Goal: Task Accomplishment & Management: Manage account settings

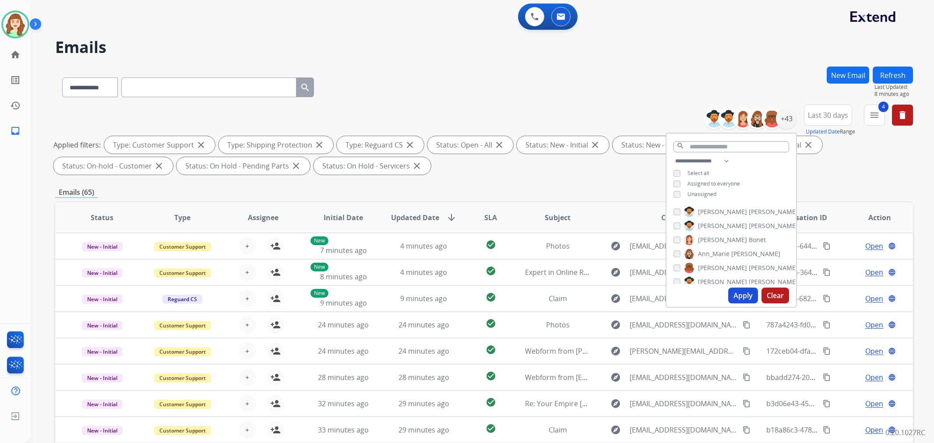
select select "**********"
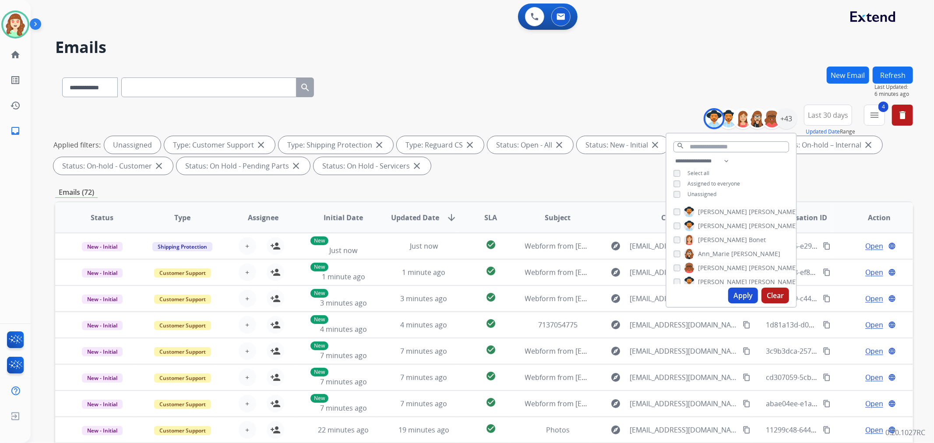
click at [749, 296] on button "Apply" at bounding box center [744, 296] width 30 height 16
click at [741, 295] on button "Apply" at bounding box center [744, 296] width 30 height 16
click at [737, 294] on button "Apply" at bounding box center [744, 296] width 30 height 16
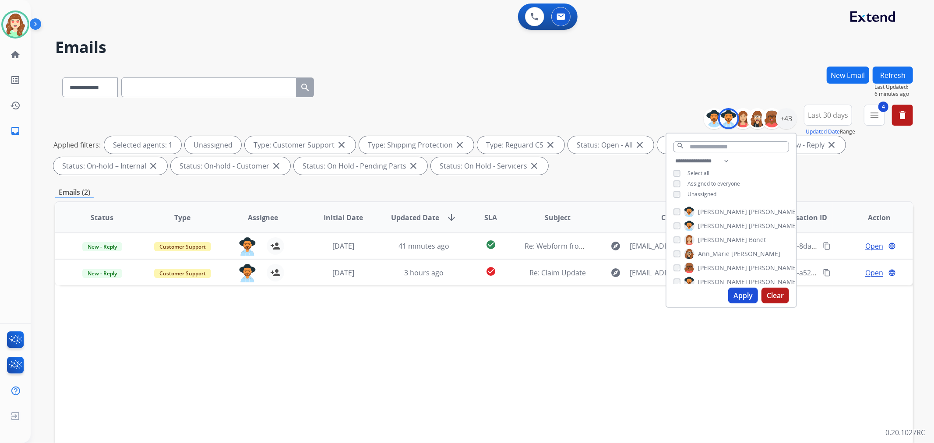
click at [736, 293] on button "Apply" at bounding box center [744, 296] width 30 height 16
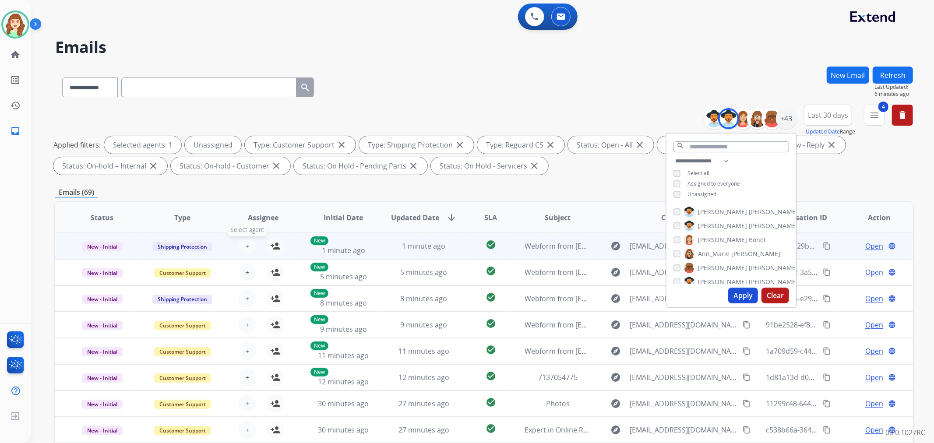
click at [248, 245] on button "+ Select agent" at bounding box center [248, 246] width 18 height 18
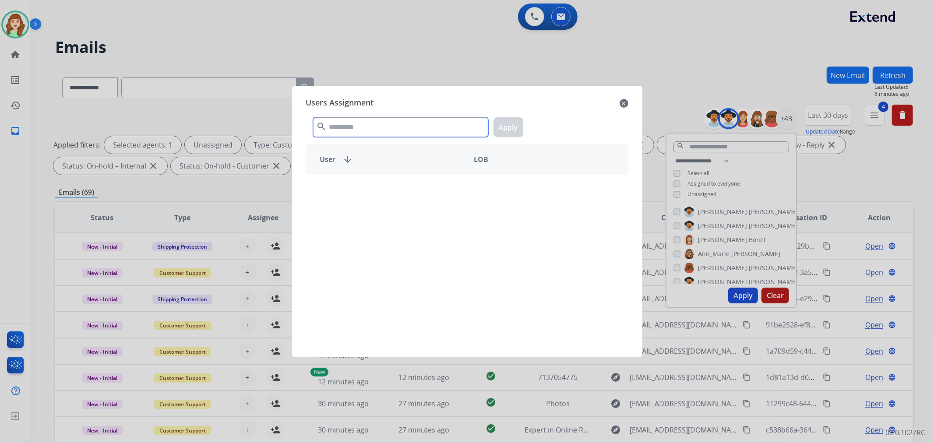
click at [363, 123] on input "text" at bounding box center [400, 127] width 175 height 20
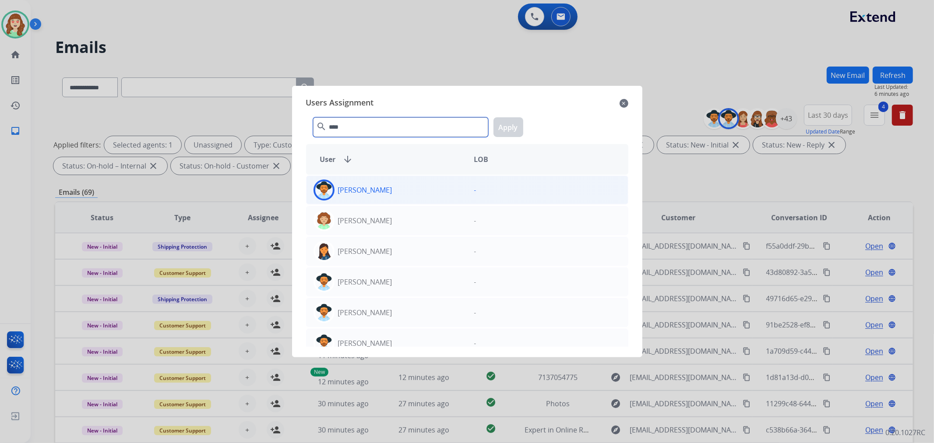
type input "****"
click at [390, 194] on div "[PERSON_NAME]" at bounding box center [387, 190] width 161 height 21
click at [505, 121] on button "Apply" at bounding box center [509, 127] width 30 height 20
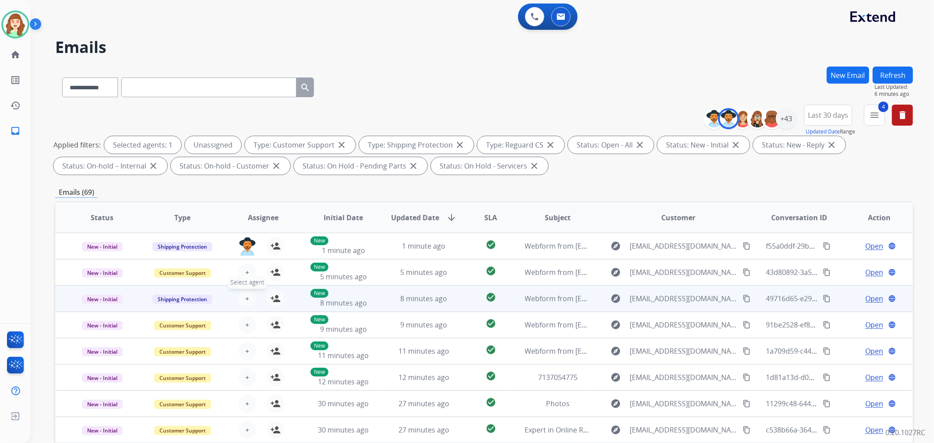
click at [249, 303] on button "+ Select agent" at bounding box center [248, 299] width 18 height 18
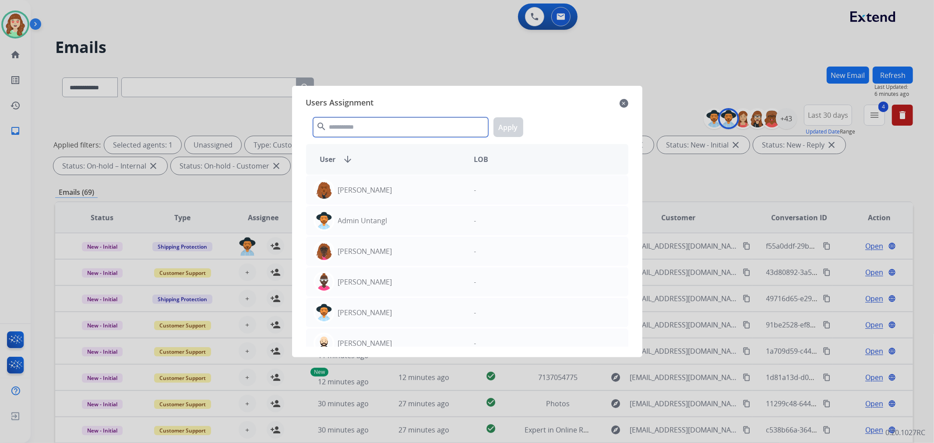
drag, startPoint x: 359, startPoint y: 128, endPoint x: 373, endPoint y: 129, distance: 13.6
click at [370, 128] on input "text" at bounding box center [400, 127] width 175 height 20
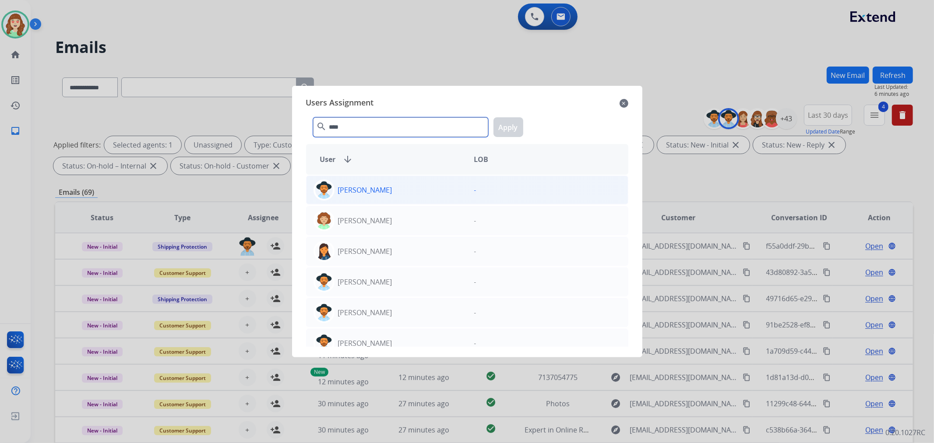
type input "****"
drag, startPoint x: 428, startPoint y: 202, endPoint x: 481, endPoint y: 160, distance: 66.4
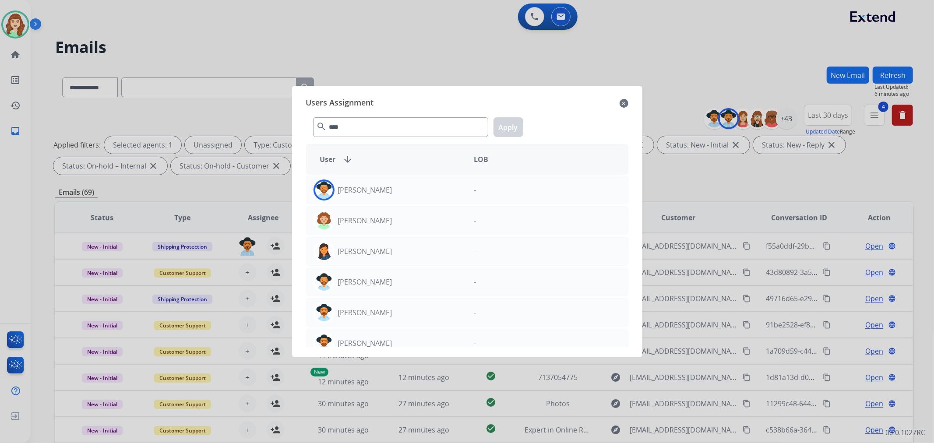
click at [431, 200] on div "[PERSON_NAME] -" at bounding box center [467, 190] width 322 height 29
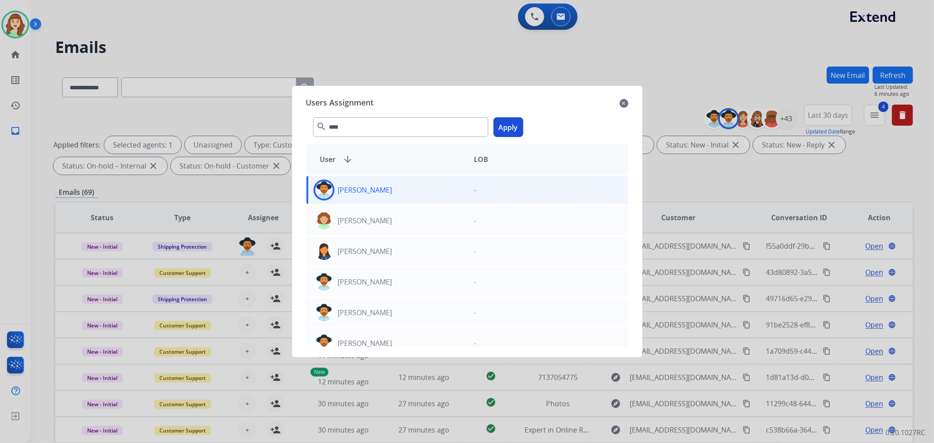
click at [505, 126] on button "Apply" at bounding box center [509, 127] width 30 height 20
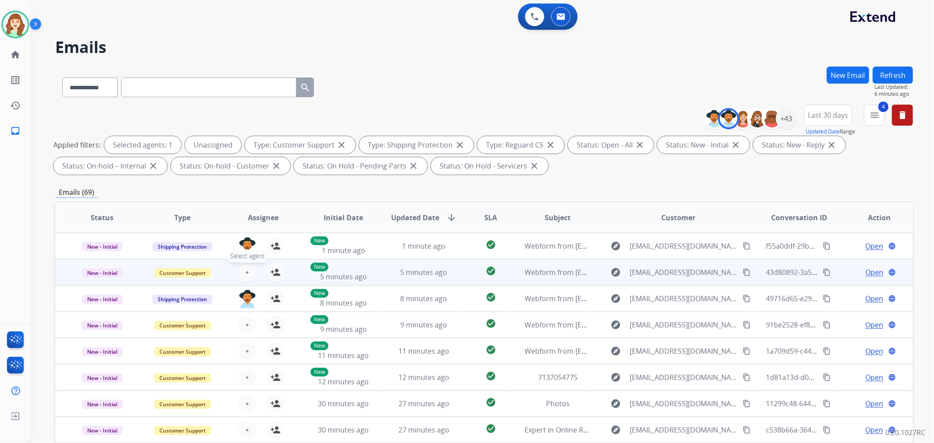
click at [249, 274] on button "+ Select agent" at bounding box center [248, 273] width 18 height 18
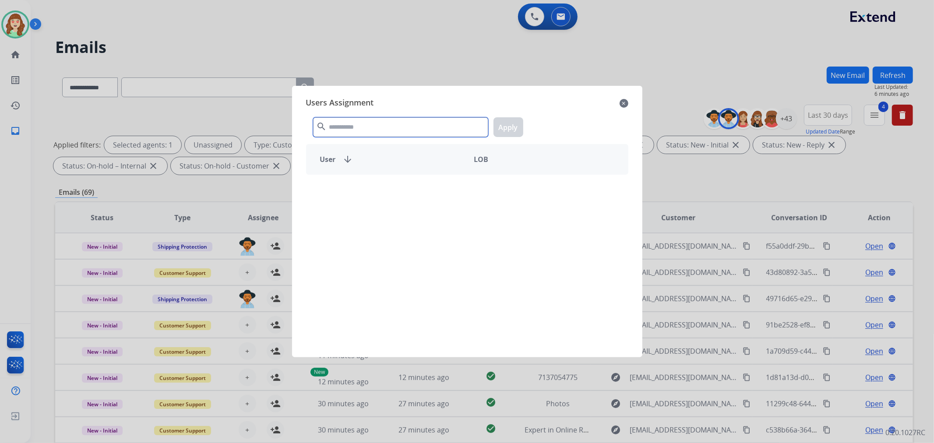
click at [387, 133] on input "text" at bounding box center [400, 127] width 175 height 20
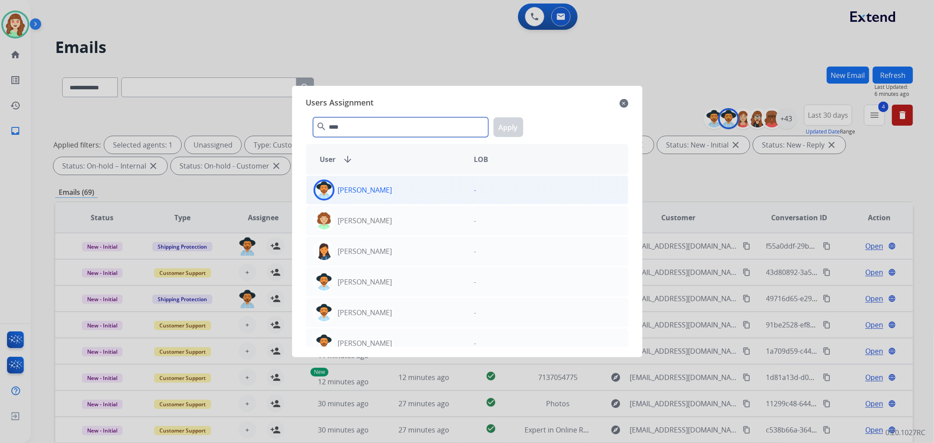
type input "****"
drag, startPoint x: 382, startPoint y: 198, endPoint x: 488, endPoint y: 143, distance: 118.9
click at [383, 196] on div "[PERSON_NAME]" at bounding box center [387, 190] width 161 height 21
click at [502, 128] on button "Apply" at bounding box center [509, 127] width 30 height 20
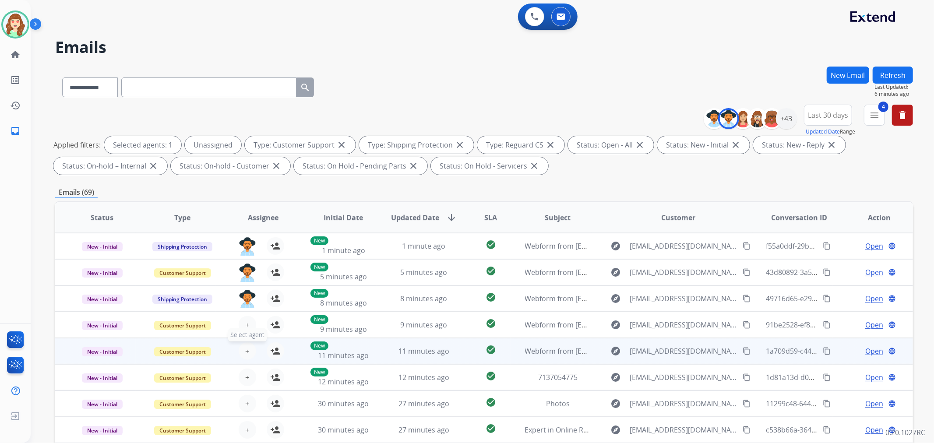
click at [245, 349] on span "+" at bounding box center [247, 351] width 4 height 11
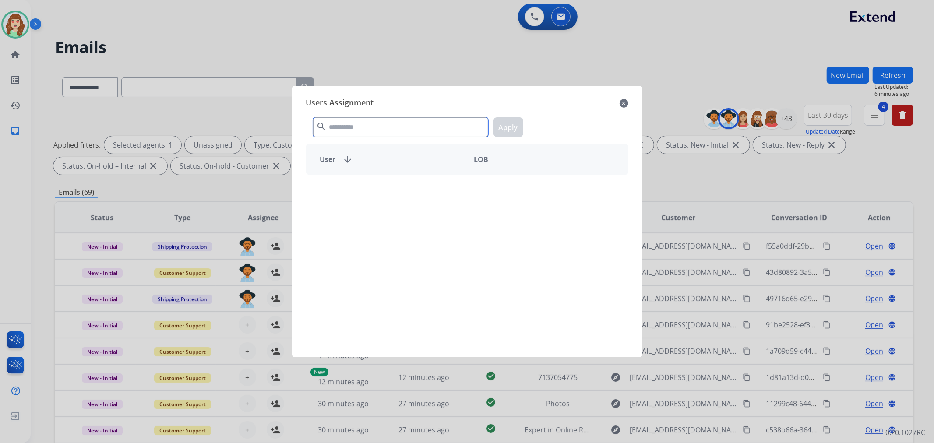
click at [379, 125] on input "text" at bounding box center [400, 127] width 175 height 20
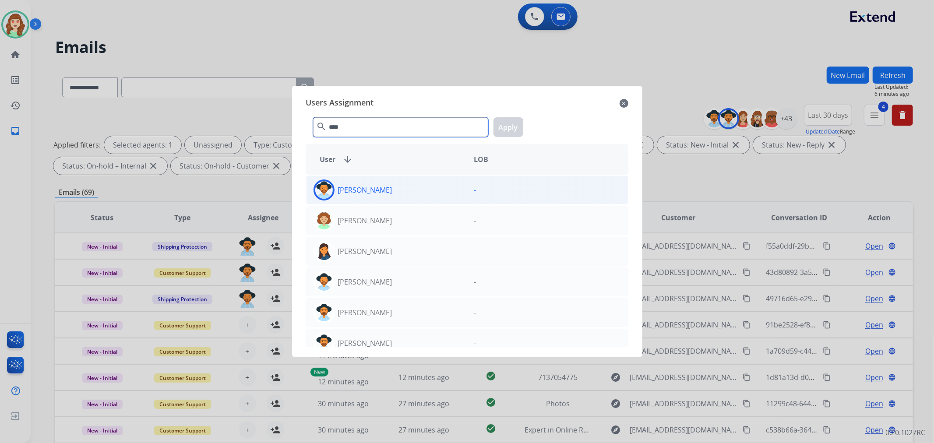
type input "****"
click at [404, 194] on div "[PERSON_NAME]" at bounding box center [387, 190] width 161 height 21
drag, startPoint x: 510, startPoint y: 124, endPoint x: 480, endPoint y: 139, distance: 33.7
click at [513, 124] on button "Apply" at bounding box center [509, 127] width 30 height 20
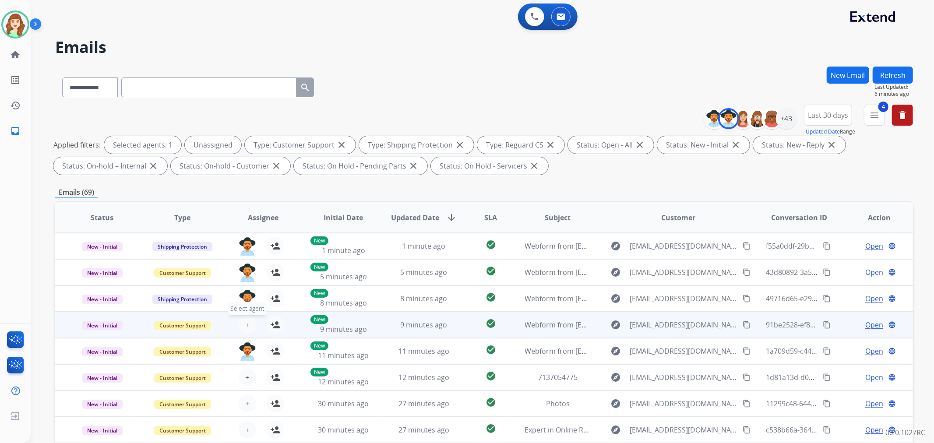
click at [242, 323] on button "+ Select agent" at bounding box center [248, 325] width 18 height 18
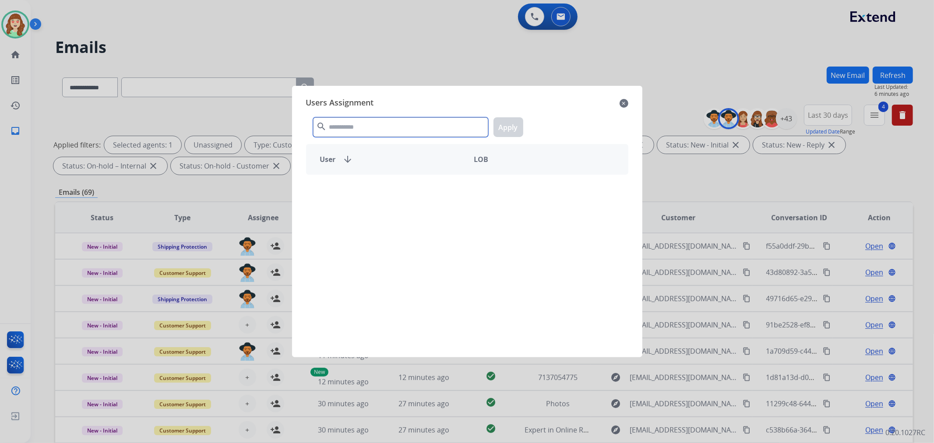
click at [388, 125] on input "text" at bounding box center [400, 127] width 175 height 20
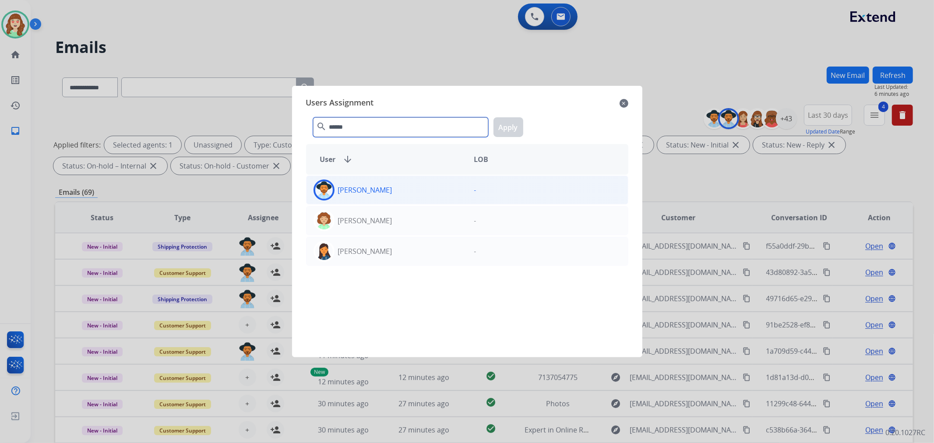
type input "******"
drag, startPoint x: 408, startPoint y: 195, endPoint x: 460, endPoint y: 174, distance: 55.6
click at [409, 195] on div "[PERSON_NAME]" at bounding box center [387, 190] width 161 height 21
click at [510, 124] on button "Apply" at bounding box center [509, 127] width 30 height 20
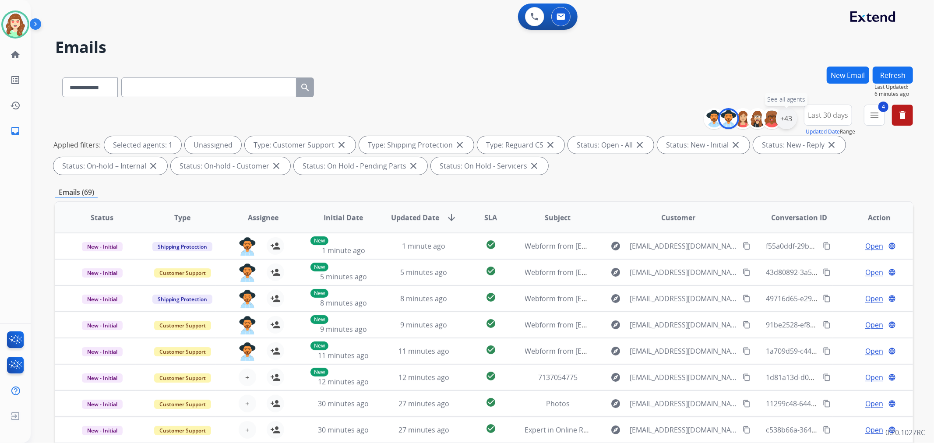
click at [786, 119] on div "+43" at bounding box center [786, 118] width 21 height 21
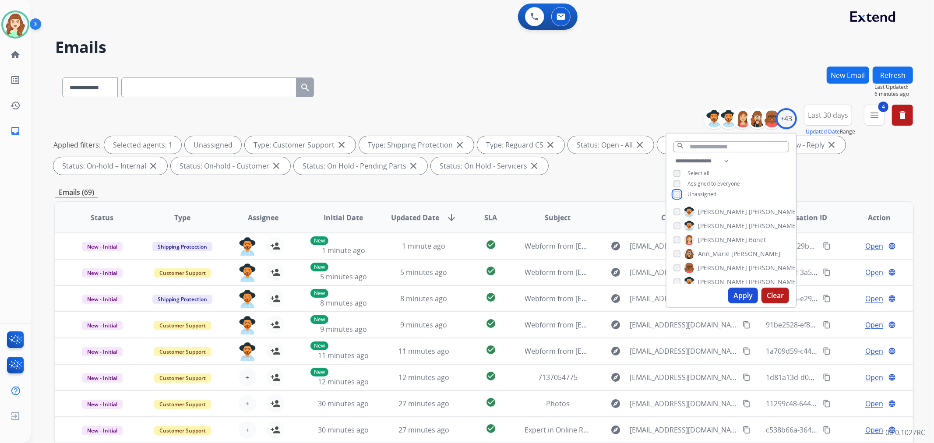
click at [675, 198] on div "**********" at bounding box center [732, 179] width 130 height 46
click at [743, 294] on button "Apply" at bounding box center [744, 296] width 30 height 16
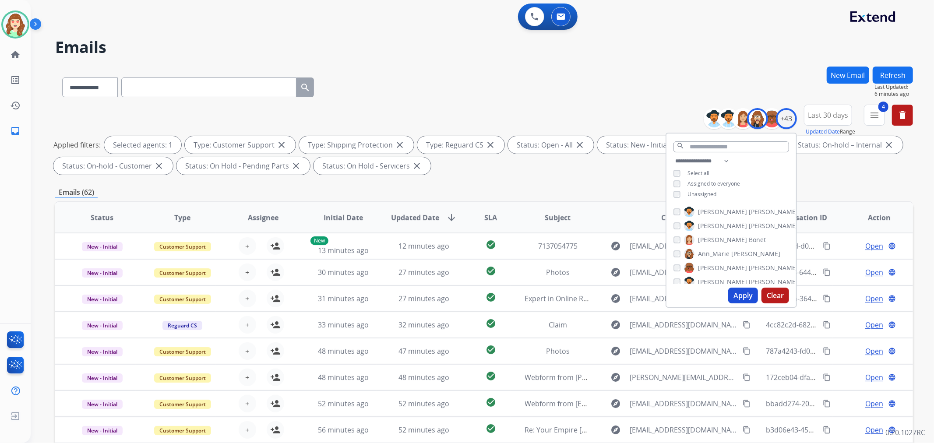
drag, startPoint x: 737, startPoint y: 298, endPoint x: 739, endPoint y: 279, distance: 18.9
click at [737, 297] on button "Apply" at bounding box center [744, 296] width 30 height 16
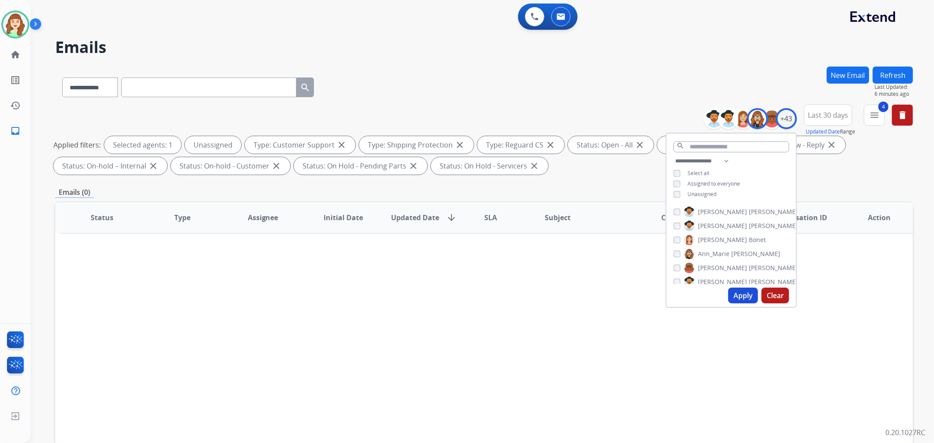
click at [746, 301] on button "Apply" at bounding box center [744, 296] width 30 height 16
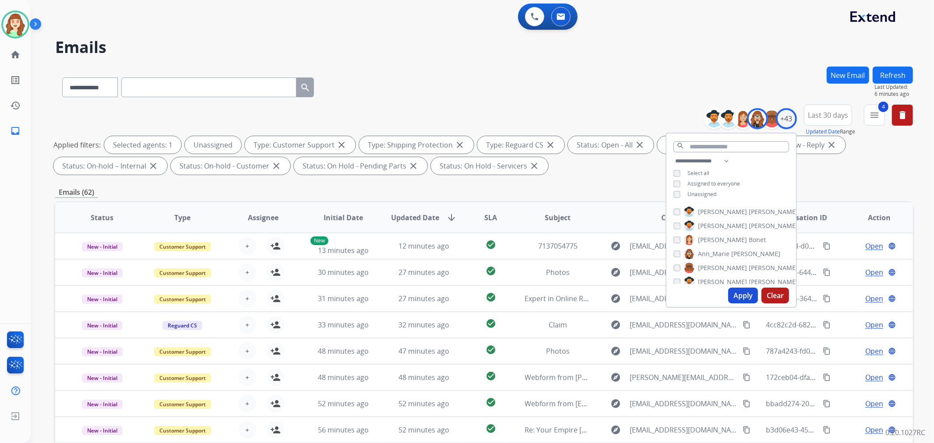
click at [490, 217] on span "SLA" at bounding box center [491, 217] width 13 height 11
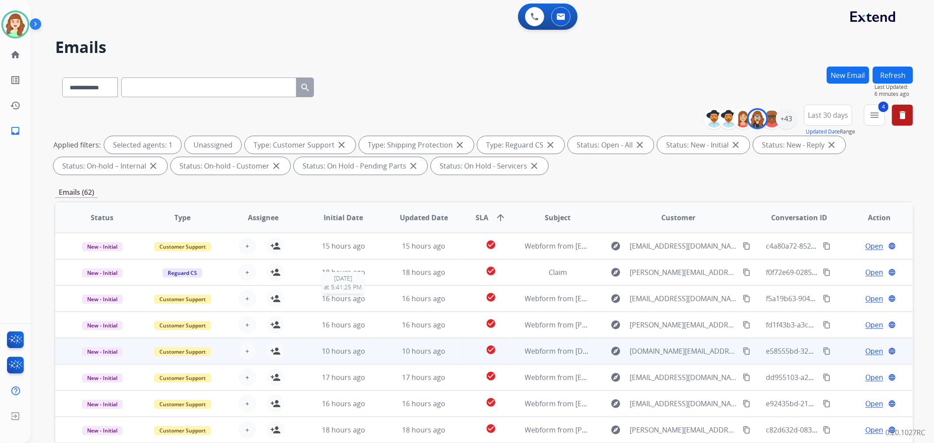
scroll to position [97, 0]
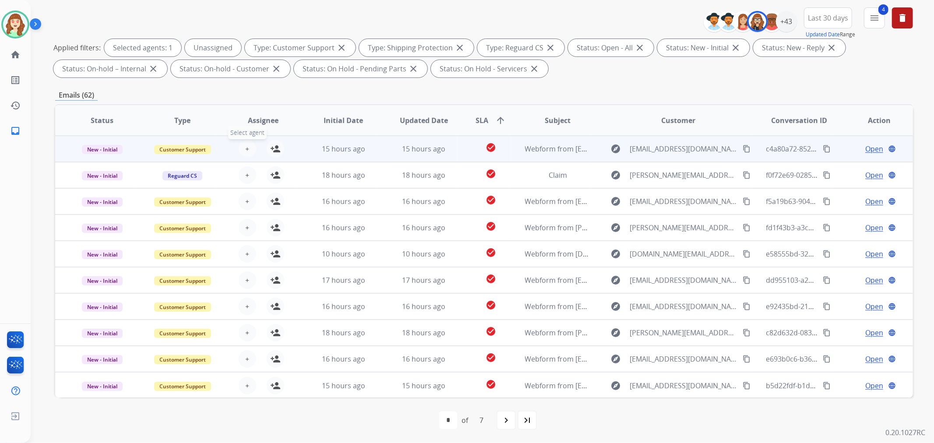
click at [243, 146] on button "+ Select agent" at bounding box center [248, 149] width 18 height 18
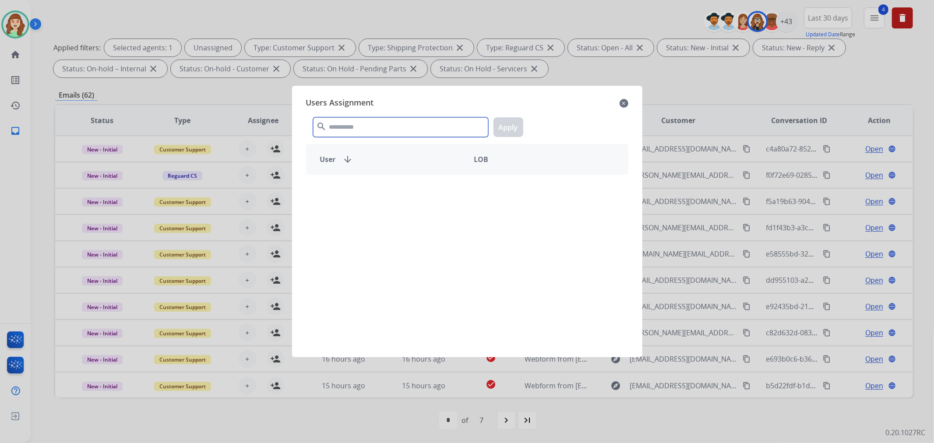
click at [368, 119] on input "text" at bounding box center [400, 127] width 175 height 20
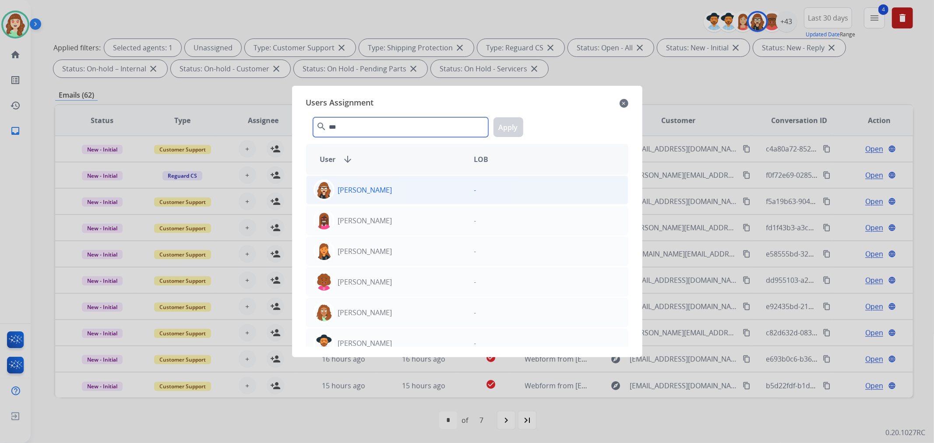
type input "***"
click at [391, 189] on p "[PERSON_NAME]" at bounding box center [365, 190] width 54 height 11
click at [502, 131] on button "Apply" at bounding box center [509, 127] width 30 height 20
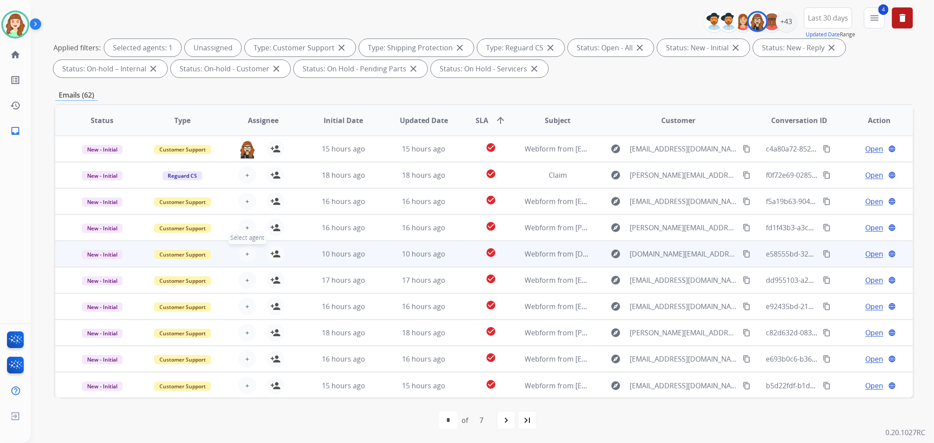
click at [244, 260] on button "+ Select agent" at bounding box center [248, 254] width 18 height 18
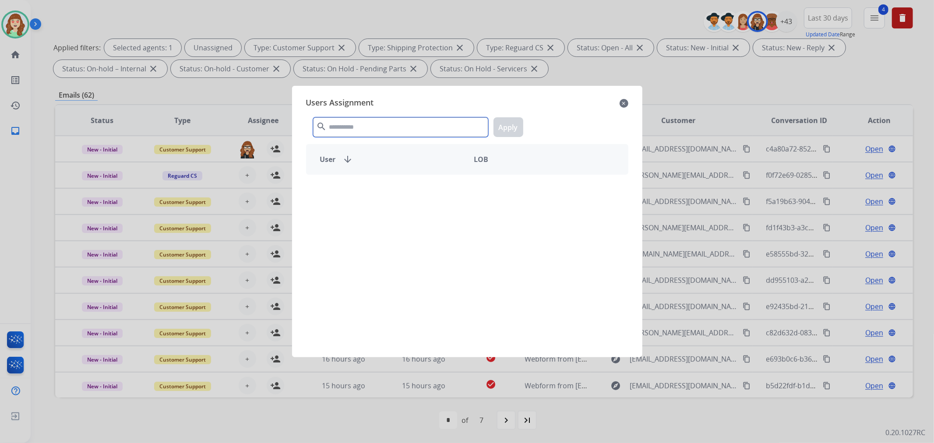
click at [375, 126] on input "text" at bounding box center [400, 127] width 175 height 20
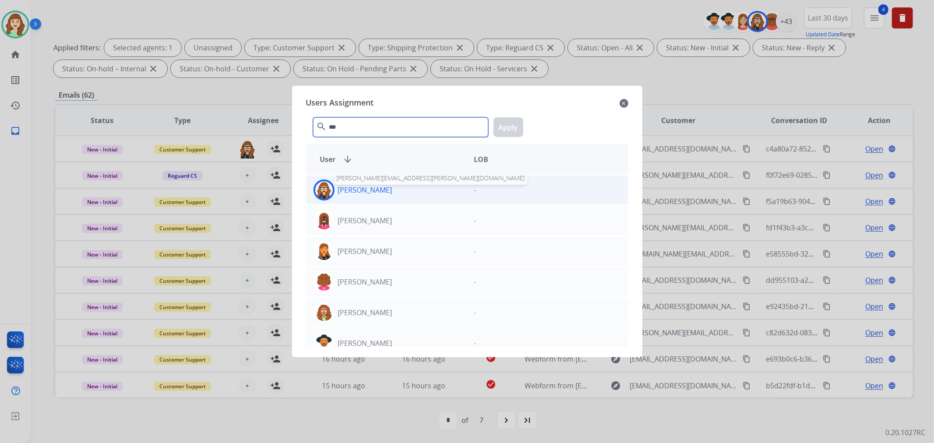
type input "***"
drag, startPoint x: 390, startPoint y: 193, endPoint x: 507, endPoint y: 143, distance: 127.2
click at [391, 193] on p "[PERSON_NAME]" at bounding box center [365, 190] width 54 height 11
click at [510, 127] on button "Apply" at bounding box center [509, 127] width 30 height 20
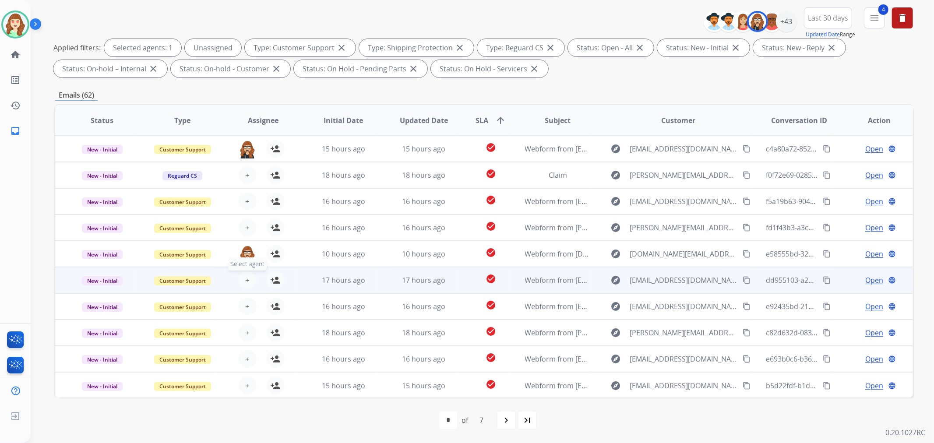
click at [248, 276] on button "+ Select agent" at bounding box center [248, 281] width 18 height 18
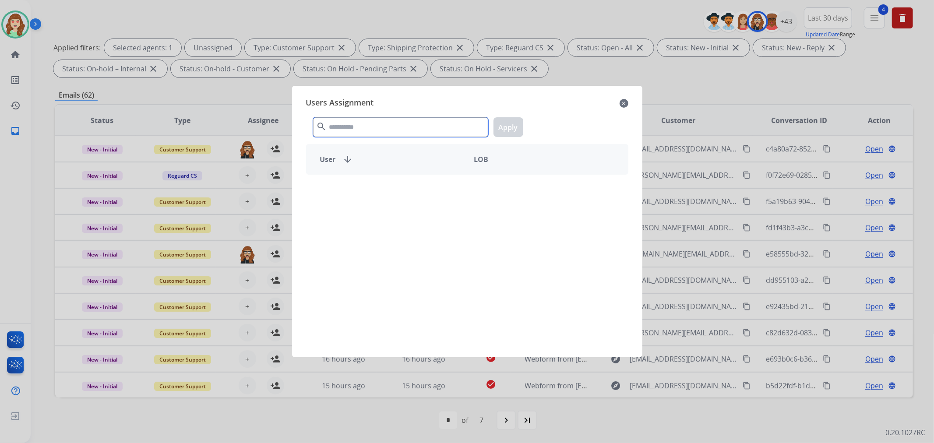
click at [364, 128] on input "text" at bounding box center [400, 127] width 175 height 20
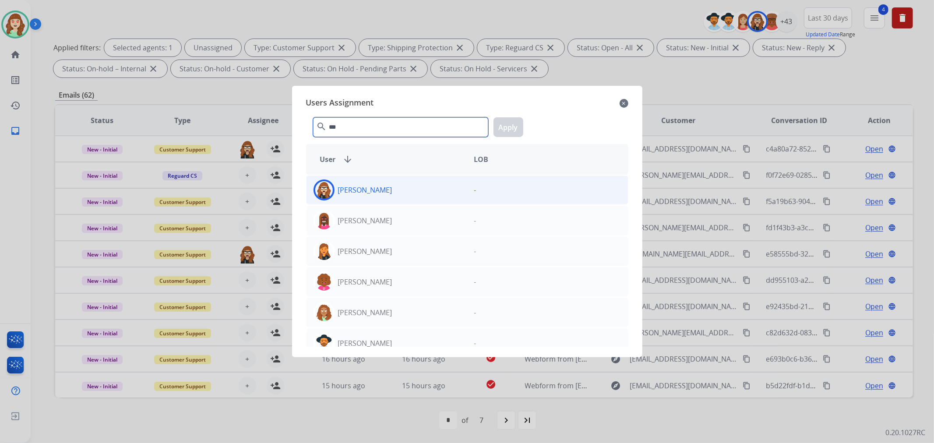
type input "***"
click at [400, 194] on div "[PERSON_NAME]" at bounding box center [387, 190] width 161 height 21
click at [505, 130] on button "Apply" at bounding box center [509, 127] width 30 height 20
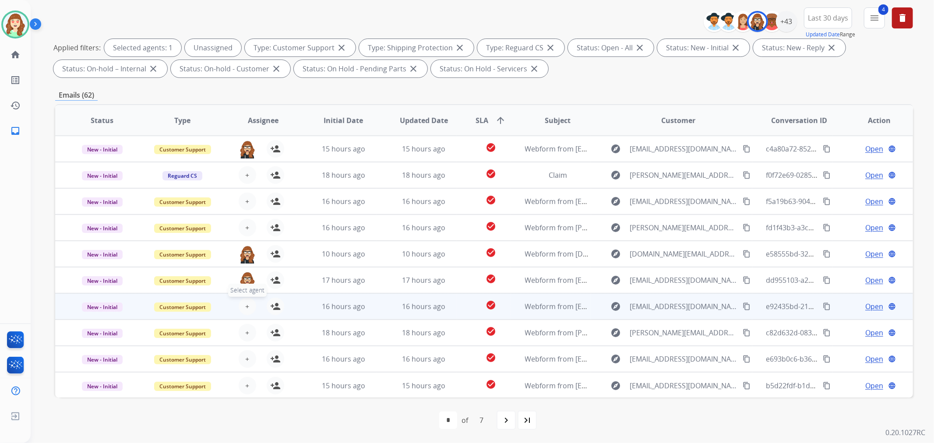
click at [242, 304] on button "+ Select agent" at bounding box center [248, 307] width 18 height 18
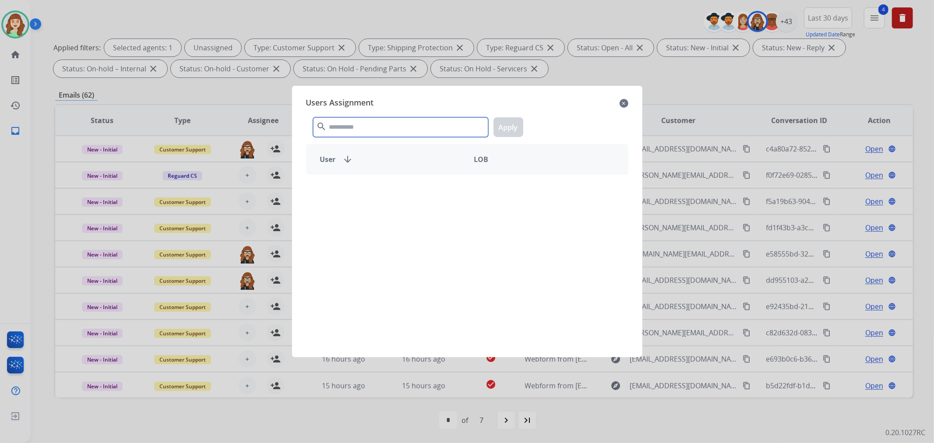
click at [340, 134] on input "text" at bounding box center [400, 127] width 175 height 20
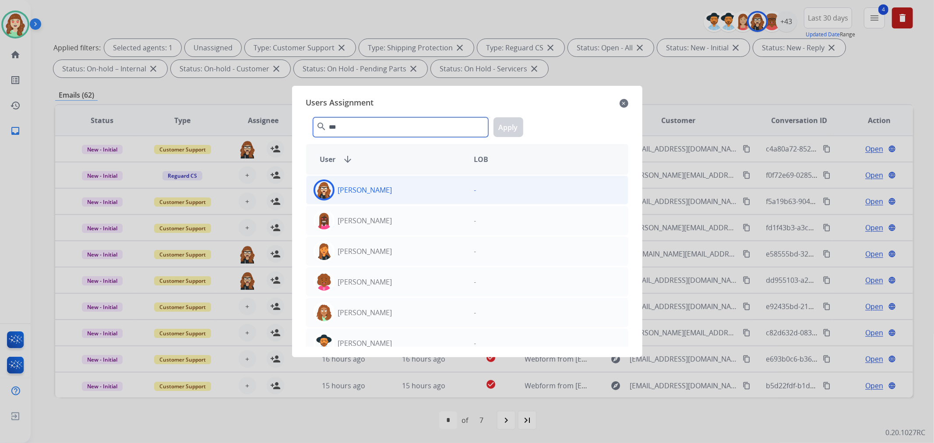
type input "***"
click at [400, 193] on div "[PERSON_NAME]" at bounding box center [387, 190] width 161 height 21
drag, startPoint x: 501, startPoint y: 127, endPoint x: 460, endPoint y: 149, distance: 46.3
click at [502, 127] on button "Apply" at bounding box center [509, 127] width 30 height 20
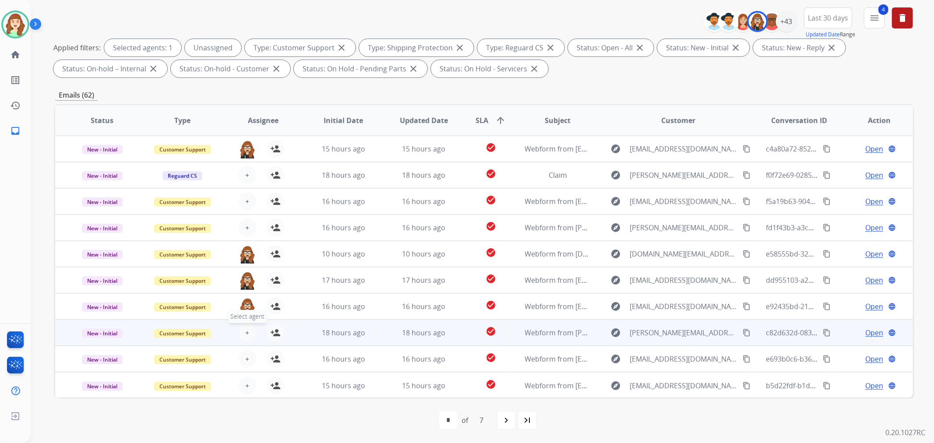
click at [248, 339] on button "+ Select agent" at bounding box center [248, 333] width 18 height 18
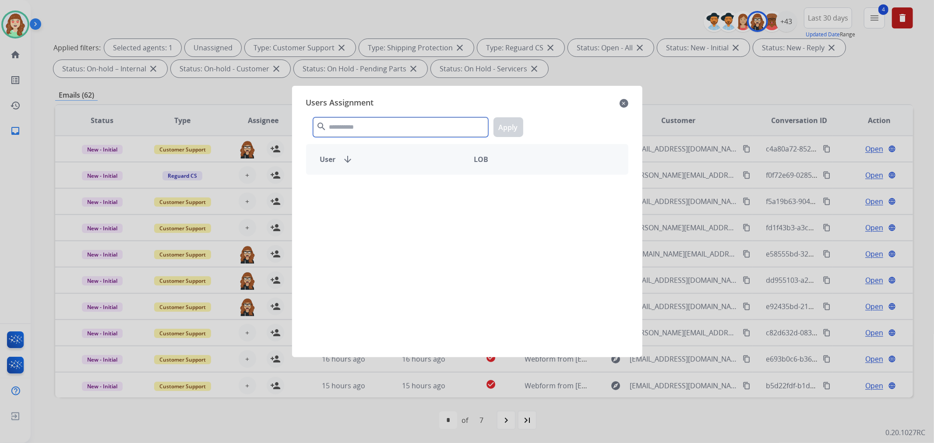
click at [351, 127] on input "text" at bounding box center [400, 127] width 175 height 20
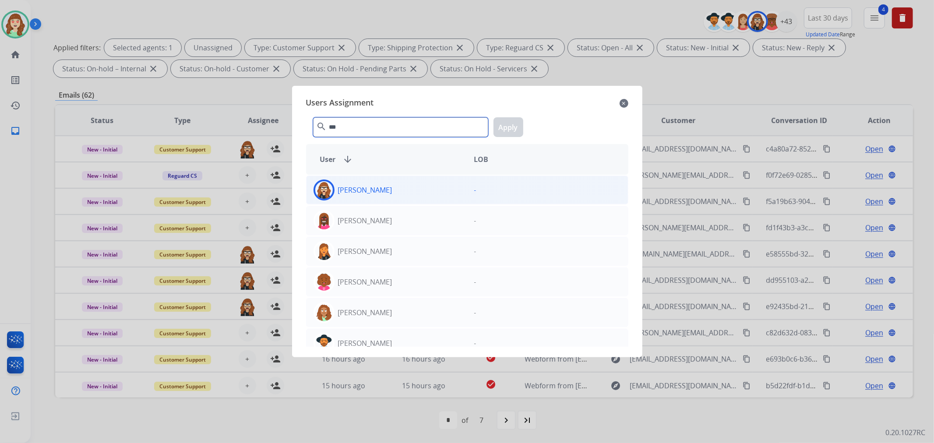
type input "***"
drag, startPoint x: 428, startPoint y: 195, endPoint x: 498, endPoint y: 159, distance: 77.8
click at [435, 194] on div "[PERSON_NAME]" at bounding box center [387, 190] width 161 height 21
click at [505, 129] on button "Apply" at bounding box center [509, 127] width 30 height 20
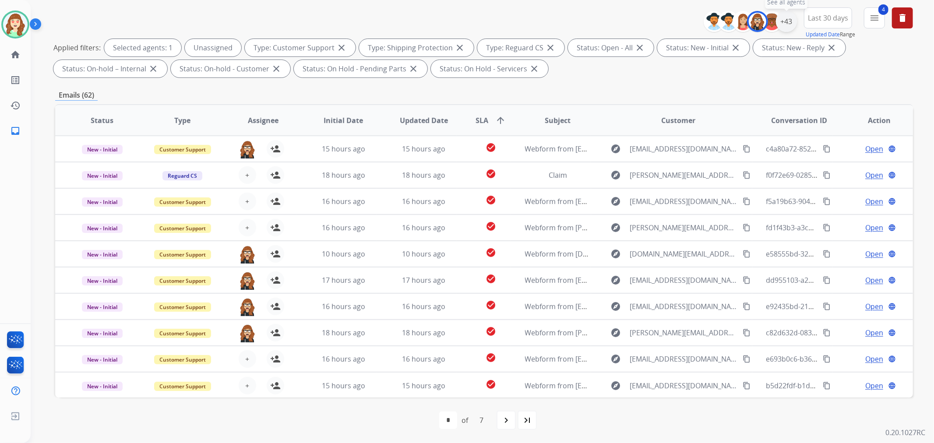
click at [790, 24] on div "+43" at bounding box center [786, 21] width 21 height 21
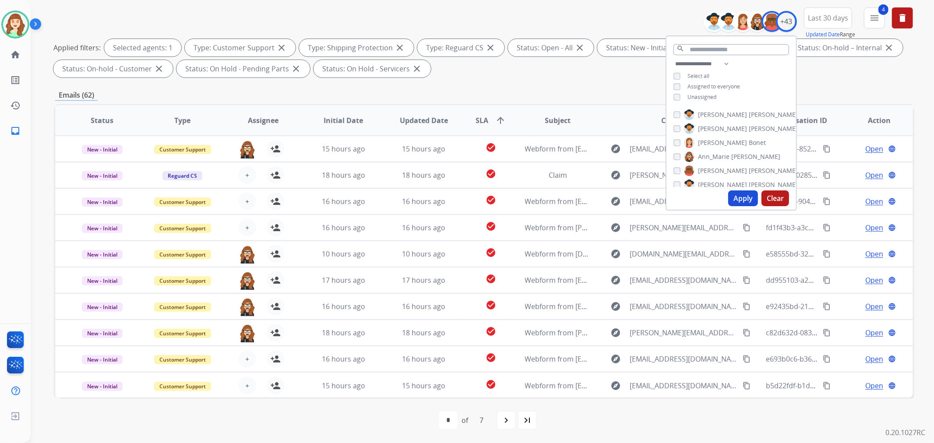
click at [680, 143] on div "[PERSON_NAME] [PERSON_NAME]" at bounding box center [720, 143] width 92 height 11
click at [746, 196] on button "Apply" at bounding box center [744, 199] width 30 height 16
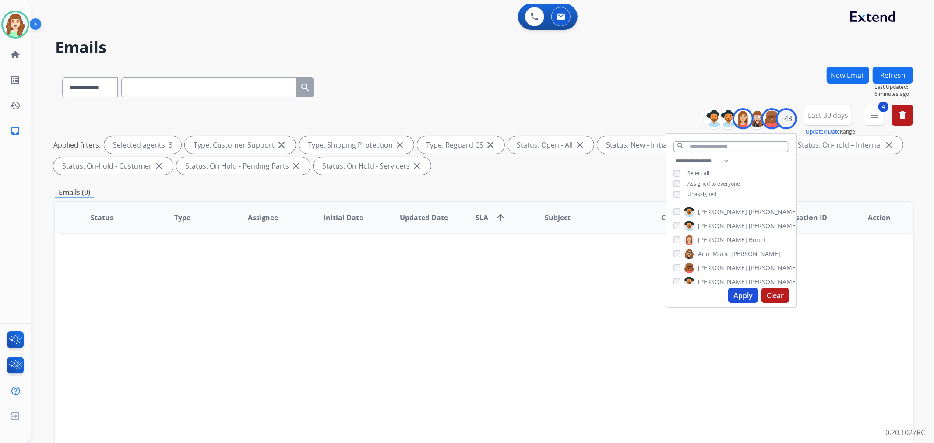
scroll to position [49, 0]
click at [733, 294] on button "Apply" at bounding box center [744, 296] width 30 height 16
click at [742, 295] on button "Apply" at bounding box center [744, 296] width 30 height 16
click at [737, 295] on button "Apply" at bounding box center [744, 296] width 30 height 16
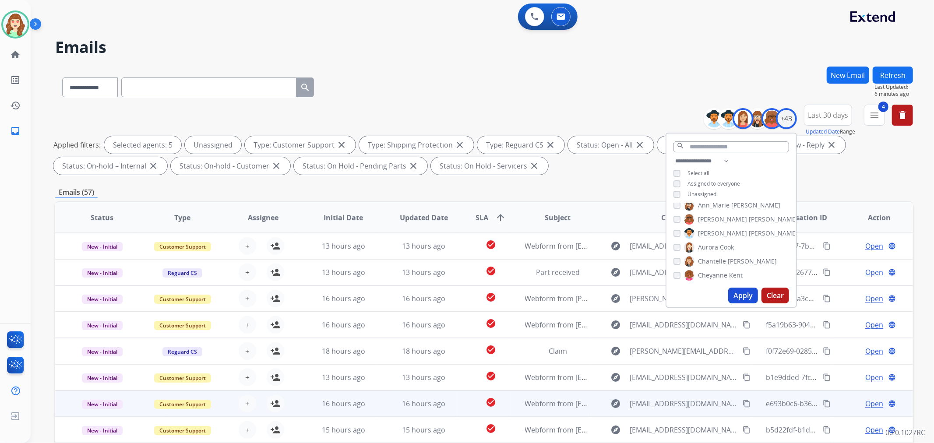
scroll to position [97, 0]
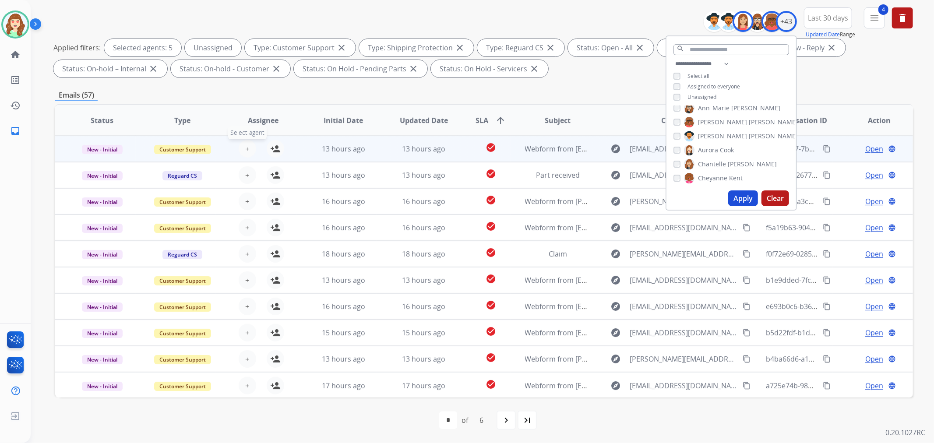
click at [245, 145] on span "+" at bounding box center [247, 149] width 4 height 11
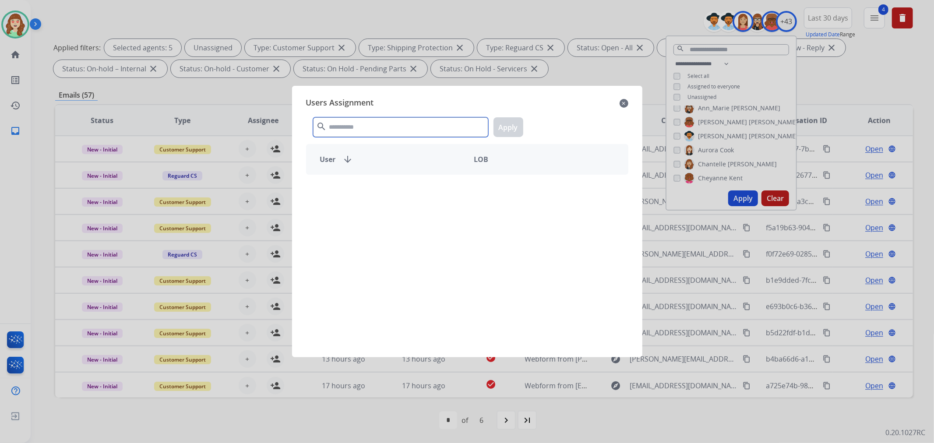
click at [389, 129] on input "text" at bounding box center [400, 127] width 175 height 20
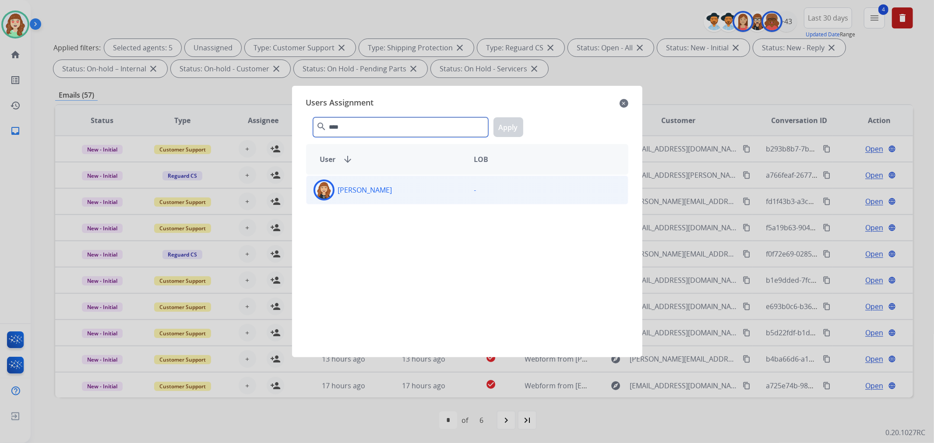
type input "****"
click at [412, 200] on div "[PERSON_NAME]" at bounding box center [387, 190] width 161 height 21
click at [509, 127] on button "Apply" at bounding box center [509, 127] width 30 height 20
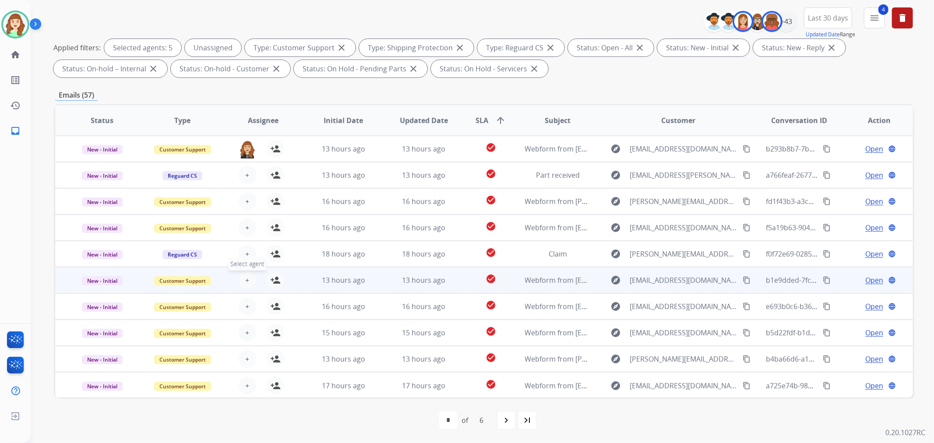
click at [242, 278] on button "+ Select agent" at bounding box center [248, 281] width 18 height 18
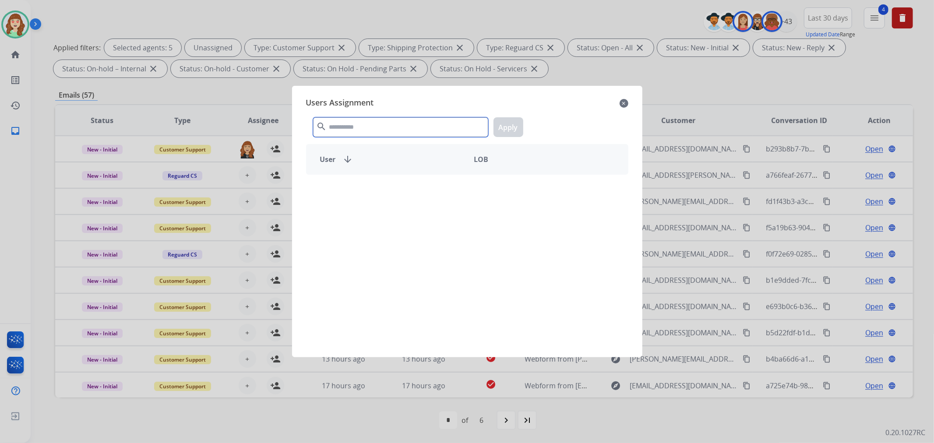
click at [355, 134] on input "text" at bounding box center [400, 127] width 175 height 20
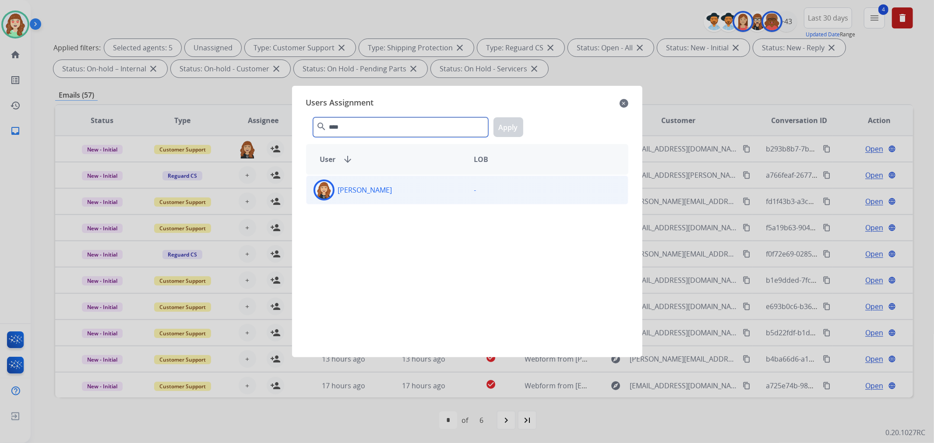
type input "****"
drag, startPoint x: 438, startPoint y: 195, endPoint x: 502, endPoint y: 125, distance: 95.2
click at [437, 196] on div "[PERSON_NAME]" at bounding box center [387, 190] width 161 height 21
click at [503, 128] on button "Apply" at bounding box center [509, 127] width 30 height 20
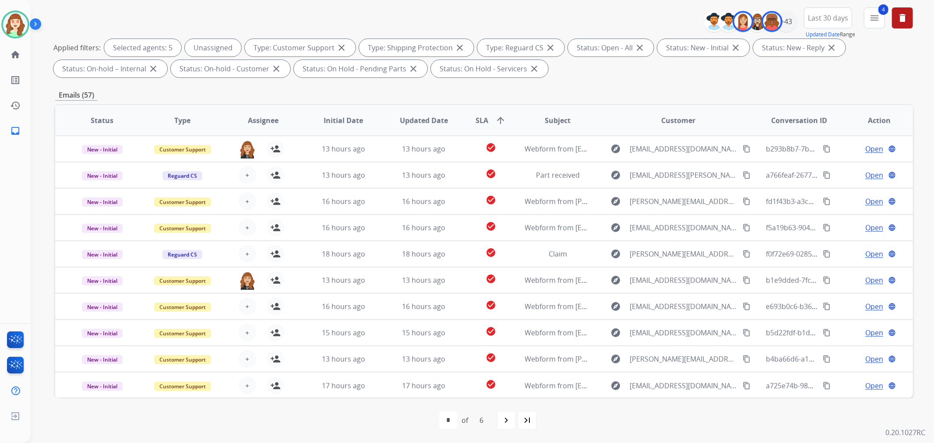
click at [245, 332] on span "+" at bounding box center [247, 333] width 4 height 11
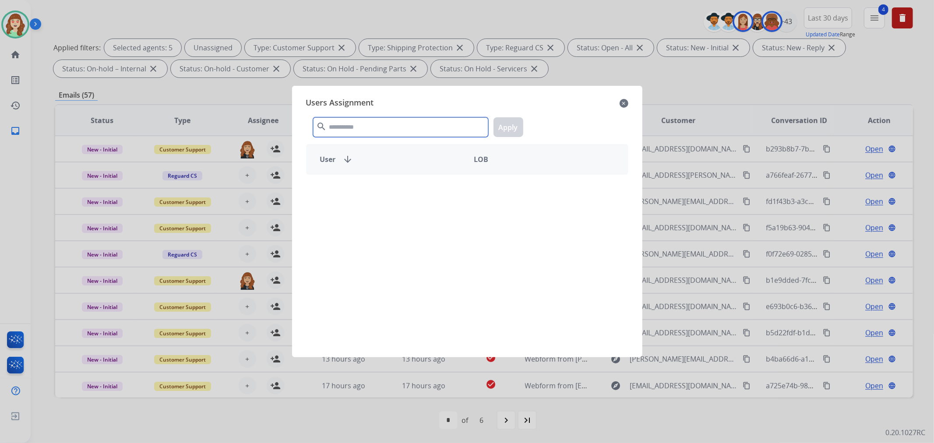
click at [388, 130] on input "text" at bounding box center [400, 127] width 175 height 20
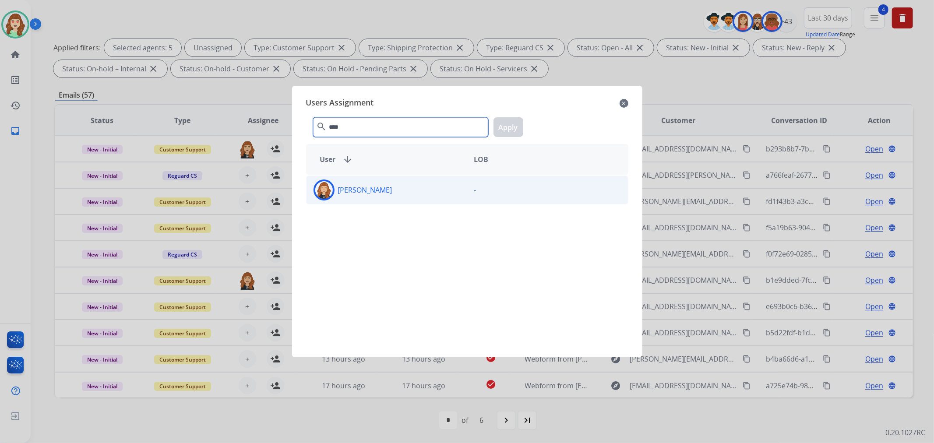
type input "****"
click at [416, 192] on div "[PERSON_NAME]" at bounding box center [387, 190] width 161 height 21
click at [507, 124] on button "Apply" at bounding box center [509, 127] width 30 height 20
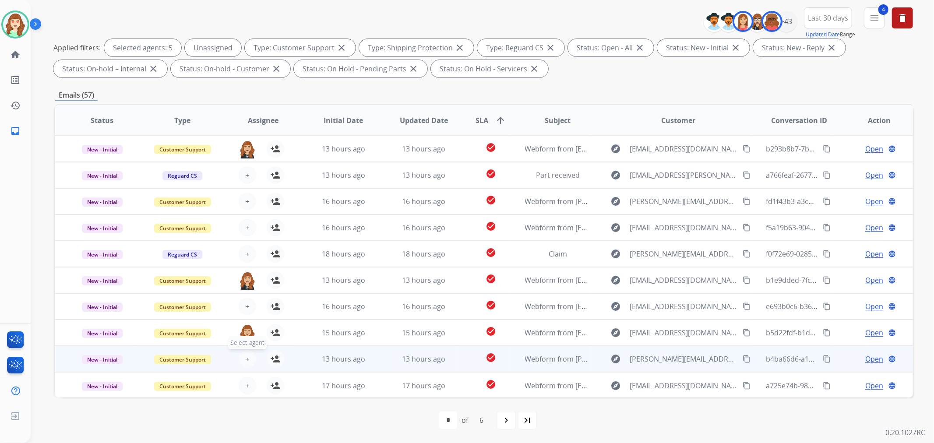
click at [245, 356] on span "+" at bounding box center [247, 359] width 4 height 11
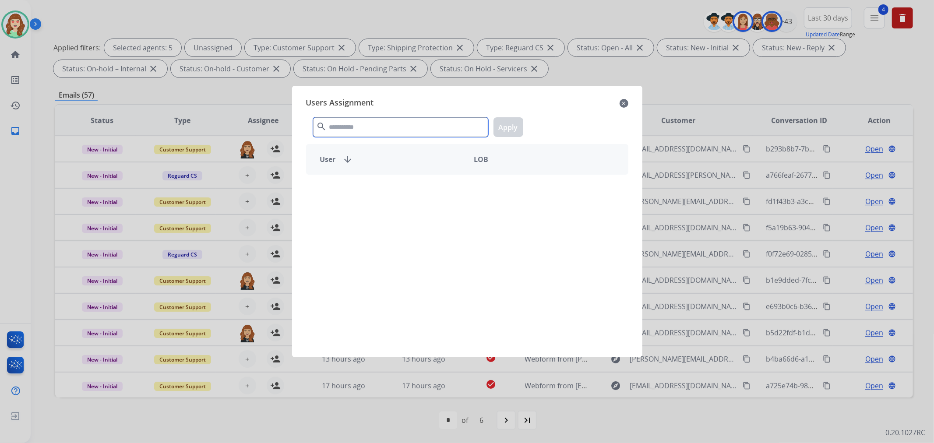
click at [384, 128] on input "text" at bounding box center [400, 127] width 175 height 20
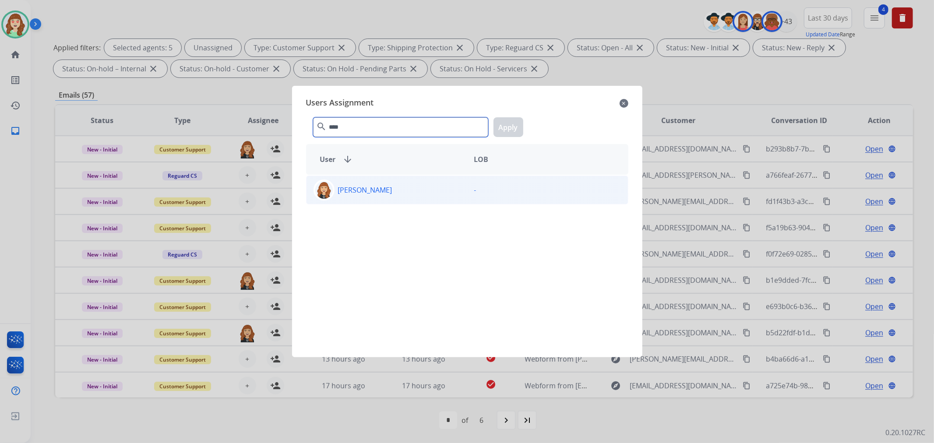
type input "****"
click at [387, 189] on p "[PERSON_NAME]" at bounding box center [365, 190] width 54 height 11
click at [513, 124] on button "Apply" at bounding box center [509, 127] width 30 height 20
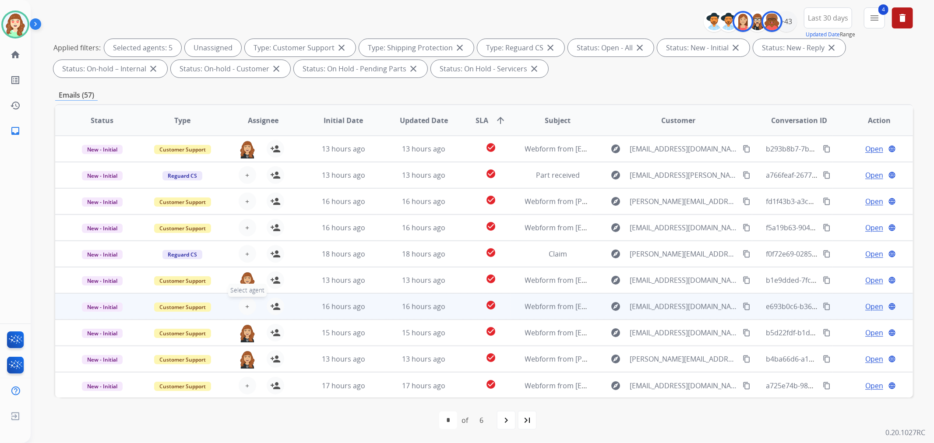
click at [246, 308] on span "+" at bounding box center [247, 306] width 4 height 11
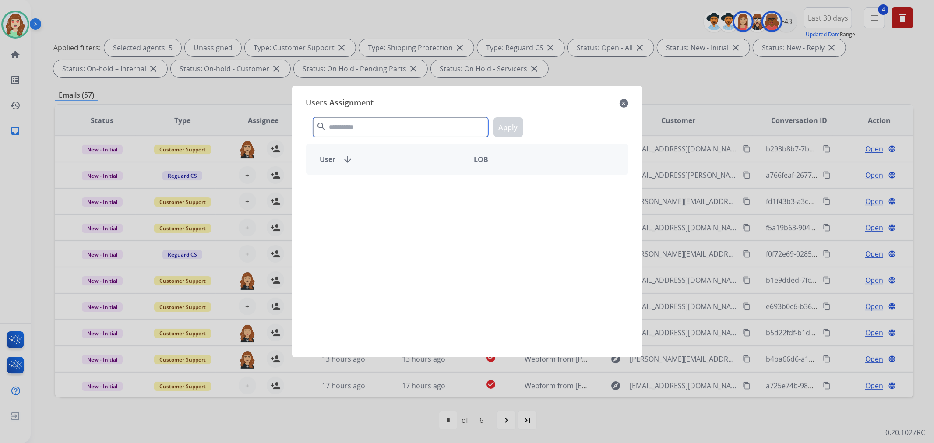
click at [349, 121] on input "text" at bounding box center [400, 127] width 175 height 20
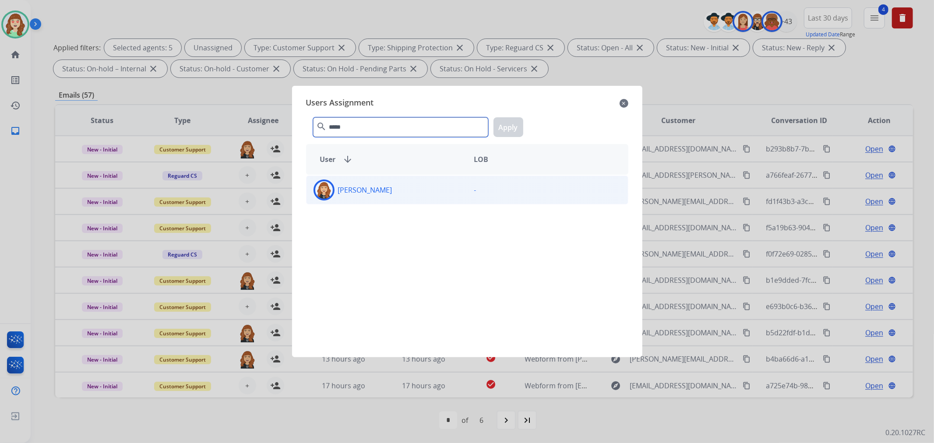
type input "*****"
click at [389, 194] on p "[PERSON_NAME]" at bounding box center [365, 190] width 54 height 11
drag, startPoint x: 508, startPoint y: 129, endPoint x: 478, endPoint y: 127, distance: 29.9
click at [507, 129] on button "Apply" at bounding box center [509, 127] width 30 height 20
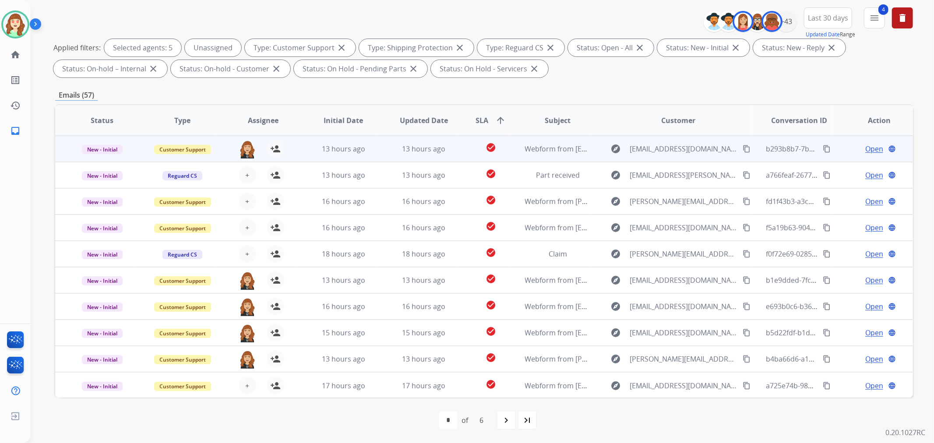
scroll to position [0, 0]
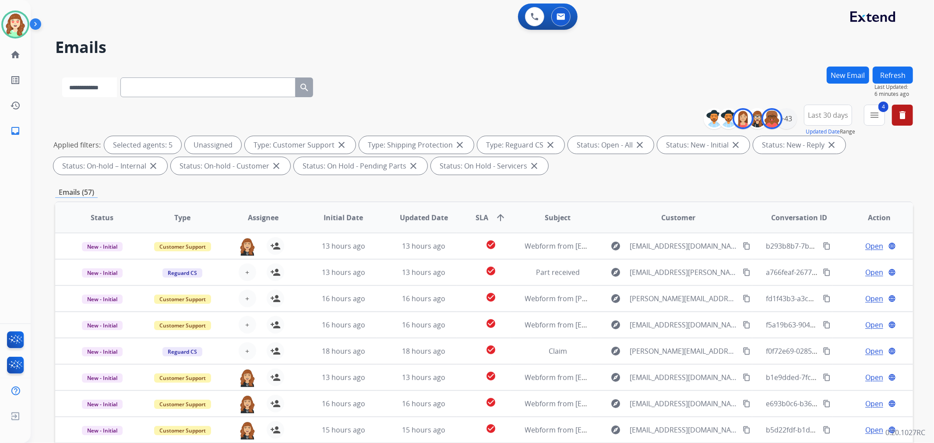
drag, startPoint x: 88, startPoint y: 89, endPoint x: 88, endPoint y: 101, distance: 11.8
click at [88, 89] on select "**********" at bounding box center [89, 88] width 55 height 20
select select "**********"
click at [62, 78] on select "**********" at bounding box center [89, 88] width 55 height 20
paste input "**********"
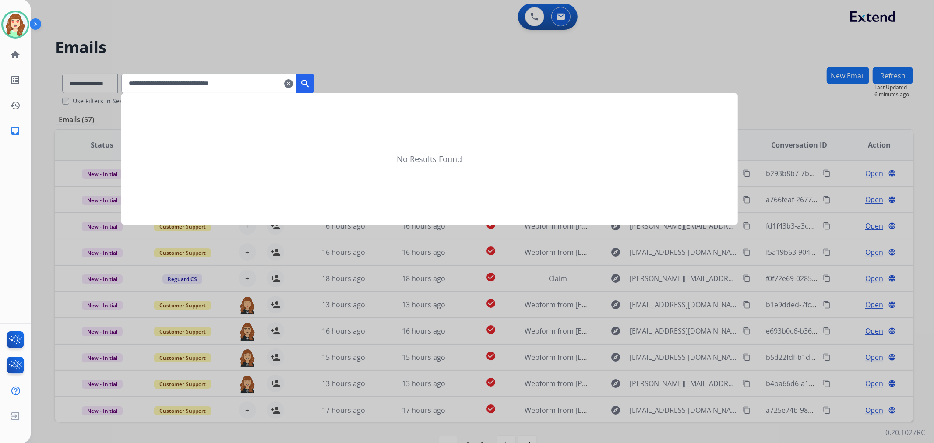
type input "**********"
click at [311, 80] on mat-icon "search" at bounding box center [305, 83] width 11 height 11
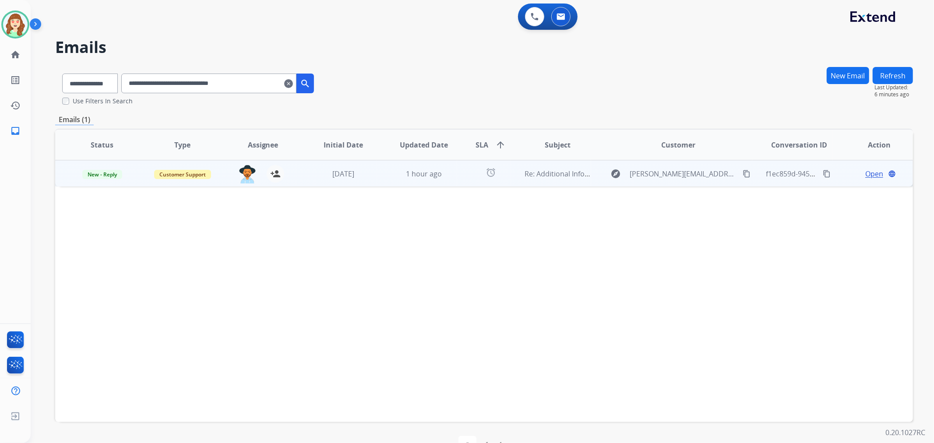
click at [868, 173] on span "Open" at bounding box center [875, 174] width 18 height 11
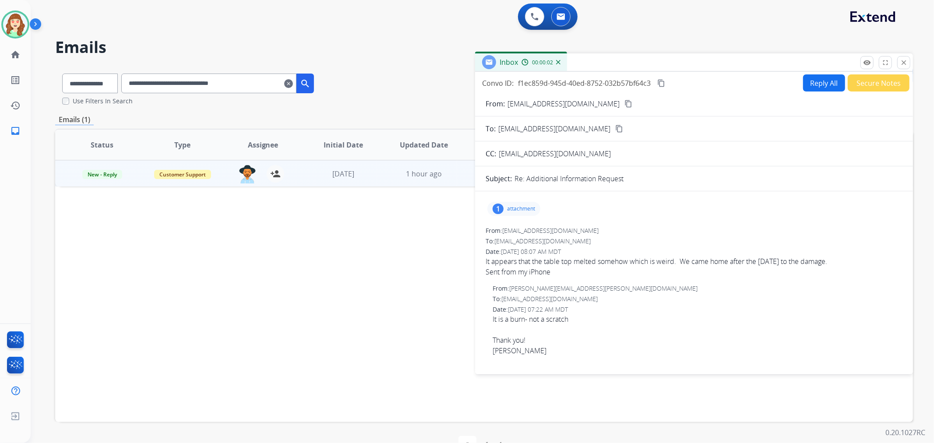
click at [508, 207] on p "attachment" at bounding box center [521, 208] width 28 height 7
click at [496, 210] on div "1" at bounding box center [498, 209] width 11 height 11
click at [513, 230] on p "[PERSON_NAME].pdf" at bounding box center [528, 231] width 67 height 11
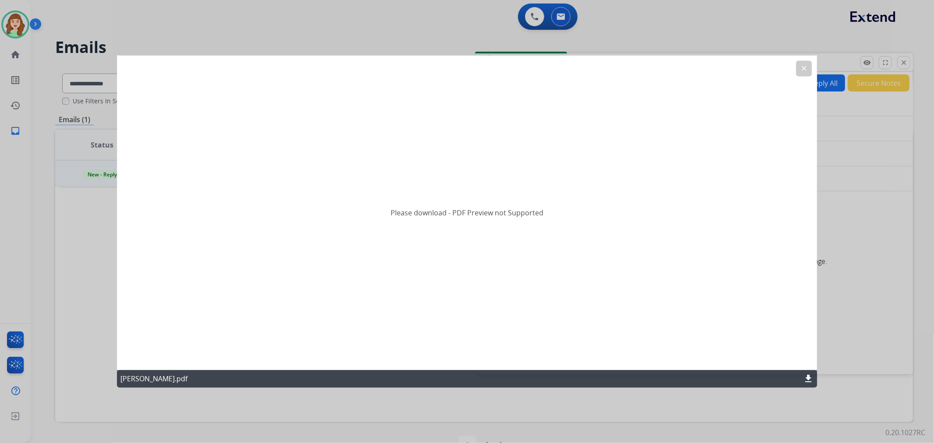
click at [809, 378] on mat-icon "download" at bounding box center [808, 379] width 11 height 11
click at [802, 64] on button "clear" at bounding box center [804, 69] width 16 height 16
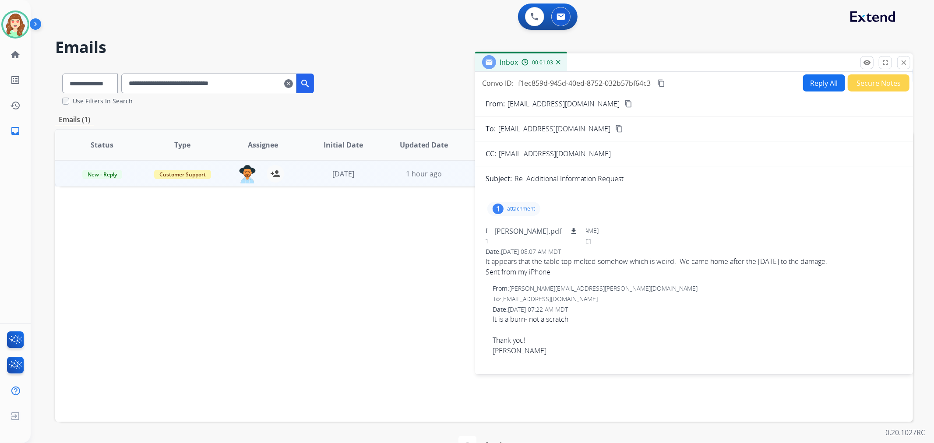
click at [513, 208] on p "attachment" at bounding box center [521, 208] width 28 height 7
click at [514, 207] on p "attachment" at bounding box center [521, 208] width 28 height 7
click at [625, 101] on mat-icon "content_copy" at bounding box center [629, 104] width 8 height 8
drag, startPoint x: 297, startPoint y: 82, endPoint x: 219, endPoint y: 78, distance: 78.1
click at [293, 82] on mat-icon "clear" at bounding box center [288, 83] width 9 height 11
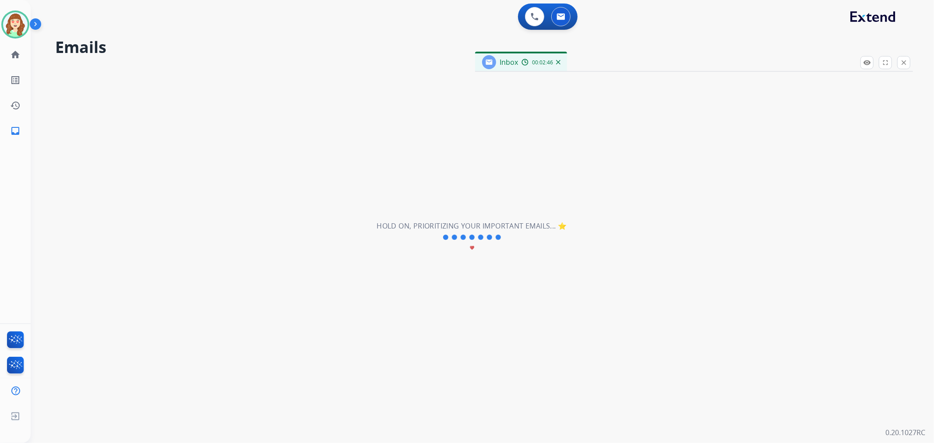
select select "**********"
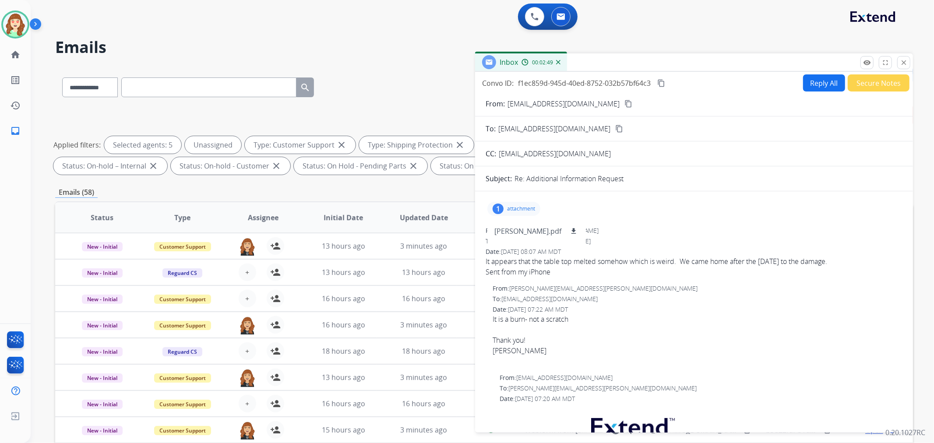
paste input "**********"
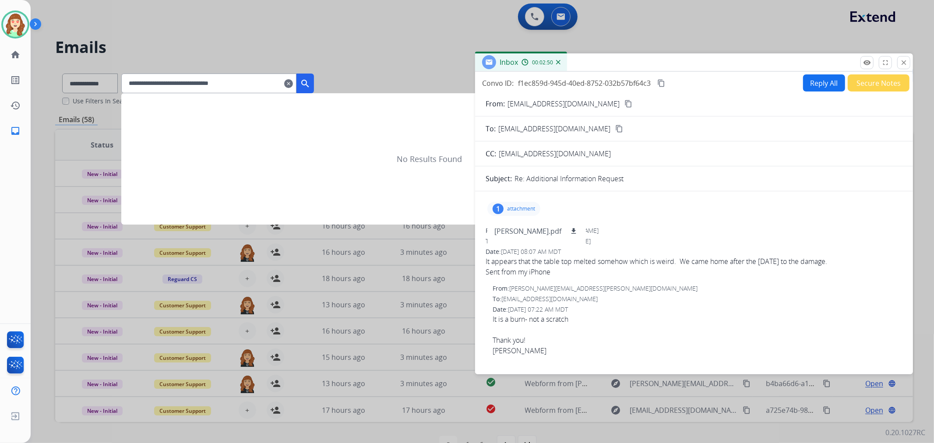
type input "**********"
click at [293, 82] on mat-icon "clear" at bounding box center [288, 83] width 9 height 11
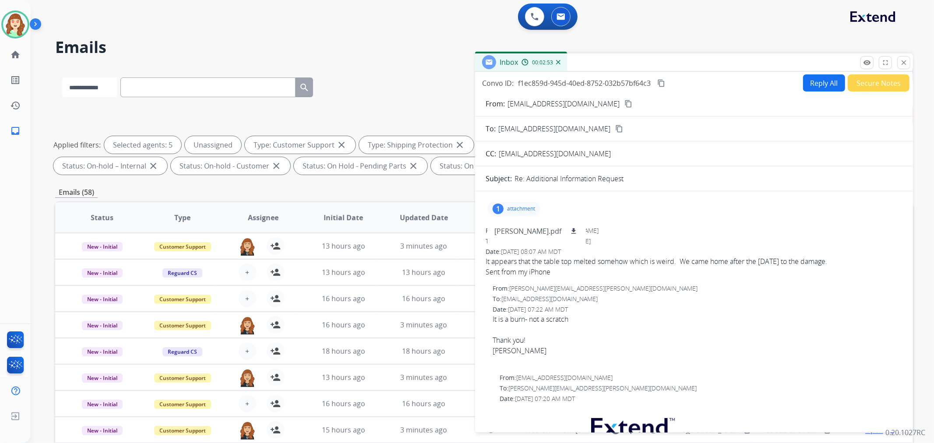
drag, startPoint x: 94, startPoint y: 91, endPoint x: 95, endPoint y: 96, distance: 4.5
click at [94, 91] on select "**********" at bounding box center [89, 88] width 55 height 20
select select "**********"
click at [62, 78] on select "**********" at bounding box center [89, 88] width 55 height 20
paste input "**********"
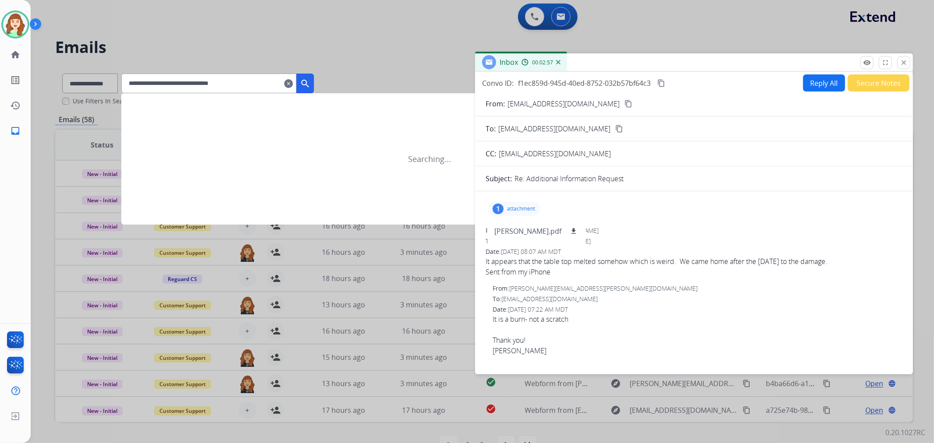
type input "**********"
click at [311, 79] on mat-icon "search" at bounding box center [305, 83] width 11 height 11
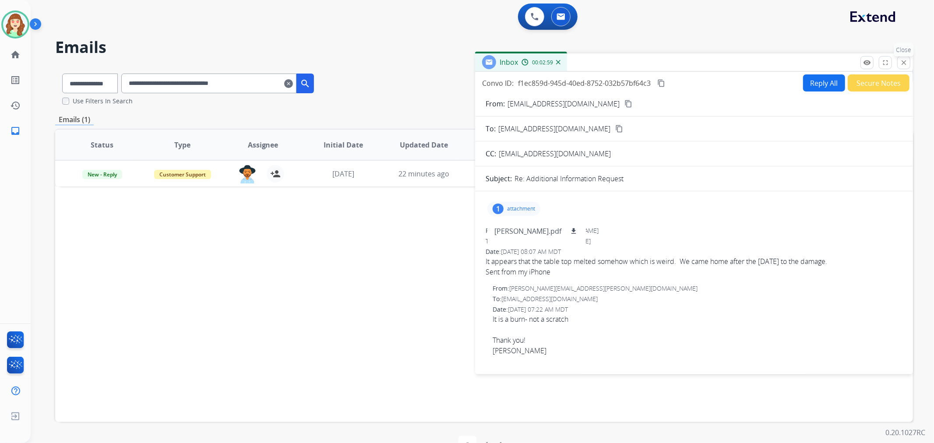
click at [907, 62] on mat-icon "close" at bounding box center [904, 63] width 8 height 8
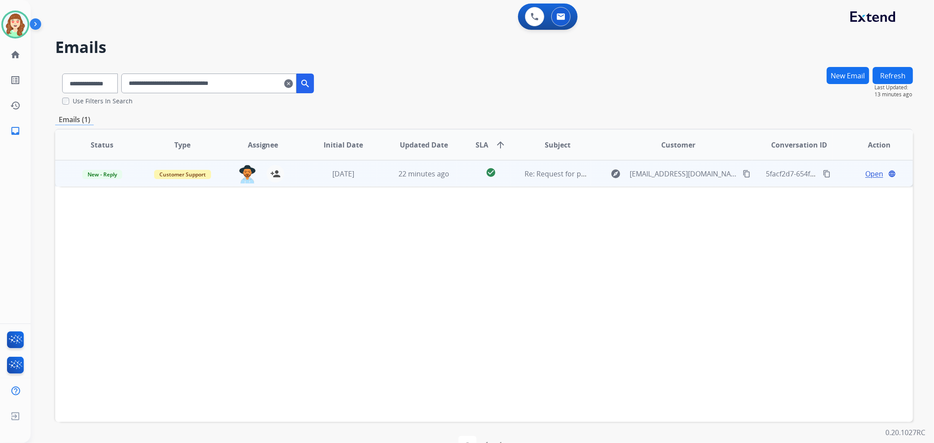
click at [872, 171] on span "Open" at bounding box center [875, 174] width 18 height 11
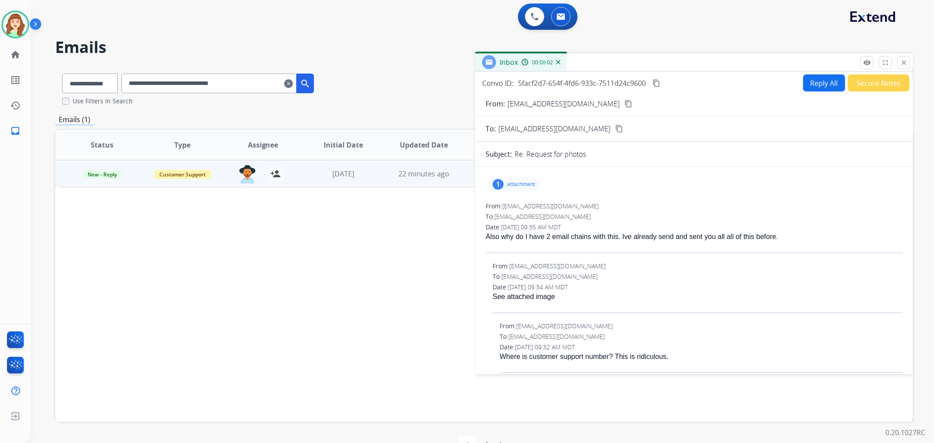
click at [516, 183] on p "attachment" at bounding box center [521, 184] width 28 height 7
click at [518, 187] on p "attachment" at bounding box center [521, 184] width 28 height 7
click at [516, 183] on p "attachment" at bounding box center [521, 184] width 28 height 7
click at [515, 202] on p "IMG_9456[27].jpeg.pdf" at bounding box center [531, 207] width 73 height 11
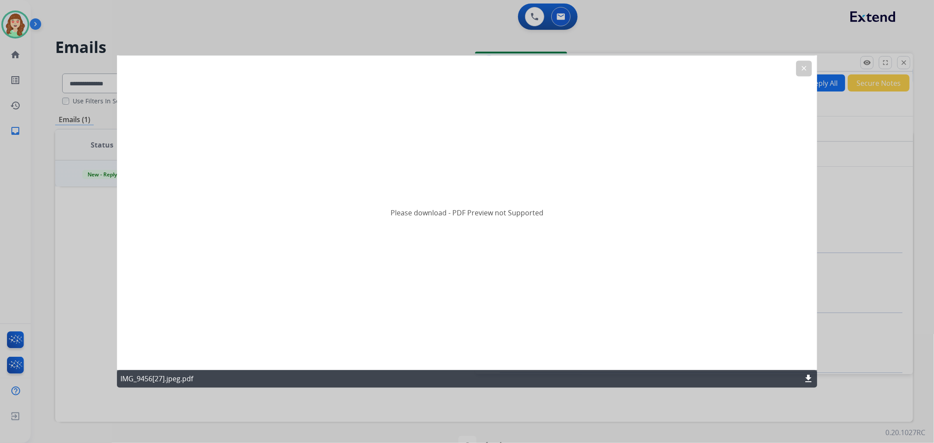
click at [810, 379] on mat-icon "download" at bounding box center [808, 379] width 11 height 11
drag, startPoint x: 805, startPoint y: 64, endPoint x: 782, endPoint y: 71, distance: 24.0
click at [805, 66] on mat-icon "clear" at bounding box center [804, 69] width 8 height 8
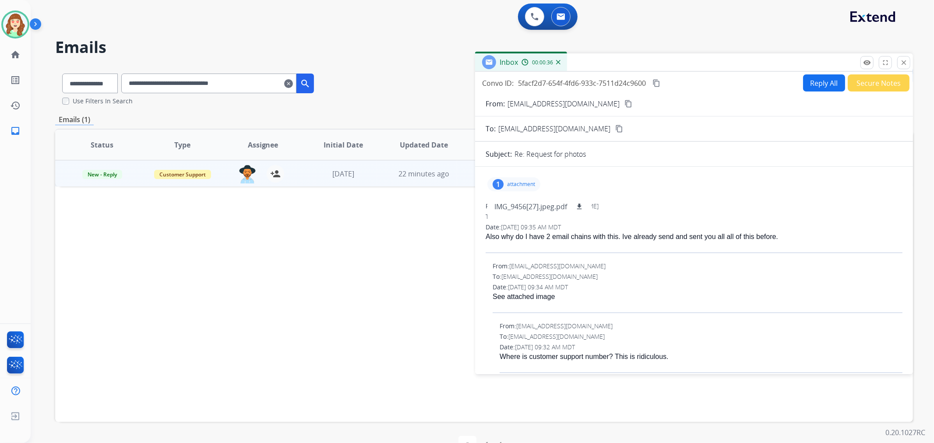
click at [570, 105] on div "From: [EMAIL_ADDRESS][DOMAIN_NAME] content_copy" at bounding box center [694, 104] width 438 height 11
click at [570, 99] on div "From: [EMAIL_ADDRESS][DOMAIN_NAME] content_copy" at bounding box center [694, 104] width 438 height 11
click at [625, 102] on mat-icon "content_copy" at bounding box center [629, 104] width 8 height 8
click at [293, 81] on mat-icon "clear" at bounding box center [288, 83] width 9 height 11
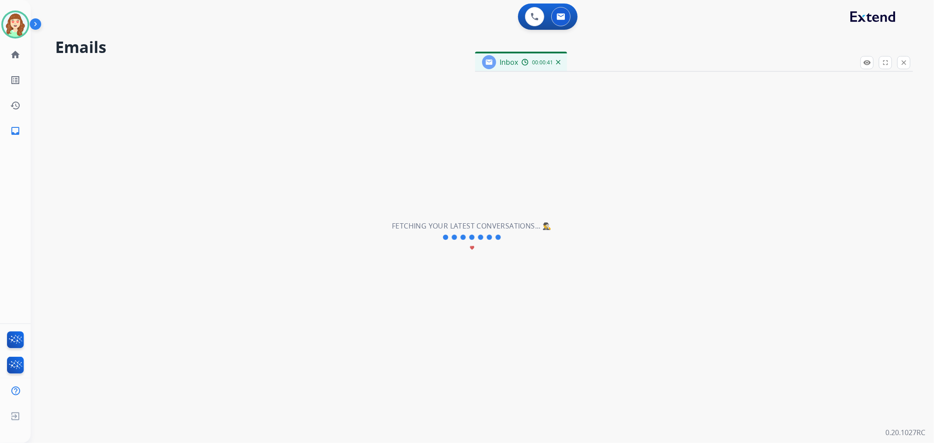
select select "**********"
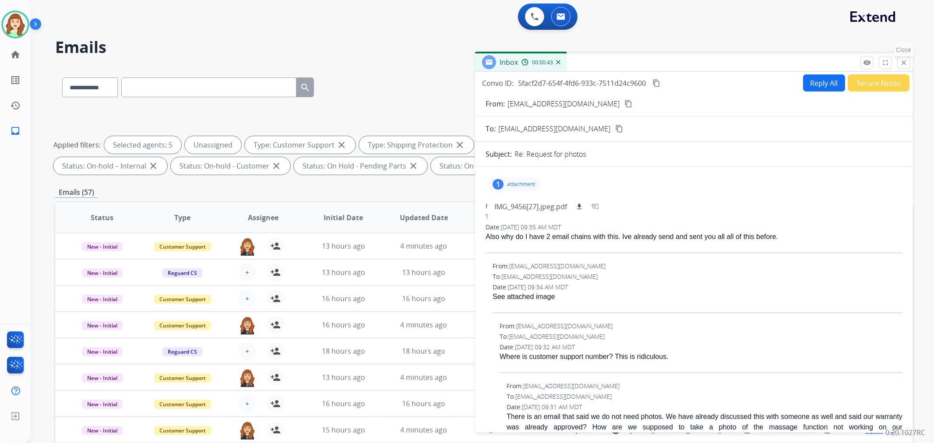
click at [902, 61] on mat-icon "close" at bounding box center [904, 63] width 8 height 8
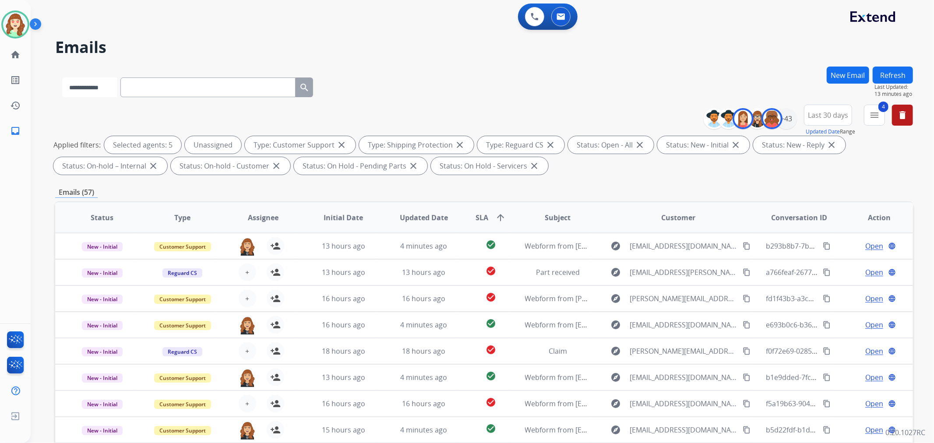
click at [84, 89] on select "**********" at bounding box center [89, 88] width 55 height 20
paste input "**********"
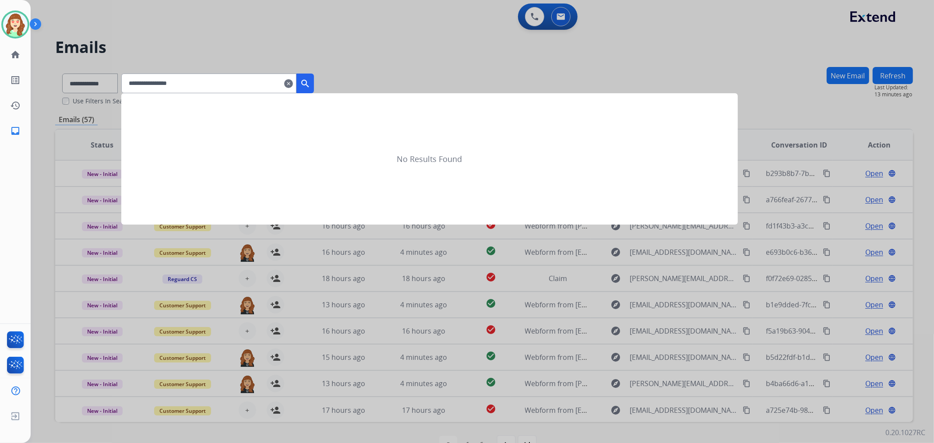
type input "**********"
click at [311, 83] on mat-icon "search" at bounding box center [305, 83] width 11 height 11
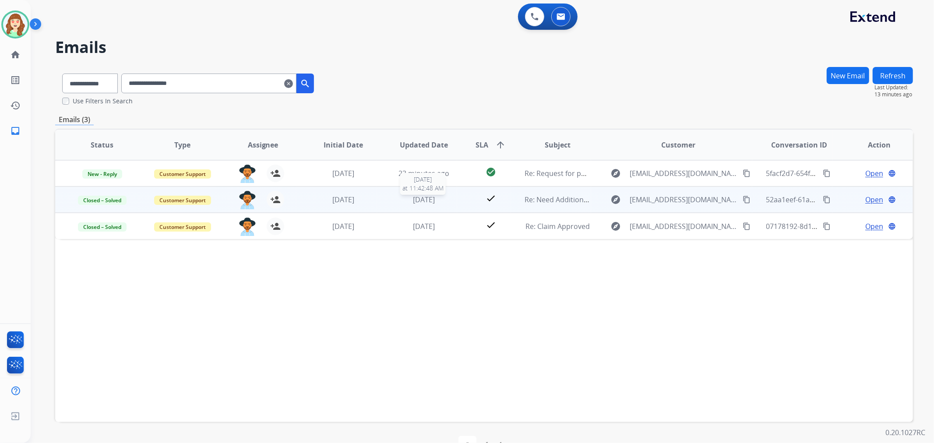
click at [432, 200] on span "[DATE]" at bounding box center [424, 200] width 22 height 10
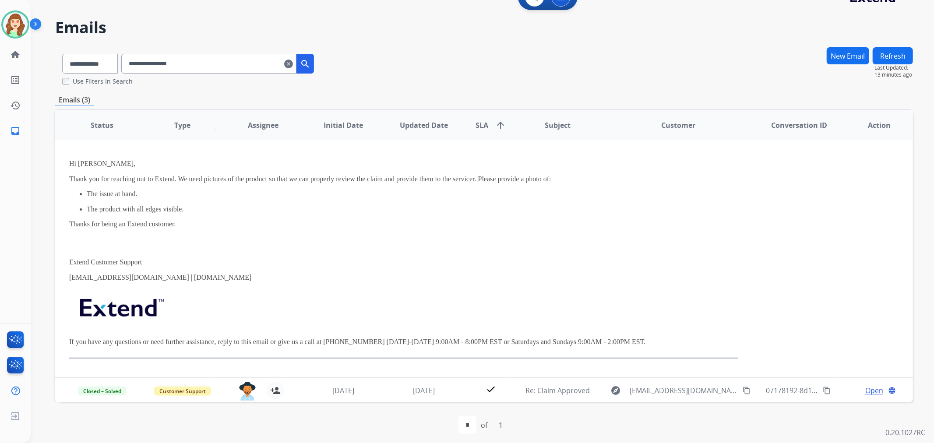
scroll to position [24, 0]
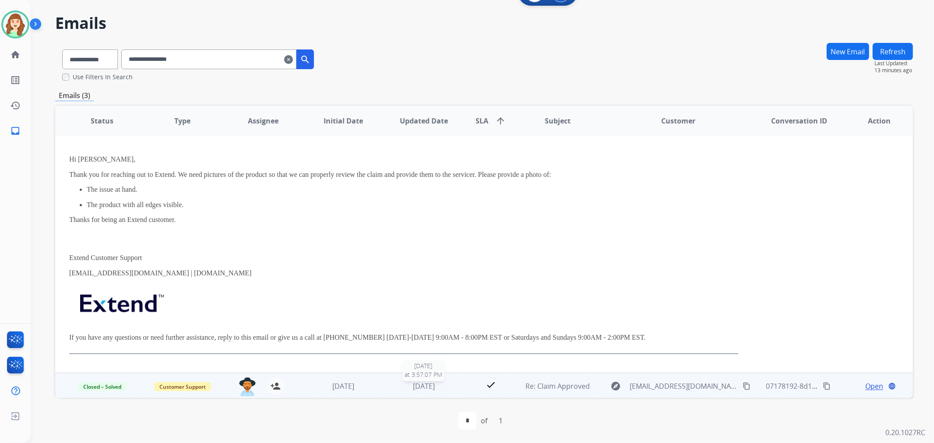
click at [417, 386] on span "[DATE]" at bounding box center [424, 387] width 22 height 10
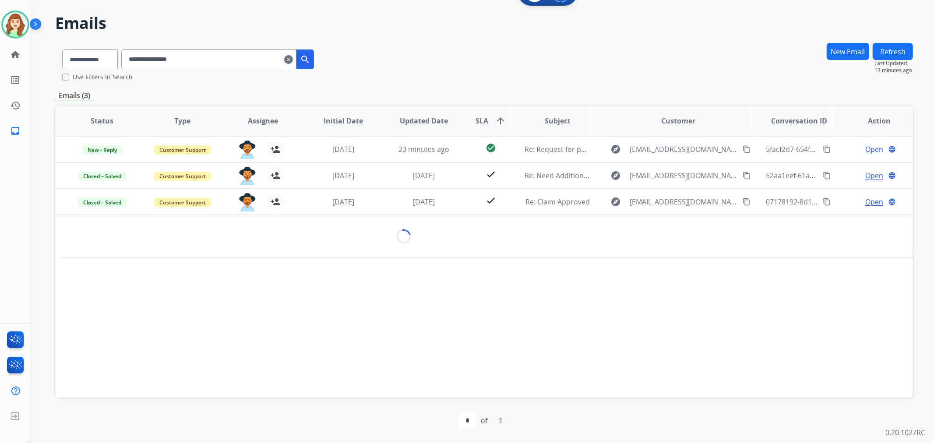
scroll to position [0, 0]
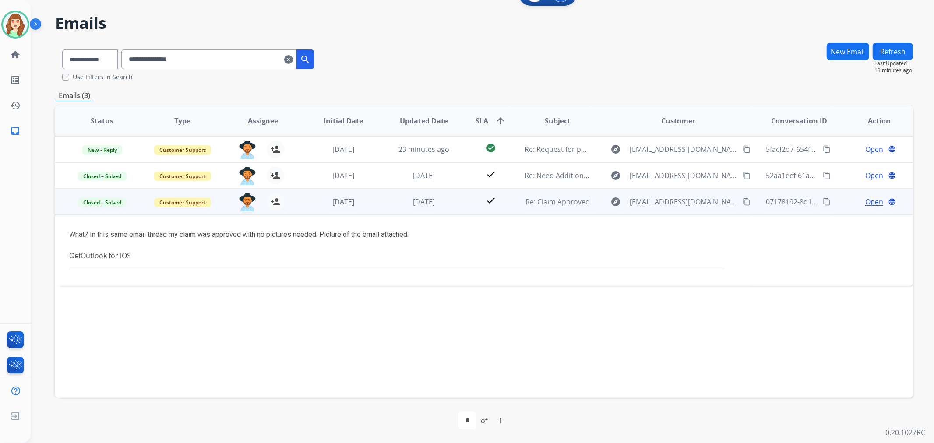
click at [878, 203] on div "Open language" at bounding box center [880, 202] width 66 height 11
click at [870, 202] on span "Open" at bounding box center [875, 202] width 18 height 11
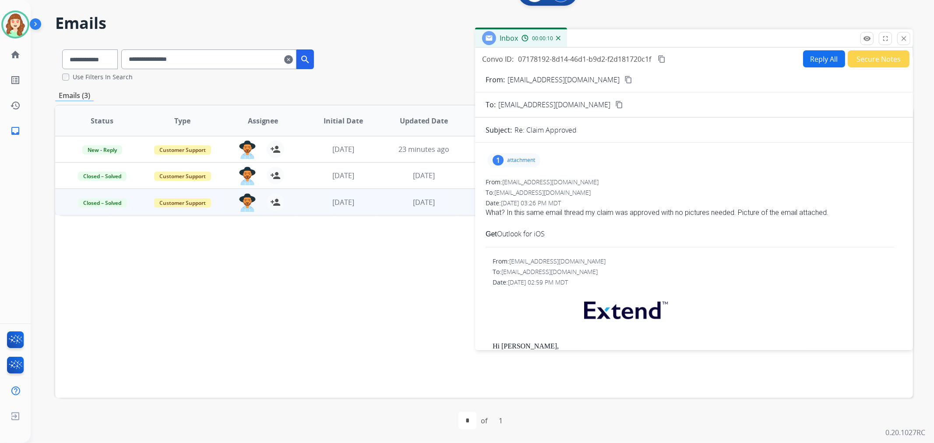
scroll to position [49, 0]
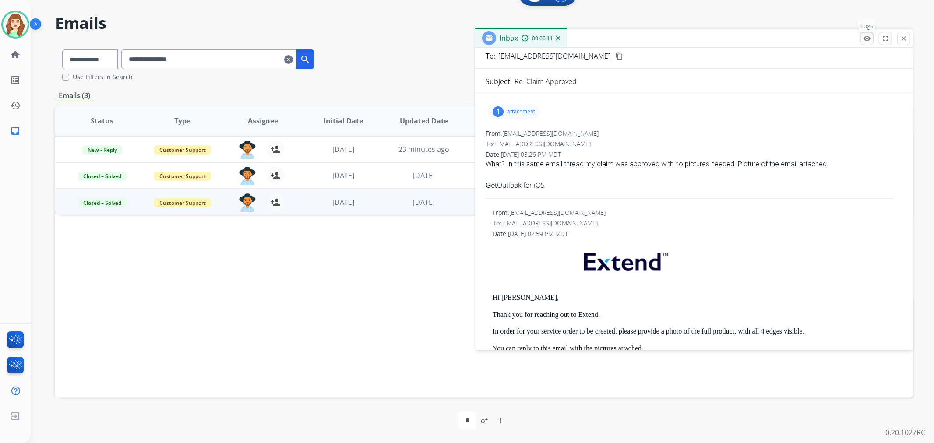
click at [867, 35] on mat-icon "remove_red_eye" at bounding box center [867, 39] width 8 height 8
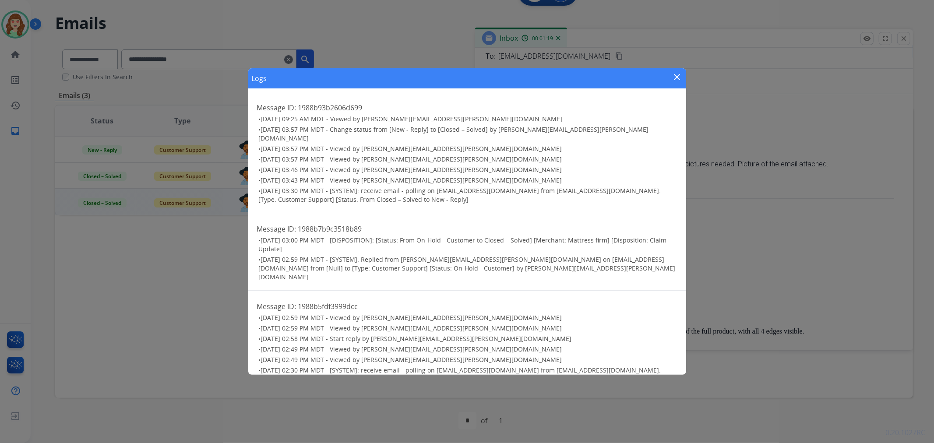
click at [677, 77] on mat-icon "close" at bounding box center [677, 77] width 11 height 11
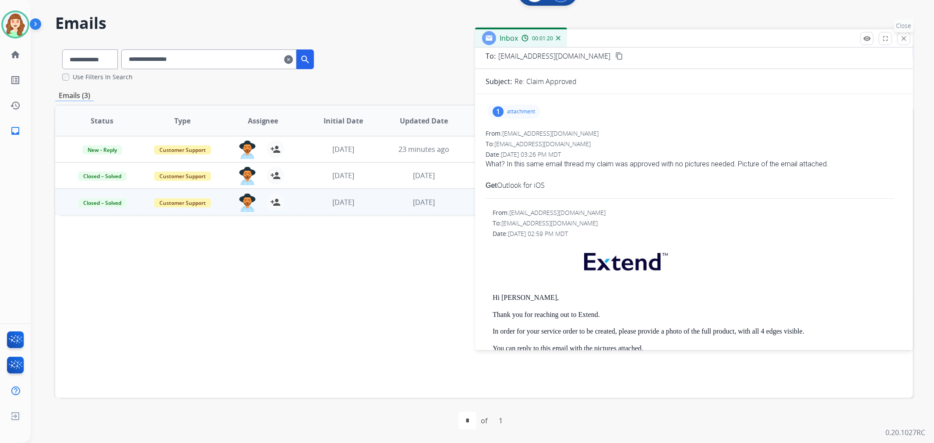
click at [904, 40] on mat-icon "close" at bounding box center [904, 39] width 8 height 8
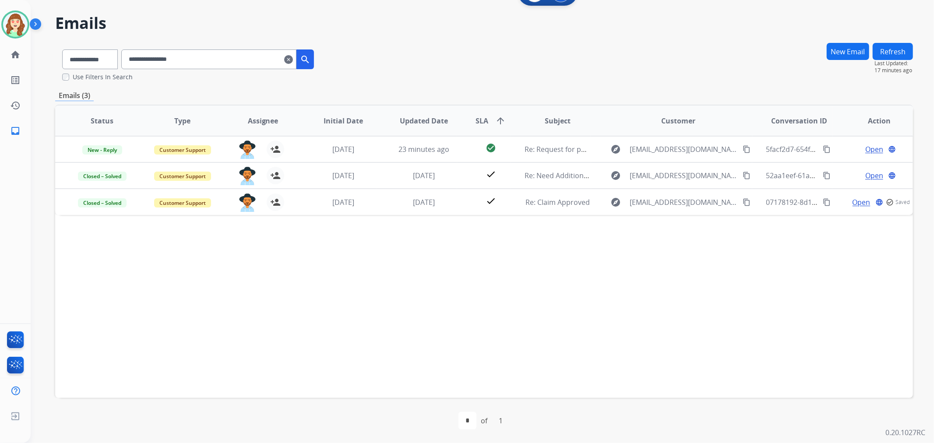
click at [293, 57] on mat-icon "clear" at bounding box center [288, 59] width 9 height 11
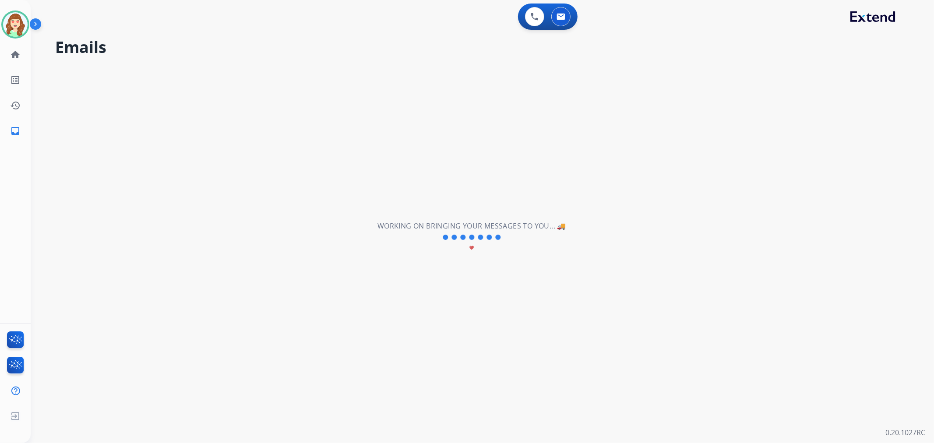
scroll to position [0, 0]
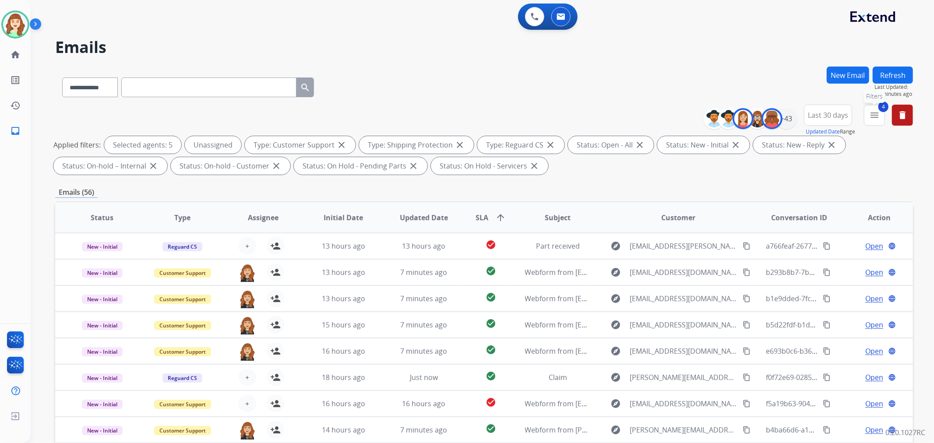
click at [872, 114] on mat-icon "menu" at bounding box center [875, 115] width 11 height 11
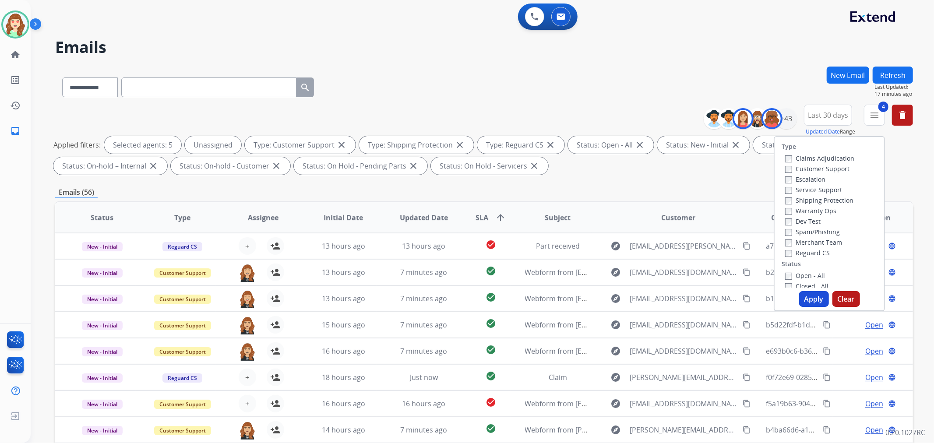
click at [817, 114] on span "Last 30 days" at bounding box center [828, 115] width 40 height 4
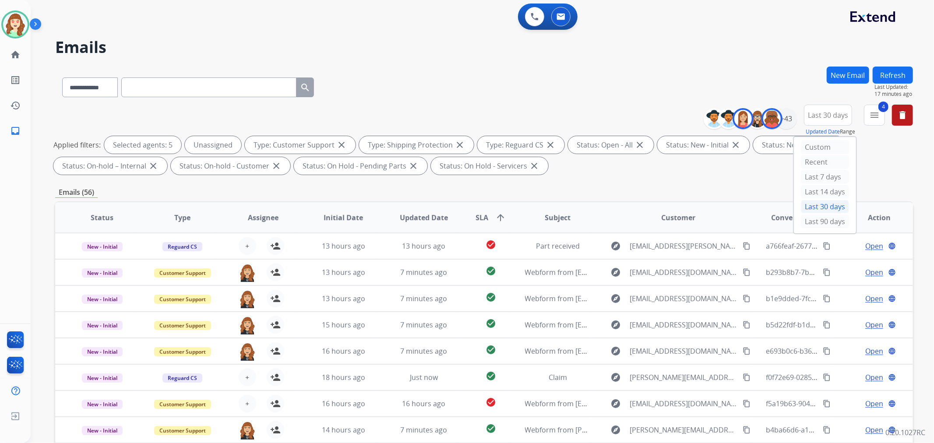
click at [825, 207] on div "Last 30 days" at bounding box center [825, 206] width 48 height 13
click at [873, 116] on mat-icon "menu" at bounding box center [875, 115] width 11 height 11
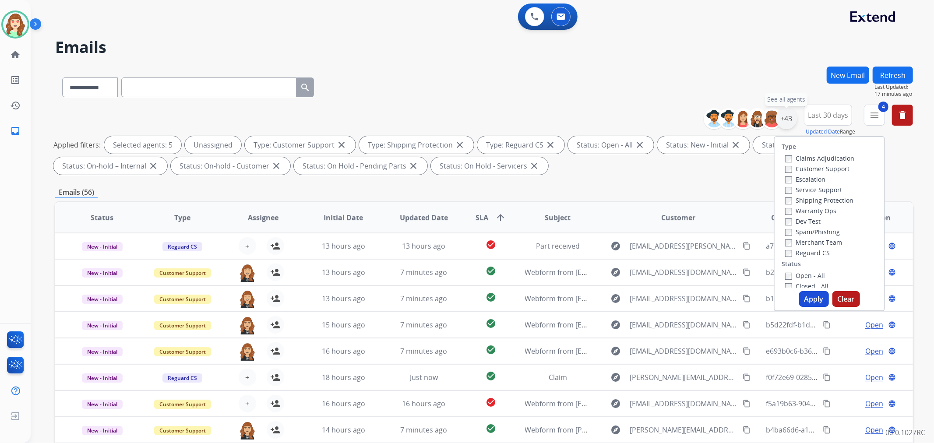
click at [787, 124] on div "+43" at bounding box center [786, 118] width 21 height 21
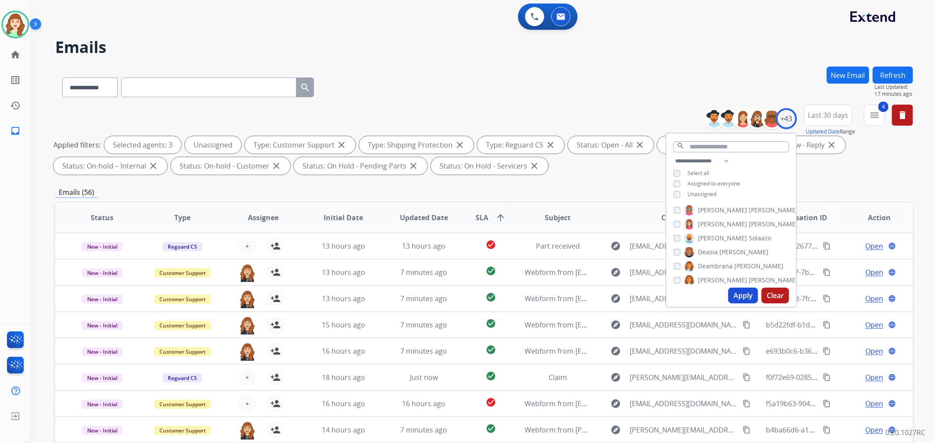
scroll to position [97, 0]
click at [731, 293] on button "Apply" at bounding box center [744, 296] width 30 height 16
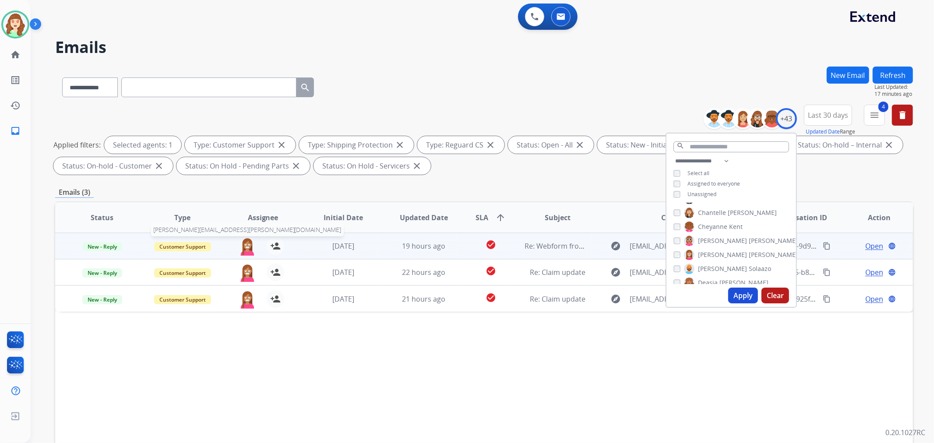
click at [245, 245] on img at bounding box center [248, 246] width 18 height 18
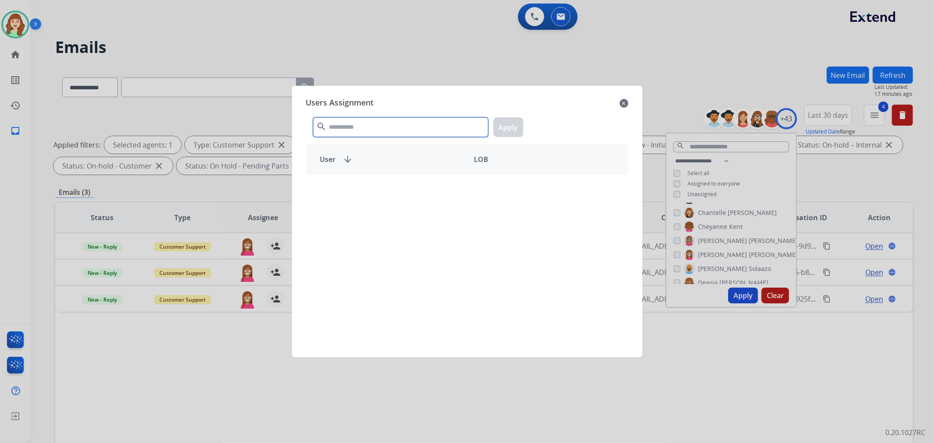
click at [375, 128] on input "text" at bounding box center [400, 127] width 175 height 20
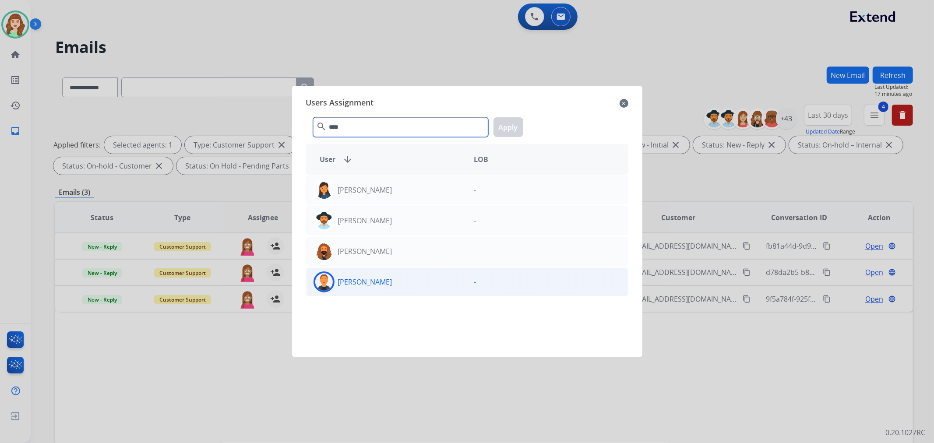
type input "****"
click at [395, 281] on div "[PERSON_NAME]" at bounding box center [387, 282] width 161 height 21
click at [510, 125] on button "Apply" at bounding box center [509, 127] width 30 height 20
click at [375, 281] on p "[PERSON_NAME]" at bounding box center [365, 282] width 54 height 11
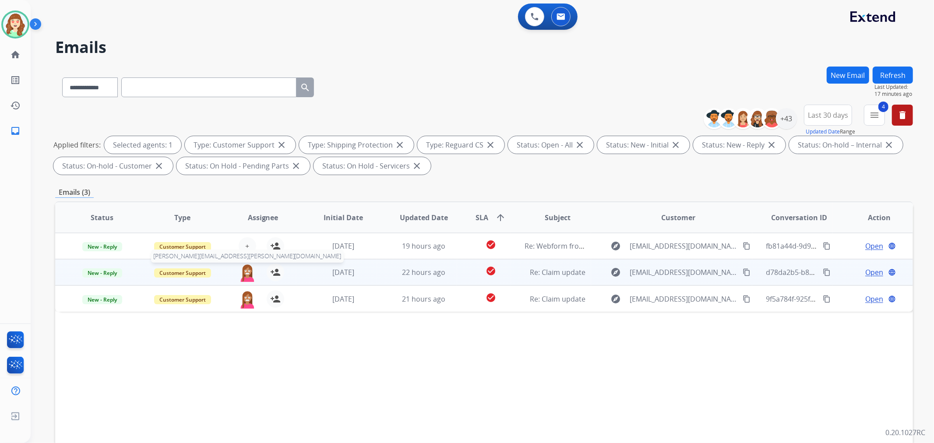
click at [243, 274] on img at bounding box center [248, 273] width 18 height 18
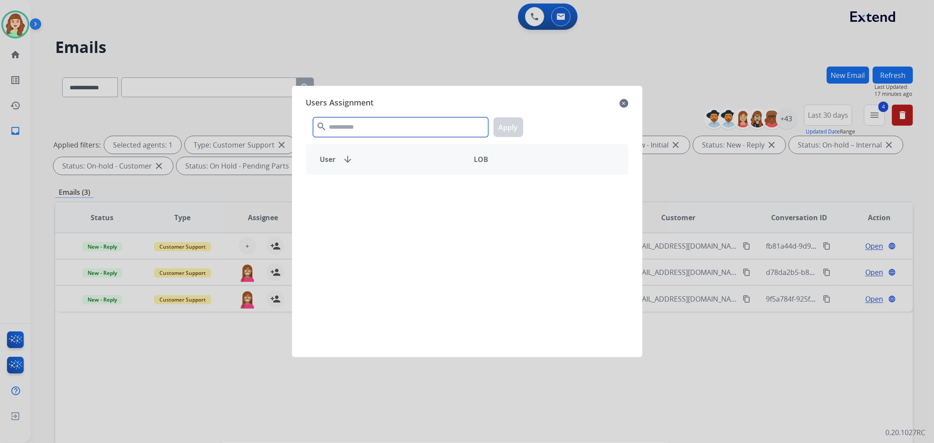
click at [365, 125] on input "text" at bounding box center [400, 127] width 175 height 20
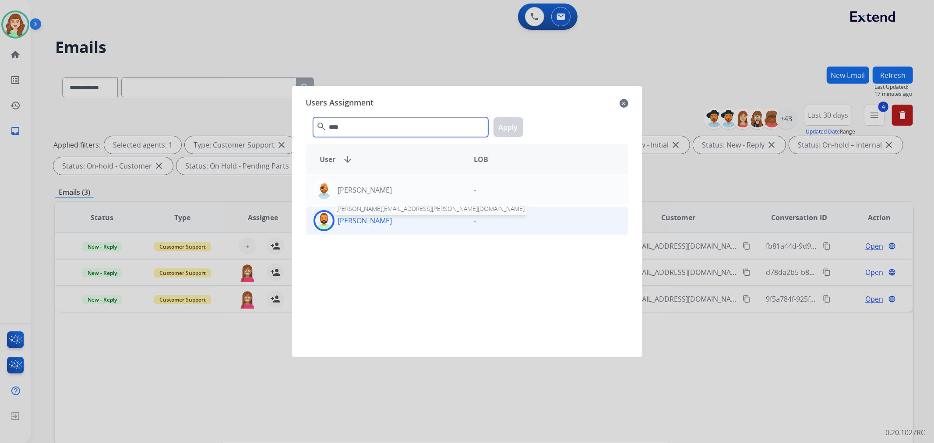
type input "****"
click at [351, 223] on p "[PERSON_NAME]" at bounding box center [365, 221] width 54 height 11
drag, startPoint x: 506, startPoint y: 126, endPoint x: 469, endPoint y: 133, distance: 38.3
click at [506, 126] on button "Apply" at bounding box center [509, 127] width 30 height 20
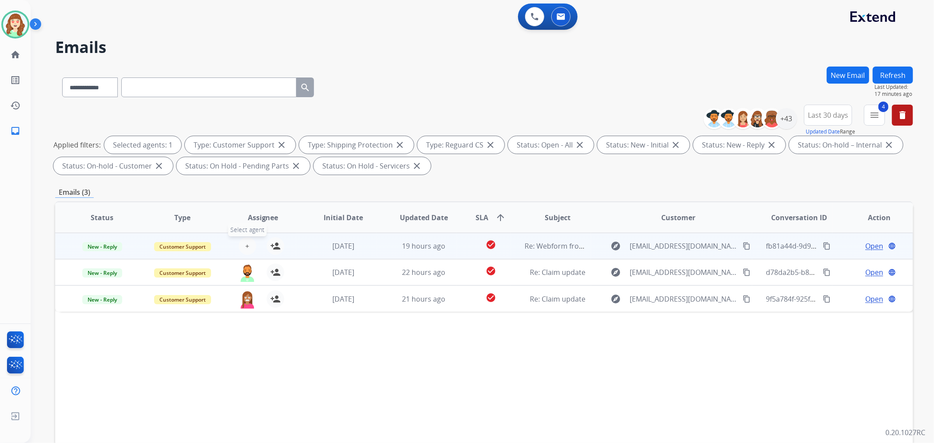
click at [246, 244] on span "+" at bounding box center [247, 246] width 4 height 11
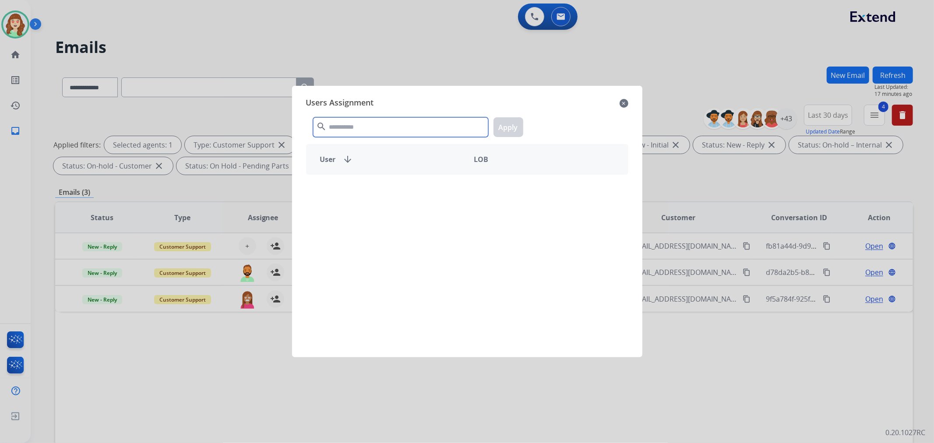
click at [375, 129] on input "text" at bounding box center [400, 127] width 175 height 20
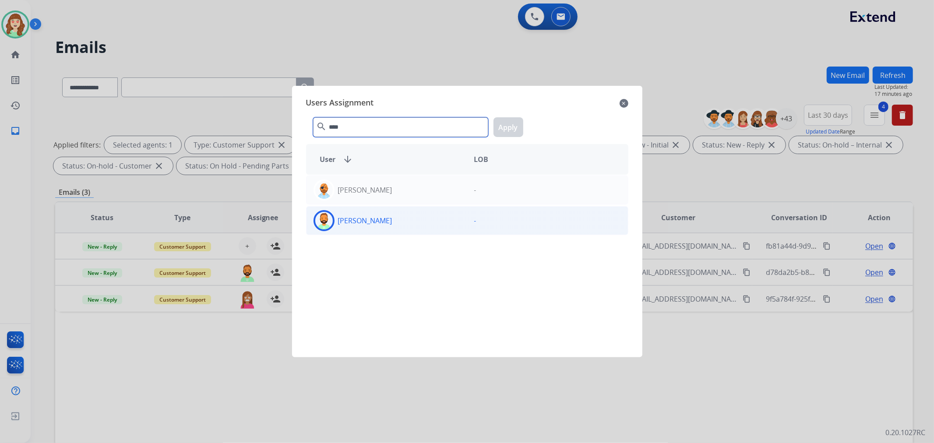
type input "****"
click at [386, 224] on div "[PERSON_NAME]" at bounding box center [387, 220] width 161 height 21
click at [507, 127] on button "Apply" at bounding box center [509, 127] width 30 height 20
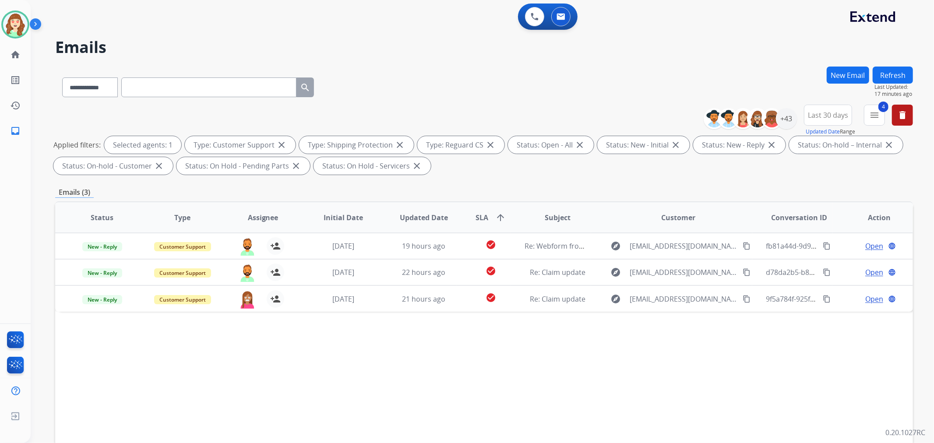
click at [371, 219] on th "Initial Date" at bounding box center [337, 217] width 81 height 31
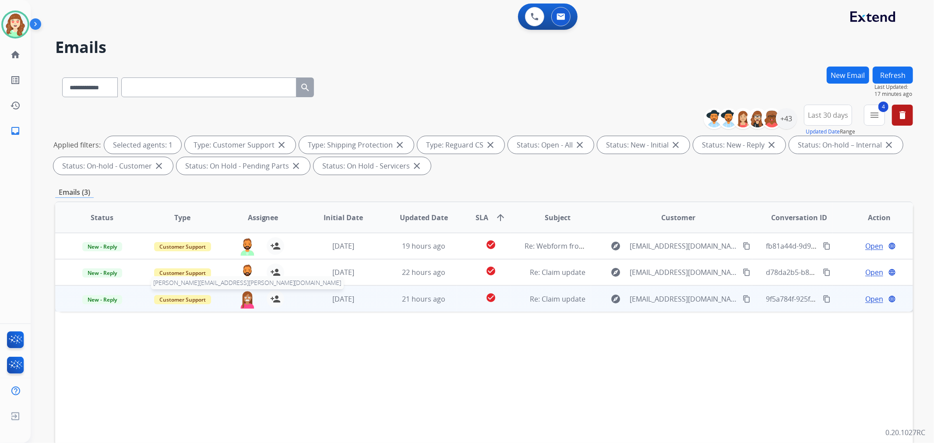
click at [247, 301] on img at bounding box center [248, 299] width 18 height 18
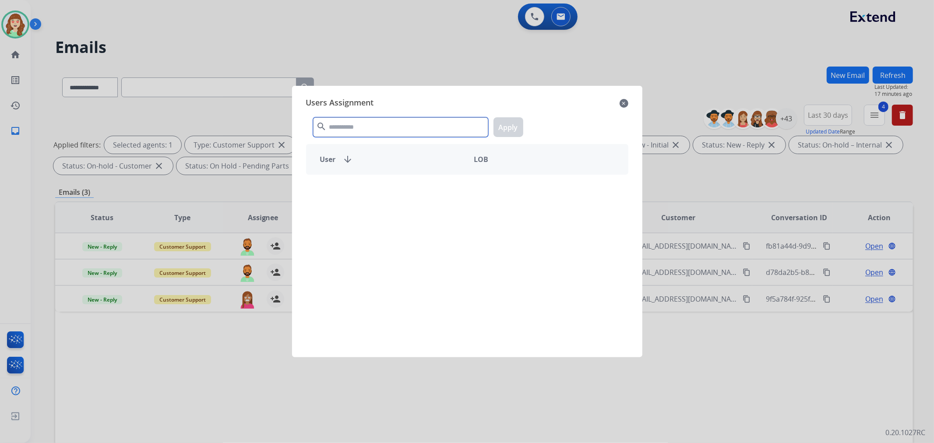
click at [358, 131] on input "text" at bounding box center [400, 127] width 175 height 20
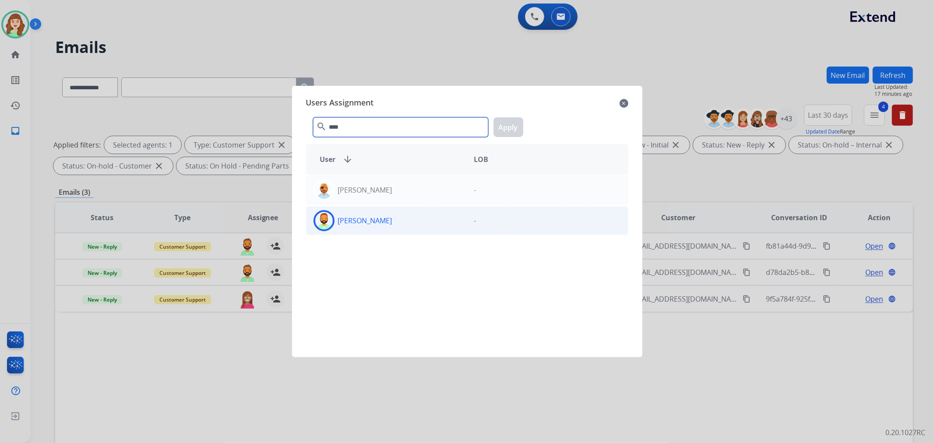
type input "****"
click at [422, 217] on div "[PERSON_NAME]" at bounding box center [387, 220] width 161 height 21
click at [507, 121] on button "Apply" at bounding box center [509, 127] width 30 height 20
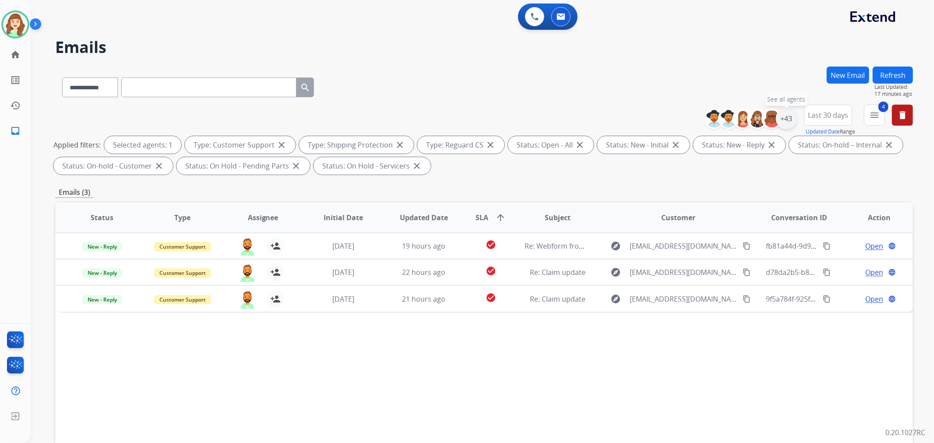
click at [786, 119] on div "+43" at bounding box center [786, 118] width 21 height 21
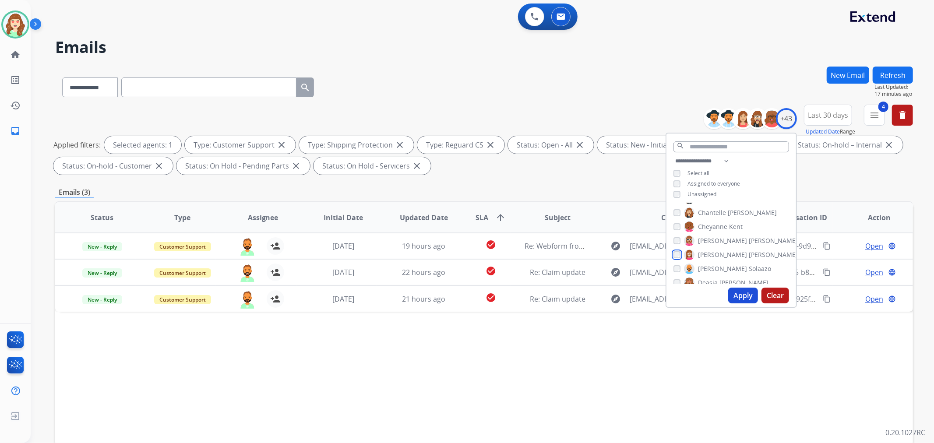
scroll to position [146, 0]
click at [740, 294] on button "Apply" at bounding box center [744, 296] width 30 height 16
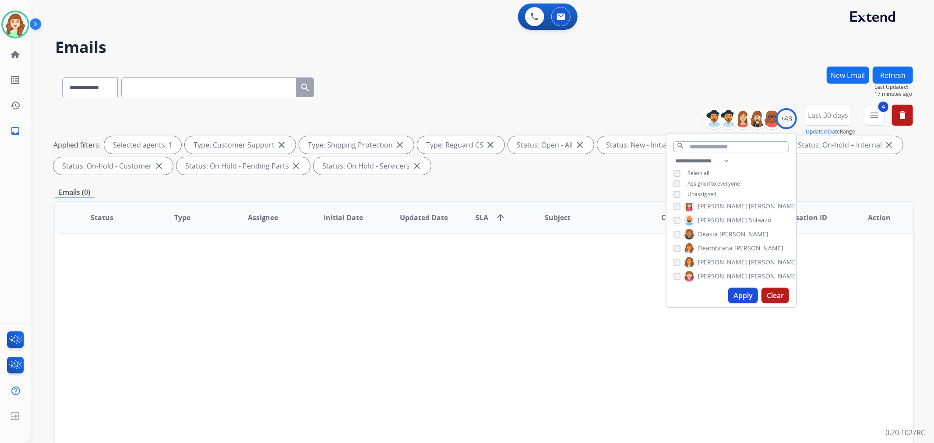
click at [747, 296] on button "Apply" at bounding box center [744, 296] width 30 height 16
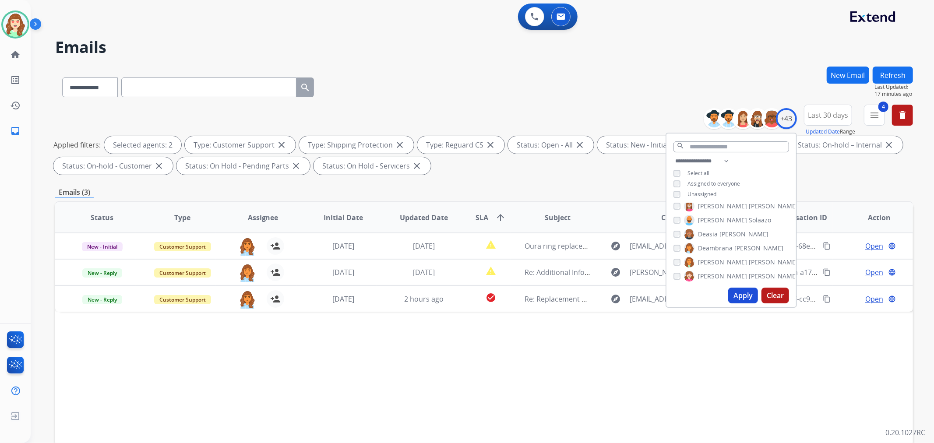
drag, startPoint x: 736, startPoint y: 290, endPoint x: 725, endPoint y: 214, distance: 76.5
click at [736, 289] on button "Apply" at bounding box center [744, 296] width 30 height 16
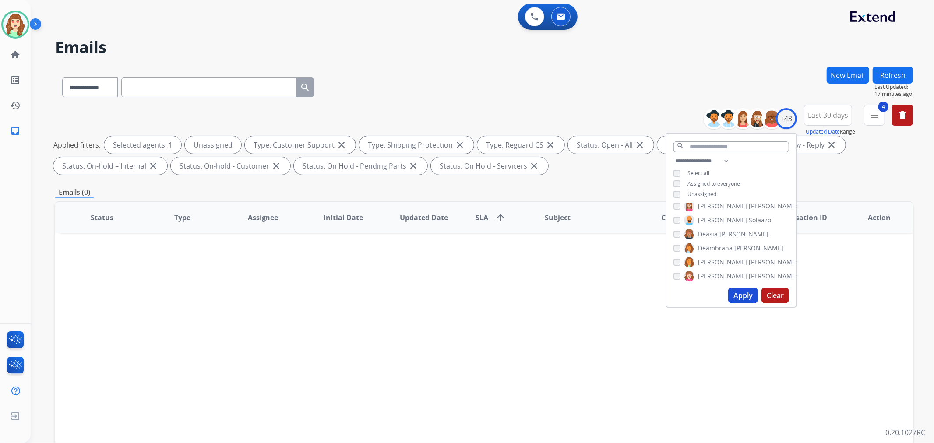
click at [741, 295] on button "Apply" at bounding box center [744, 296] width 30 height 16
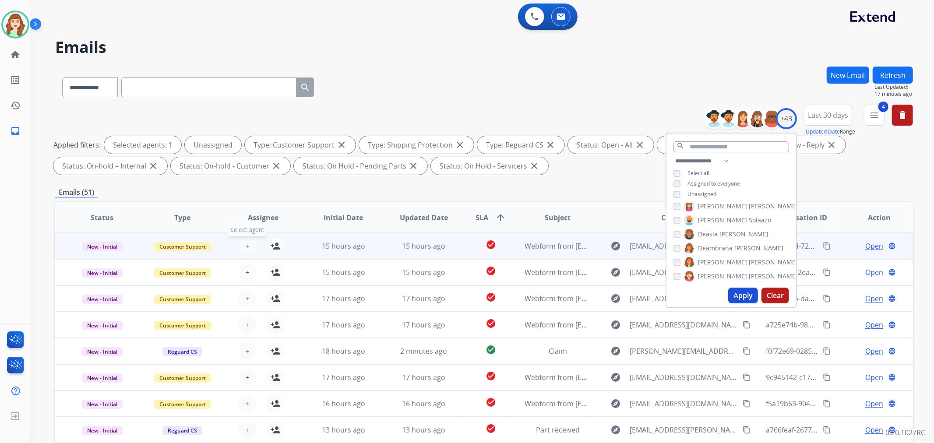
click at [247, 244] on span "+" at bounding box center [247, 246] width 4 height 11
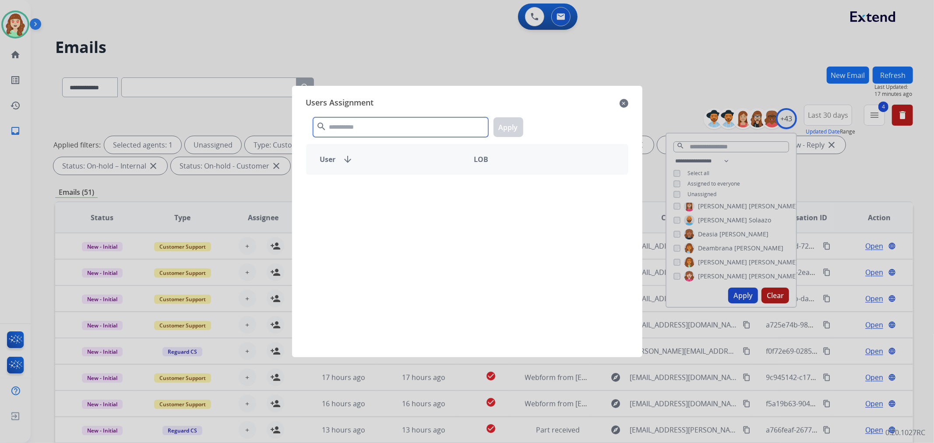
click at [356, 131] on input "text" at bounding box center [400, 127] width 175 height 20
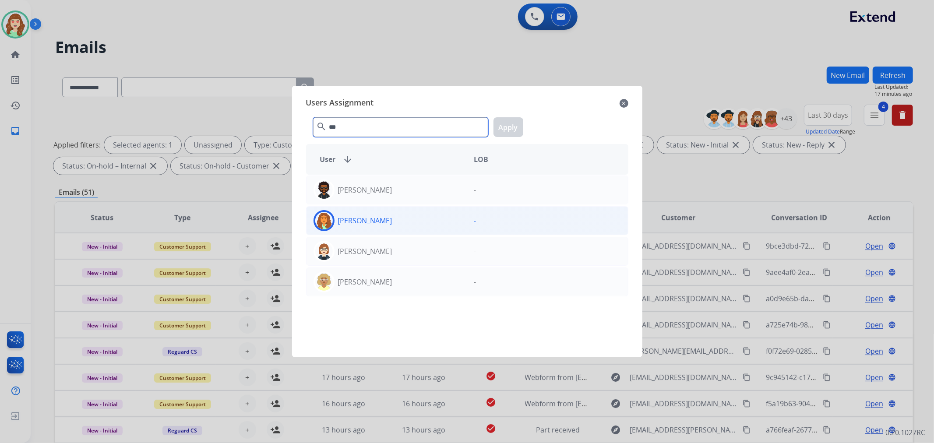
type input "***"
click at [421, 221] on div "[PERSON_NAME]" at bounding box center [387, 220] width 161 height 21
click at [516, 124] on button "Apply" at bounding box center [509, 127] width 30 height 20
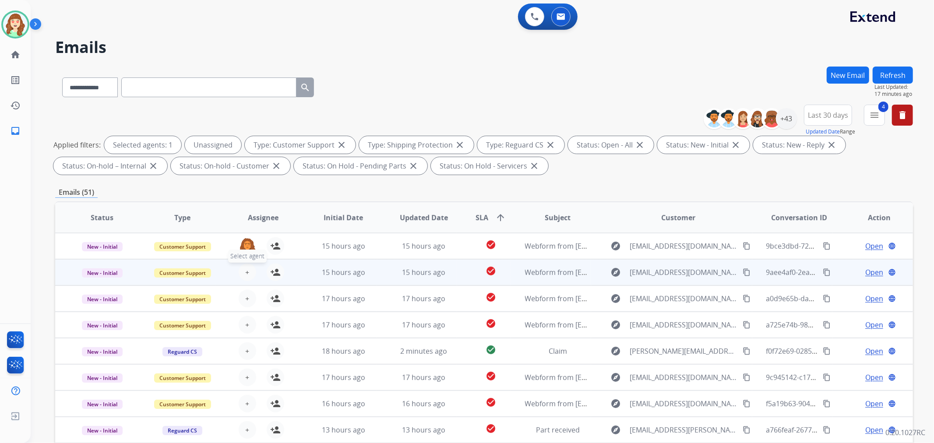
click at [245, 274] on span "+" at bounding box center [247, 272] width 4 height 11
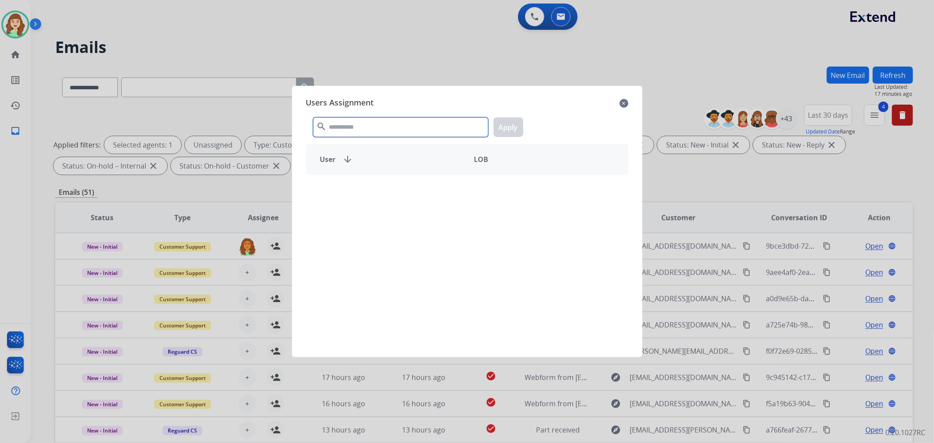
click at [336, 128] on input "text" at bounding box center [400, 127] width 175 height 20
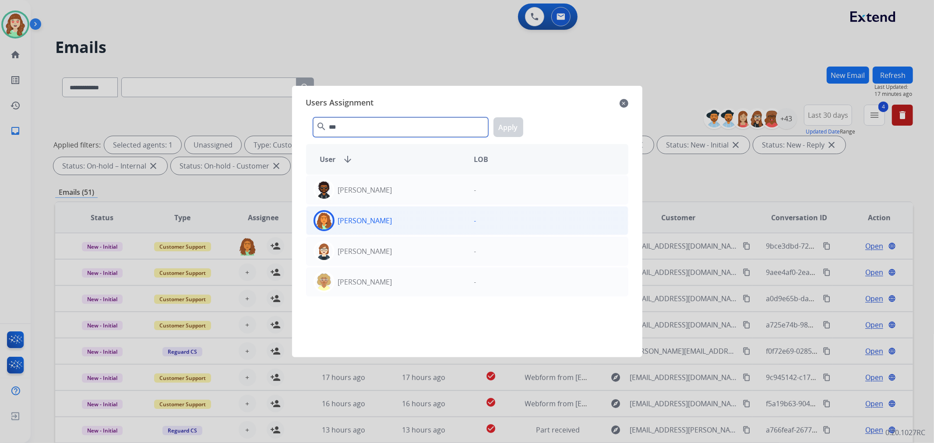
type input "***"
click at [422, 228] on div "[PERSON_NAME]" at bounding box center [387, 220] width 161 height 21
click at [510, 122] on button "Apply" at bounding box center [509, 127] width 30 height 20
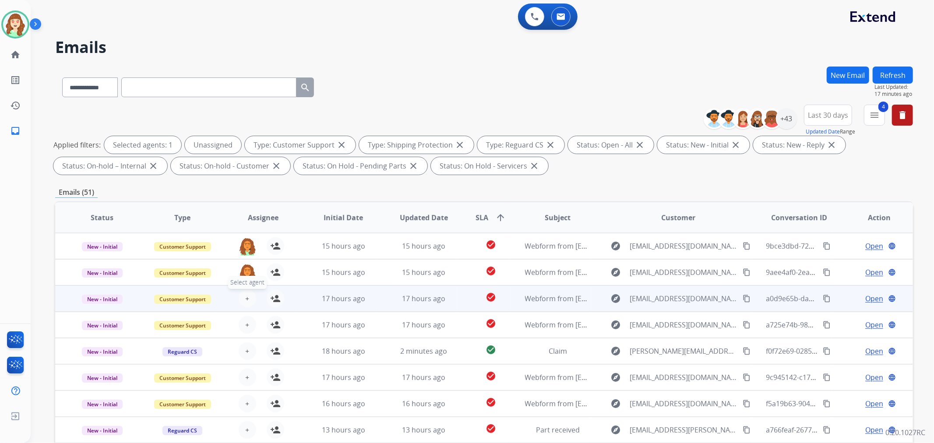
click at [247, 301] on span "+" at bounding box center [247, 299] width 4 height 11
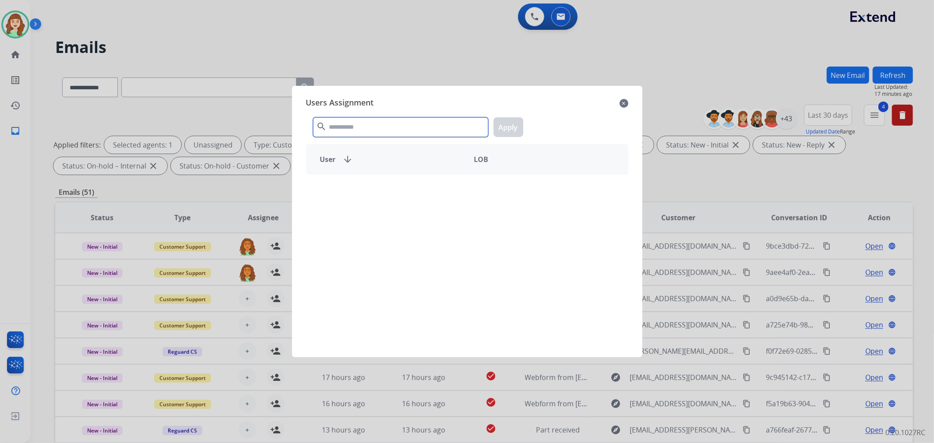
click at [393, 132] on input "text" at bounding box center [400, 127] width 175 height 20
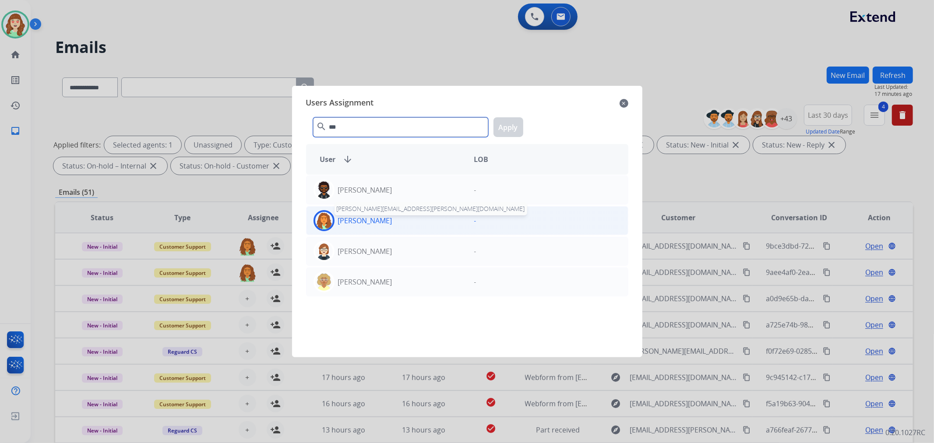
type input "***"
click at [377, 222] on p "[PERSON_NAME]" at bounding box center [365, 221] width 54 height 11
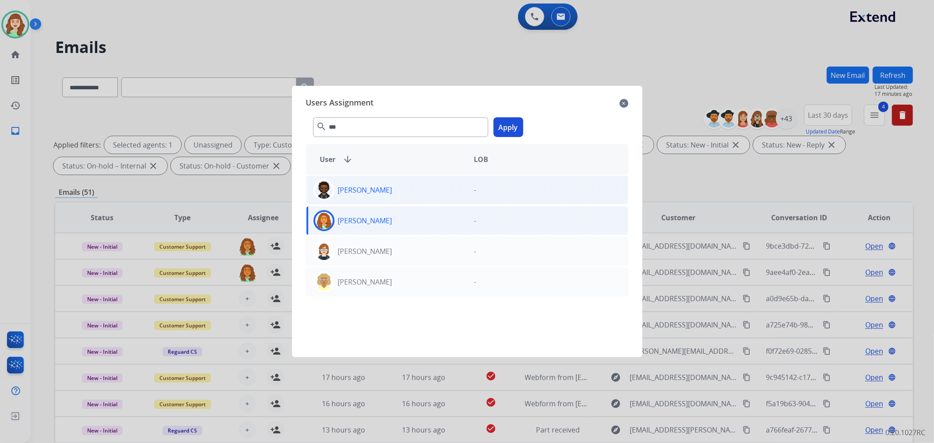
drag, startPoint x: 519, startPoint y: 124, endPoint x: 405, endPoint y: 177, distance: 125.8
click at [518, 124] on button "Apply" at bounding box center [509, 127] width 30 height 20
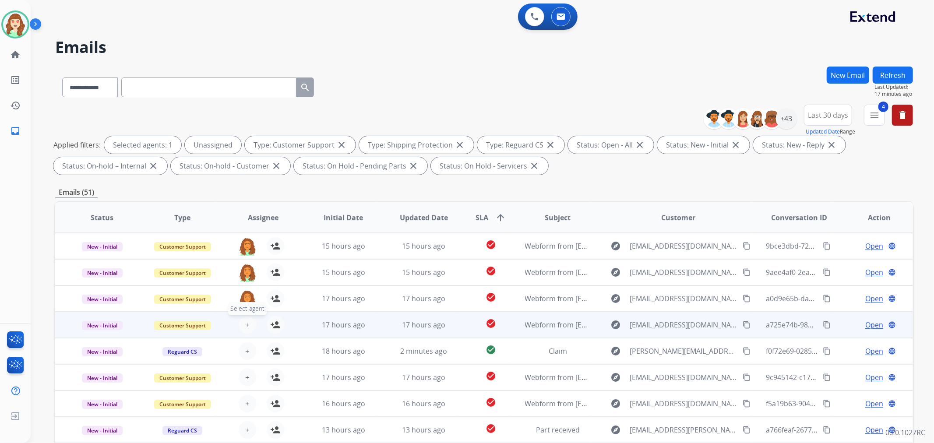
click at [248, 323] on button "+ Select agent" at bounding box center [248, 325] width 18 height 18
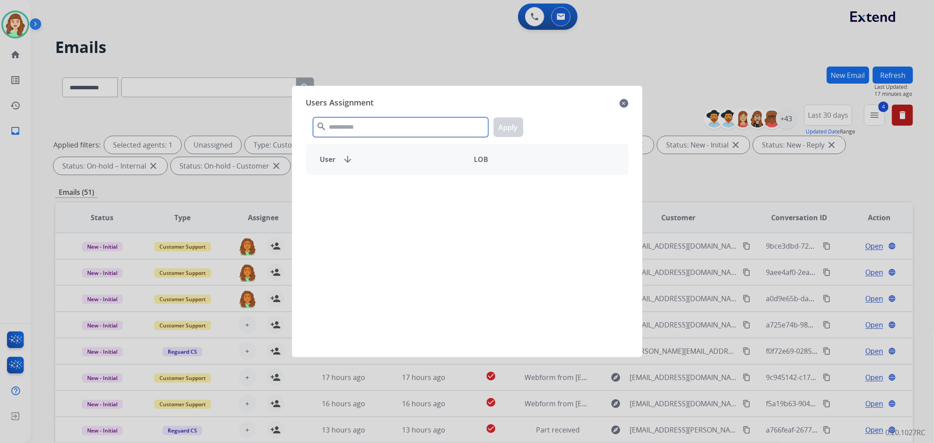
click at [372, 134] on input "text" at bounding box center [400, 127] width 175 height 20
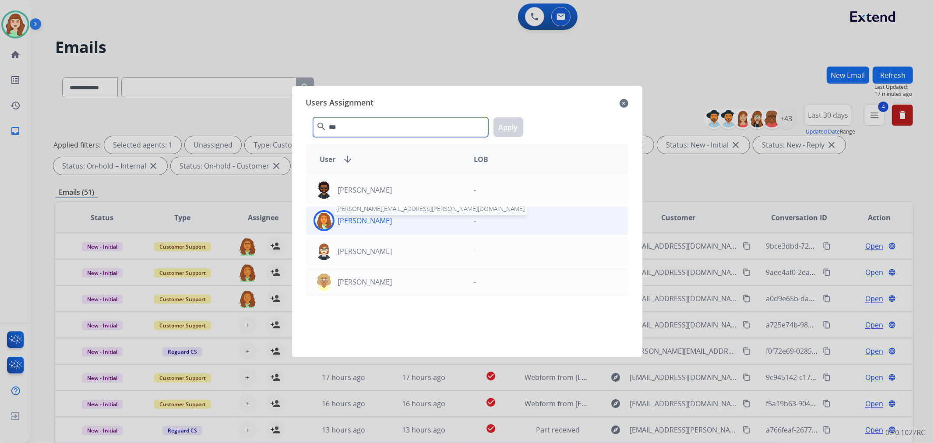
type input "***"
click at [390, 218] on p "[PERSON_NAME]" at bounding box center [365, 221] width 54 height 11
click at [514, 126] on button "Apply" at bounding box center [509, 127] width 30 height 20
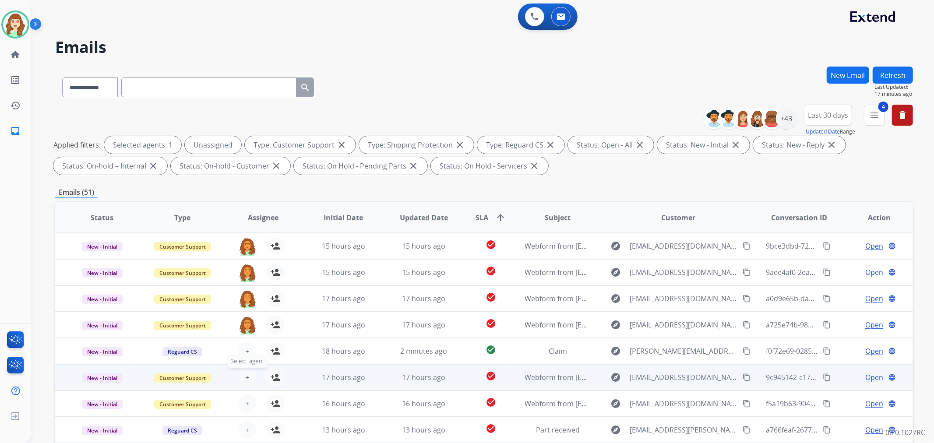
click at [246, 377] on span "+" at bounding box center [247, 377] width 4 height 11
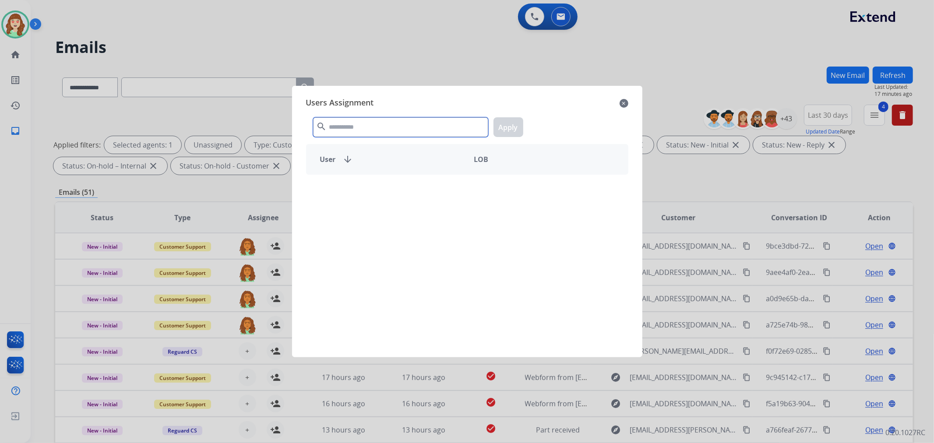
click at [387, 124] on input "text" at bounding box center [400, 127] width 175 height 20
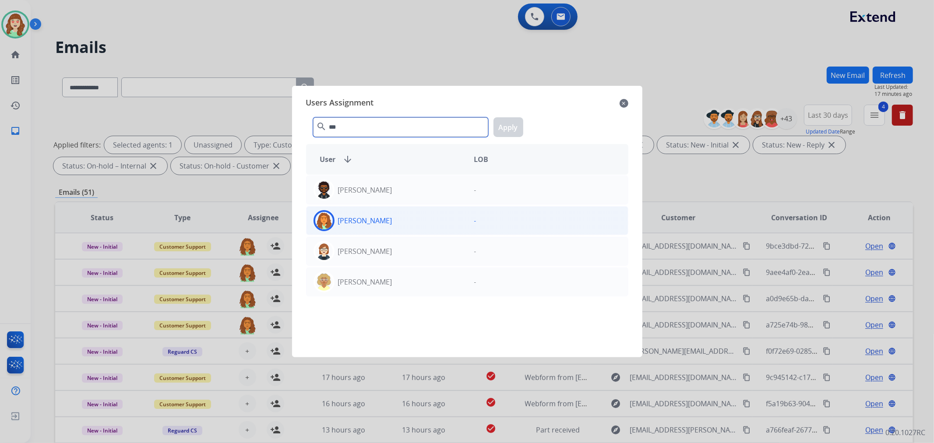
type input "***"
drag, startPoint x: 418, startPoint y: 225, endPoint x: 492, endPoint y: 152, distance: 104.1
click at [418, 225] on div "[PERSON_NAME]" at bounding box center [387, 220] width 161 height 21
click at [502, 127] on button "Apply" at bounding box center [509, 127] width 30 height 20
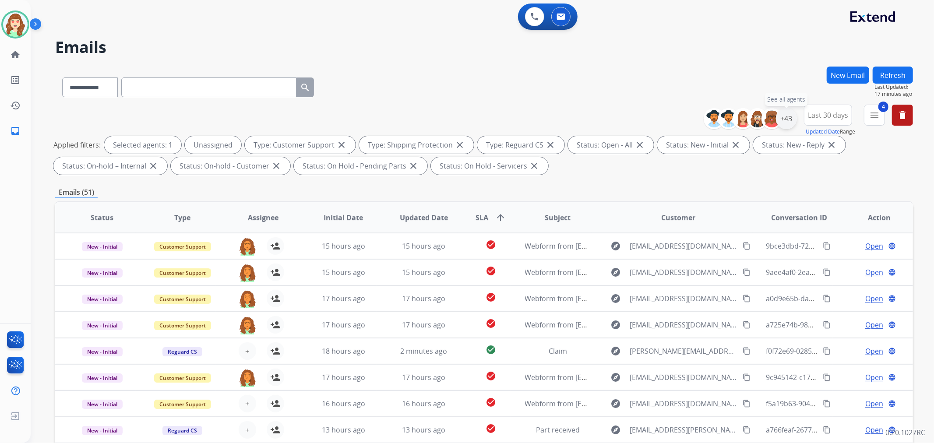
click at [789, 116] on div "+43" at bounding box center [786, 118] width 21 height 21
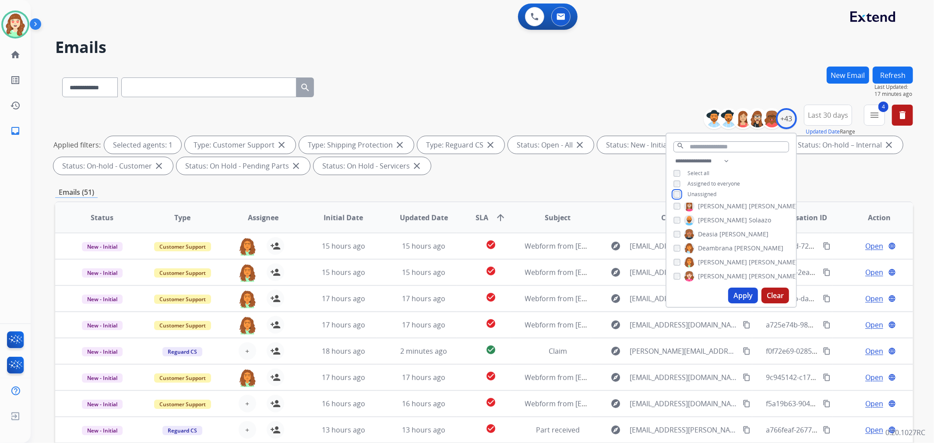
scroll to position [195, 0]
click at [739, 293] on button "Apply" at bounding box center [744, 296] width 30 height 16
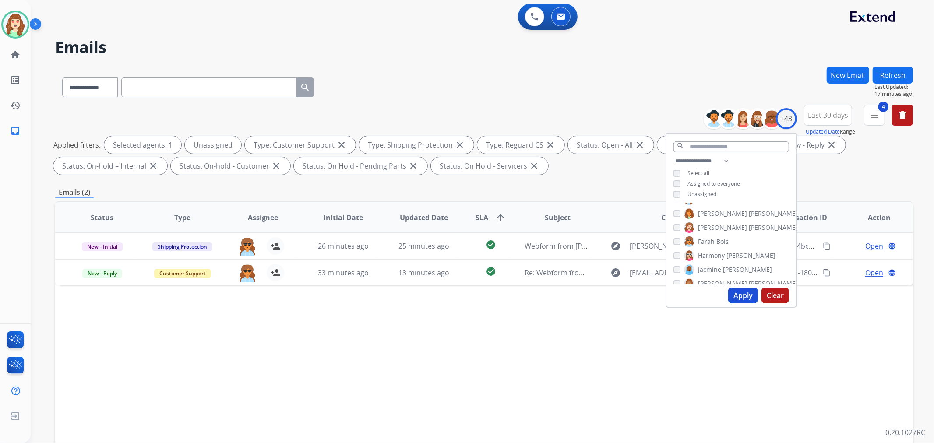
click at [741, 298] on button "Apply" at bounding box center [744, 296] width 30 height 16
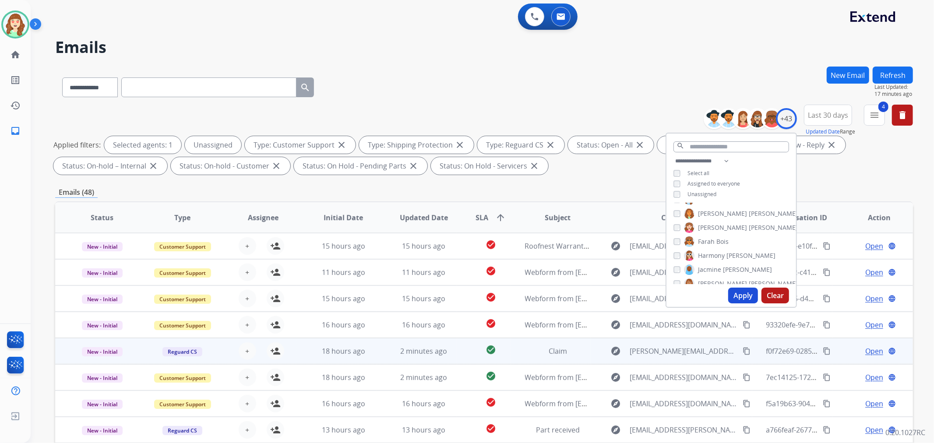
scroll to position [97, 0]
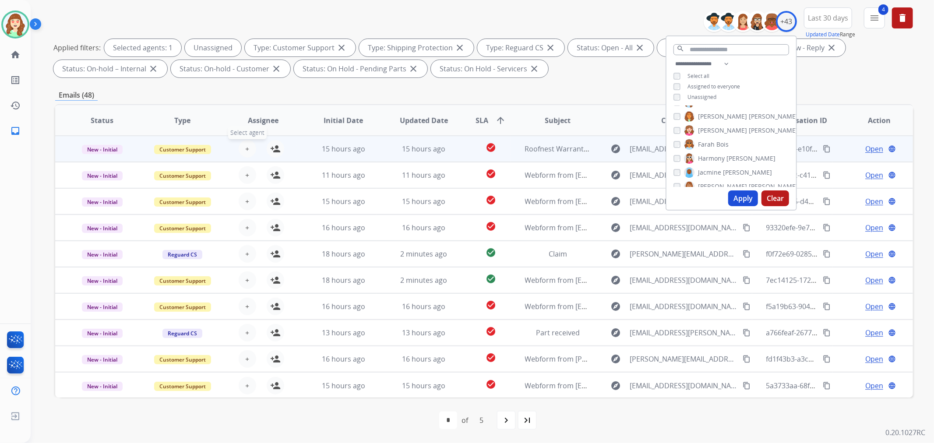
click at [248, 148] on button "+ Select agent" at bounding box center [248, 149] width 18 height 18
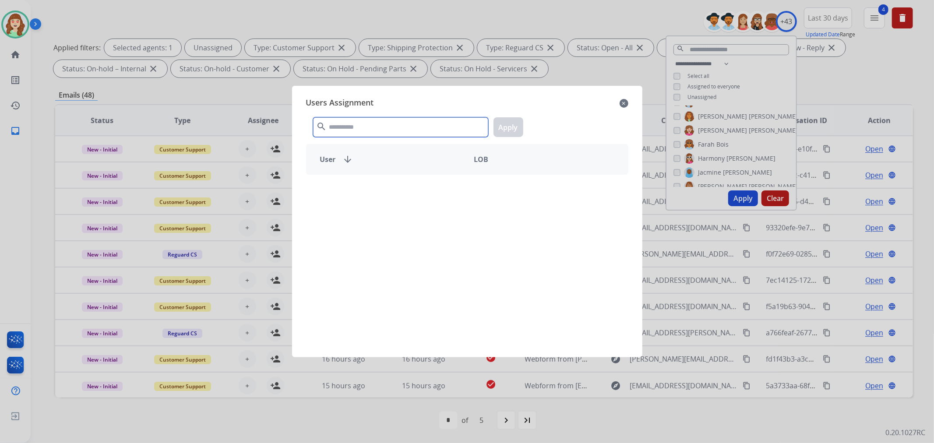
click at [359, 125] on input "text" at bounding box center [400, 127] width 175 height 20
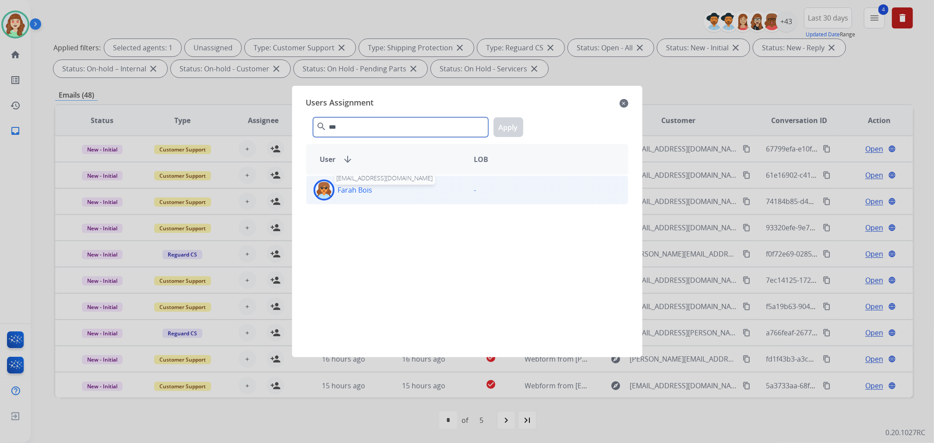
type input "***"
click at [370, 186] on p "Farah Bois" at bounding box center [355, 190] width 35 height 11
click at [517, 124] on button "Apply" at bounding box center [509, 127] width 30 height 20
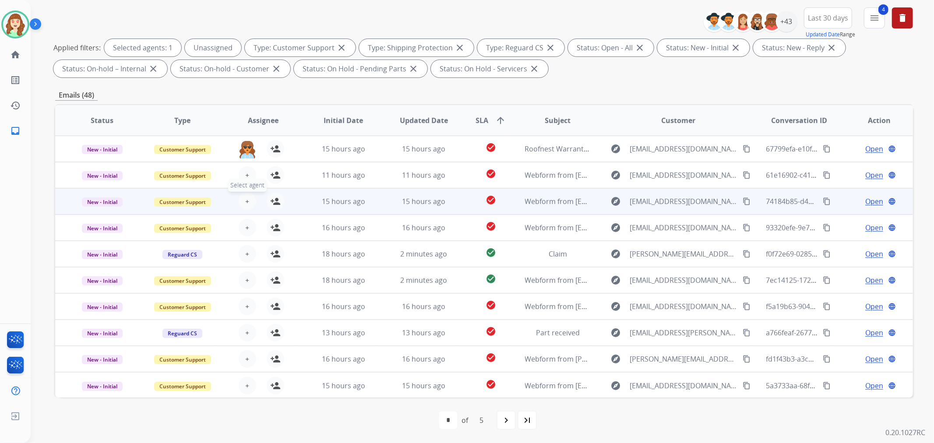
click at [246, 198] on span "+" at bounding box center [247, 201] width 4 height 11
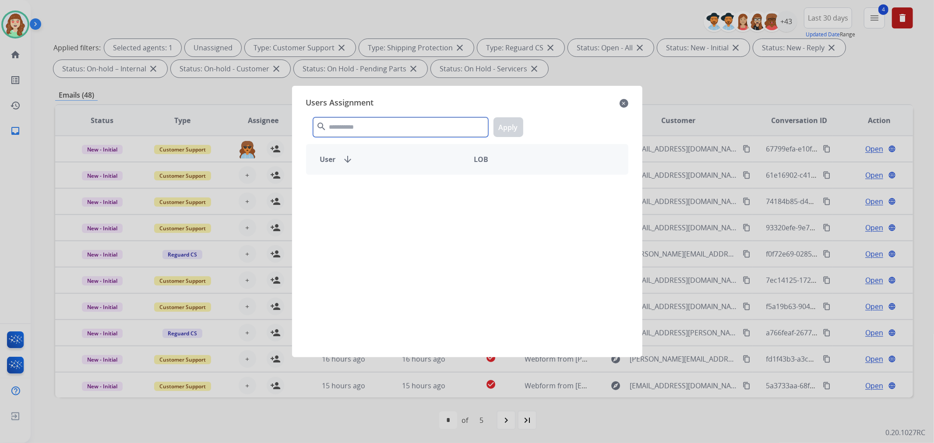
click at [375, 129] on input "text" at bounding box center [400, 127] width 175 height 20
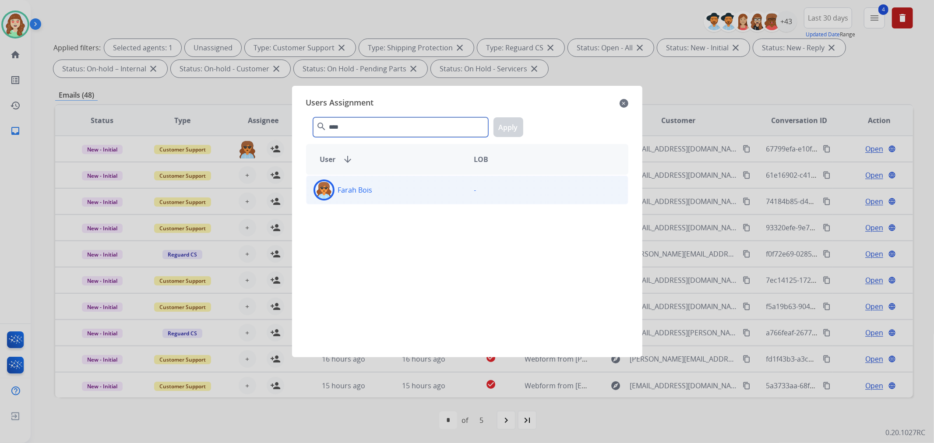
type input "****"
click at [403, 194] on div "Farah Bois" at bounding box center [387, 190] width 161 height 21
click at [513, 123] on button "Apply" at bounding box center [509, 127] width 30 height 20
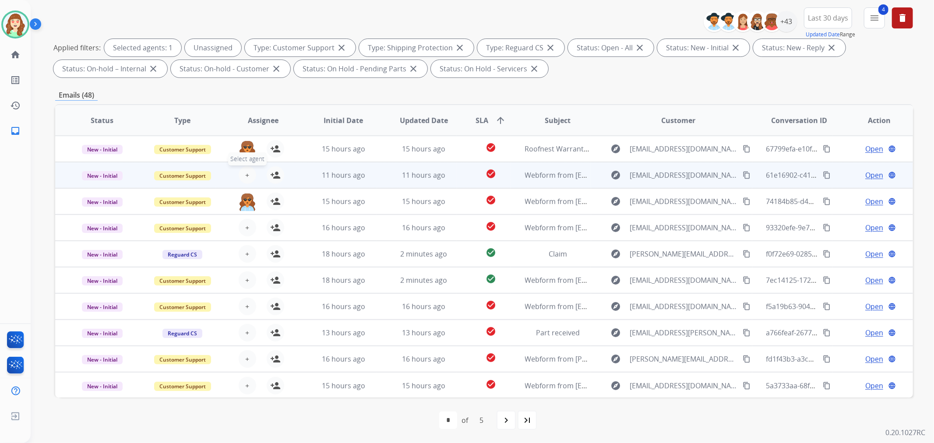
click at [245, 174] on span "+" at bounding box center [247, 175] width 4 height 11
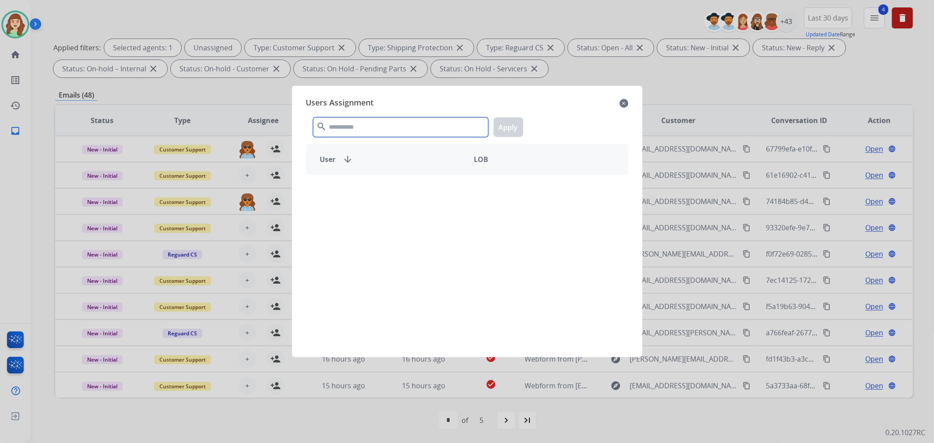
click at [351, 132] on input "text" at bounding box center [400, 127] width 175 height 20
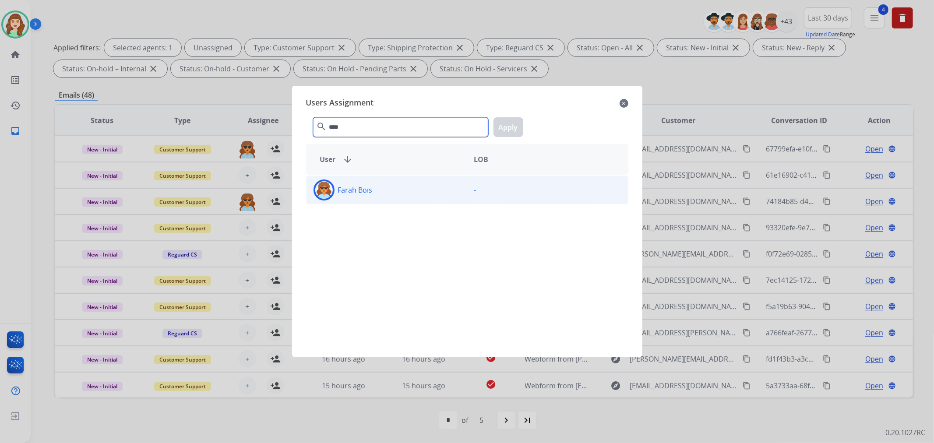
type input "****"
click at [391, 183] on div "Farah Bois" at bounding box center [387, 190] width 161 height 21
click at [511, 123] on button "Apply" at bounding box center [509, 127] width 30 height 20
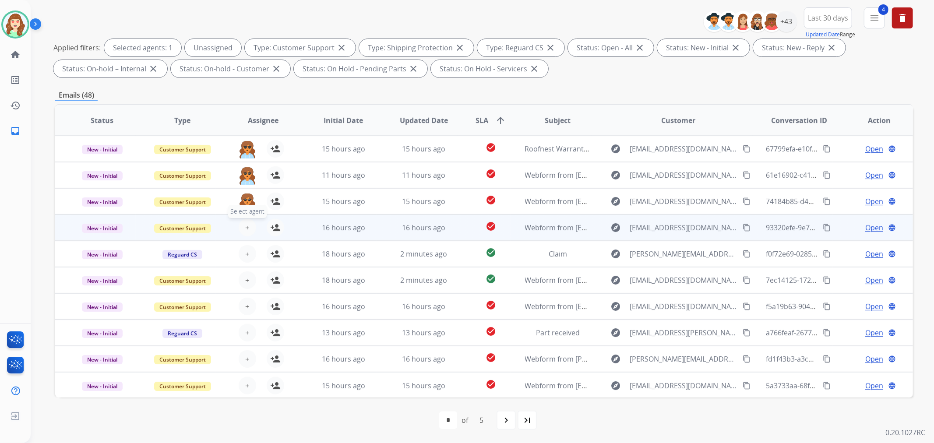
click at [248, 225] on button "+ Select agent" at bounding box center [248, 228] width 18 height 18
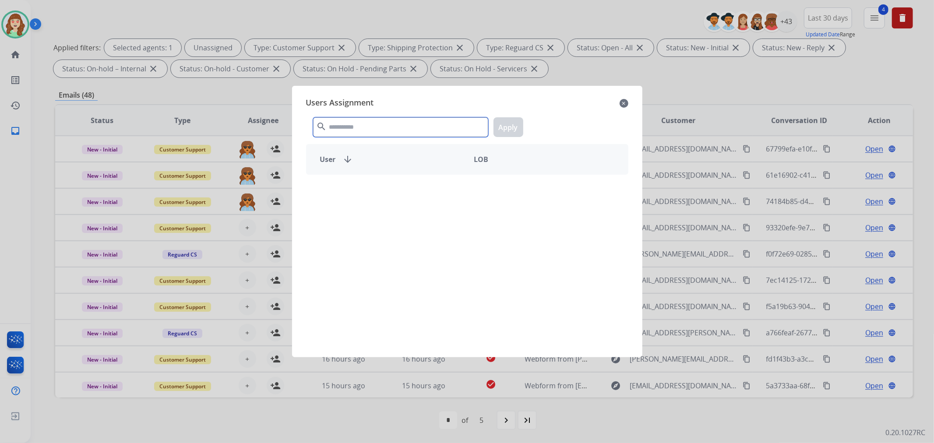
drag, startPoint x: 369, startPoint y: 126, endPoint x: 388, endPoint y: 112, distance: 23.4
click at [374, 124] on input "text" at bounding box center [400, 127] width 175 height 20
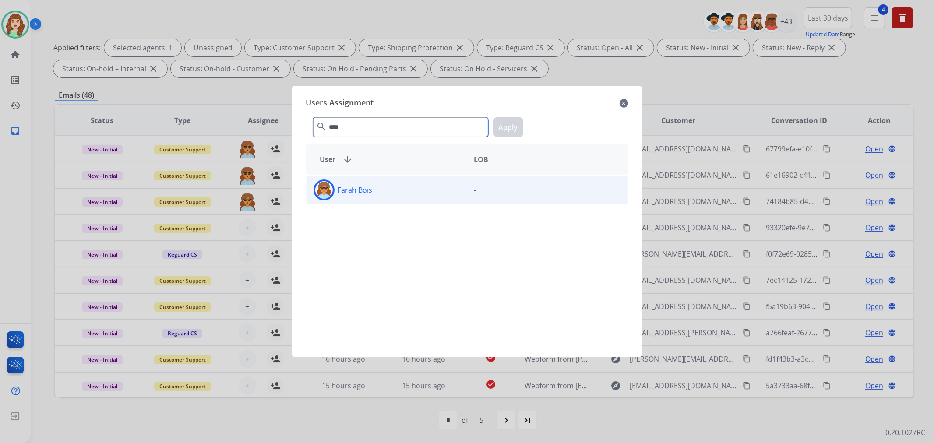
type input "****"
click at [448, 198] on div "Farah Bois" at bounding box center [387, 190] width 161 height 21
drag, startPoint x: 507, startPoint y: 127, endPoint x: 524, endPoint y: 124, distance: 17.8
click at [507, 127] on button "Apply" at bounding box center [509, 127] width 30 height 20
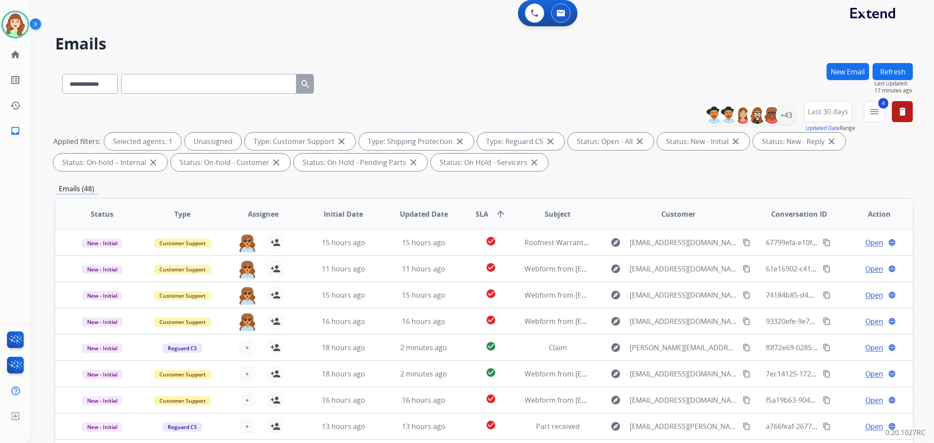
scroll to position [0, 0]
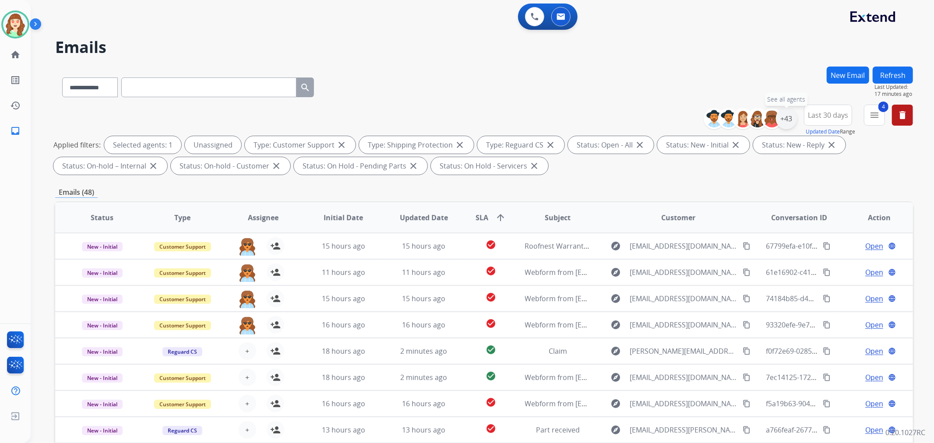
click at [786, 123] on div "+43" at bounding box center [786, 118] width 21 height 21
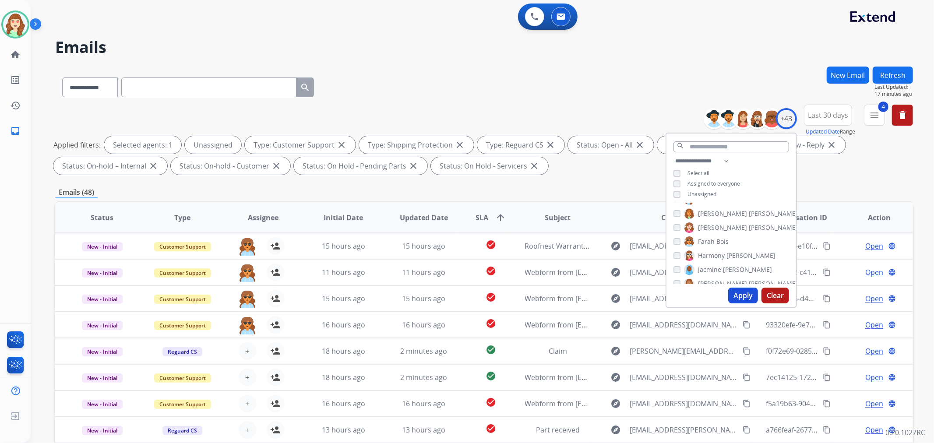
click at [679, 238] on div "Farah Bois" at bounding box center [701, 242] width 55 height 11
click at [748, 293] on button "Apply" at bounding box center [744, 296] width 30 height 16
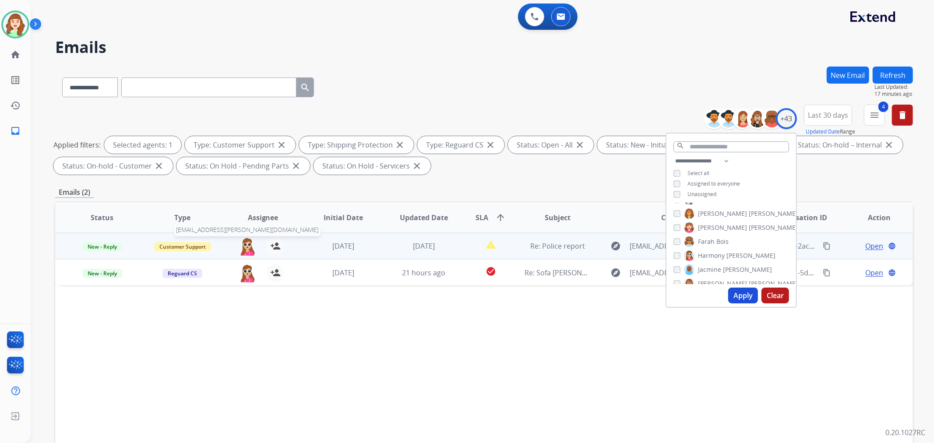
click at [247, 249] on img at bounding box center [248, 246] width 18 height 18
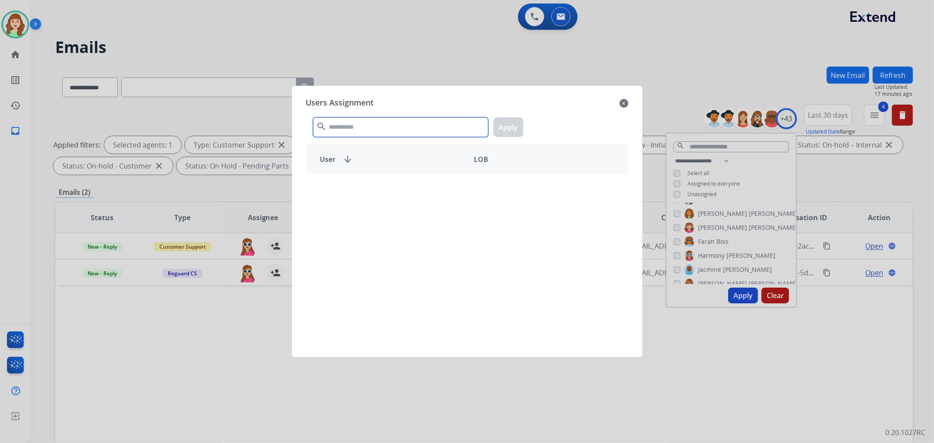
click at [356, 127] on input "text" at bounding box center [400, 127] width 175 height 20
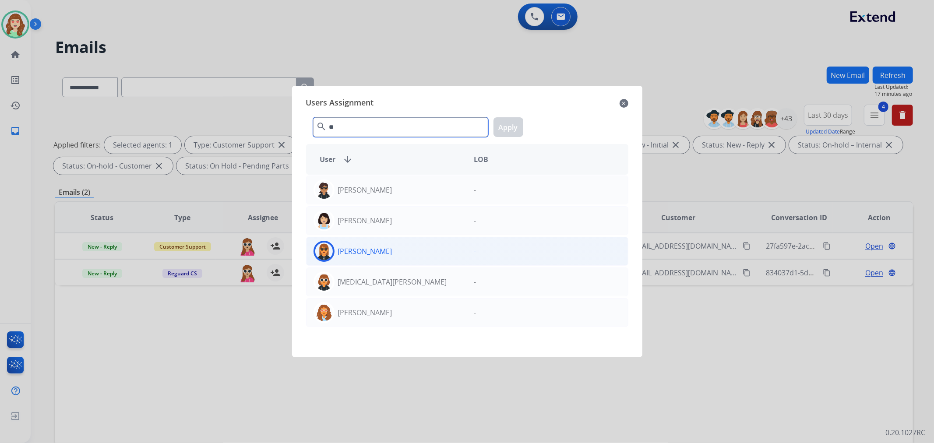
type input "**"
drag, startPoint x: 378, startPoint y: 251, endPoint x: 394, endPoint y: 248, distance: 16.9
click at [380, 252] on div "[PERSON_NAME]" at bounding box center [387, 251] width 161 height 21
click at [512, 128] on button "Apply" at bounding box center [509, 127] width 30 height 20
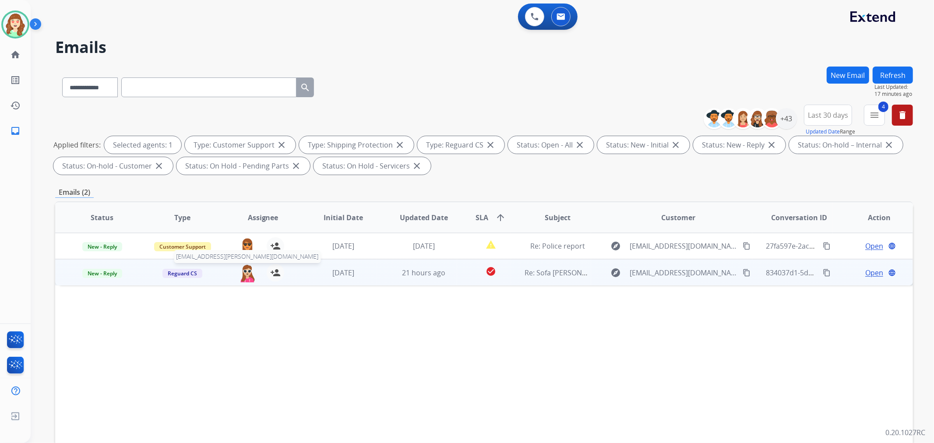
click at [248, 272] on img at bounding box center [248, 273] width 18 height 18
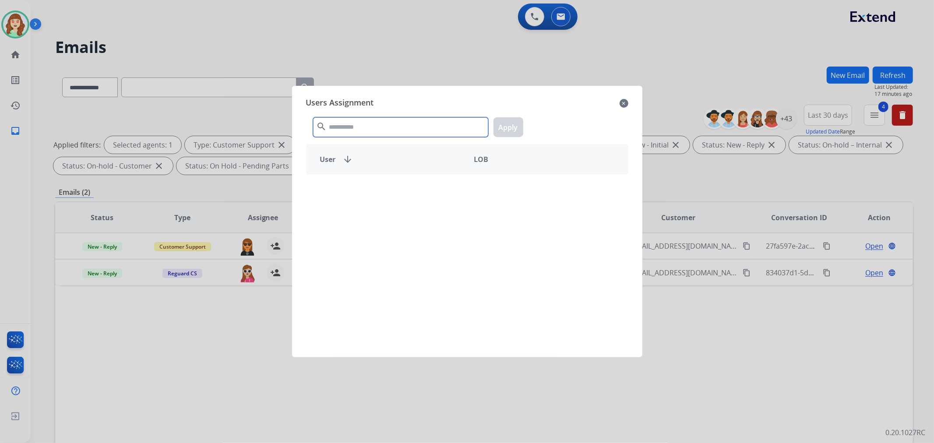
click at [367, 128] on input "text" at bounding box center [400, 127] width 175 height 20
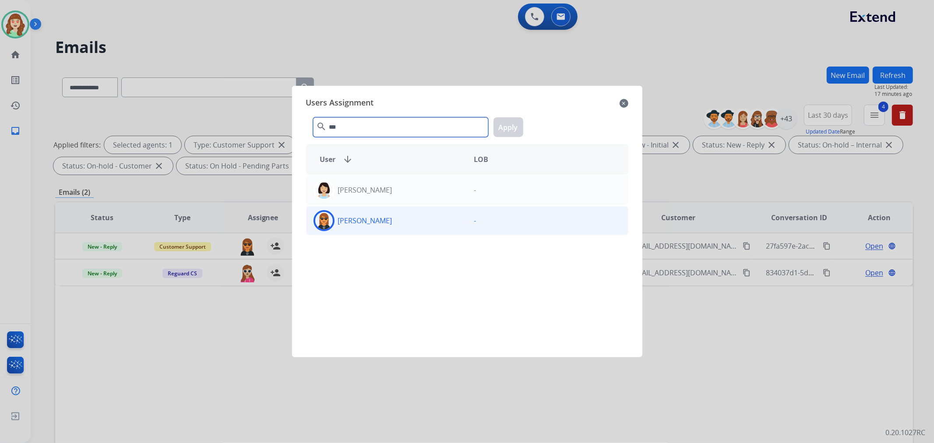
type input "***"
click at [380, 217] on div "[PERSON_NAME]" at bounding box center [387, 220] width 161 height 21
click at [514, 129] on button "Apply" at bounding box center [509, 127] width 30 height 20
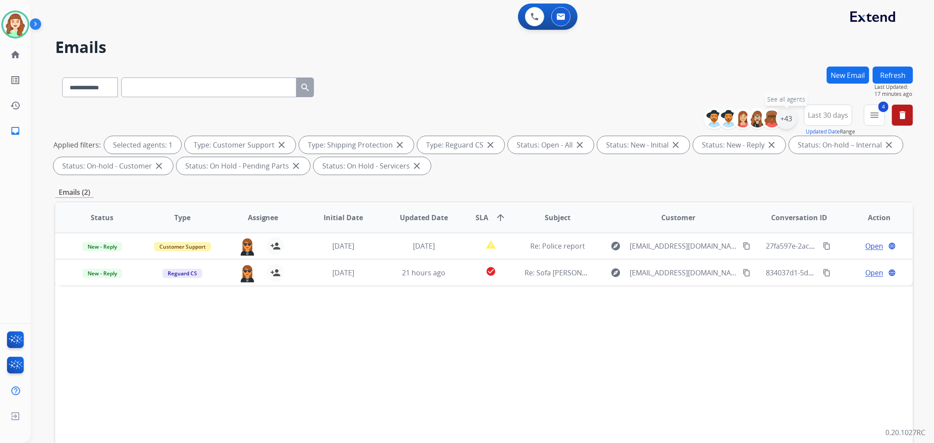
click at [786, 117] on div "+43" at bounding box center [786, 118] width 21 height 21
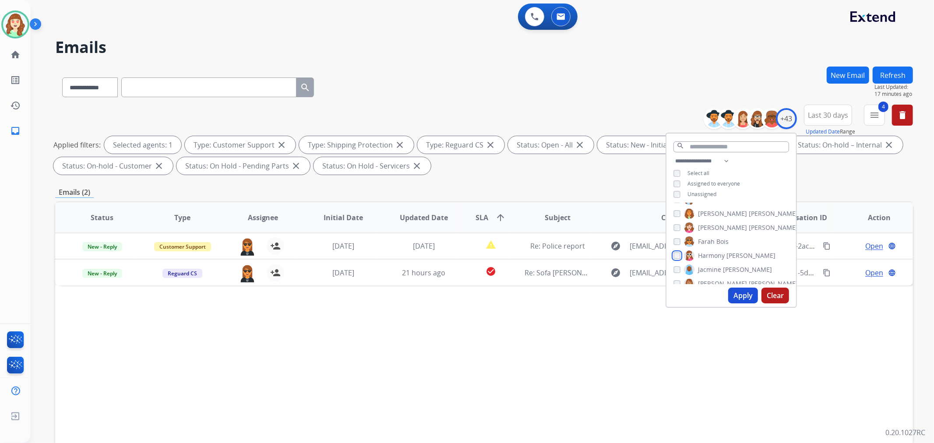
scroll to position [243, 0]
click at [750, 292] on button "Apply" at bounding box center [744, 296] width 30 height 16
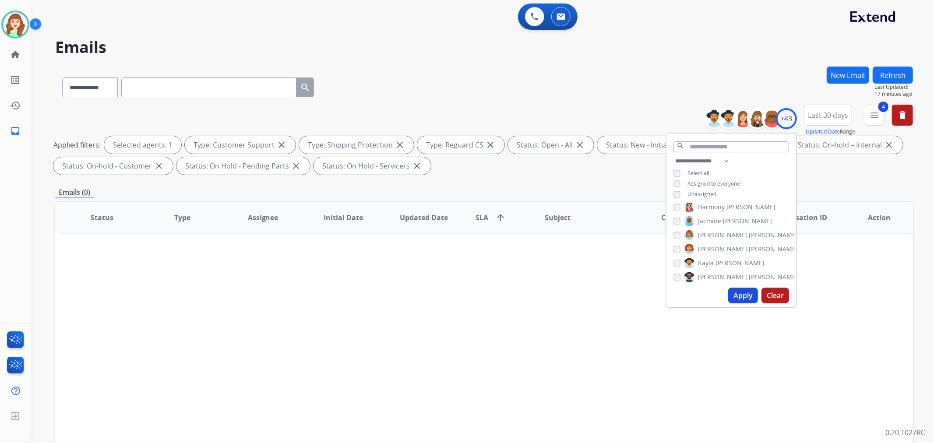
click at [744, 294] on button "Apply" at bounding box center [744, 296] width 30 height 16
click at [735, 298] on button "Apply" at bounding box center [744, 296] width 30 height 16
click at [734, 298] on button "Apply" at bounding box center [744, 296] width 30 height 16
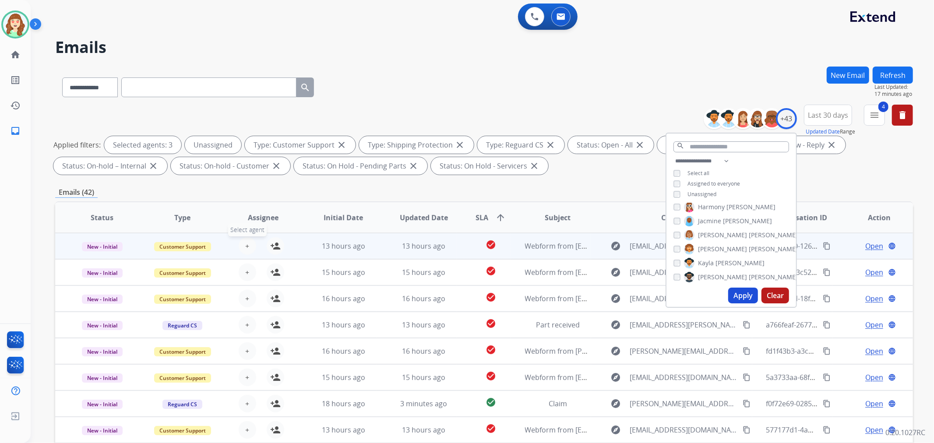
click at [246, 244] on span "+" at bounding box center [247, 246] width 4 height 11
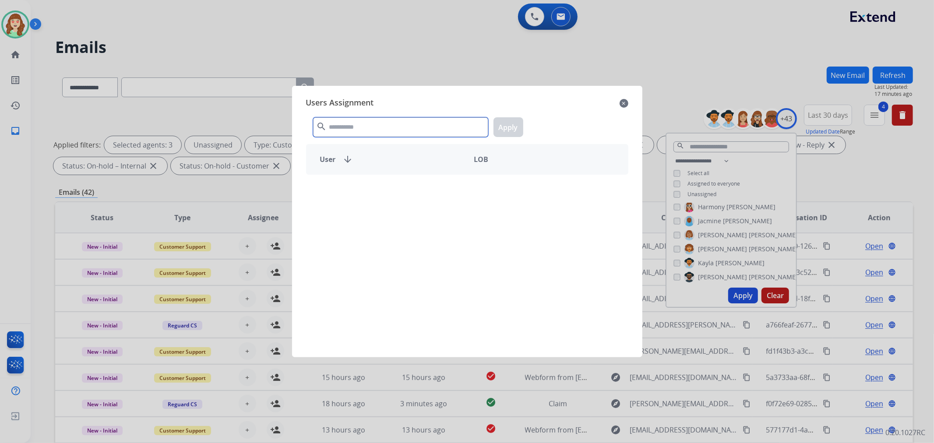
click at [347, 126] on input "text" at bounding box center [400, 127] width 175 height 20
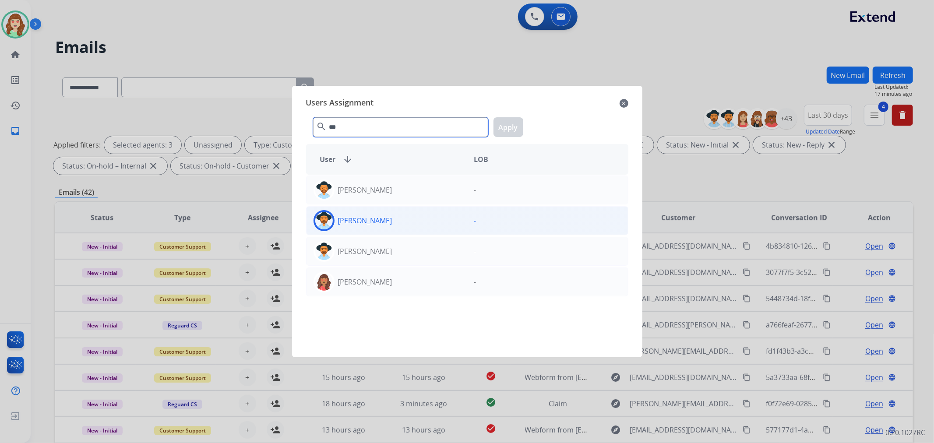
type input "***"
click at [405, 216] on div "[PERSON_NAME]" at bounding box center [387, 220] width 161 height 21
click at [506, 124] on button "Apply" at bounding box center [509, 127] width 30 height 20
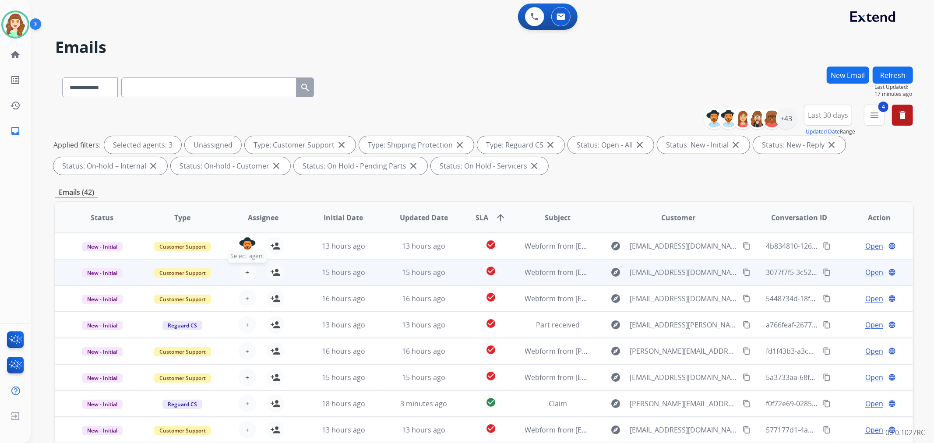
click at [245, 270] on span "+" at bounding box center [247, 272] width 4 height 11
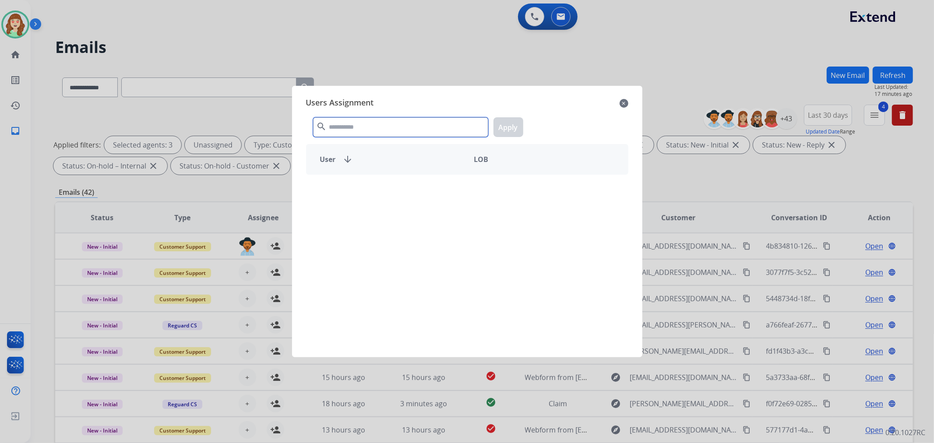
click at [350, 117] on input "text" at bounding box center [400, 127] width 175 height 20
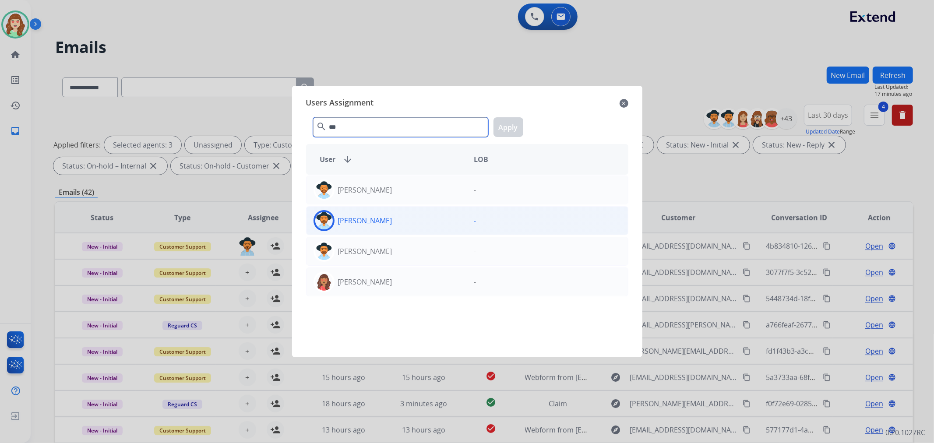
type input "***"
click at [453, 220] on div "[PERSON_NAME]" at bounding box center [387, 220] width 161 height 21
drag, startPoint x: 510, startPoint y: 131, endPoint x: 369, endPoint y: 229, distance: 171.0
click at [509, 131] on button "Apply" at bounding box center [509, 127] width 30 height 20
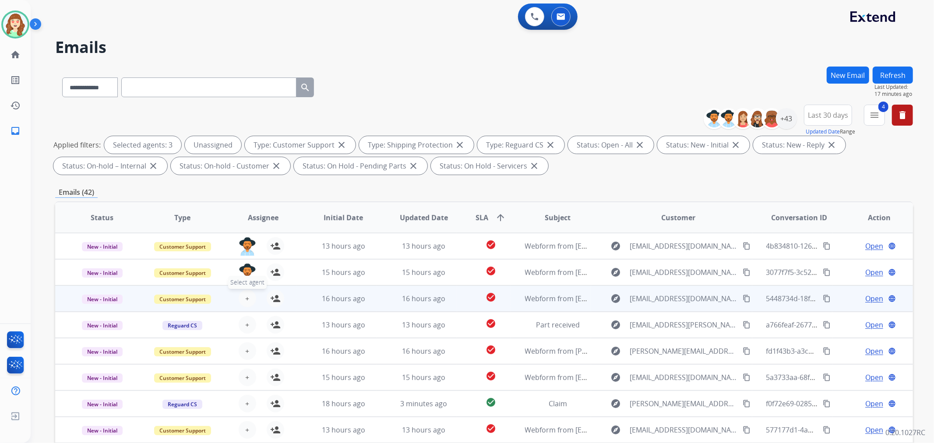
click at [245, 300] on span "+" at bounding box center [247, 299] width 4 height 11
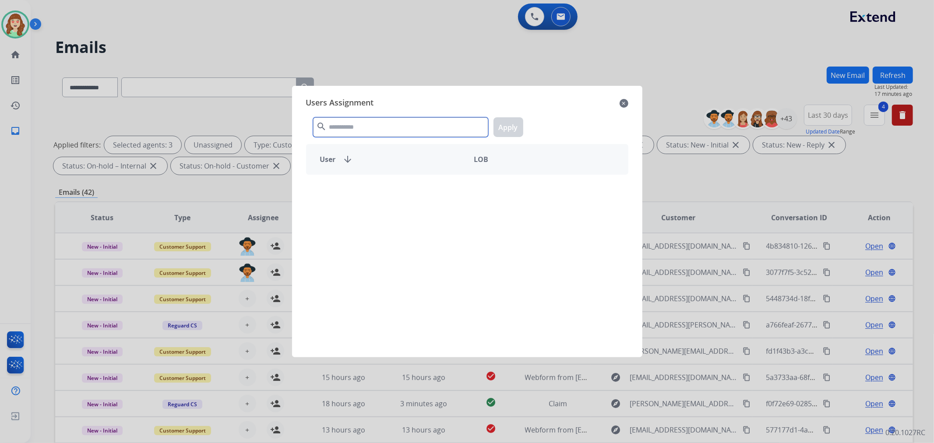
click at [368, 129] on input "text" at bounding box center [400, 127] width 175 height 20
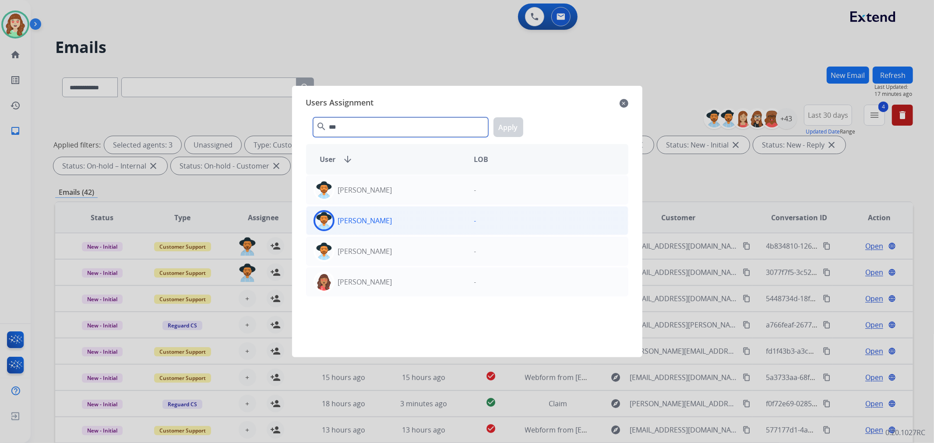
type input "***"
click at [386, 214] on div "[PERSON_NAME]" at bounding box center [387, 220] width 161 height 21
click at [504, 128] on button "Apply" at bounding box center [509, 127] width 30 height 20
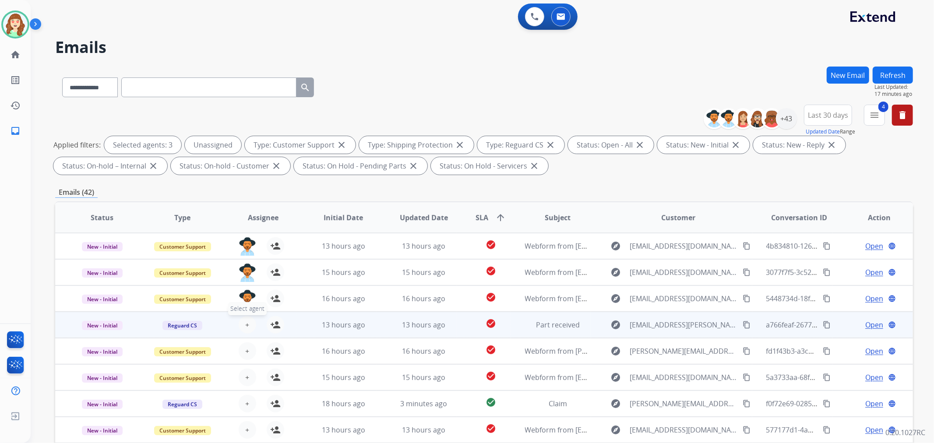
click at [242, 324] on button "+ Select agent" at bounding box center [248, 325] width 18 height 18
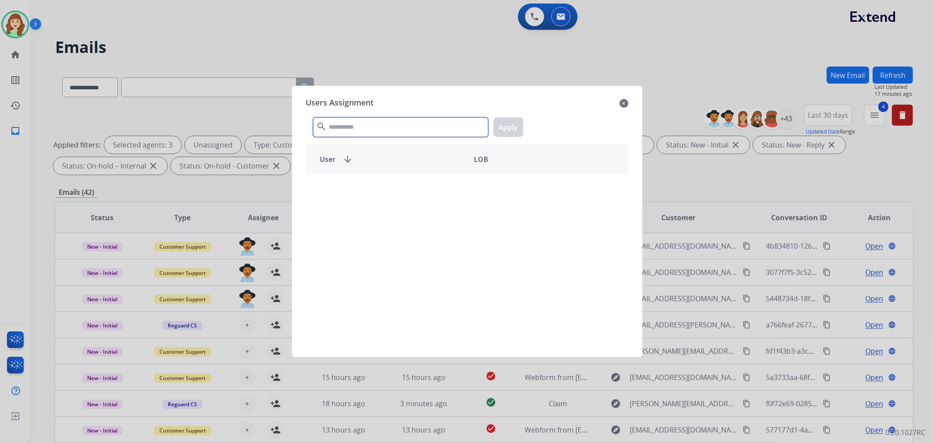
click at [362, 133] on input "text" at bounding box center [400, 127] width 175 height 20
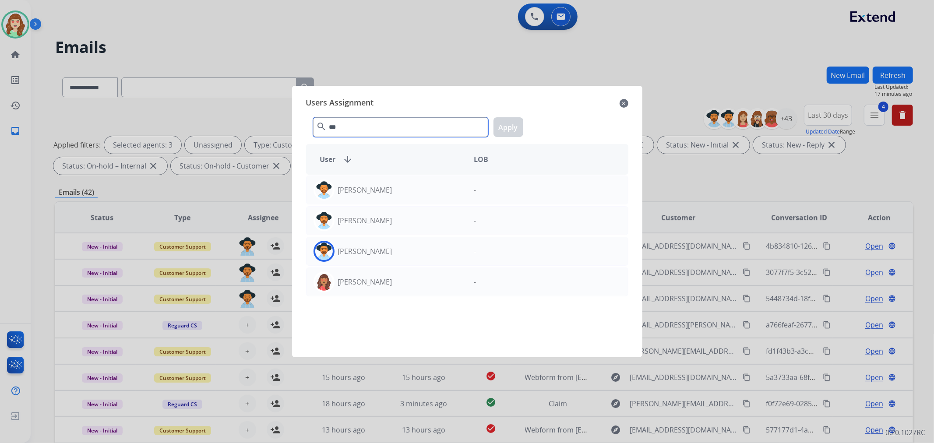
type input "***"
click at [393, 223] on div "[PERSON_NAME]" at bounding box center [387, 220] width 161 height 21
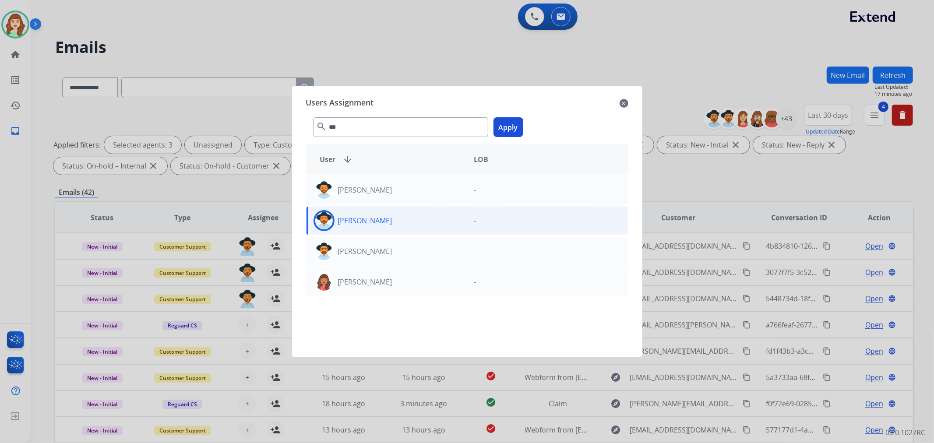
click at [507, 128] on button "Apply" at bounding box center [509, 127] width 30 height 20
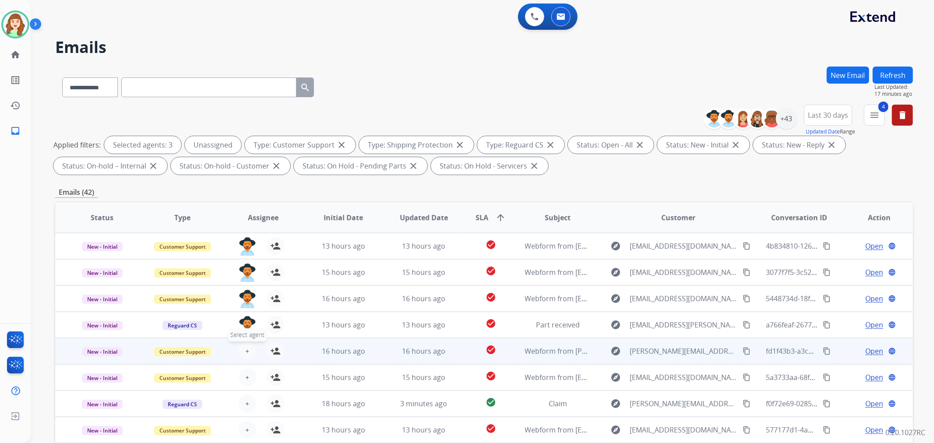
click at [242, 349] on button "+ Select agent" at bounding box center [248, 352] width 18 height 18
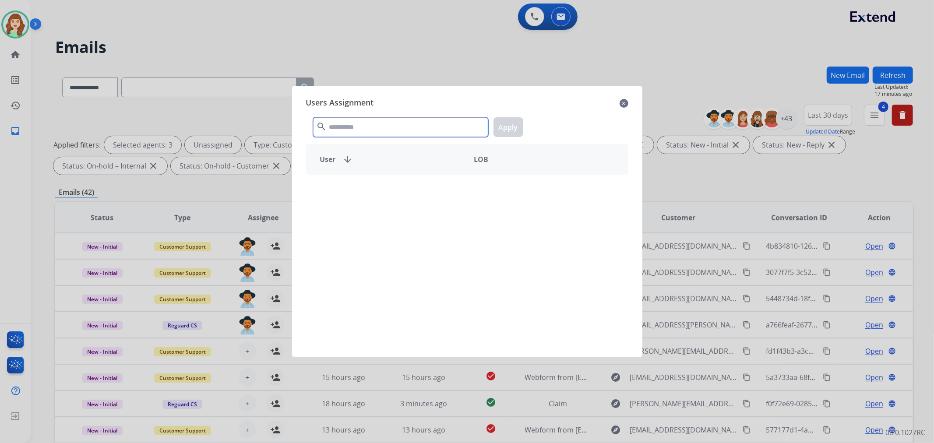
drag, startPoint x: 360, startPoint y: 132, endPoint x: 358, endPoint y: 126, distance: 6.4
click at [361, 131] on input "text" at bounding box center [400, 127] width 175 height 20
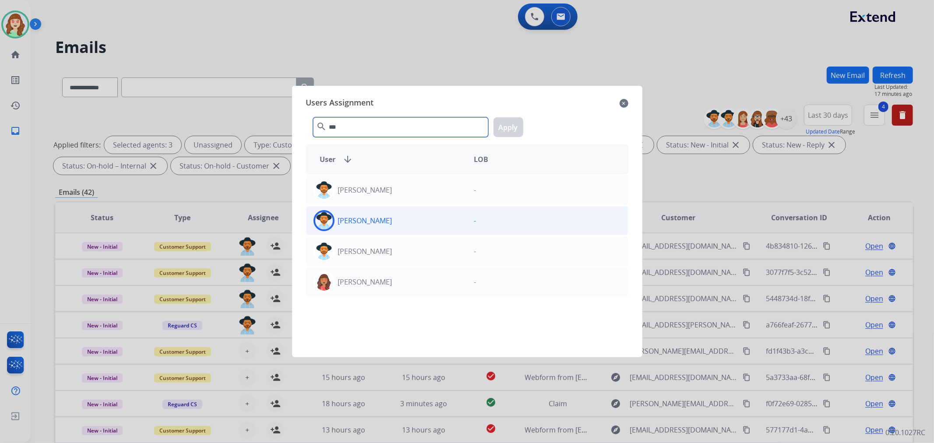
type input "***"
click at [421, 225] on div "[PERSON_NAME]" at bounding box center [387, 220] width 161 height 21
click at [510, 125] on button "Apply" at bounding box center [509, 127] width 30 height 20
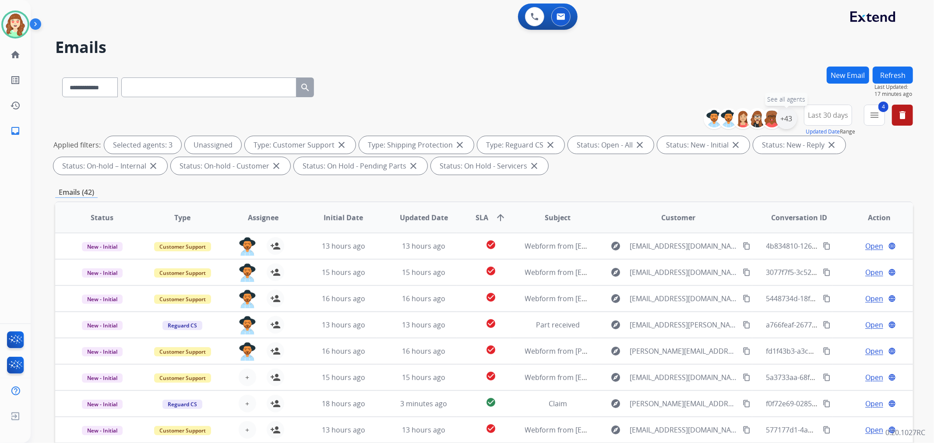
click at [792, 117] on div "+43" at bounding box center [786, 118] width 21 height 21
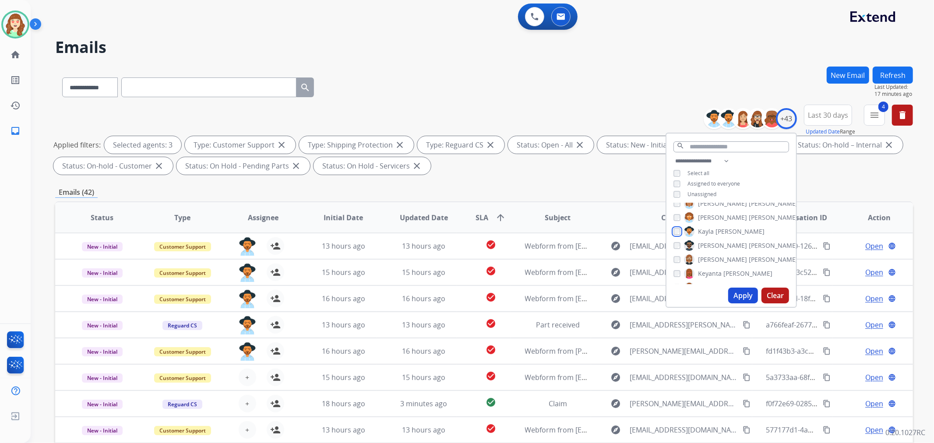
scroll to position [292, 0]
click at [748, 296] on button "Apply" at bounding box center [744, 296] width 30 height 16
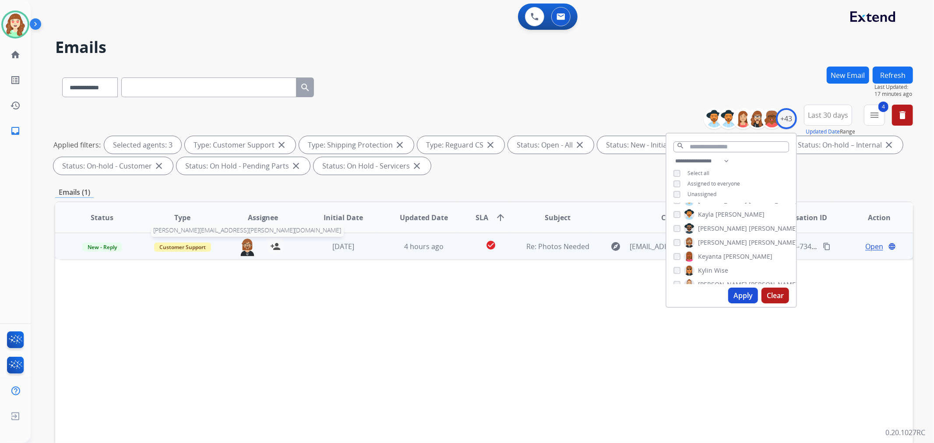
click at [248, 250] on img at bounding box center [248, 247] width 18 height 18
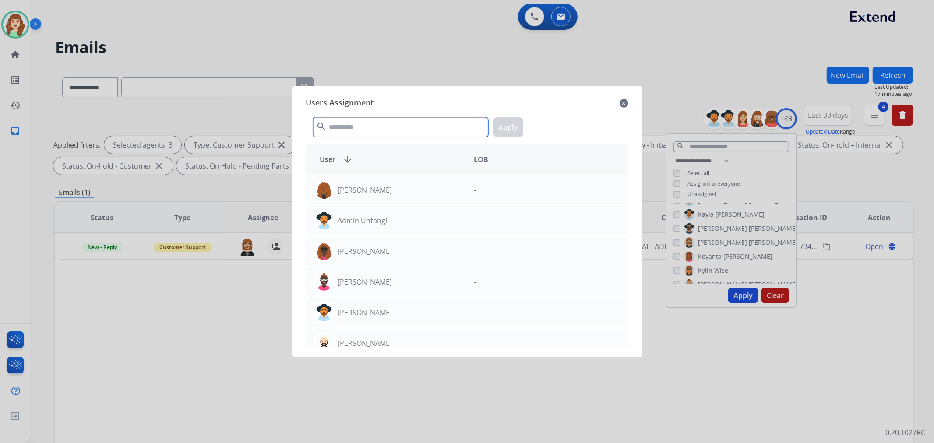
click at [356, 129] on input "text" at bounding box center [400, 127] width 175 height 20
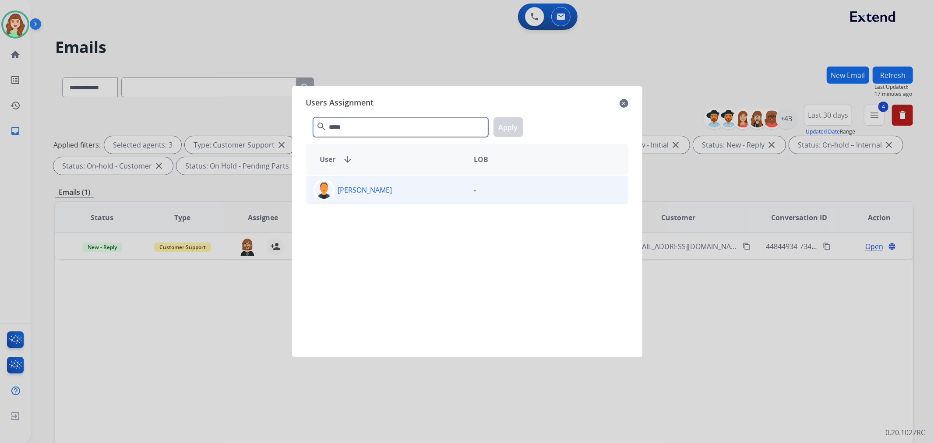
type input "*****"
click at [399, 194] on div "[PERSON_NAME]" at bounding box center [387, 190] width 161 height 21
drag, startPoint x: 512, startPoint y: 126, endPoint x: 520, endPoint y: 129, distance: 8.3
click at [513, 128] on button "Apply" at bounding box center [509, 127] width 30 height 20
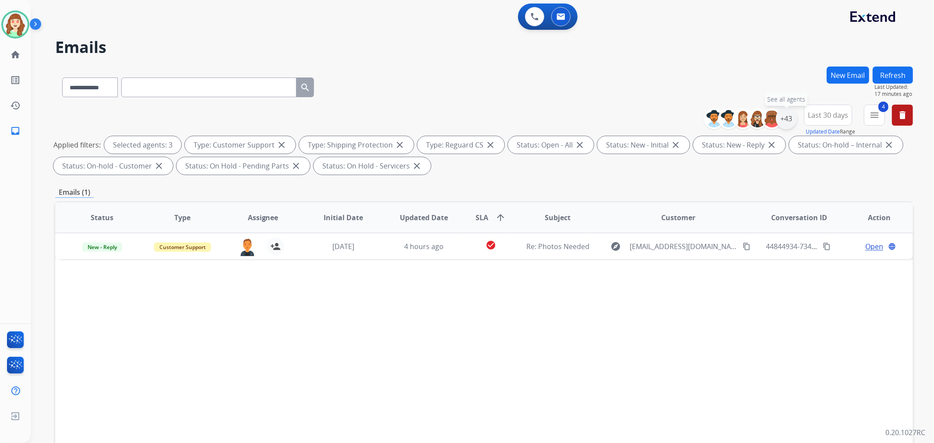
click at [781, 116] on div "+43" at bounding box center [786, 118] width 21 height 21
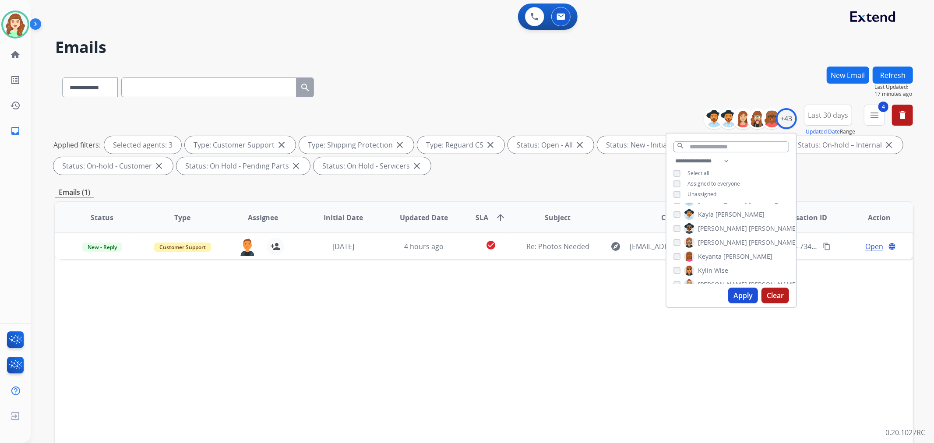
click at [742, 294] on button "Apply" at bounding box center [744, 296] width 30 height 16
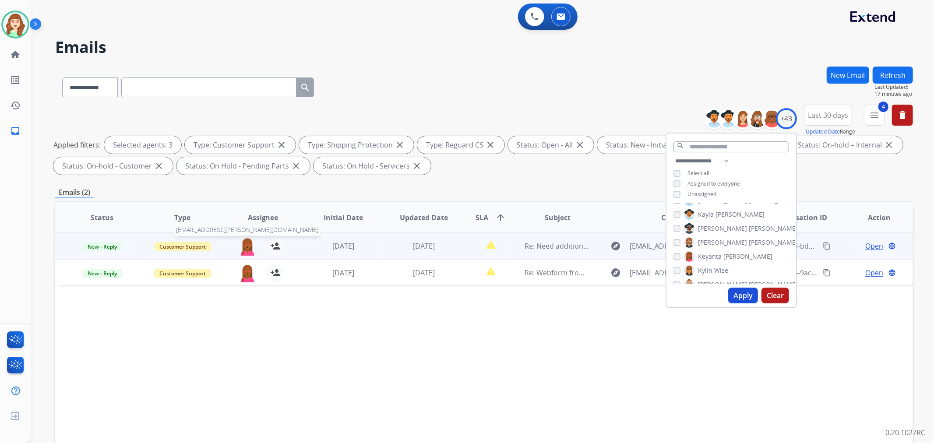
click at [244, 244] on img at bounding box center [248, 246] width 18 height 18
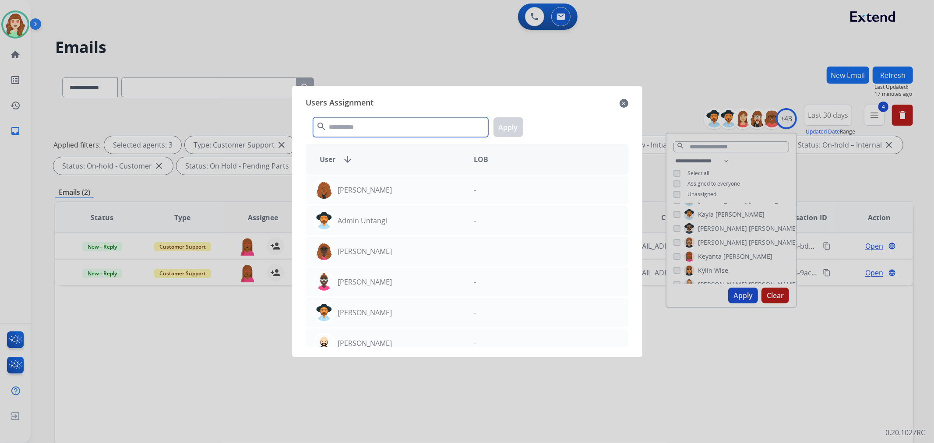
click at [382, 127] on input "text" at bounding box center [400, 127] width 175 height 20
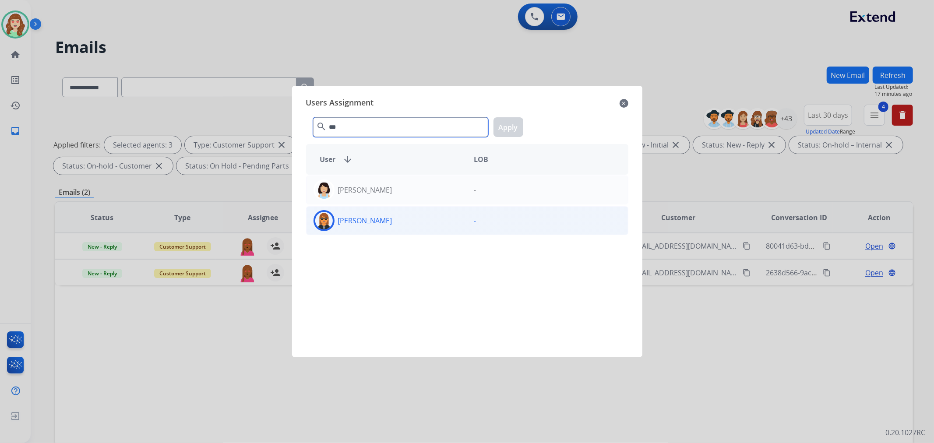
type input "***"
drag, startPoint x: 393, startPoint y: 222, endPoint x: 418, endPoint y: 212, distance: 26.2
click at [394, 221] on div "[PERSON_NAME]" at bounding box center [387, 220] width 161 height 21
click at [507, 126] on button "Apply" at bounding box center [509, 127] width 30 height 20
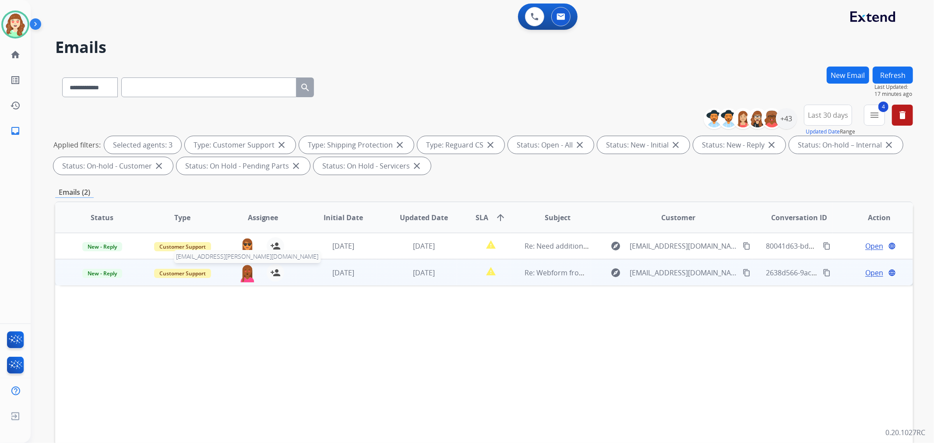
click at [248, 276] on img at bounding box center [248, 273] width 18 height 18
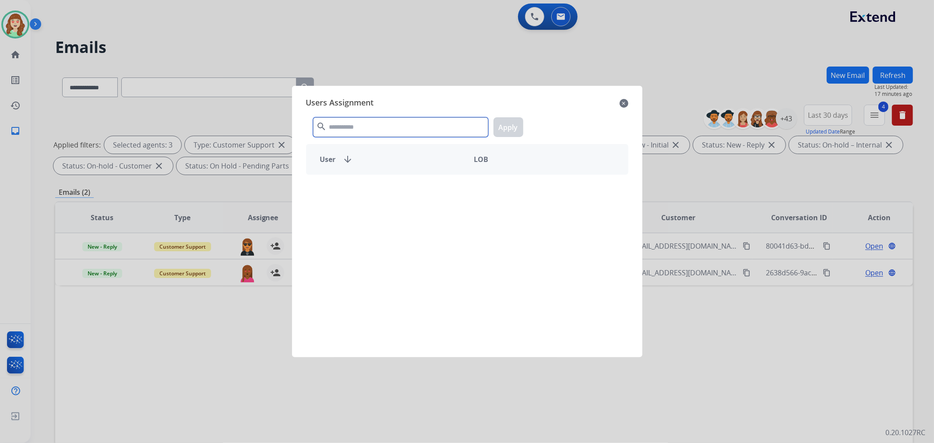
click at [361, 128] on input "text" at bounding box center [400, 127] width 175 height 20
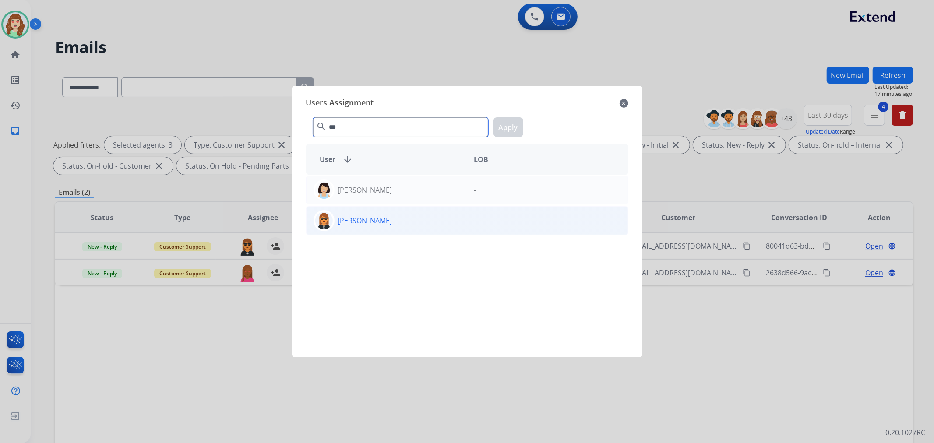
type input "***"
drag, startPoint x: 389, startPoint y: 223, endPoint x: 505, endPoint y: 129, distance: 150.1
click at [391, 222] on div "[PERSON_NAME]" at bounding box center [387, 220] width 161 height 21
click at [505, 129] on button "Apply" at bounding box center [509, 127] width 30 height 20
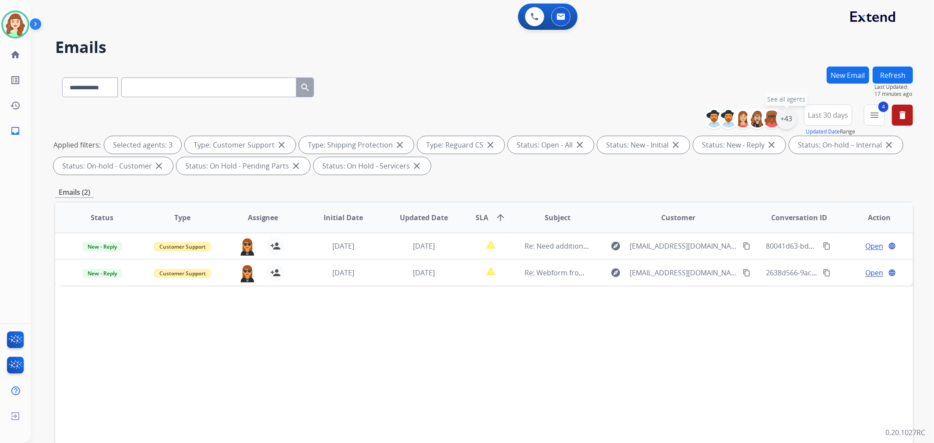
click at [790, 120] on div "+43" at bounding box center [786, 118] width 21 height 21
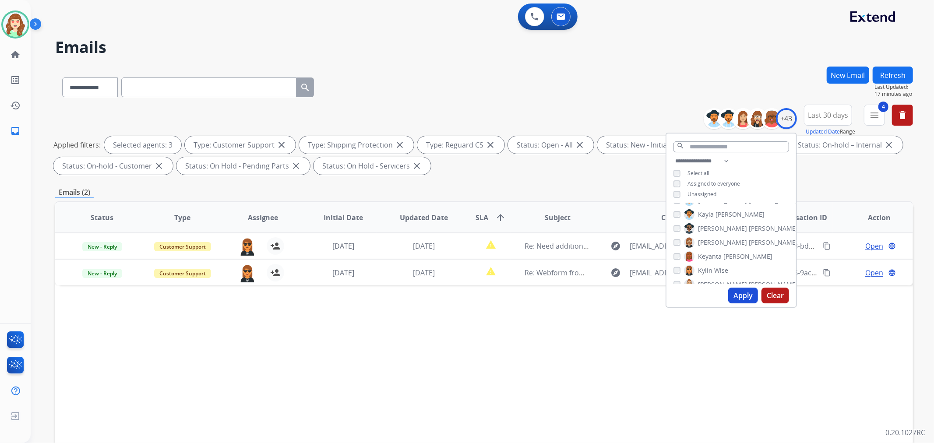
click at [679, 267] on div "[PERSON_NAME]" at bounding box center [701, 270] width 55 height 11
click at [680, 270] on div "[PERSON_NAME]" at bounding box center [701, 270] width 55 height 11
drag, startPoint x: 735, startPoint y: 291, endPoint x: 740, endPoint y: 281, distance: 12.0
click at [736, 291] on button "Apply" at bounding box center [744, 296] width 30 height 16
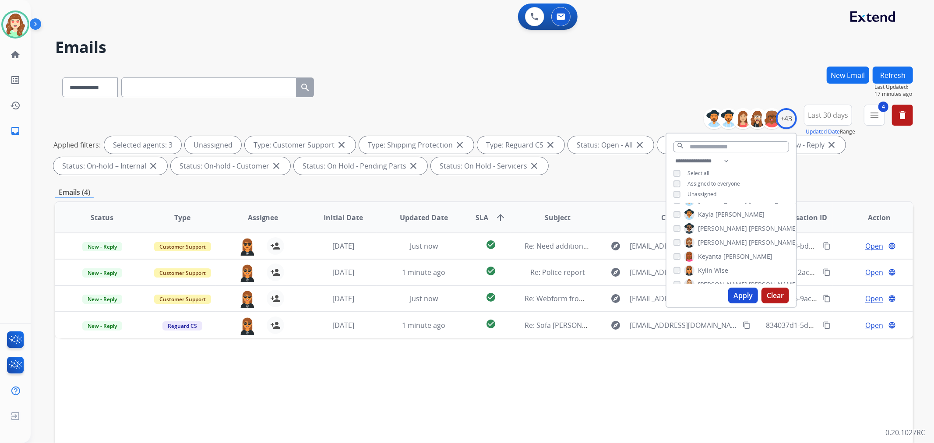
click at [743, 292] on button "Apply" at bounding box center [744, 296] width 30 height 16
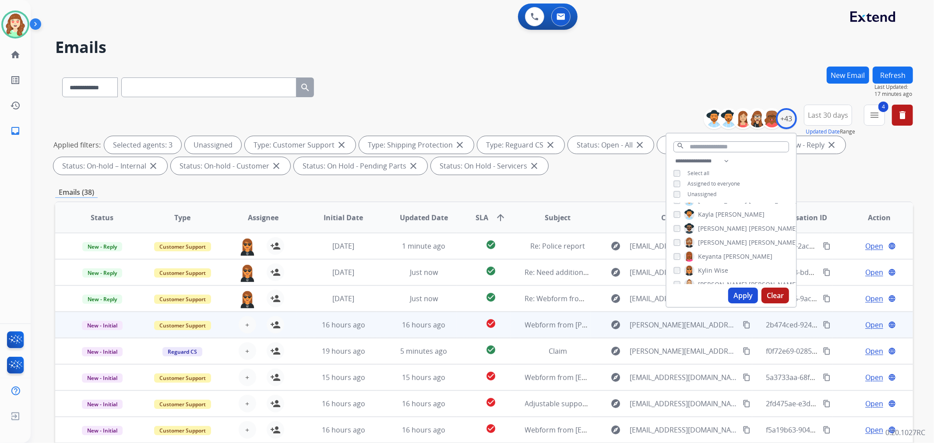
scroll to position [0, 0]
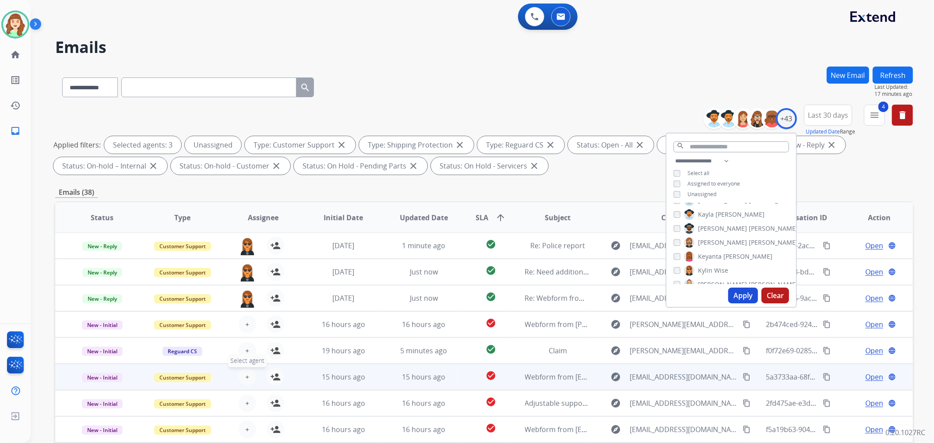
click at [245, 375] on span "+" at bounding box center [247, 377] width 4 height 11
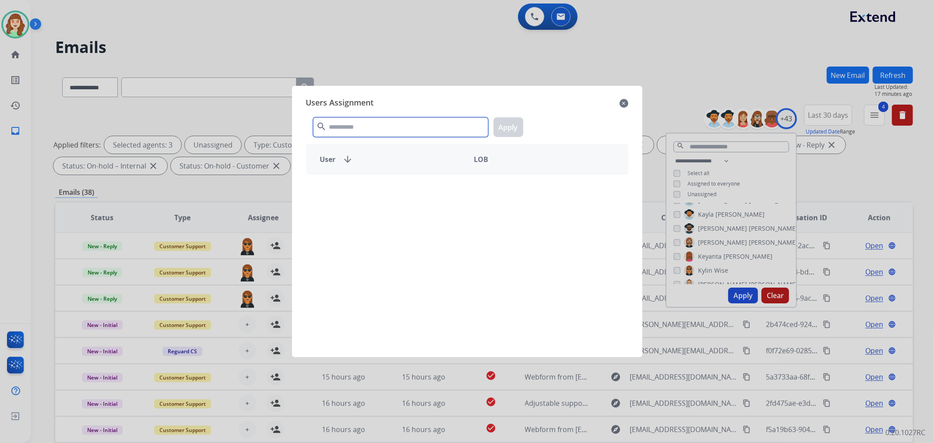
click at [382, 131] on input "text" at bounding box center [400, 127] width 175 height 20
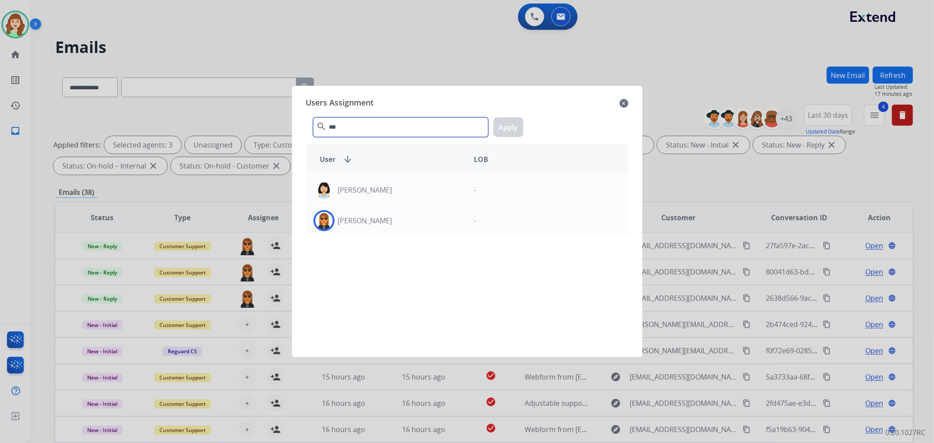
type input "***"
click at [397, 222] on div "[PERSON_NAME]" at bounding box center [387, 220] width 161 height 21
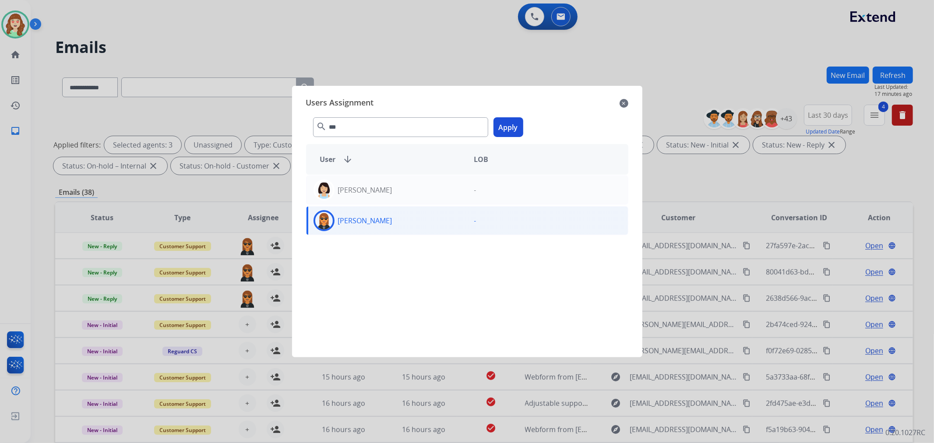
click at [506, 124] on button "Apply" at bounding box center [509, 127] width 30 height 20
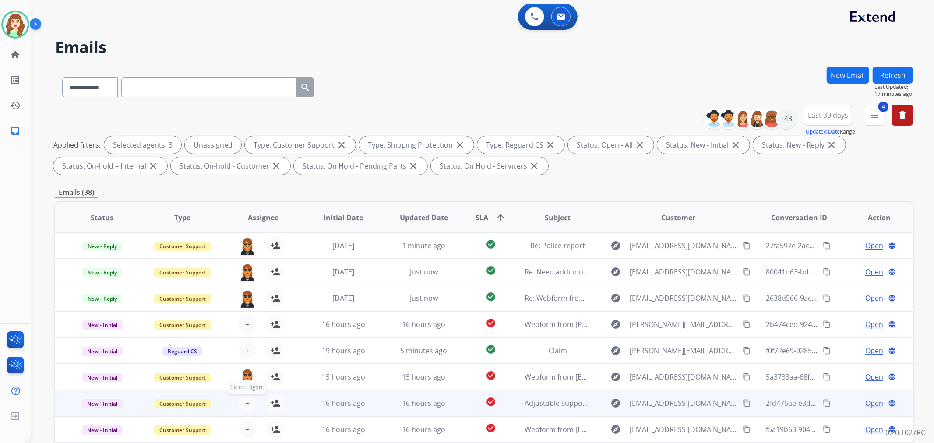
click at [248, 400] on button "+ Select agent" at bounding box center [248, 404] width 18 height 18
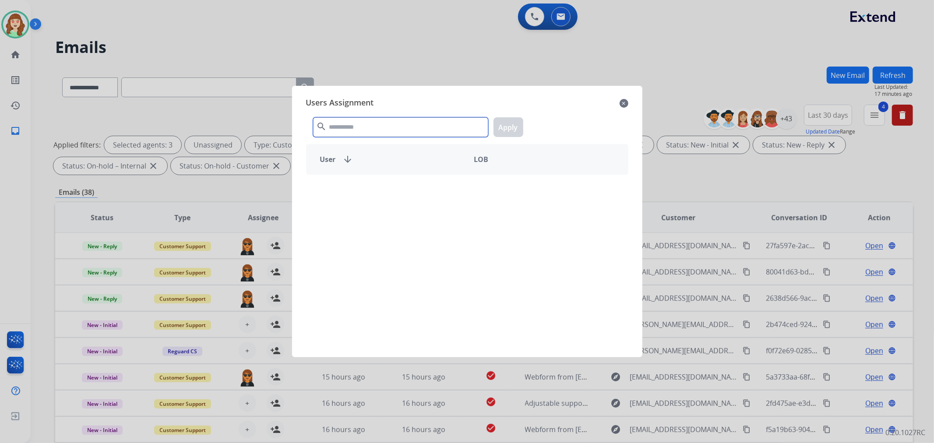
click at [387, 134] on input "text" at bounding box center [400, 127] width 175 height 20
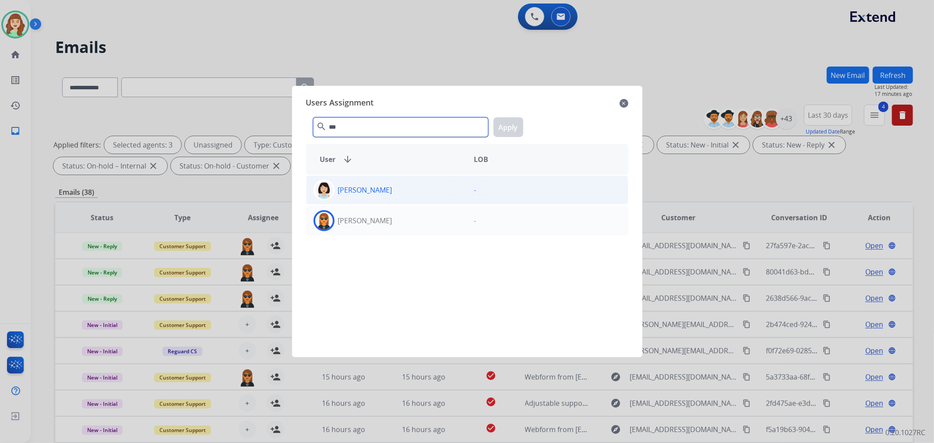
type input "***"
click at [395, 221] on div "[PERSON_NAME]" at bounding box center [387, 220] width 161 height 21
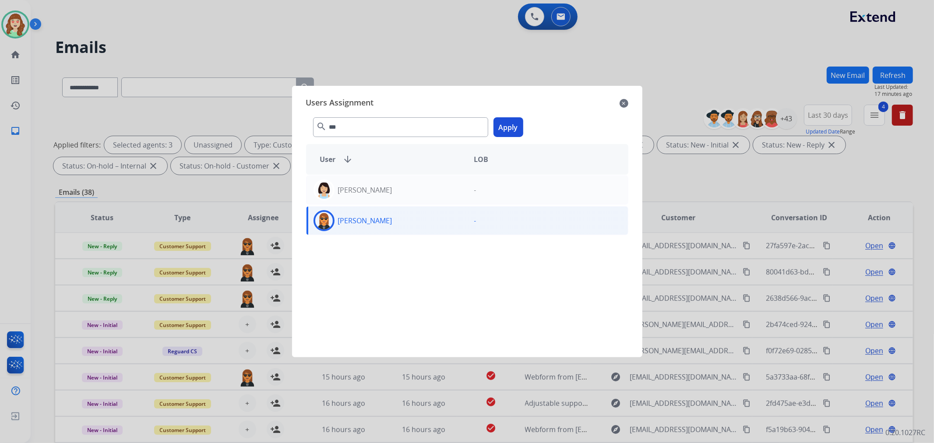
drag, startPoint x: 511, startPoint y: 128, endPoint x: 747, endPoint y: 122, distance: 235.3
click at [511, 128] on button "Apply" at bounding box center [509, 127] width 30 height 20
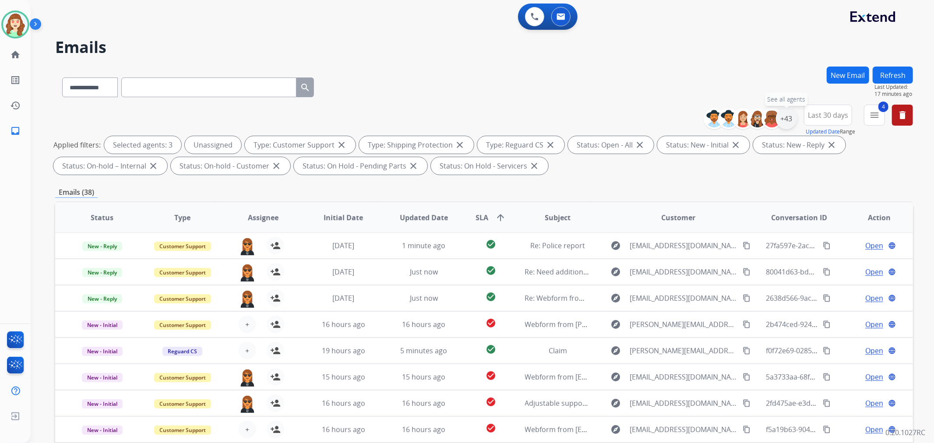
click at [787, 120] on div "+43" at bounding box center [786, 118] width 21 height 21
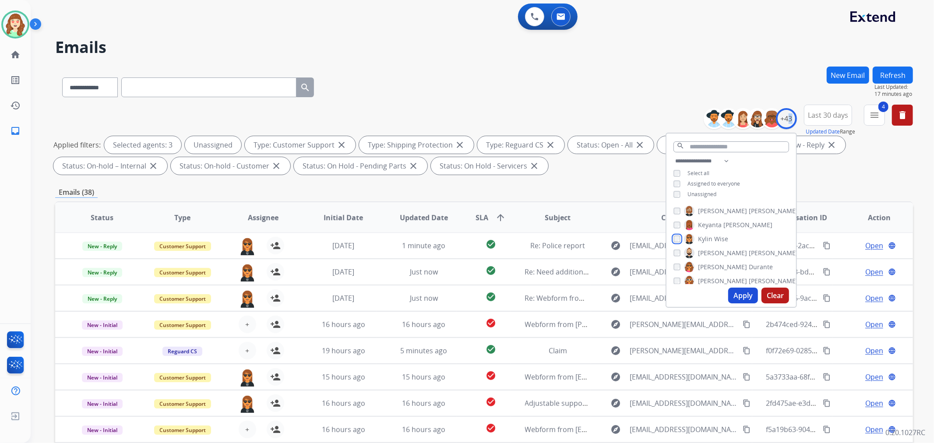
scroll to position [340, 0]
click at [739, 288] on button "Apply" at bounding box center [744, 296] width 30 height 16
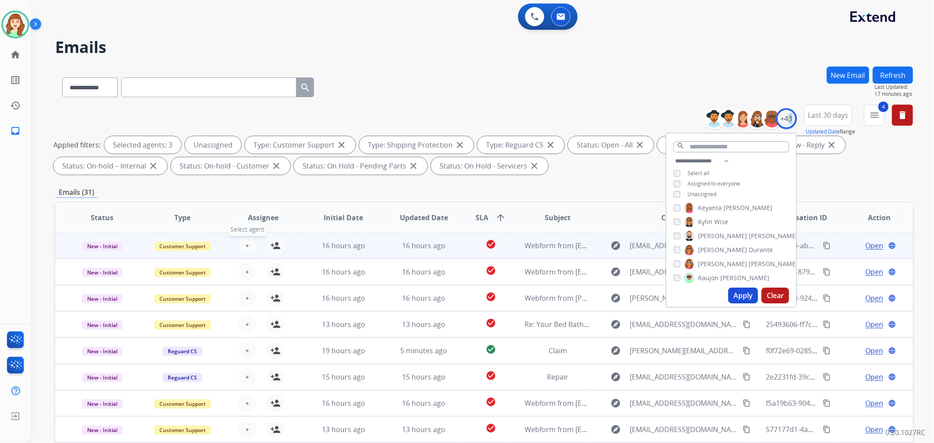
click at [243, 246] on button "+ Select agent" at bounding box center [248, 246] width 18 height 18
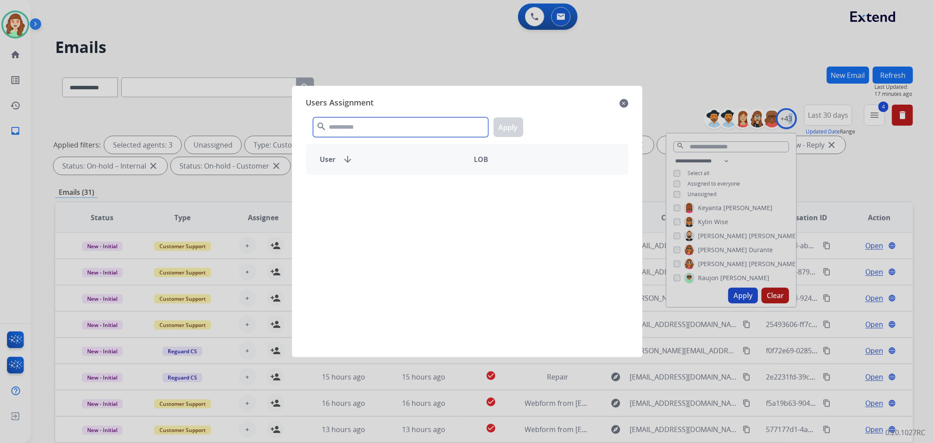
click at [385, 132] on input "text" at bounding box center [400, 127] width 175 height 20
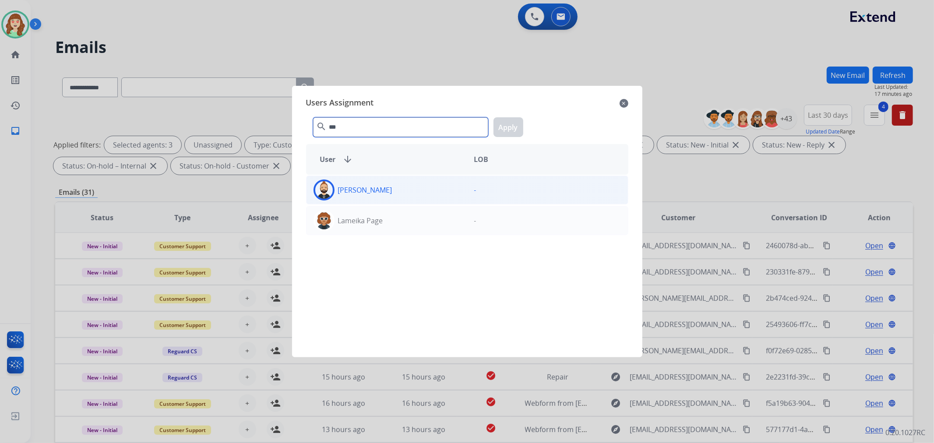
type input "***"
click at [416, 192] on div "[PERSON_NAME]" at bounding box center [387, 190] width 161 height 21
drag, startPoint x: 507, startPoint y: 129, endPoint x: 482, endPoint y: 132, distance: 25.2
click at [505, 129] on button "Apply" at bounding box center [509, 127] width 30 height 20
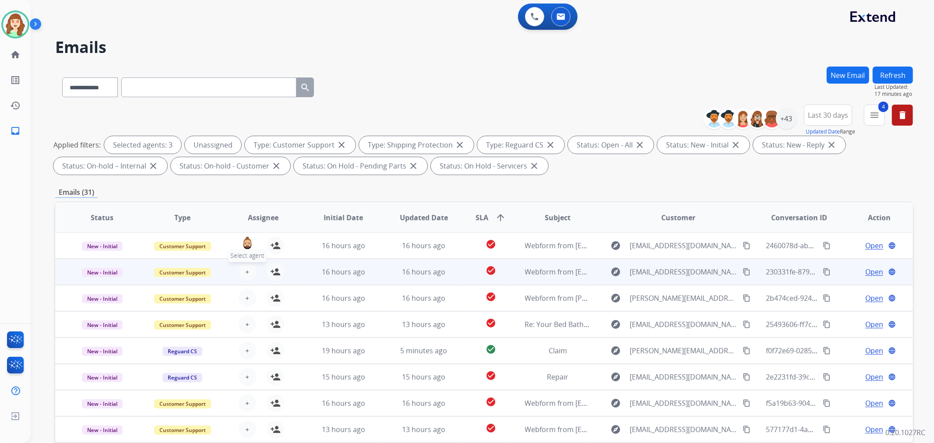
click at [246, 270] on span "+" at bounding box center [247, 272] width 4 height 11
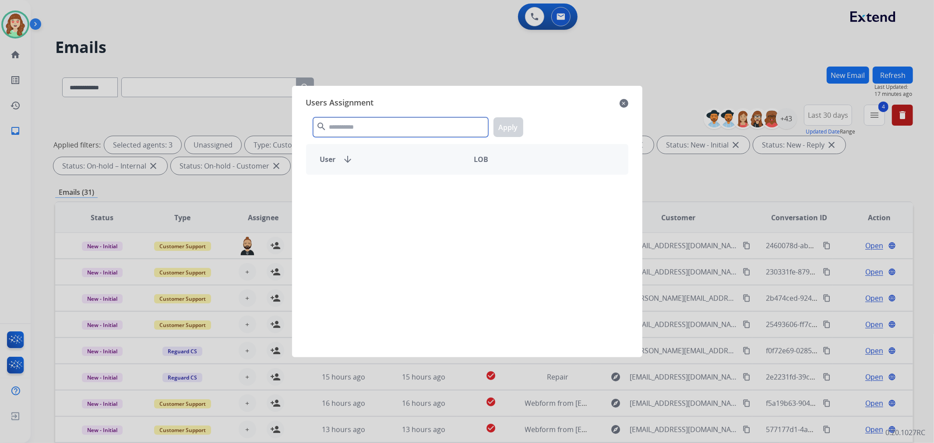
drag, startPoint x: 347, startPoint y: 120, endPoint x: 360, endPoint y: 116, distance: 14.0
click at [360, 116] on div "search Apply" at bounding box center [467, 125] width 322 height 30
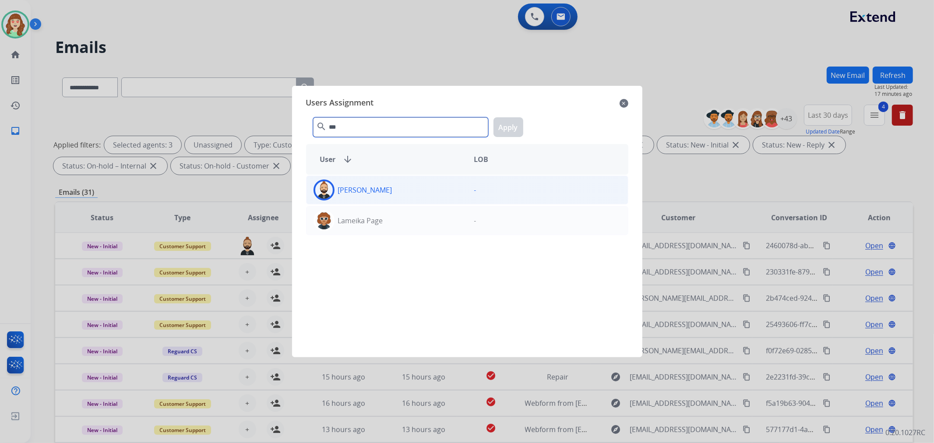
type input "***"
drag, startPoint x: 393, startPoint y: 195, endPoint x: 487, endPoint y: 155, distance: 102.7
click at [393, 194] on div "[PERSON_NAME]" at bounding box center [387, 190] width 161 height 21
click at [508, 128] on button "Apply" at bounding box center [509, 127] width 30 height 20
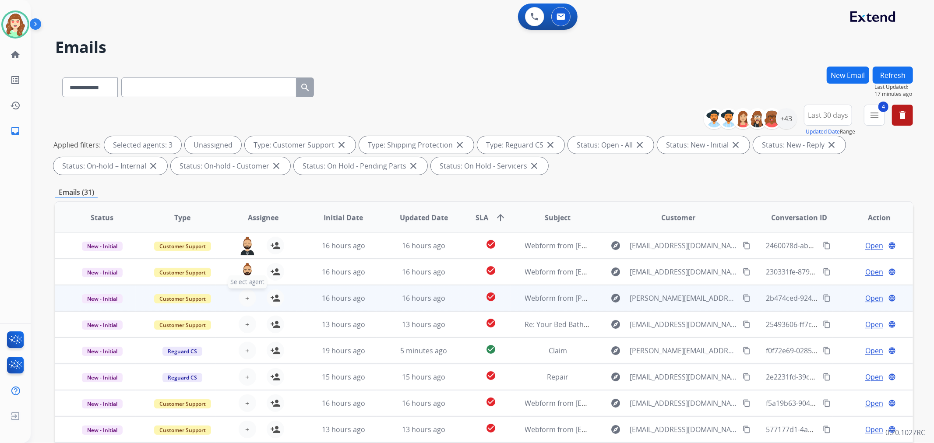
click at [247, 300] on span "+" at bounding box center [247, 298] width 4 height 11
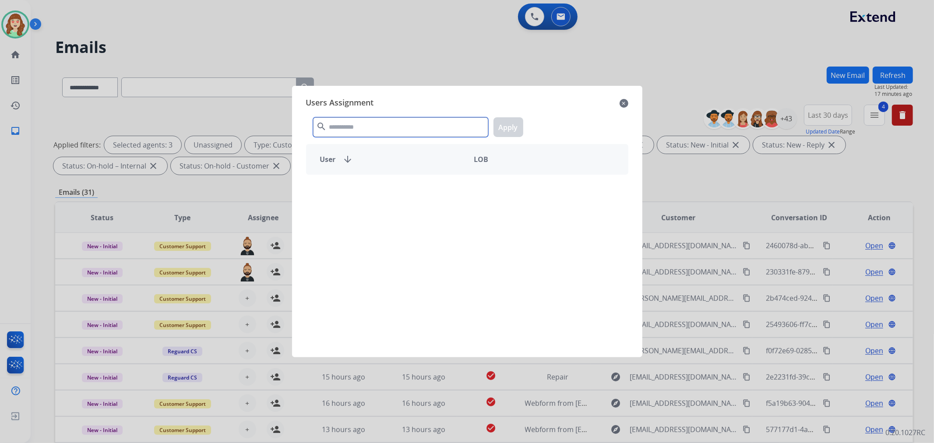
click at [353, 125] on input "text" at bounding box center [400, 127] width 175 height 20
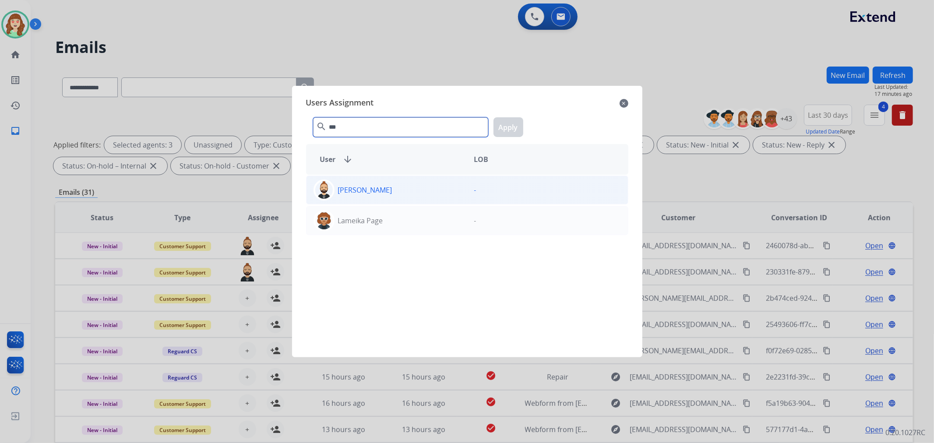
type input "***"
click at [448, 191] on div "[PERSON_NAME]" at bounding box center [387, 190] width 161 height 21
click at [504, 126] on button "Apply" at bounding box center [509, 127] width 30 height 20
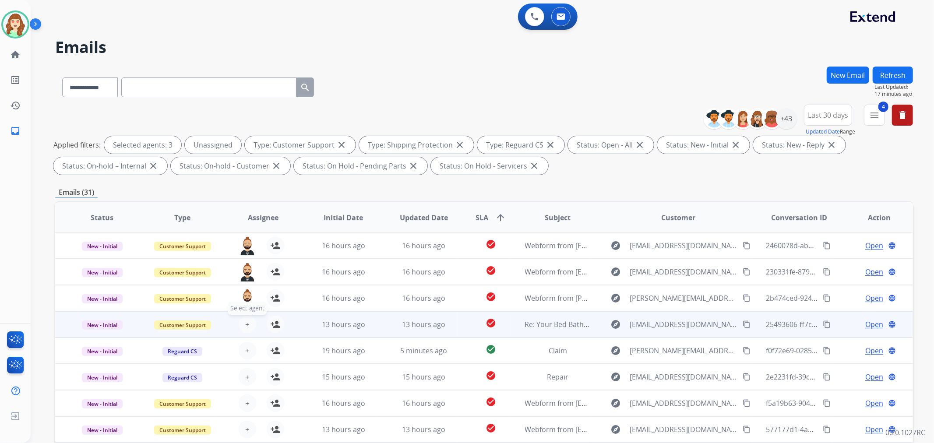
click at [243, 326] on button "+ Select agent" at bounding box center [248, 325] width 18 height 18
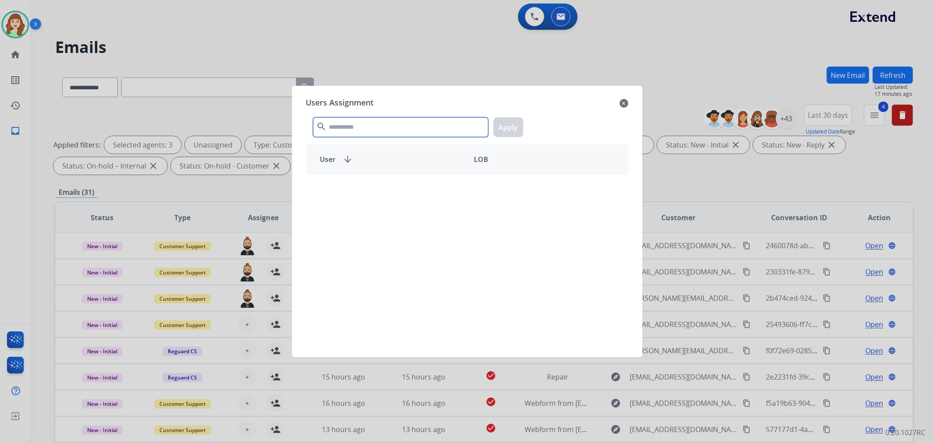
click at [347, 129] on input "text" at bounding box center [400, 127] width 175 height 20
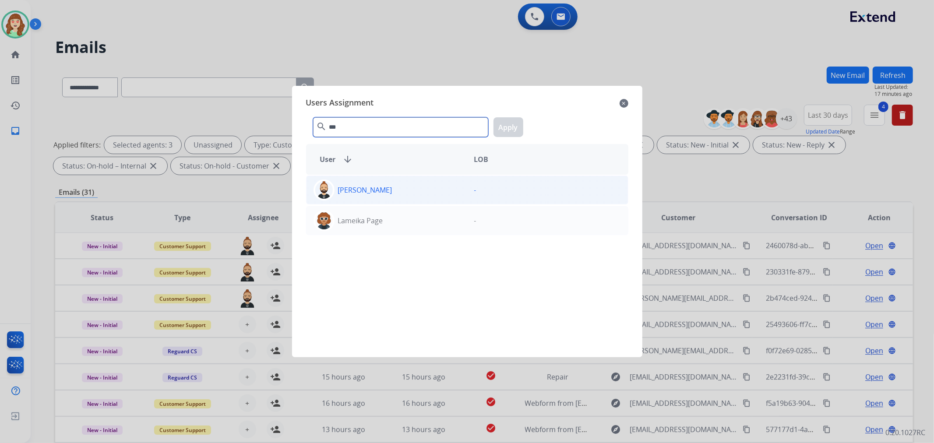
type input "***"
click at [401, 191] on div "[PERSON_NAME]" at bounding box center [387, 190] width 161 height 21
click at [500, 124] on button "Apply" at bounding box center [509, 127] width 30 height 20
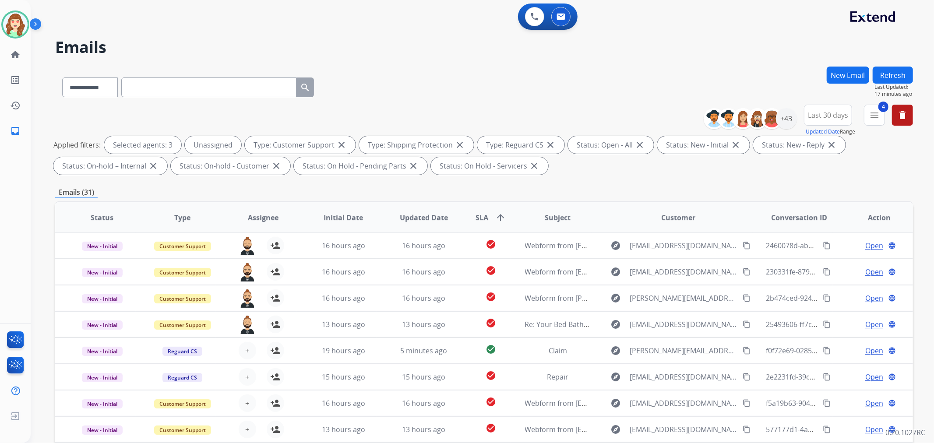
click at [509, 126] on div "**********" at bounding box center [484, 142] width 858 height 74
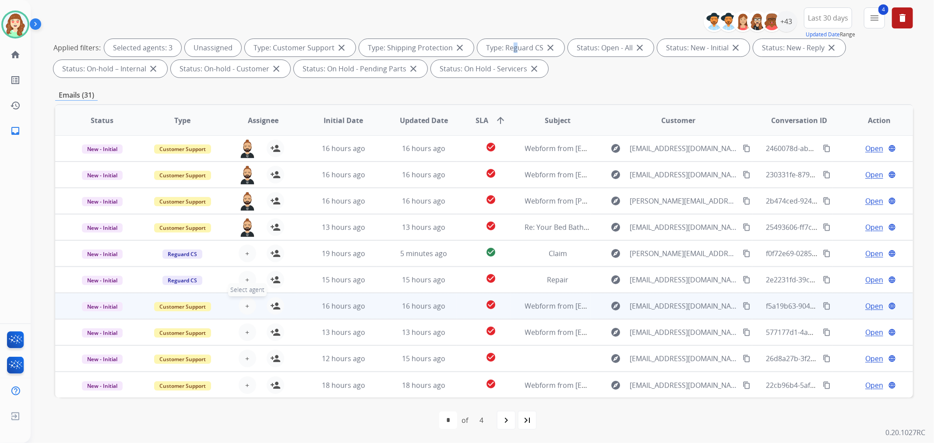
click at [245, 307] on span "+" at bounding box center [247, 306] width 4 height 11
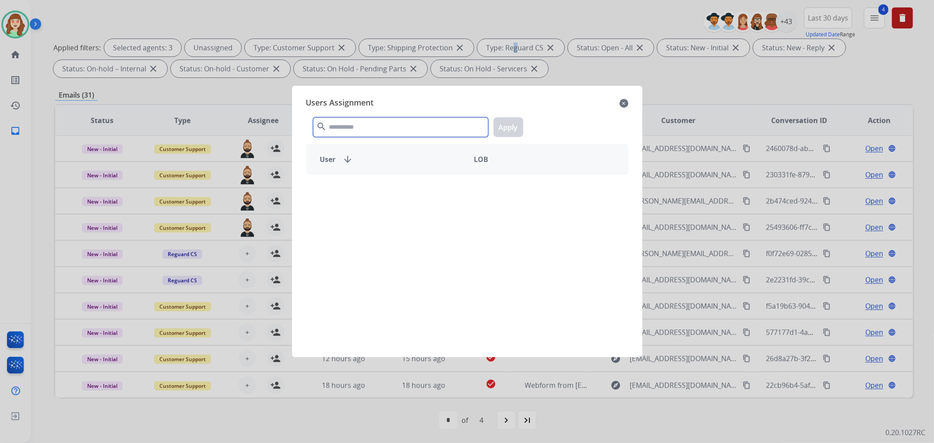
click at [396, 126] on input "text" at bounding box center [400, 127] width 175 height 20
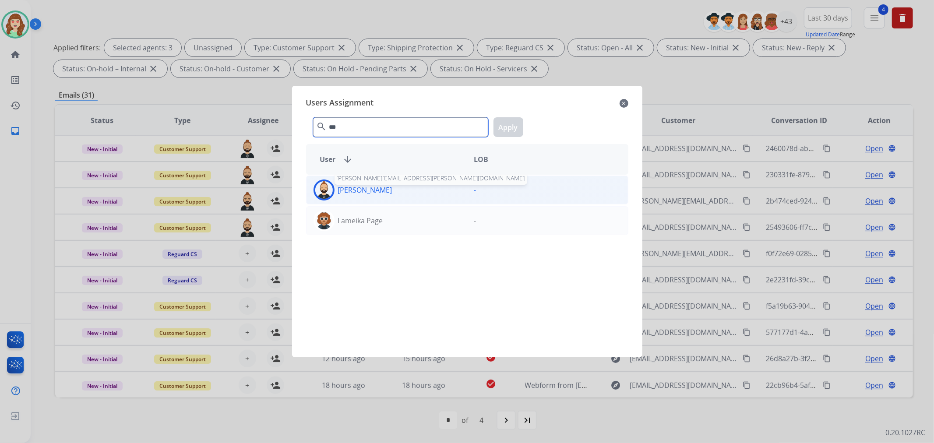
type input "***"
click at [376, 198] on div "Lamarco Hinson [EMAIL_ADDRESS][PERSON_NAME][DOMAIN_NAME]" at bounding box center [387, 190] width 161 height 21
click at [506, 131] on button "Apply" at bounding box center [509, 127] width 30 height 20
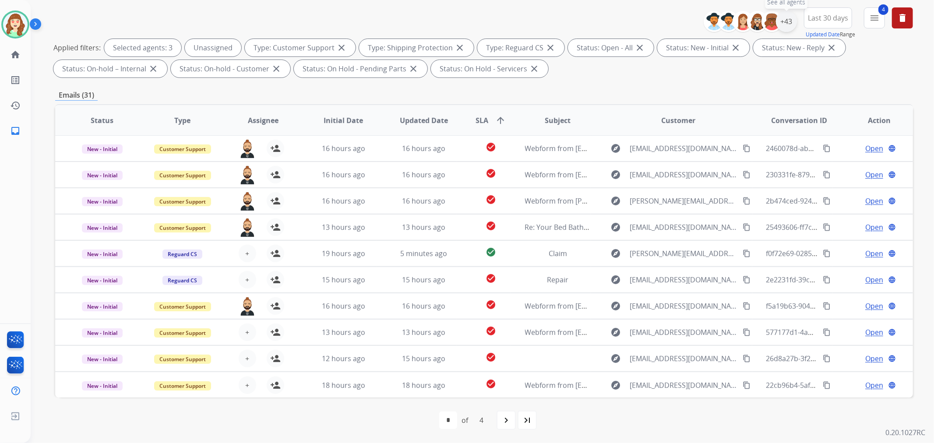
click at [783, 20] on div "+43" at bounding box center [786, 21] width 21 height 21
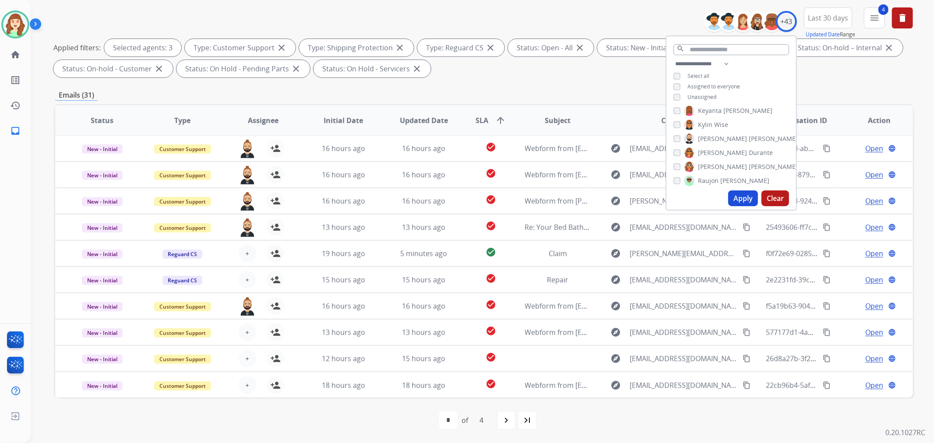
click at [735, 196] on button "Apply" at bounding box center [744, 199] width 30 height 16
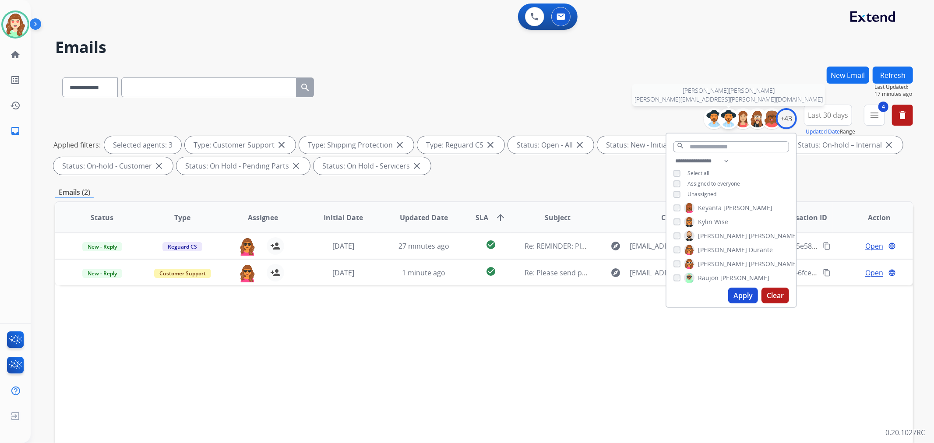
scroll to position [0, 0]
click at [736, 292] on button "Apply" at bounding box center [744, 296] width 30 height 16
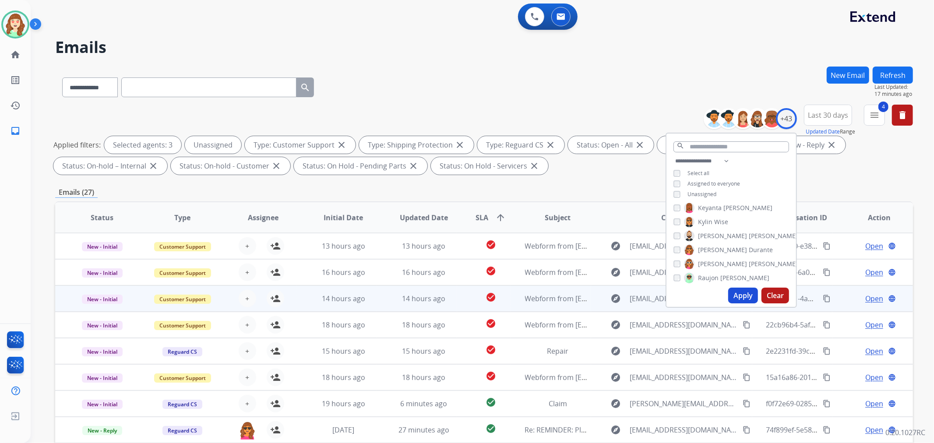
scroll to position [97, 0]
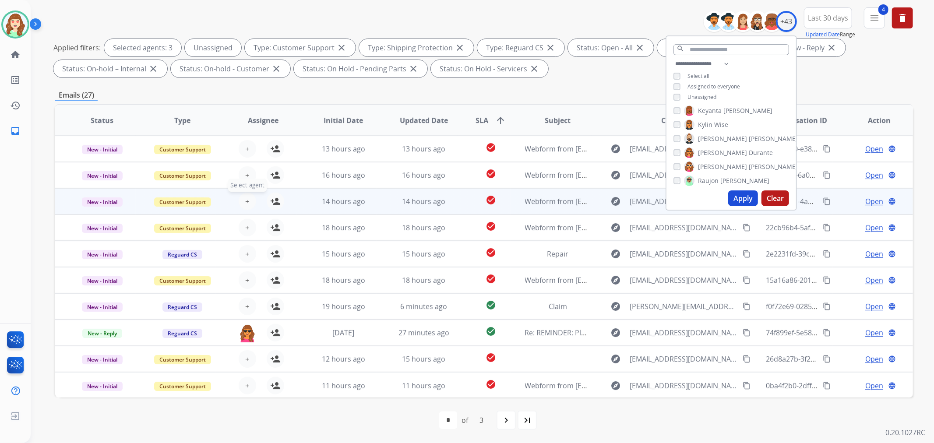
click at [246, 198] on span "+" at bounding box center [247, 201] width 4 height 11
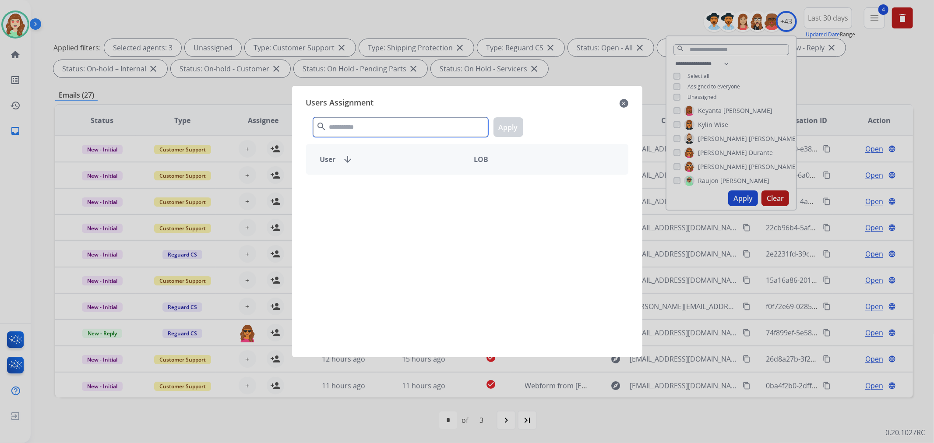
click at [371, 132] on input "text" at bounding box center [400, 127] width 175 height 20
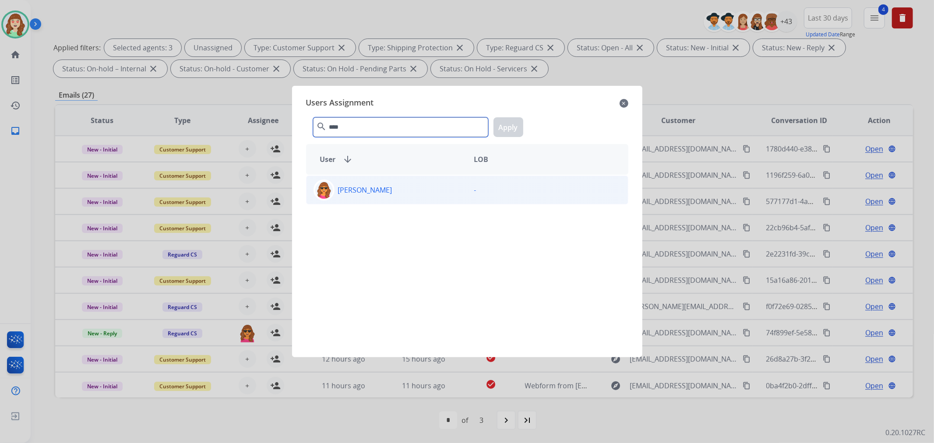
type input "****"
click at [402, 191] on div "[PERSON_NAME]" at bounding box center [387, 190] width 161 height 21
click at [506, 120] on button "Apply" at bounding box center [509, 127] width 30 height 20
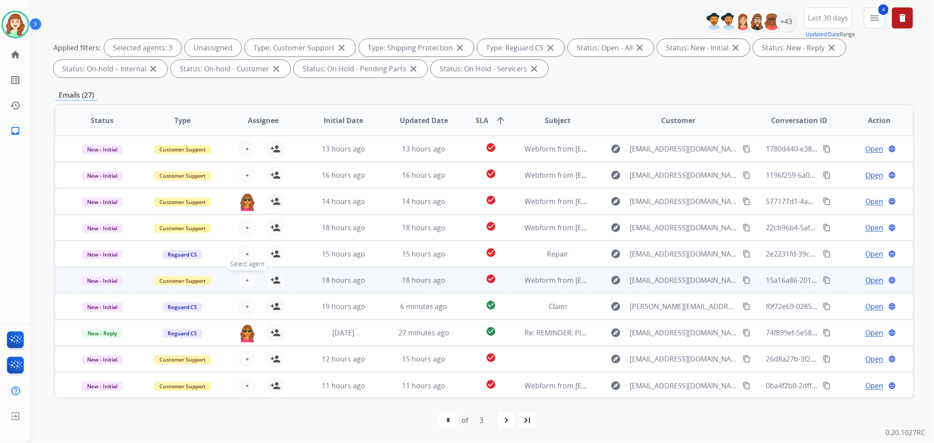
click at [250, 278] on button "+ Select agent" at bounding box center [248, 281] width 18 height 18
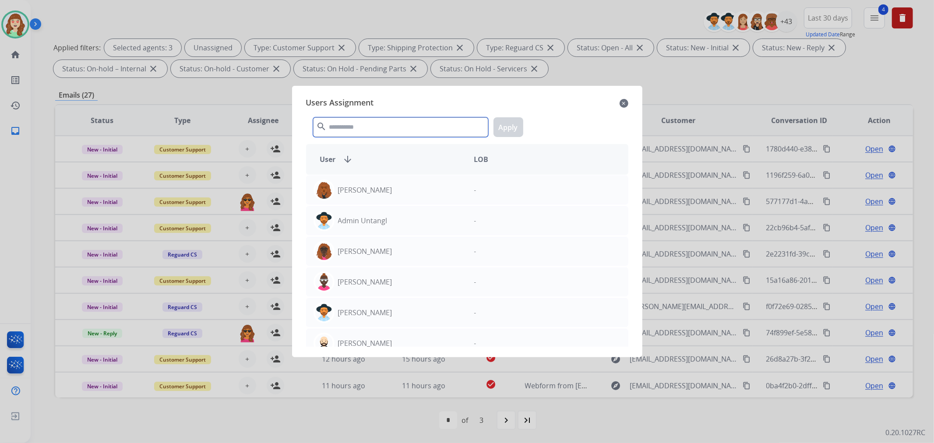
click at [370, 120] on input "text" at bounding box center [400, 127] width 175 height 20
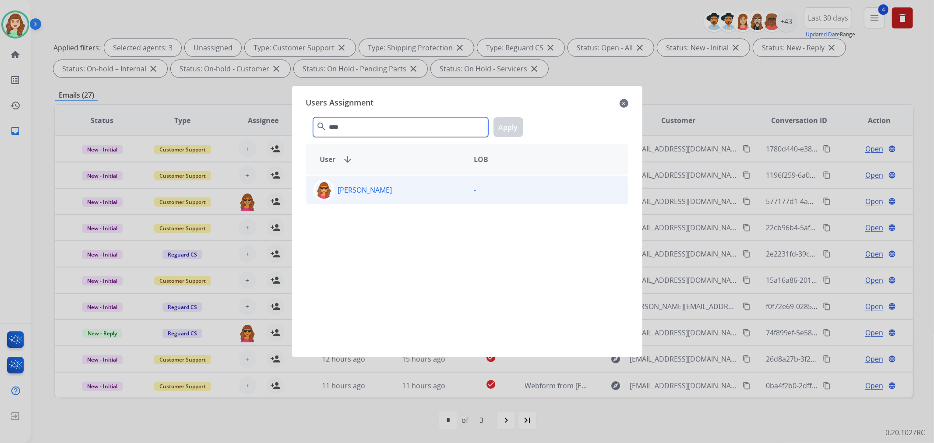
type input "****"
click at [439, 195] on div "[PERSON_NAME]" at bounding box center [387, 190] width 161 height 21
click at [510, 123] on button "Apply" at bounding box center [509, 127] width 30 height 20
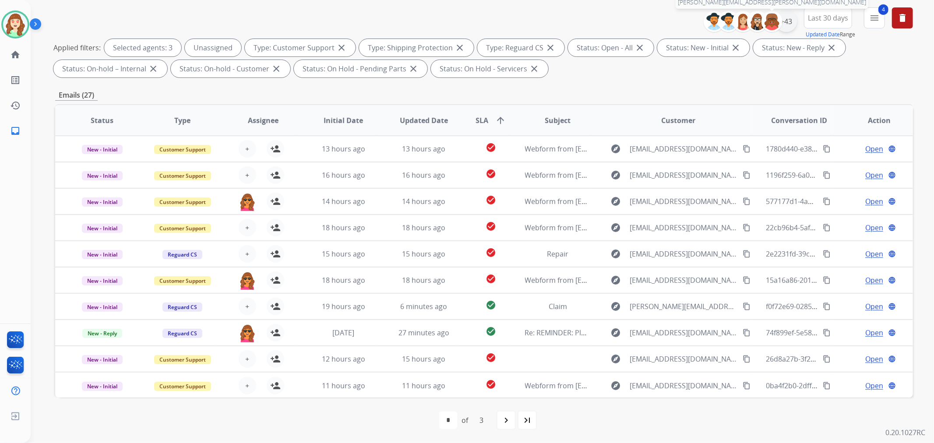
click at [782, 20] on div "+43" at bounding box center [786, 21] width 21 height 21
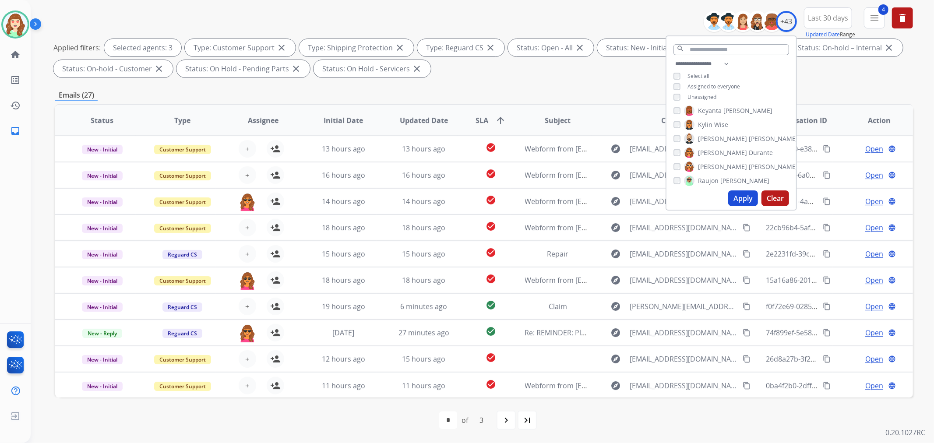
click at [739, 198] on button "Apply" at bounding box center [744, 199] width 30 height 16
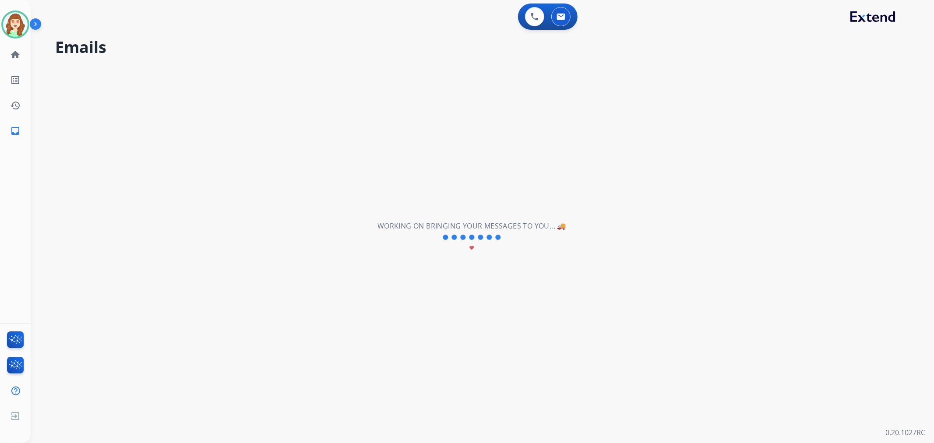
scroll to position [0, 0]
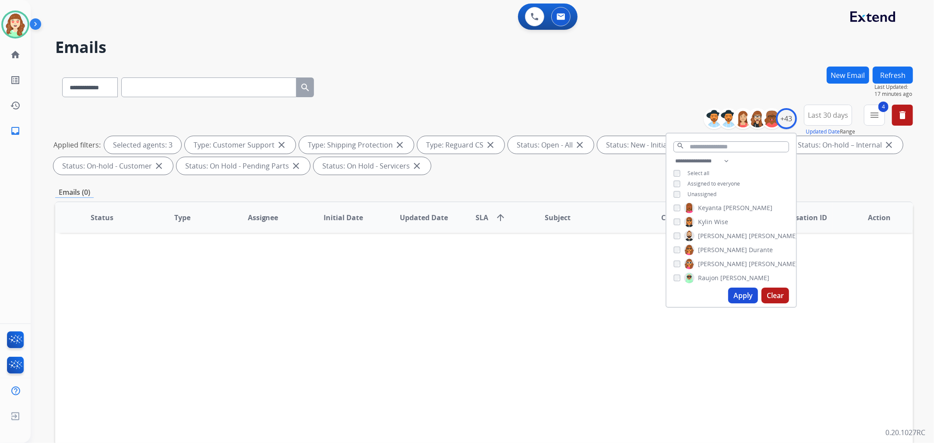
click at [741, 293] on button "Apply" at bounding box center [744, 296] width 30 height 16
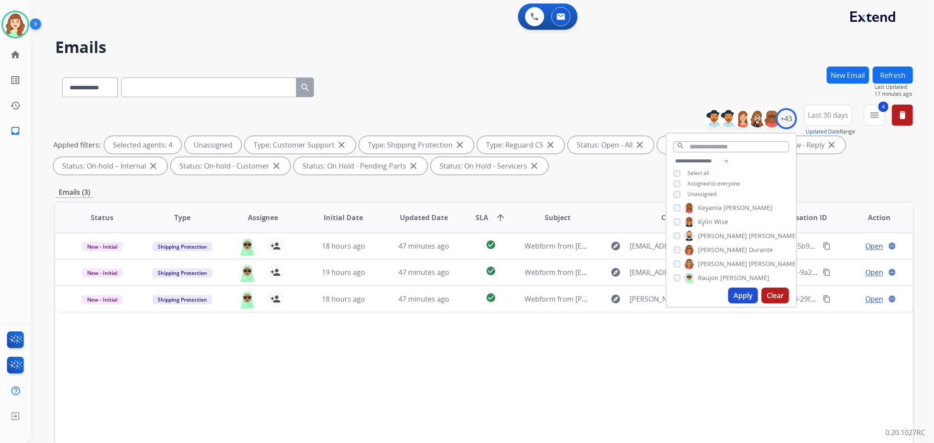
click at [742, 294] on button "Apply" at bounding box center [744, 296] width 30 height 16
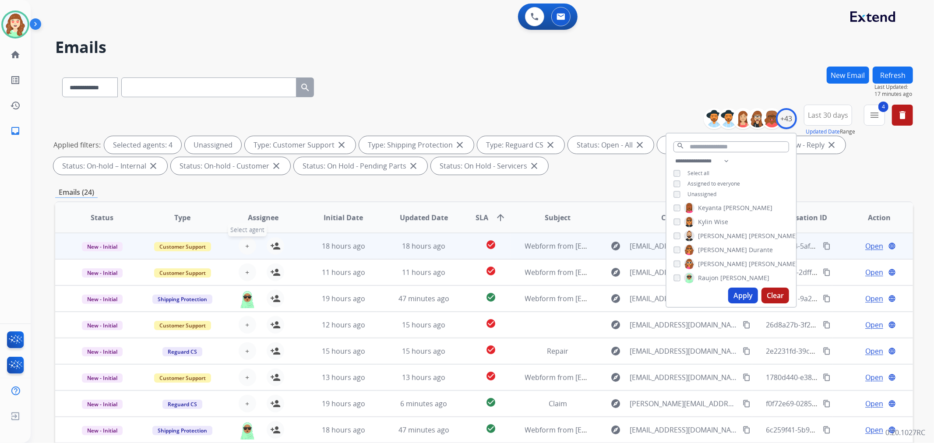
click at [243, 242] on button "+ Select agent" at bounding box center [248, 246] width 18 height 18
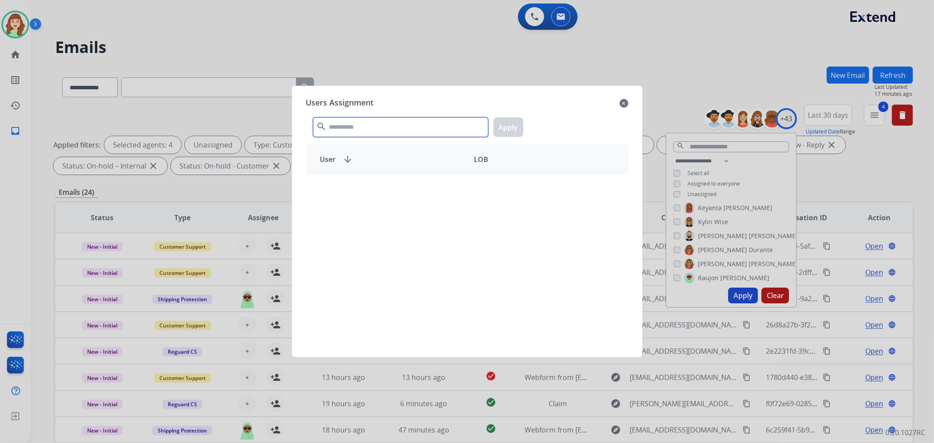
click at [382, 125] on input "text" at bounding box center [400, 127] width 175 height 20
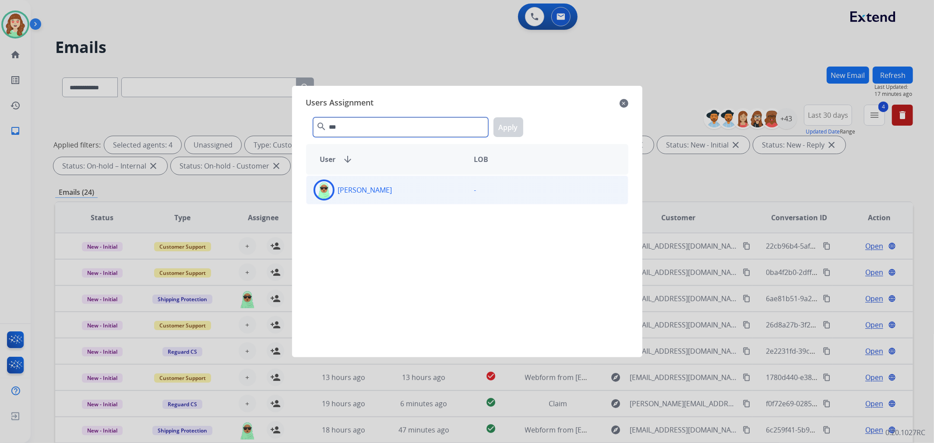
type input "***"
drag, startPoint x: 372, startPoint y: 190, endPoint x: 493, endPoint y: 146, distance: 129.0
click at [373, 190] on p "[PERSON_NAME]" at bounding box center [365, 190] width 54 height 11
click at [510, 126] on button "Apply" at bounding box center [509, 127] width 30 height 20
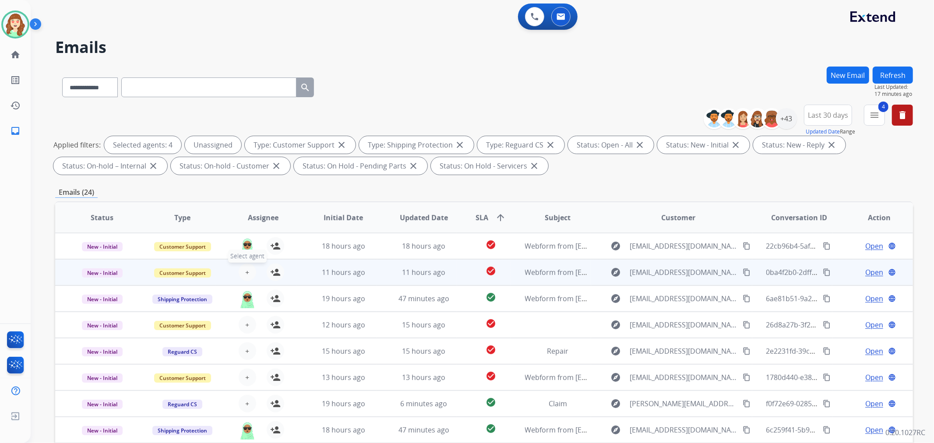
click at [247, 269] on span "+" at bounding box center [247, 272] width 4 height 11
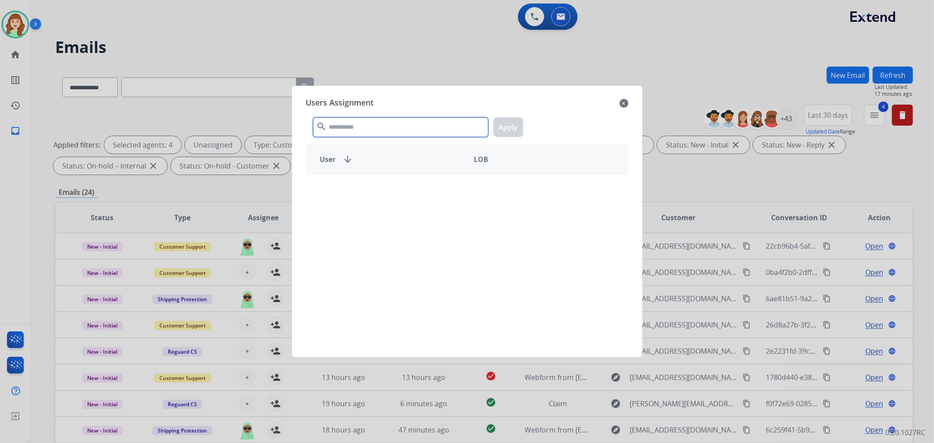
click at [378, 129] on input "text" at bounding box center [400, 127] width 175 height 20
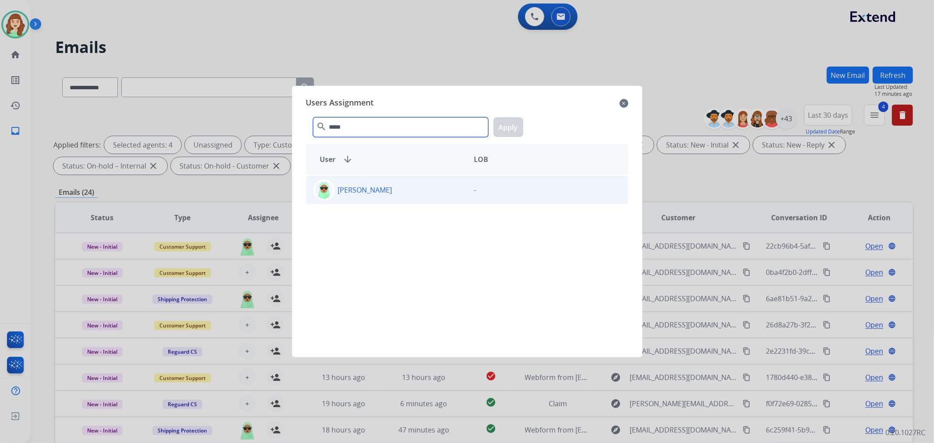
type input "*****"
click at [376, 183] on div "[PERSON_NAME]" at bounding box center [387, 190] width 161 height 21
click at [509, 127] on button "Apply" at bounding box center [509, 127] width 30 height 20
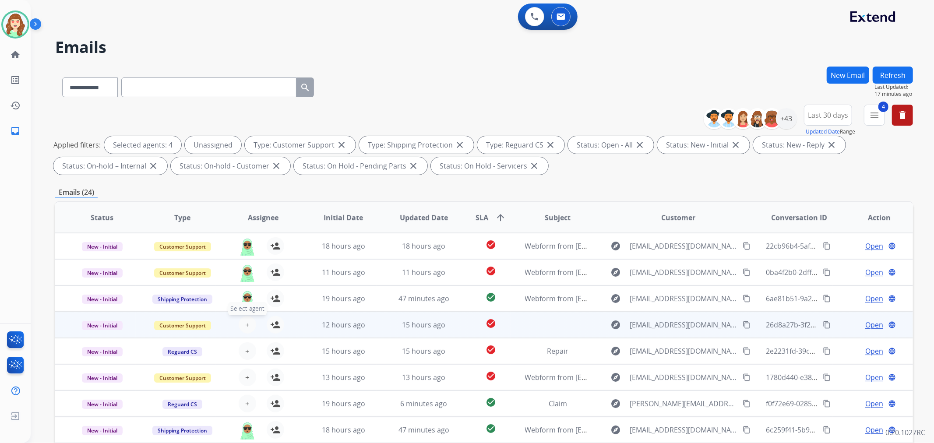
click at [250, 321] on button "+ Select agent" at bounding box center [248, 325] width 18 height 18
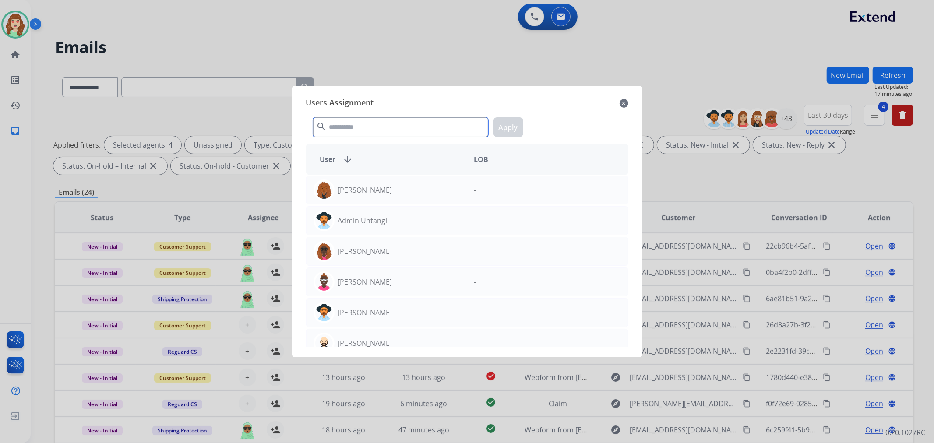
click at [357, 125] on input "text" at bounding box center [400, 127] width 175 height 20
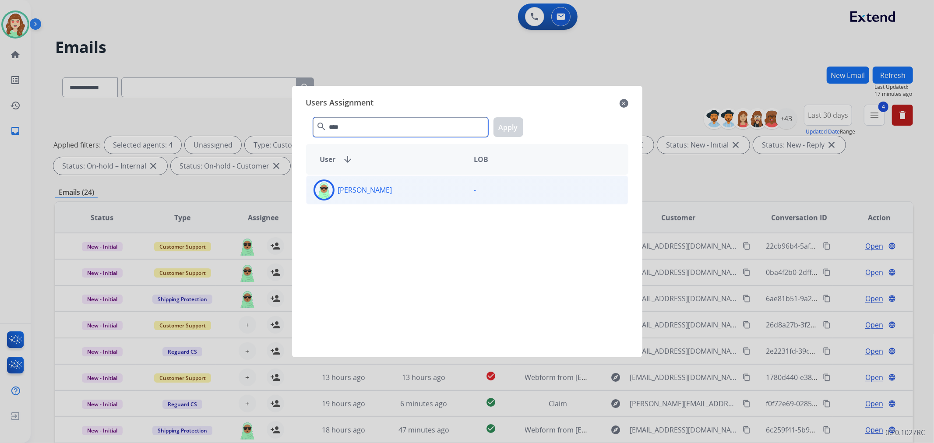
type input "****"
drag, startPoint x: 425, startPoint y: 196, endPoint x: 499, endPoint y: 147, distance: 88.6
click at [427, 195] on div "[PERSON_NAME]" at bounding box center [387, 190] width 161 height 21
click at [506, 119] on button "Apply" at bounding box center [509, 127] width 30 height 20
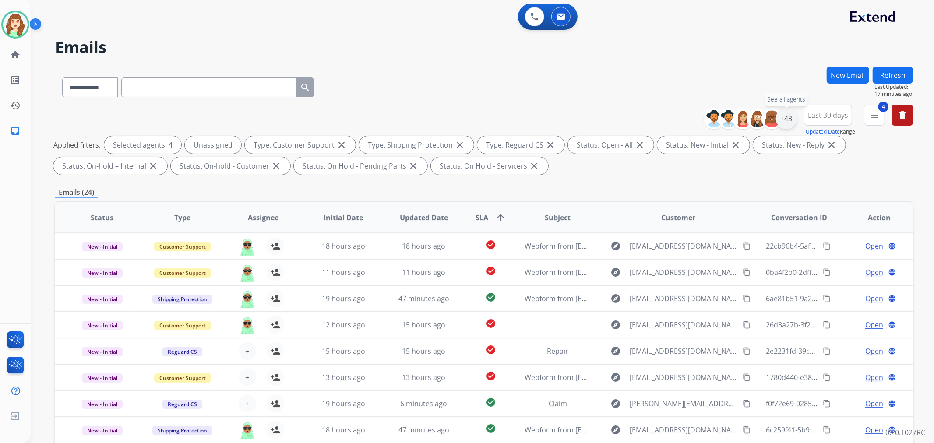
click at [783, 118] on div "+43" at bounding box center [786, 118] width 21 height 21
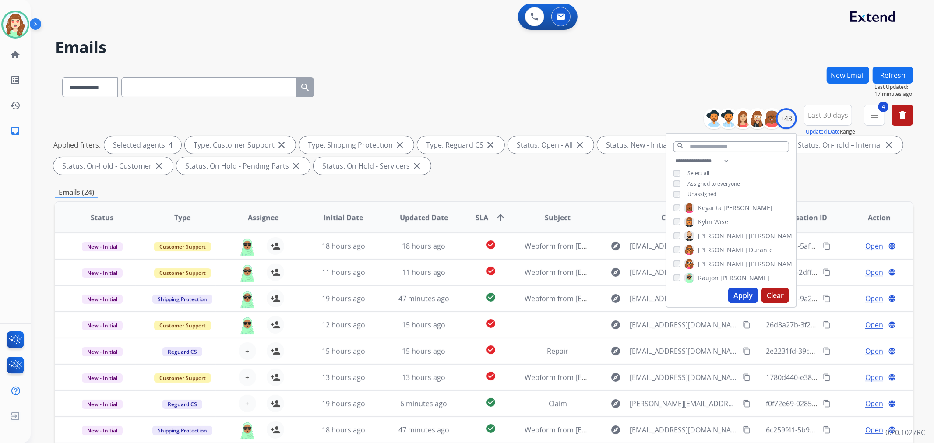
click at [675, 269] on div "[PERSON_NAME] [PERSON_NAME] [PERSON_NAME] [PERSON_NAME] [PERSON_NAME] [PERSON_N…" at bounding box center [732, 243] width 130 height 81
click at [674, 278] on div "[PERSON_NAME] [PERSON_NAME] [PERSON_NAME] [PERSON_NAME] [PERSON_NAME] [PERSON_N…" at bounding box center [732, 243] width 130 height 81
click at [684, 242] on img at bounding box center [689, 244] width 11 height 14
click at [736, 291] on button "Apply" at bounding box center [744, 296] width 30 height 16
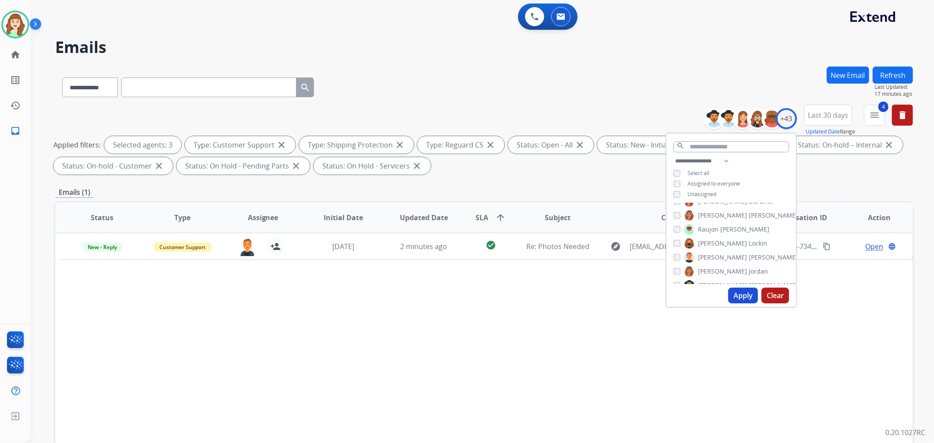
click at [739, 300] on button "Apply" at bounding box center [744, 296] width 30 height 16
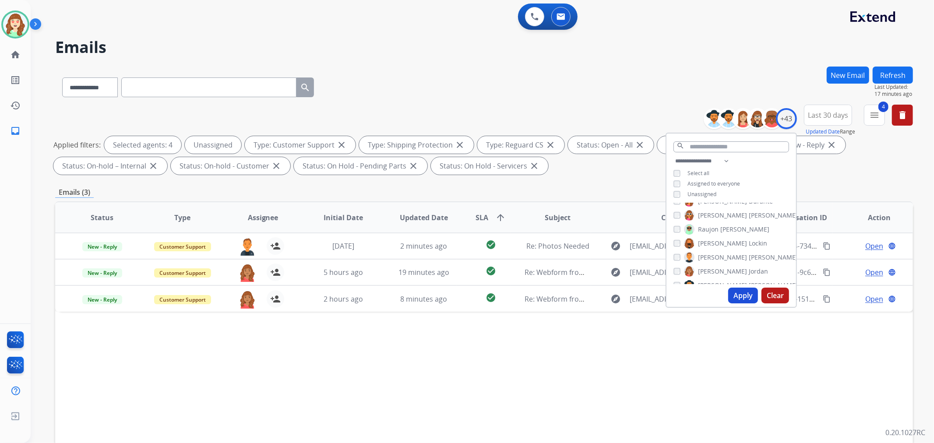
click at [739, 295] on button "Apply" at bounding box center [744, 296] width 30 height 16
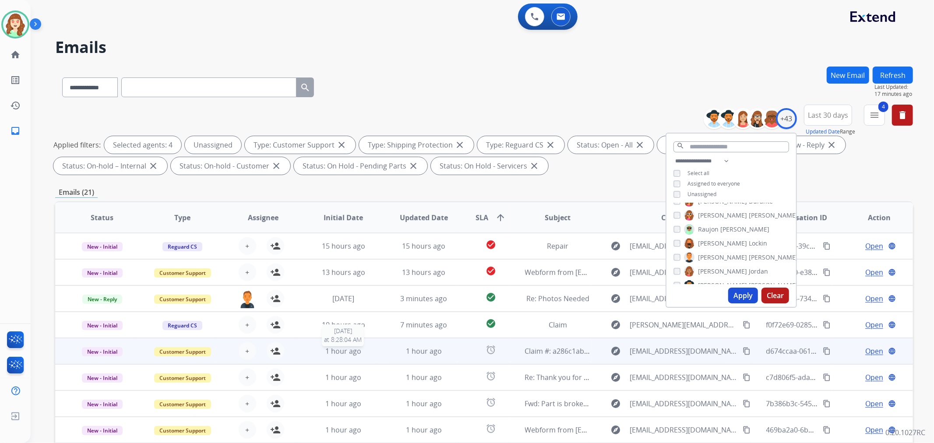
scroll to position [97, 0]
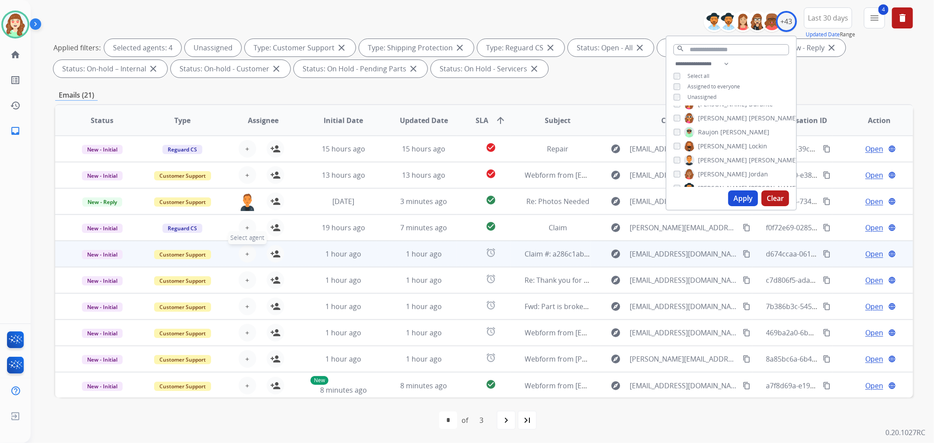
click at [245, 253] on span "+" at bounding box center [247, 254] width 4 height 11
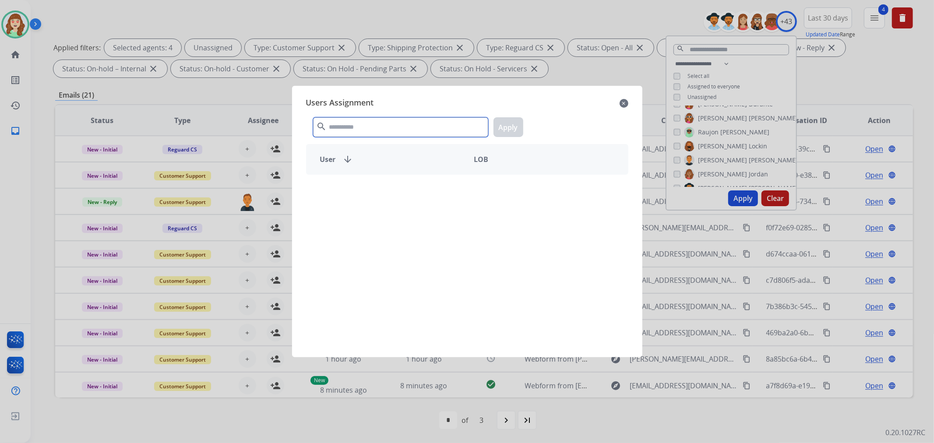
click at [378, 131] on input "text" at bounding box center [400, 127] width 175 height 20
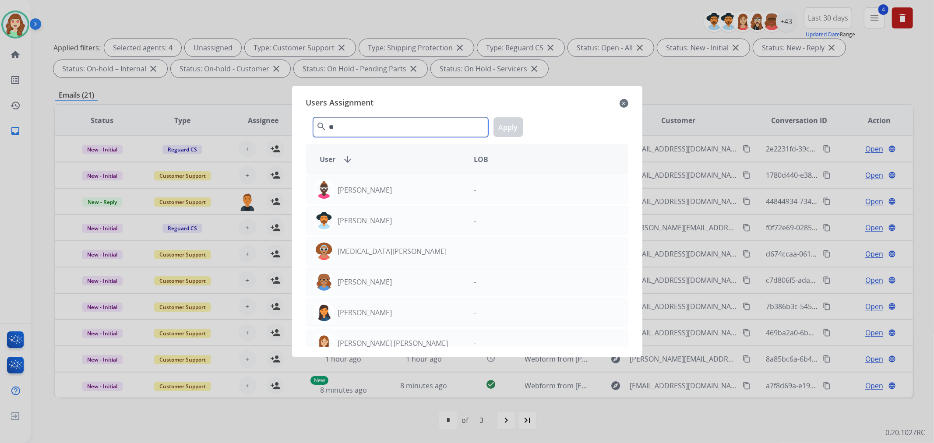
type input "*"
drag, startPoint x: 626, startPoint y: 107, endPoint x: 708, endPoint y: 60, distance: 95.4
click at [626, 107] on mat-icon "close" at bounding box center [624, 103] width 9 height 11
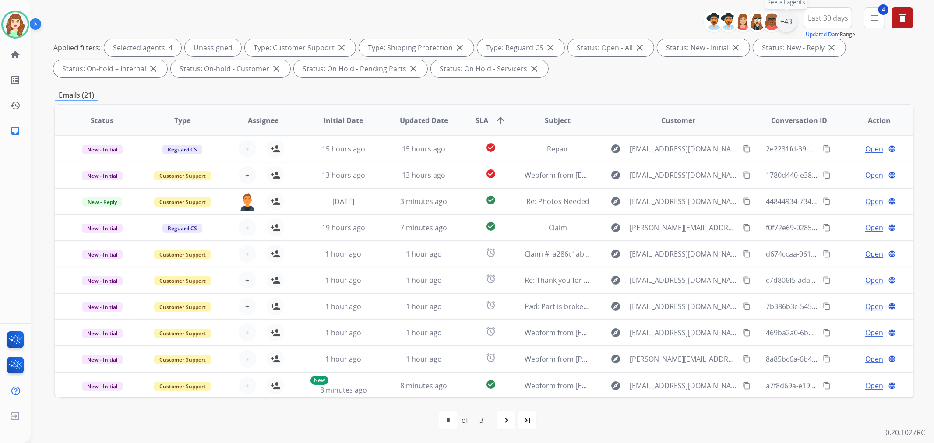
click at [785, 18] on div "+43" at bounding box center [786, 21] width 21 height 21
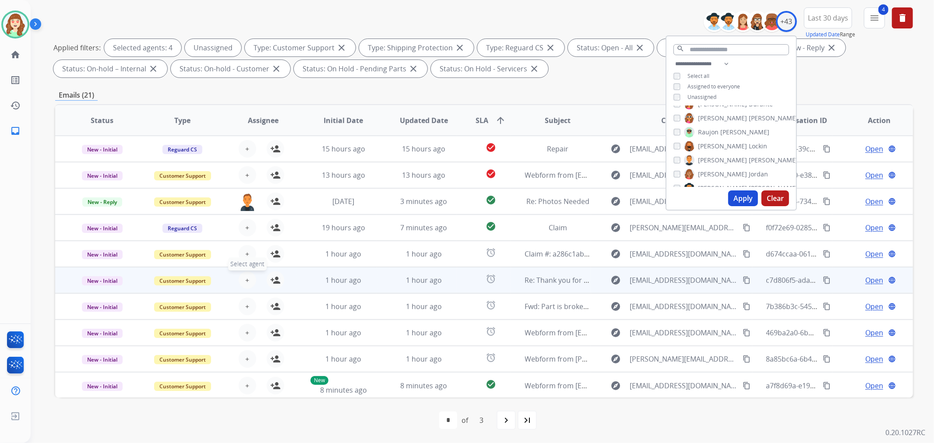
click at [248, 276] on button "+ Select agent" at bounding box center [248, 281] width 18 height 18
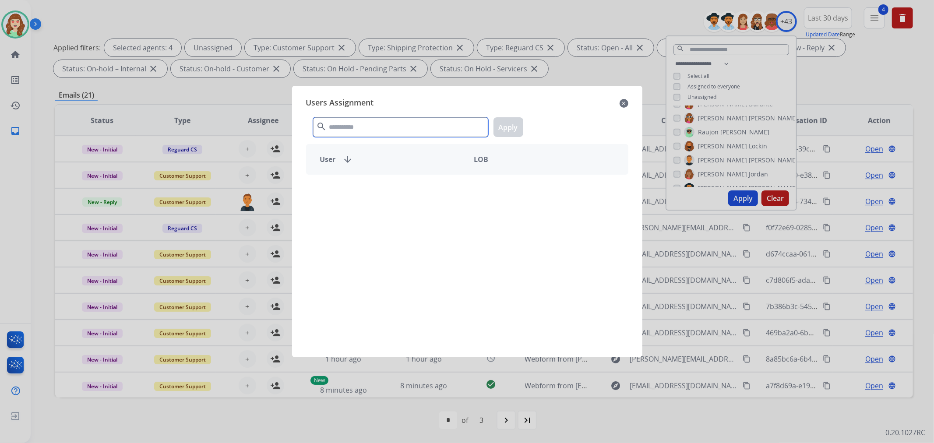
click at [364, 127] on input "text" at bounding box center [400, 127] width 175 height 20
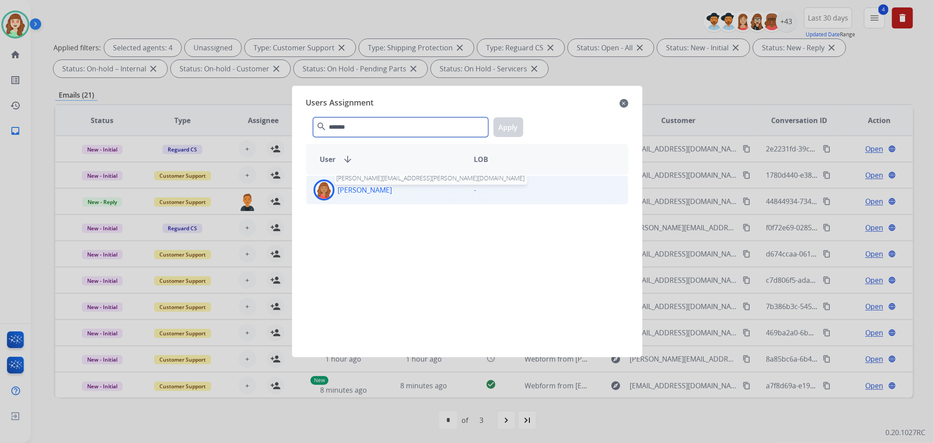
type input "*******"
drag, startPoint x: 382, startPoint y: 195, endPoint x: 510, endPoint y: 145, distance: 136.6
click at [388, 191] on div "[PERSON_NAME] [PERSON_NAME][EMAIL_ADDRESS][PERSON_NAME][DOMAIN_NAME]" at bounding box center [387, 190] width 161 height 21
drag, startPoint x: 511, startPoint y: 127, endPoint x: 502, endPoint y: 134, distance: 11.9
click at [511, 127] on button "Apply" at bounding box center [509, 127] width 30 height 20
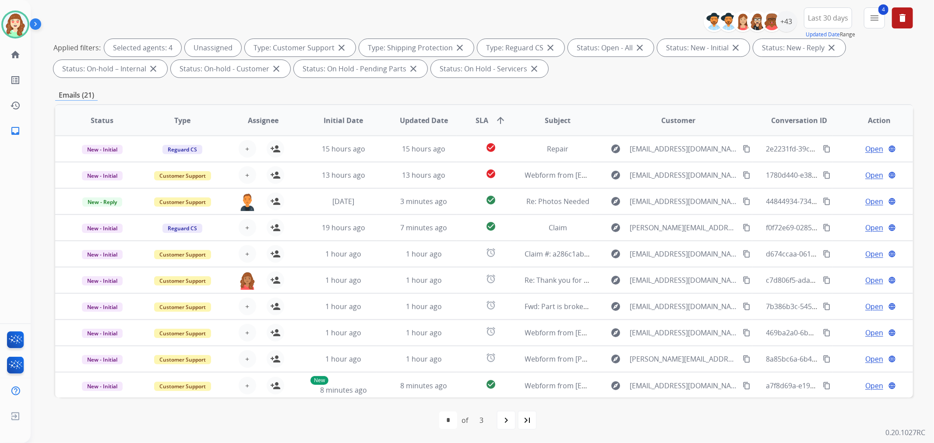
click at [246, 281] on img at bounding box center [248, 281] width 18 height 18
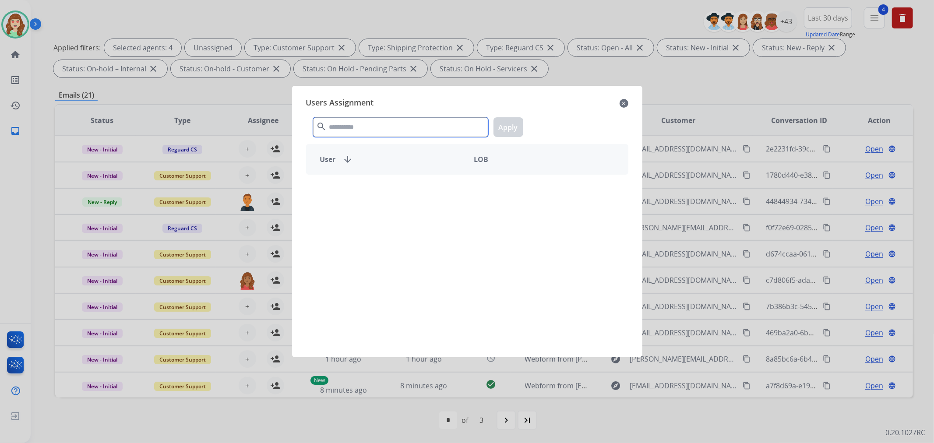
click at [377, 132] on input "text" at bounding box center [400, 127] width 175 height 20
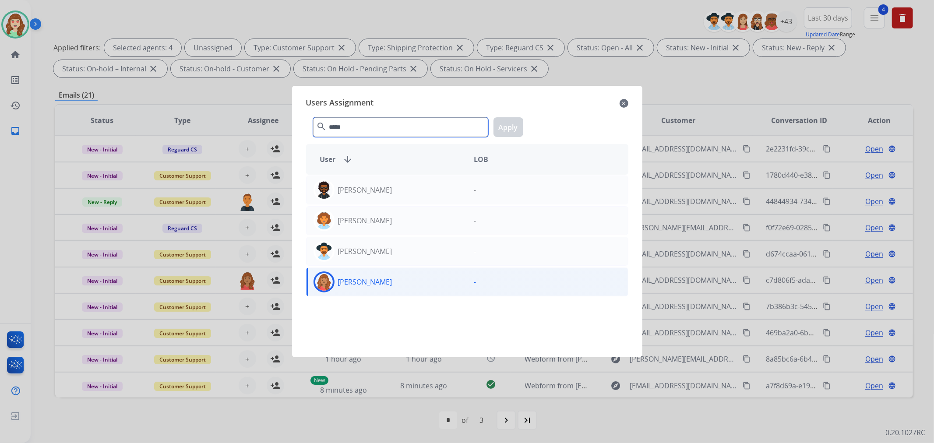
type input "*****"
click at [409, 280] on div "[PERSON_NAME]" at bounding box center [387, 282] width 161 height 21
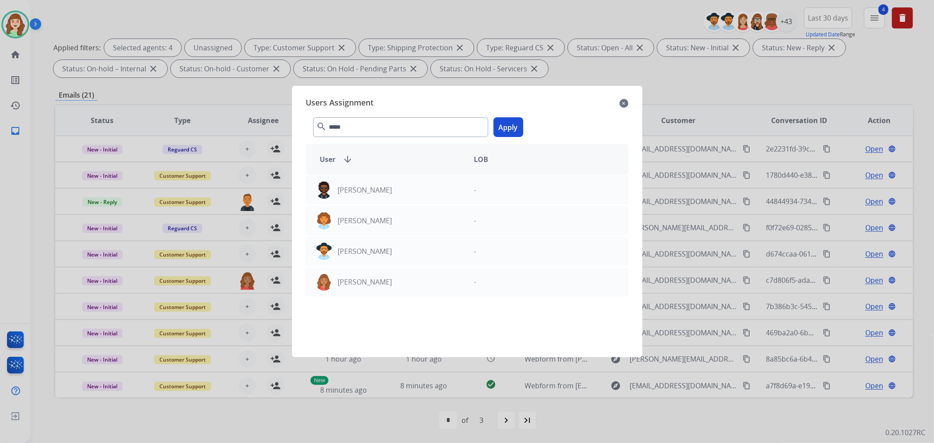
click at [512, 128] on button "Apply" at bounding box center [509, 127] width 30 height 20
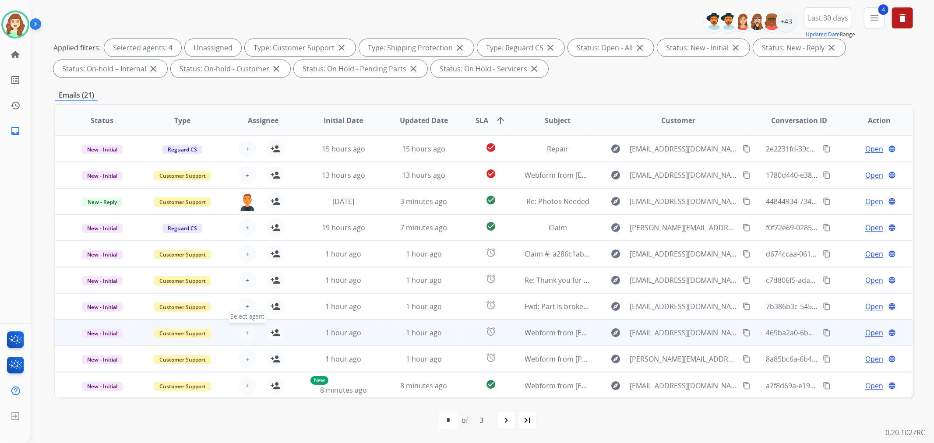
click at [245, 332] on span "+" at bounding box center [247, 333] width 4 height 11
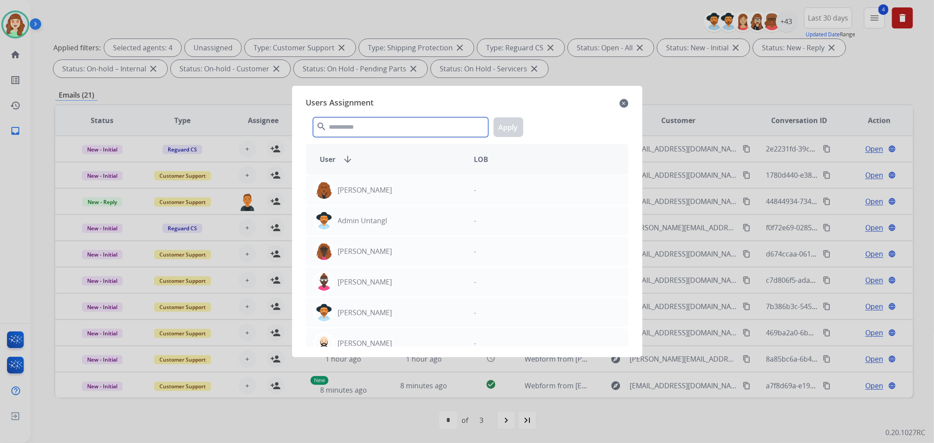
click at [367, 126] on input "text" at bounding box center [400, 127] width 175 height 20
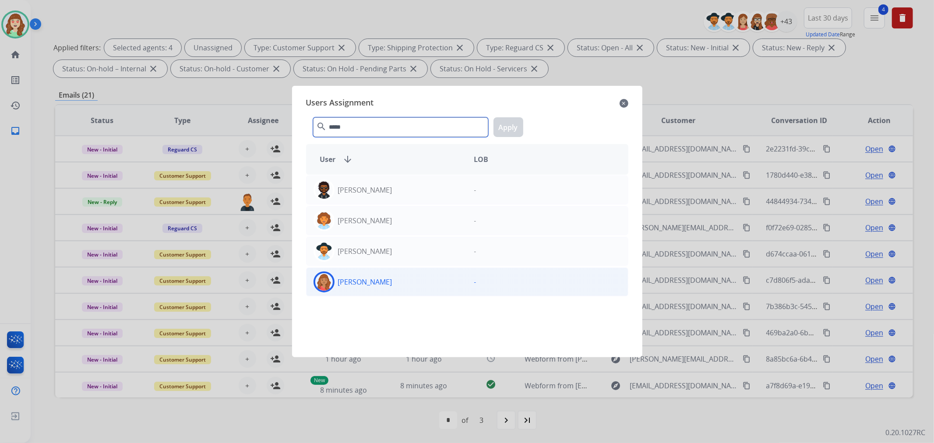
type input "*****"
click at [396, 286] on div "[PERSON_NAME]" at bounding box center [387, 282] width 161 height 21
click at [504, 134] on button "Apply" at bounding box center [509, 127] width 30 height 20
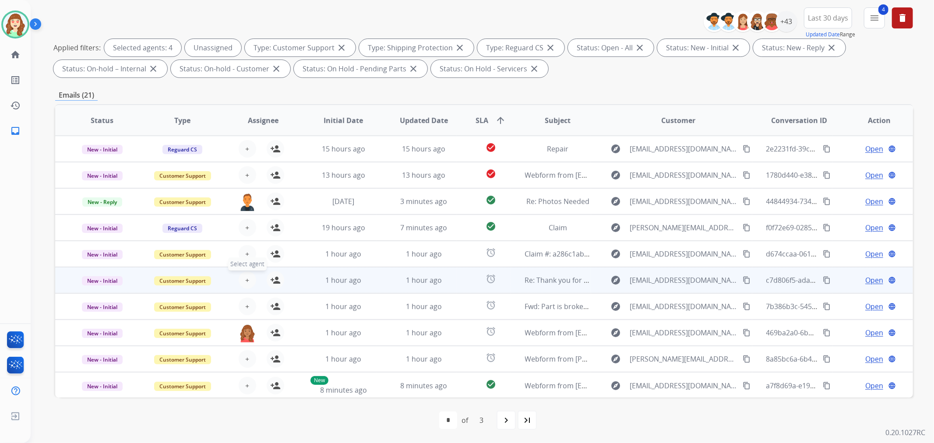
click at [248, 282] on button "+ Select agent" at bounding box center [248, 281] width 18 height 18
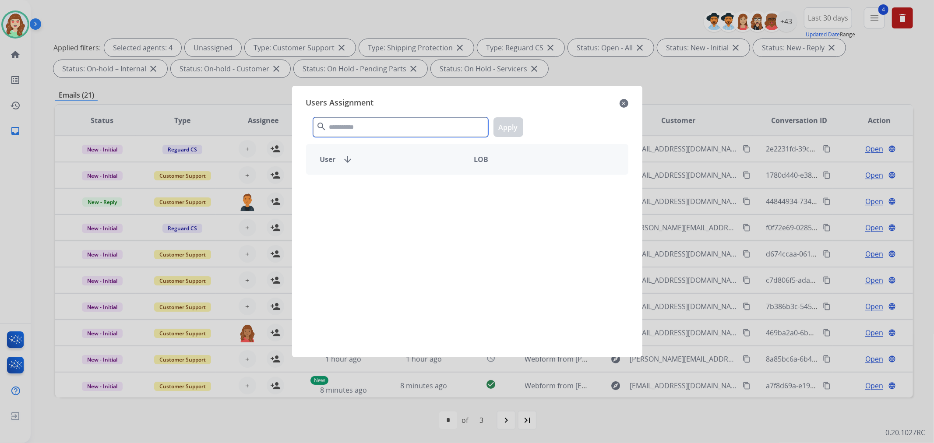
click at [385, 126] on input "text" at bounding box center [400, 127] width 175 height 20
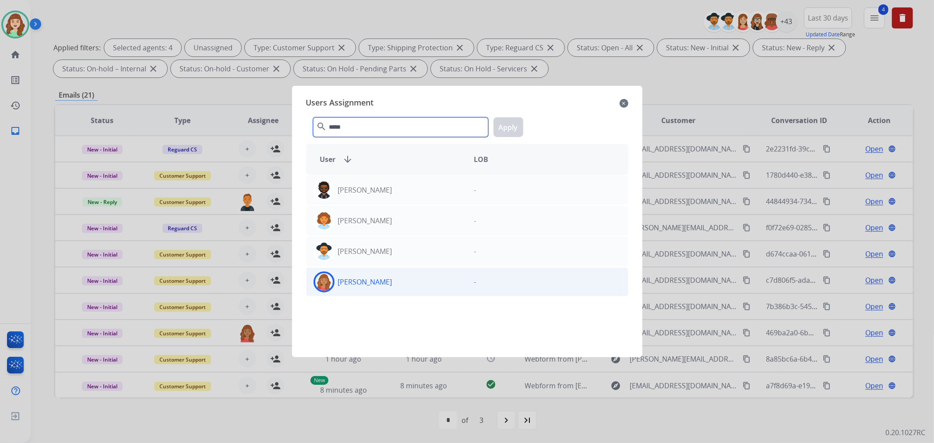
type input "*****"
drag, startPoint x: 406, startPoint y: 286, endPoint x: 444, endPoint y: 228, distance: 69.3
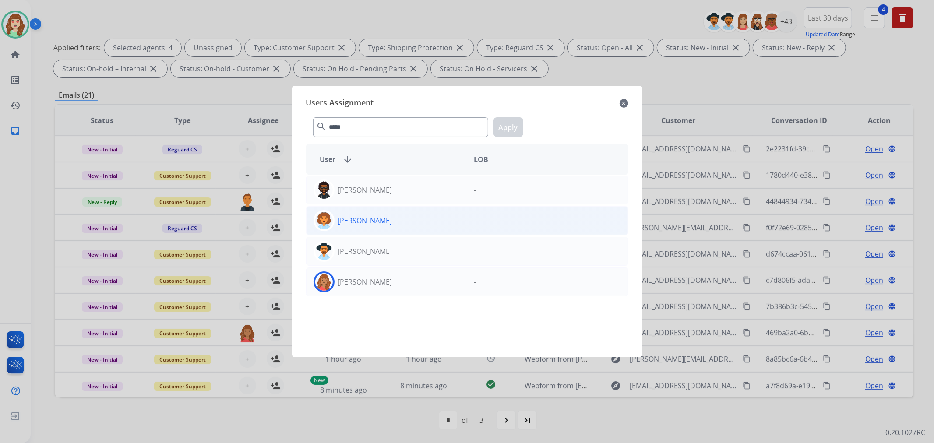
click at [406, 285] on div "[PERSON_NAME]" at bounding box center [387, 282] width 161 height 21
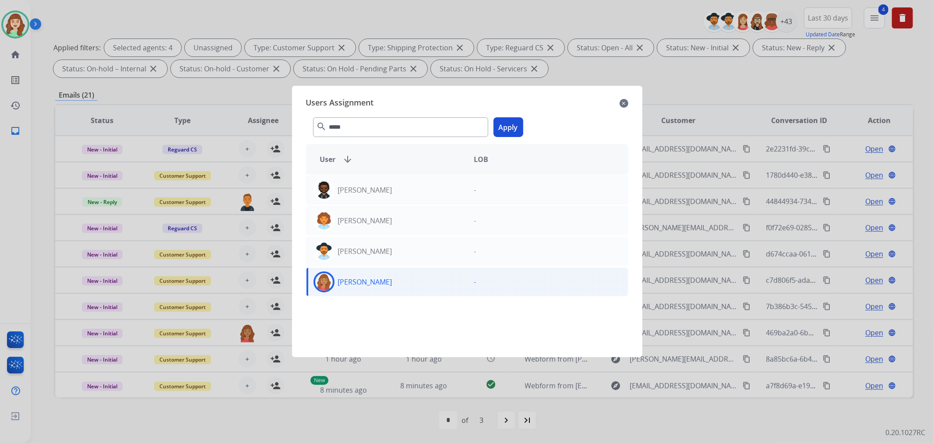
click at [504, 130] on button "Apply" at bounding box center [509, 127] width 30 height 20
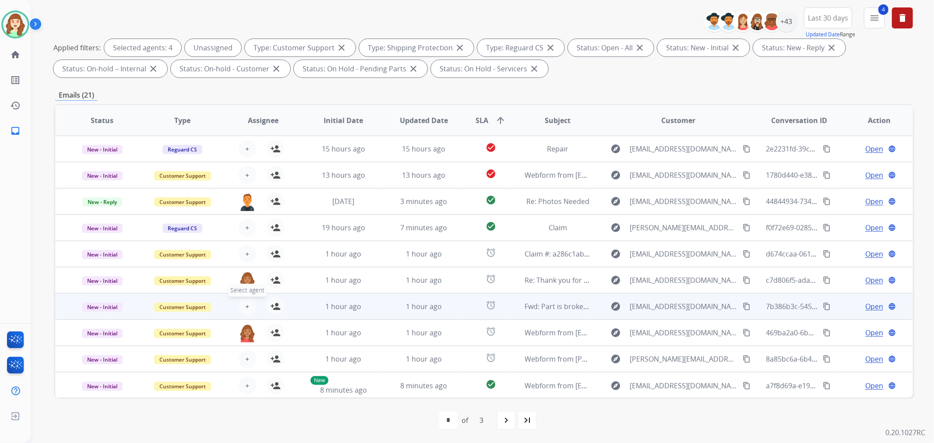
click at [245, 305] on span "+" at bounding box center [247, 306] width 4 height 11
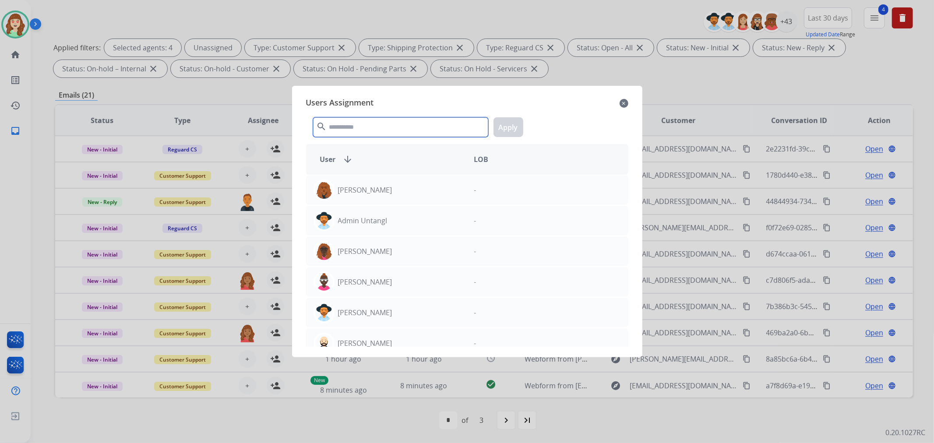
click at [356, 129] on input "text" at bounding box center [400, 127] width 175 height 20
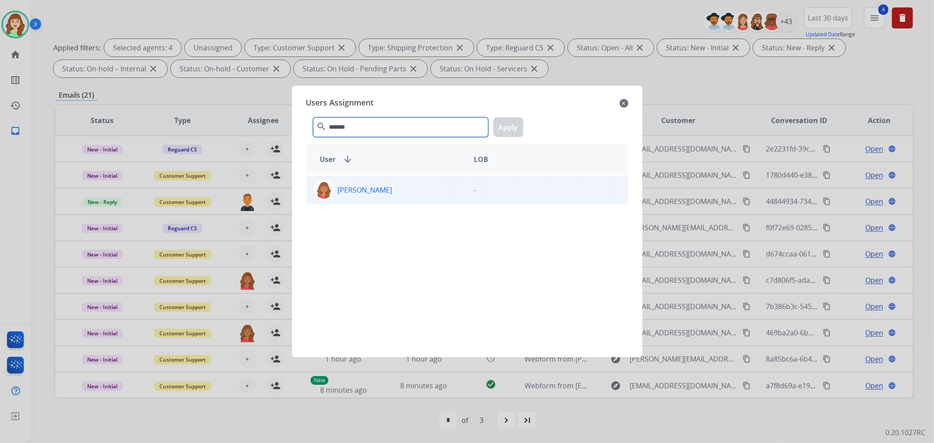
type input "*******"
click at [417, 190] on div "[PERSON_NAME]" at bounding box center [387, 190] width 161 height 21
click at [506, 124] on button "Apply" at bounding box center [509, 127] width 30 height 20
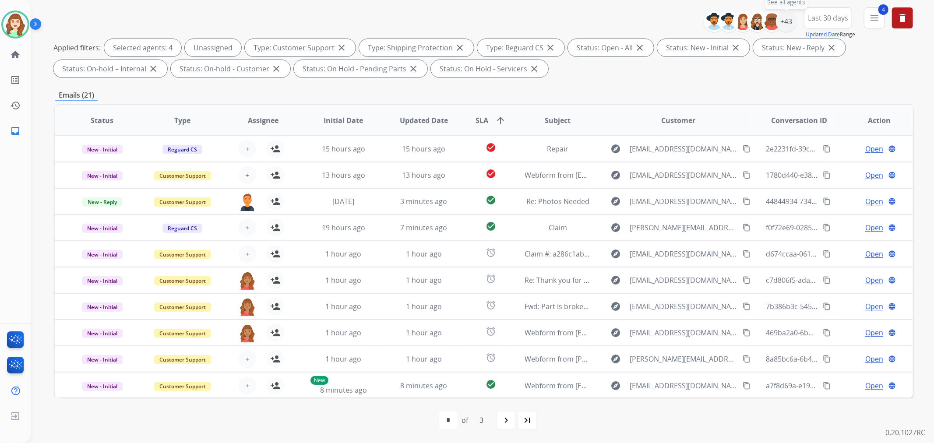
click at [786, 27] on div "+43" at bounding box center [786, 21] width 21 height 21
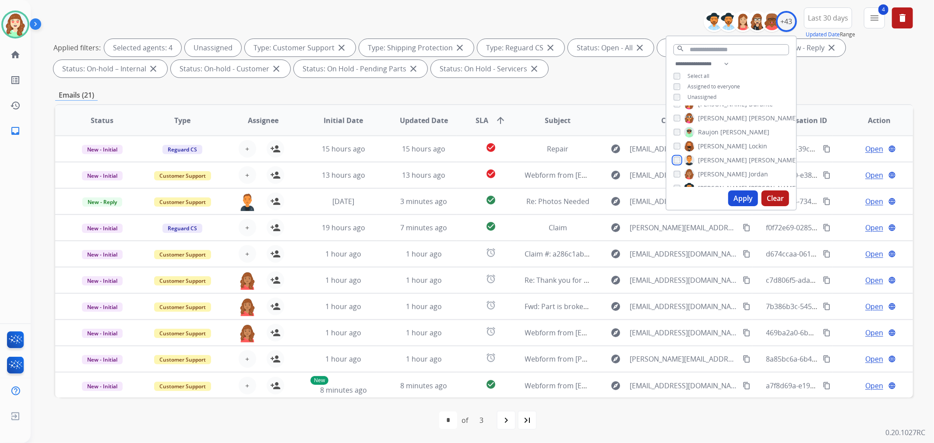
click at [676, 168] on div "[PERSON_NAME] [PERSON_NAME] [PERSON_NAME] [PERSON_NAME] [PERSON_NAME] [PERSON_N…" at bounding box center [732, 146] width 130 height 81
click at [743, 198] on button "Apply" at bounding box center [744, 199] width 30 height 16
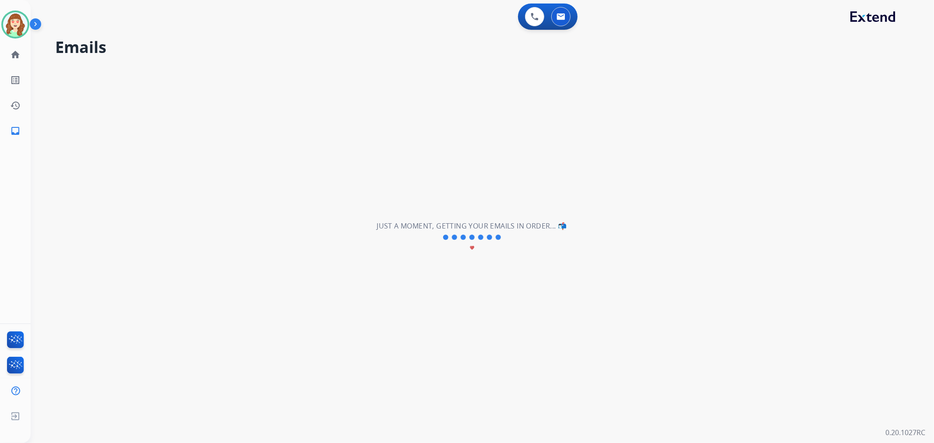
scroll to position [0, 0]
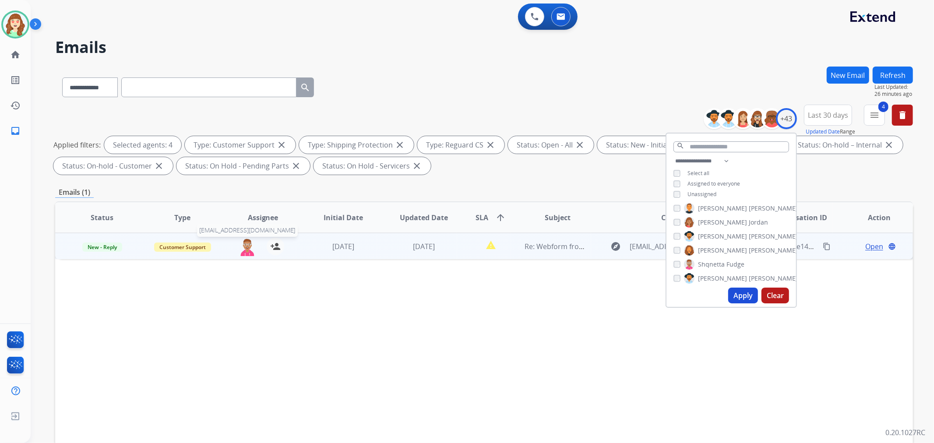
click at [247, 250] on img at bounding box center [248, 247] width 18 height 18
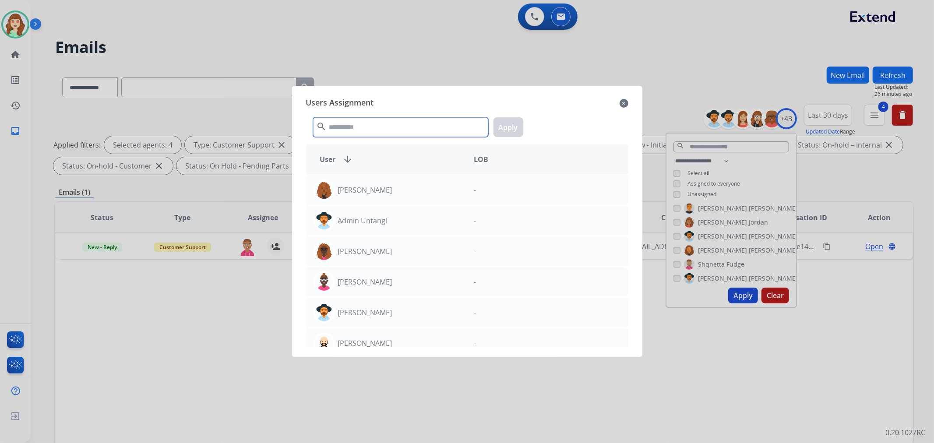
click at [353, 120] on input "text" at bounding box center [400, 127] width 175 height 20
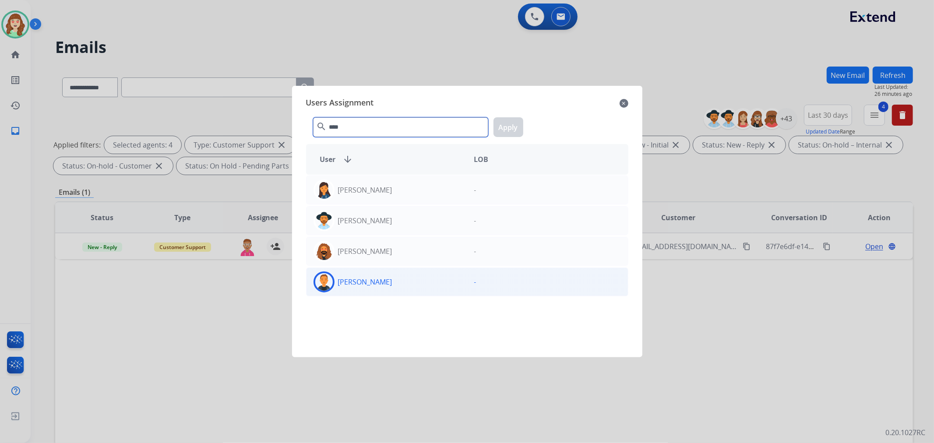
type input "****"
click at [409, 283] on div "[PERSON_NAME]" at bounding box center [387, 282] width 161 height 21
click at [502, 128] on button "Apply" at bounding box center [509, 127] width 30 height 20
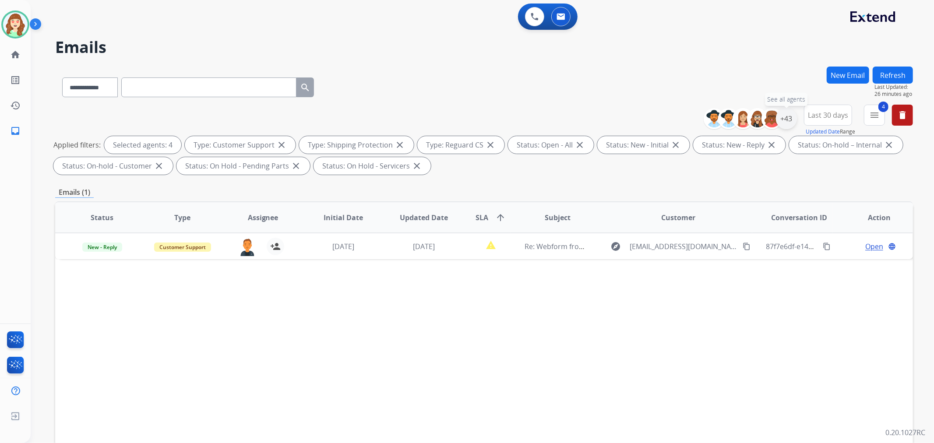
click at [785, 117] on div "+43" at bounding box center [786, 118] width 21 height 21
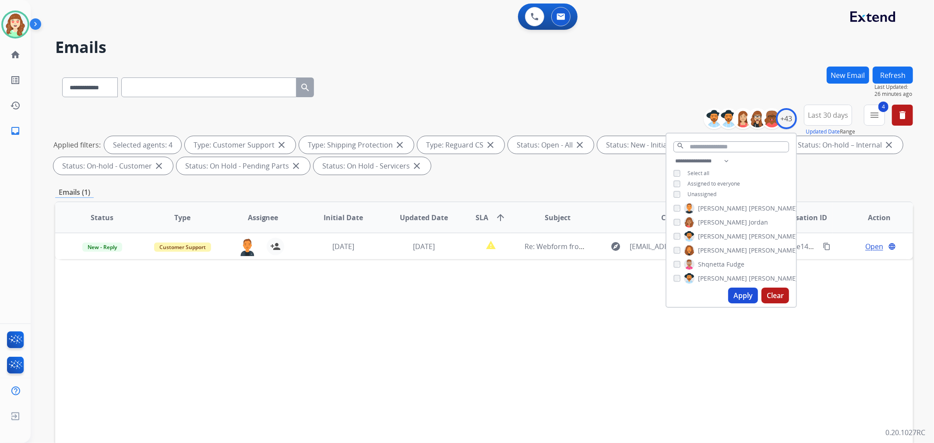
click at [739, 292] on button "Apply" at bounding box center [744, 296] width 30 height 16
click at [732, 294] on button "Apply" at bounding box center [744, 296] width 30 height 16
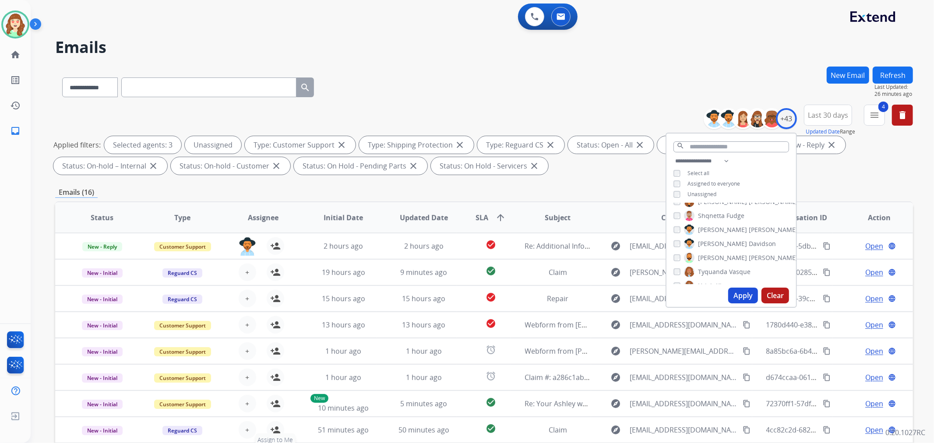
scroll to position [97, 0]
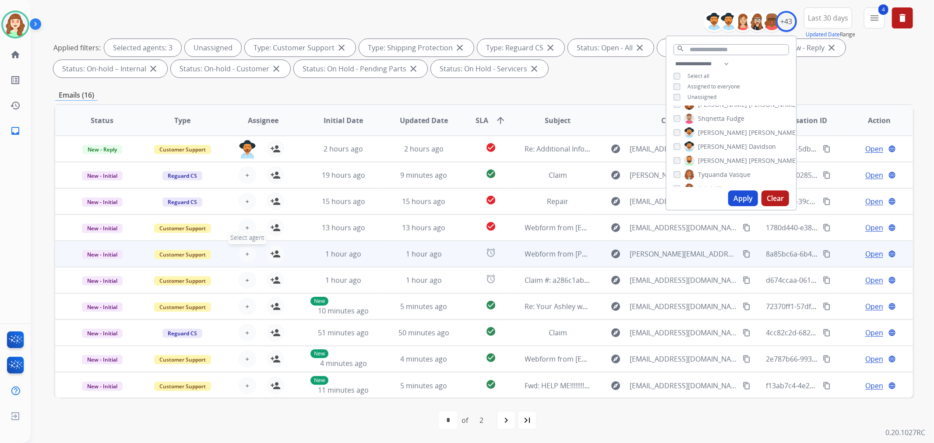
click at [245, 251] on span "+" at bounding box center [247, 254] width 4 height 11
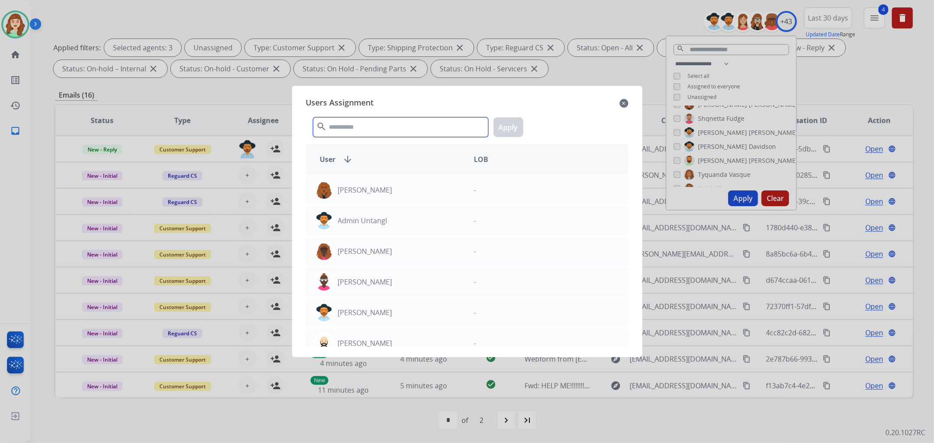
click at [367, 123] on input "text" at bounding box center [400, 127] width 175 height 20
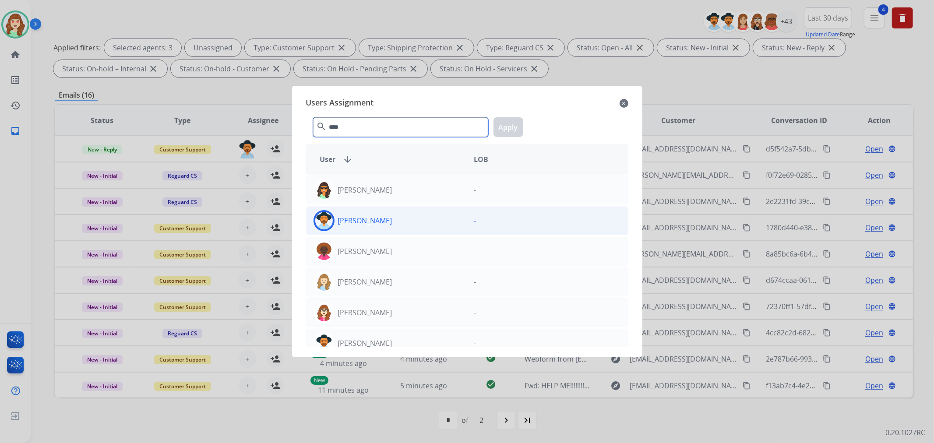
type input "****"
drag, startPoint x: 415, startPoint y: 219, endPoint x: 464, endPoint y: 196, distance: 54.5
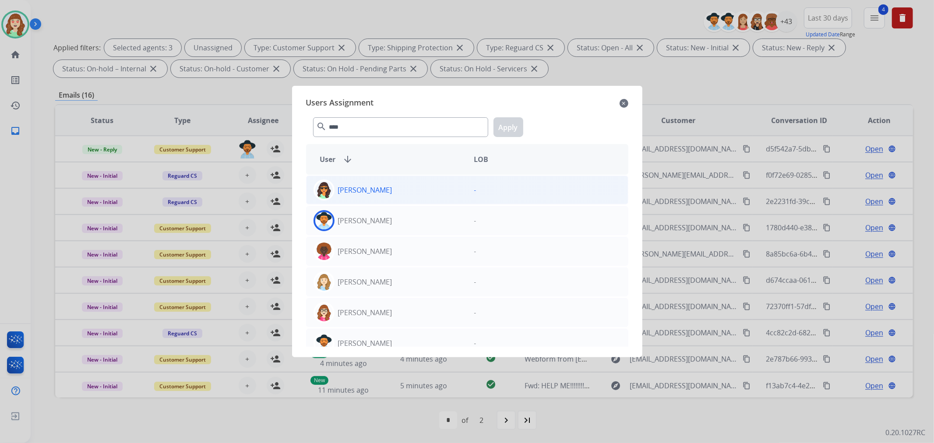
click at [416, 220] on div "[PERSON_NAME]" at bounding box center [387, 220] width 161 height 21
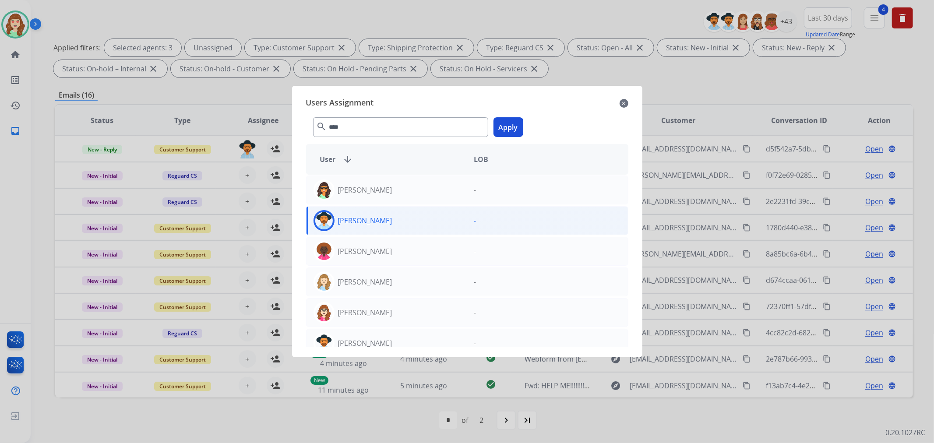
drag, startPoint x: 512, startPoint y: 131, endPoint x: 248, endPoint y: 257, distance: 292.6
click at [511, 131] on button "Apply" at bounding box center [509, 127] width 30 height 20
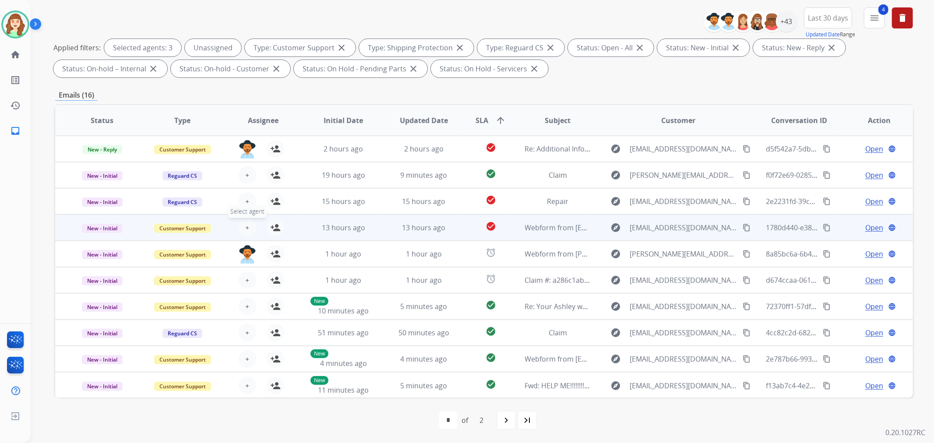
click at [245, 226] on span "+" at bounding box center [247, 228] width 4 height 11
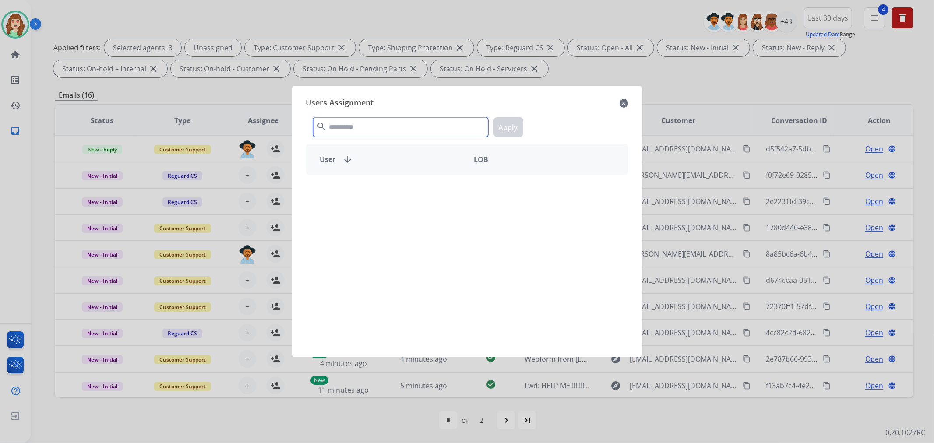
click at [364, 131] on input "text" at bounding box center [400, 127] width 175 height 20
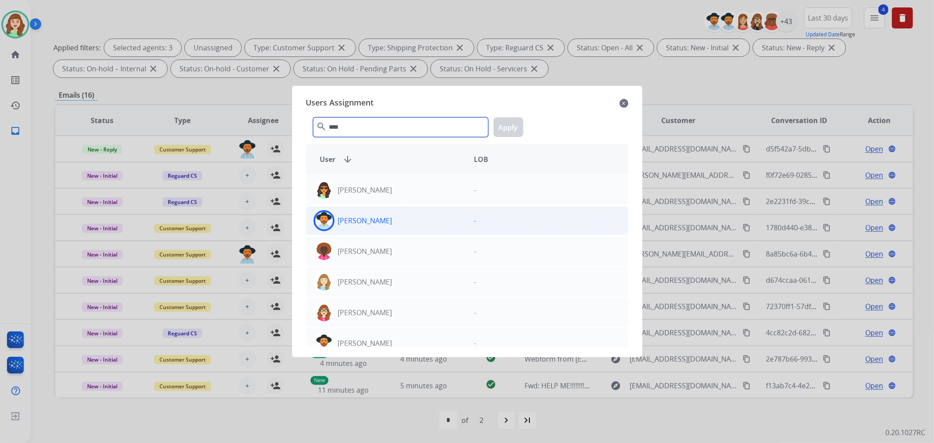
type input "****"
click at [405, 221] on div "[PERSON_NAME]" at bounding box center [387, 220] width 161 height 21
click at [505, 125] on button "Apply" at bounding box center [509, 127] width 30 height 20
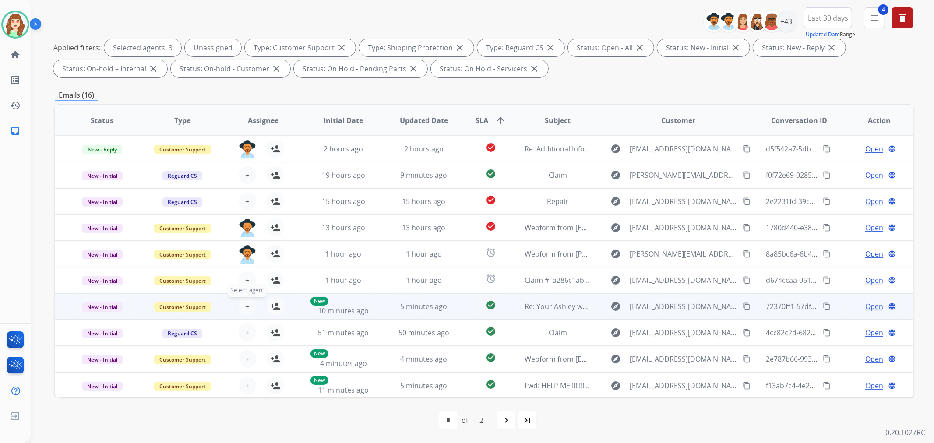
click at [245, 307] on span "+" at bounding box center [247, 306] width 4 height 11
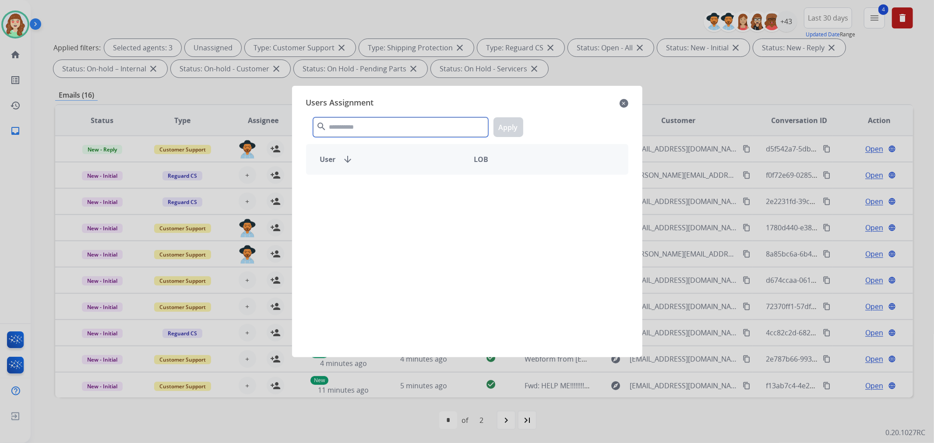
click at [356, 128] on input "text" at bounding box center [400, 127] width 175 height 20
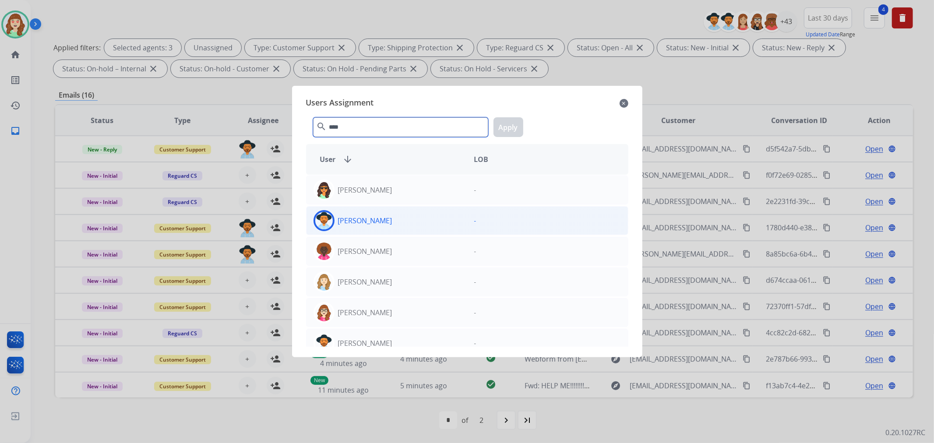
type input "****"
click at [413, 223] on div "[PERSON_NAME]" at bounding box center [387, 220] width 161 height 21
click at [506, 132] on button "Apply" at bounding box center [509, 127] width 30 height 20
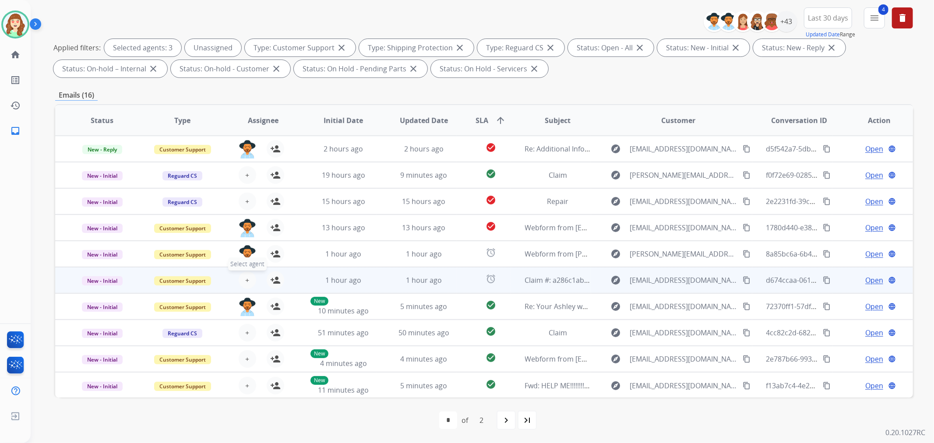
click at [246, 277] on span "+" at bounding box center [247, 280] width 4 height 11
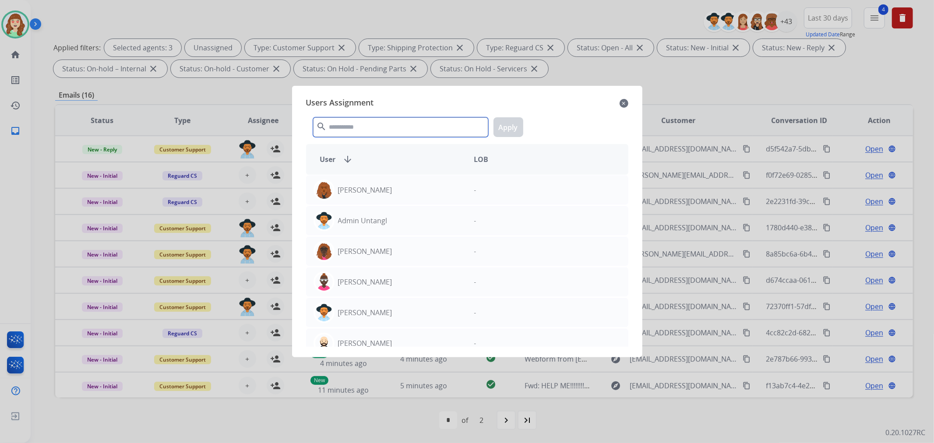
click at [382, 130] on input "text" at bounding box center [400, 127] width 175 height 20
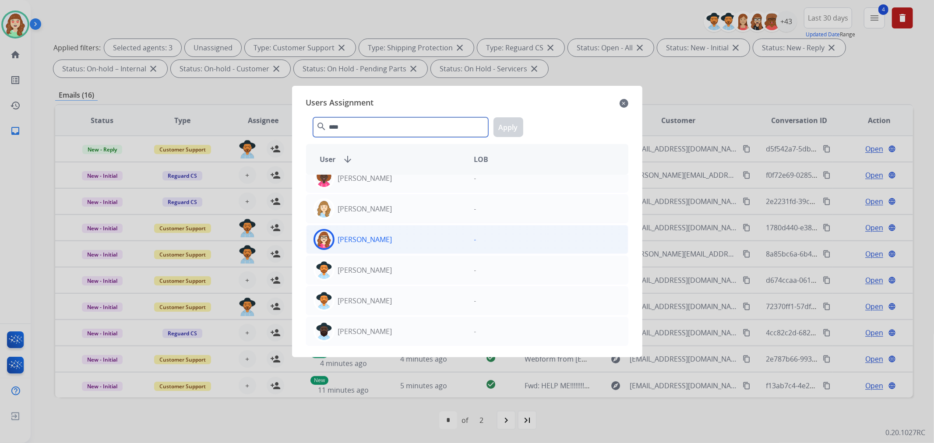
scroll to position [25, 0]
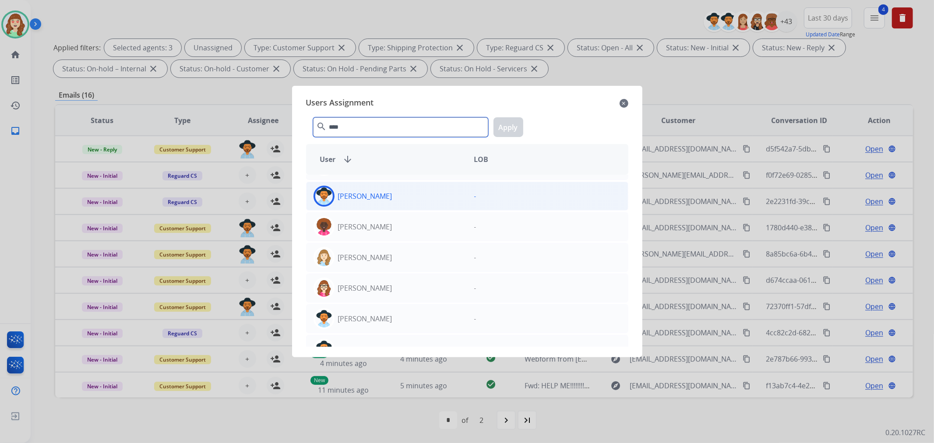
type input "****"
click at [403, 191] on div "[PERSON_NAME]" at bounding box center [387, 196] width 161 height 21
click at [502, 130] on button "Apply" at bounding box center [509, 127] width 30 height 20
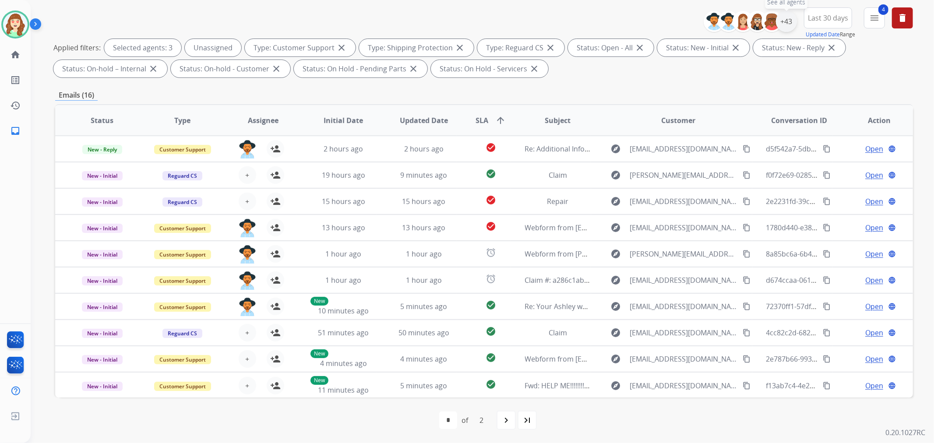
click at [780, 20] on div "+43" at bounding box center [786, 21] width 21 height 21
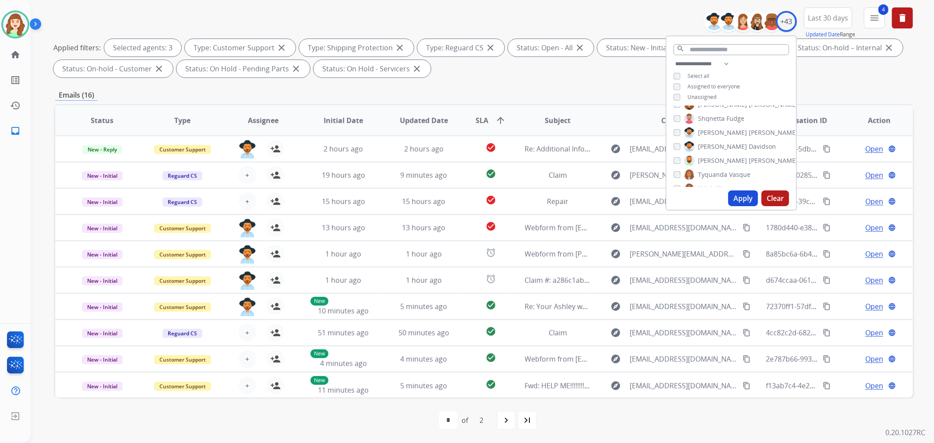
click at [734, 201] on button "Apply" at bounding box center [744, 199] width 30 height 16
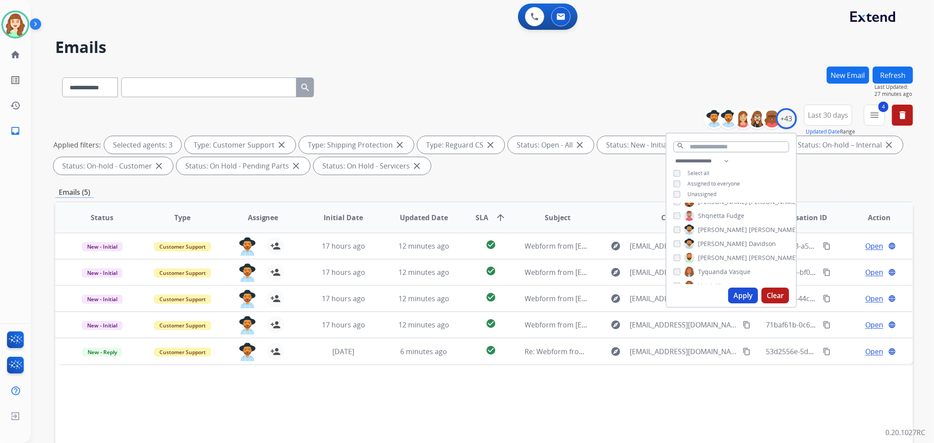
click at [739, 292] on button "Apply" at bounding box center [744, 296] width 30 height 16
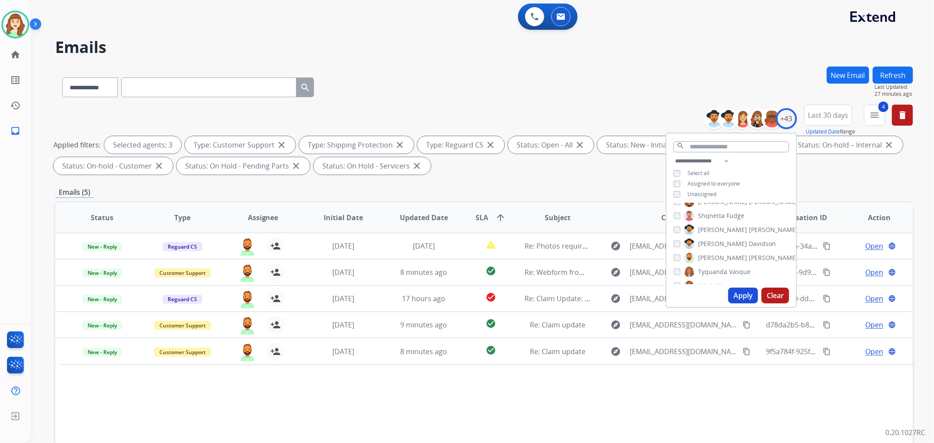
click at [745, 291] on button "Apply" at bounding box center [744, 296] width 30 height 16
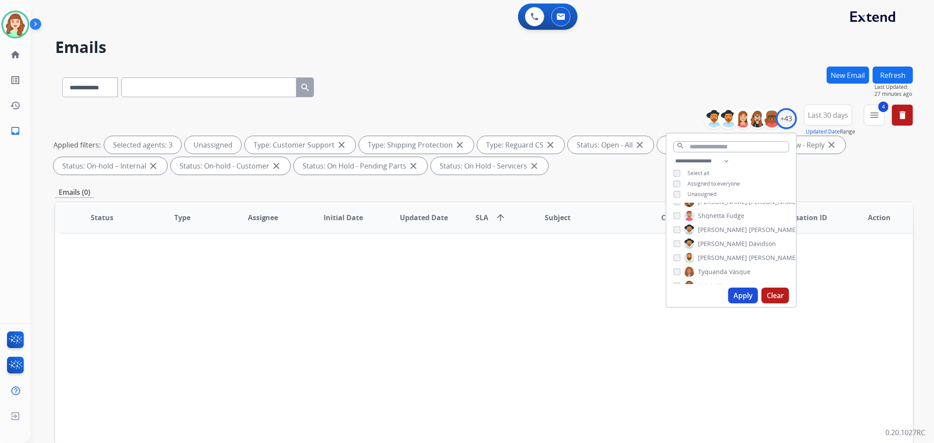
click at [744, 293] on button "Apply" at bounding box center [744, 296] width 30 height 16
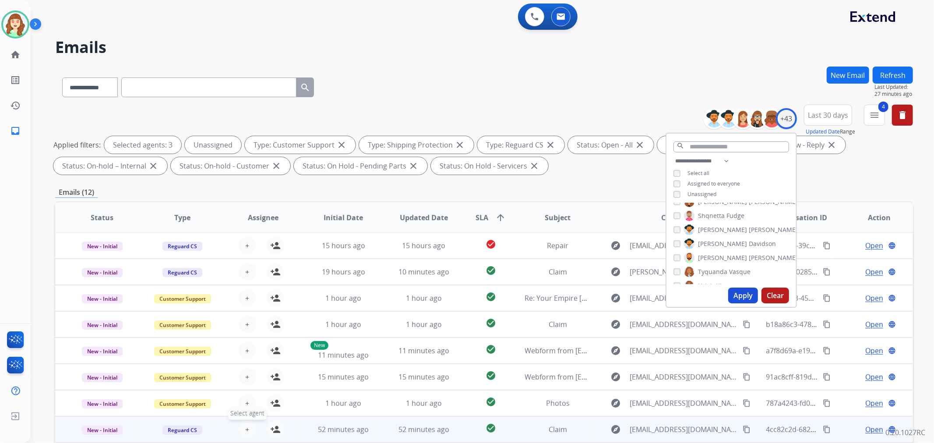
scroll to position [97, 0]
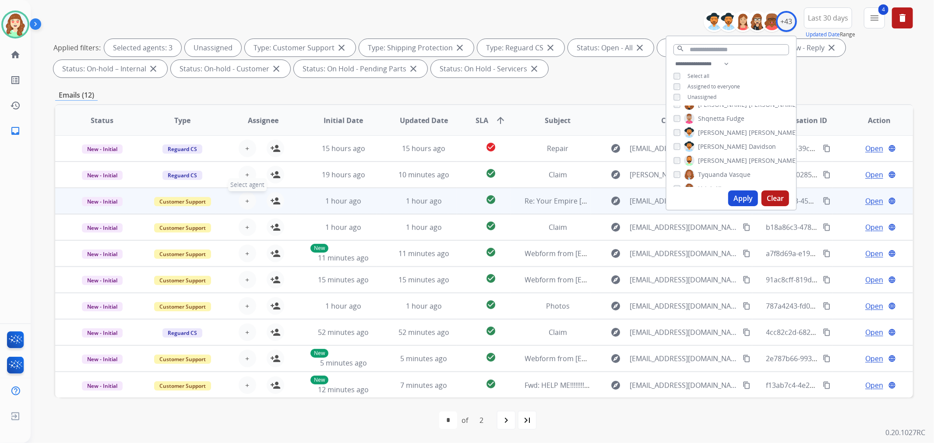
click at [245, 198] on span "+" at bounding box center [247, 201] width 4 height 11
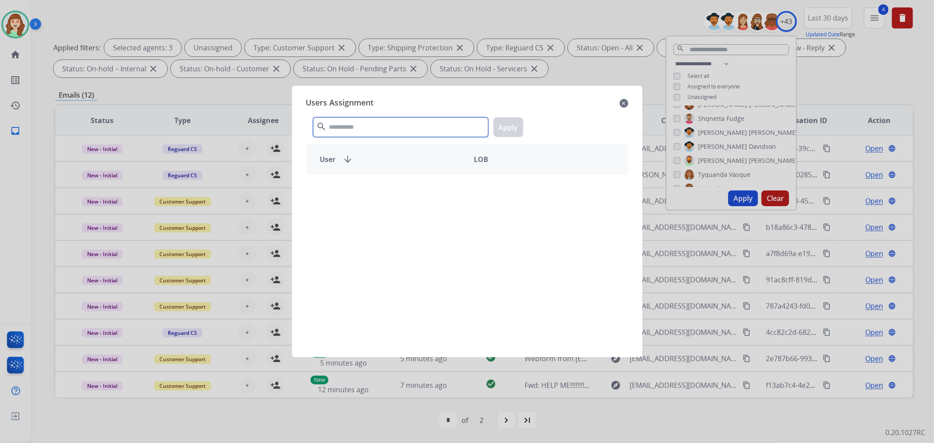
click at [382, 126] on input "text" at bounding box center [400, 127] width 175 height 20
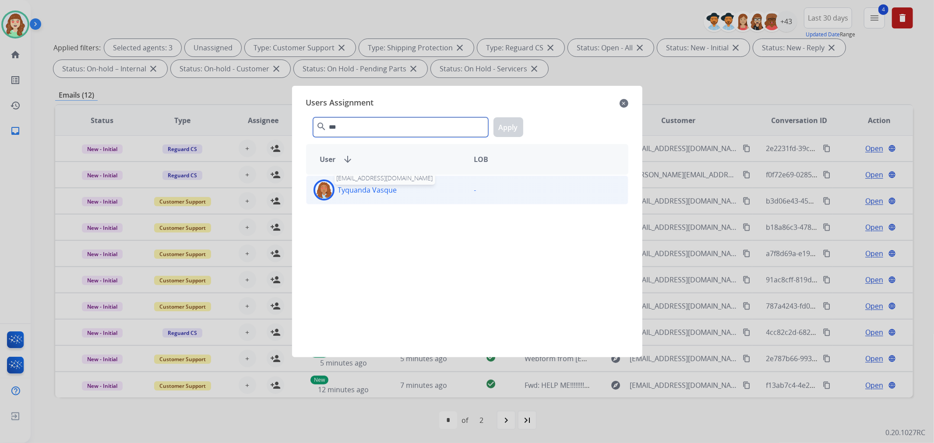
type input "***"
click at [368, 194] on p "Tyquanda Vasque" at bounding box center [367, 190] width 59 height 11
click at [513, 123] on button "Apply" at bounding box center [509, 127] width 30 height 20
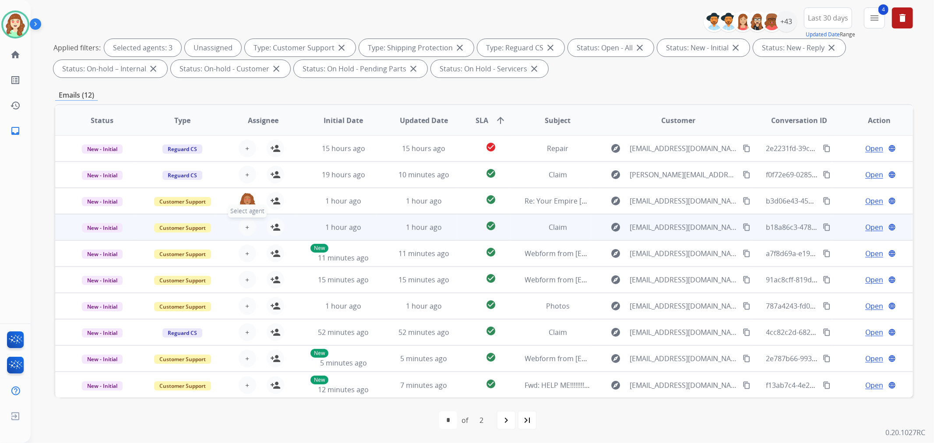
click at [246, 228] on span "+" at bounding box center [247, 227] width 4 height 11
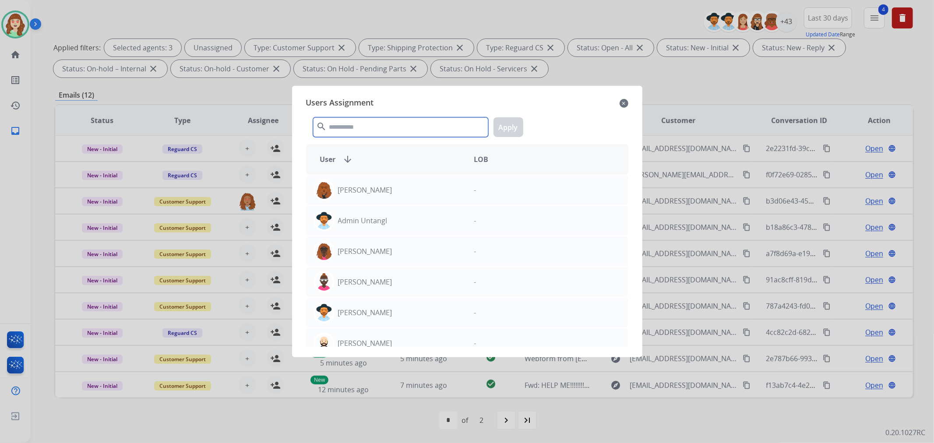
drag, startPoint x: 382, startPoint y: 130, endPoint x: 366, endPoint y: 134, distance: 15.8
click at [379, 130] on input "text" at bounding box center [400, 127] width 175 height 20
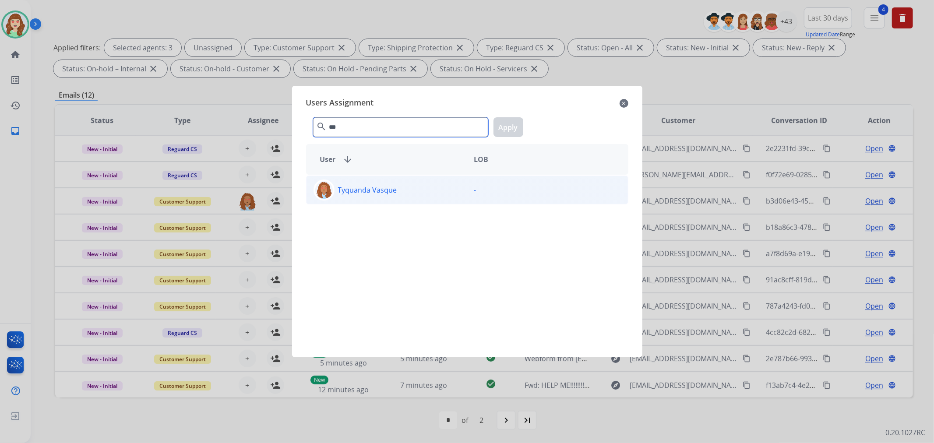
type input "***"
click at [400, 193] on div "Tyquanda Vasque" at bounding box center [387, 190] width 161 height 21
click at [509, 126] on button "Apply" at bounding box center [509, 127] width 30 height 20
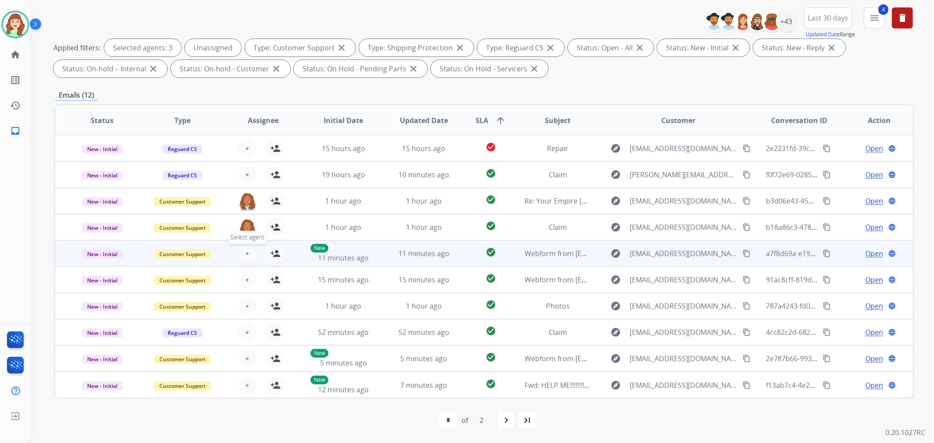
click at [247, 253] on span "+" at bounding box center [247, 253] width 4 height 11
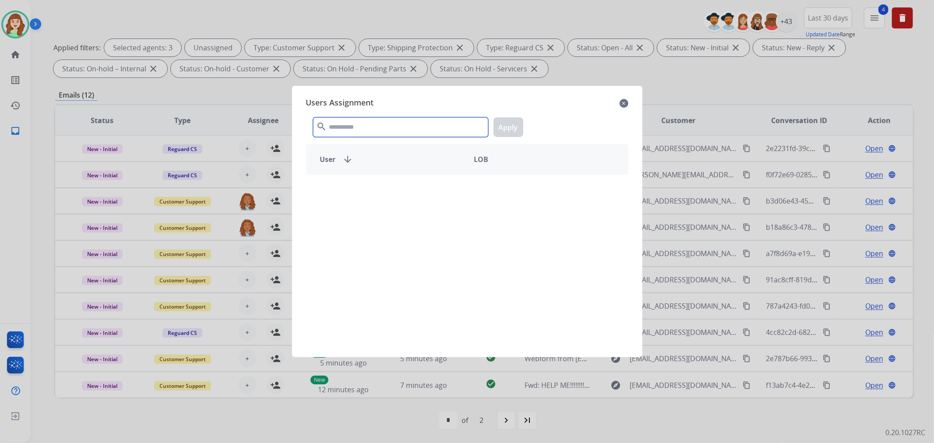
click at [397, 133] on input "text" at bounding box center [400, 127] width 175 height 20
type input "***"
click at [439, 188] on div "Tyquanda Vasque" at bounding box center [387, 190] width 161 height 21
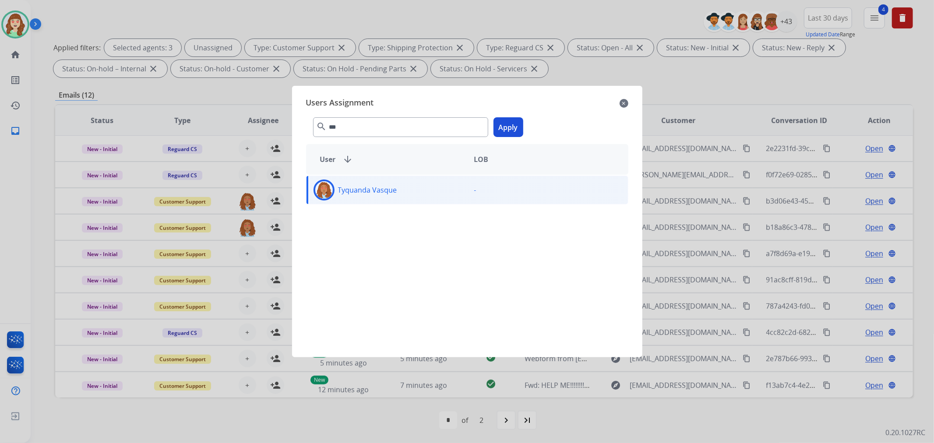
click at [505, 120] on button "Apply" at bounding box center [509, 127] width 30 height 20
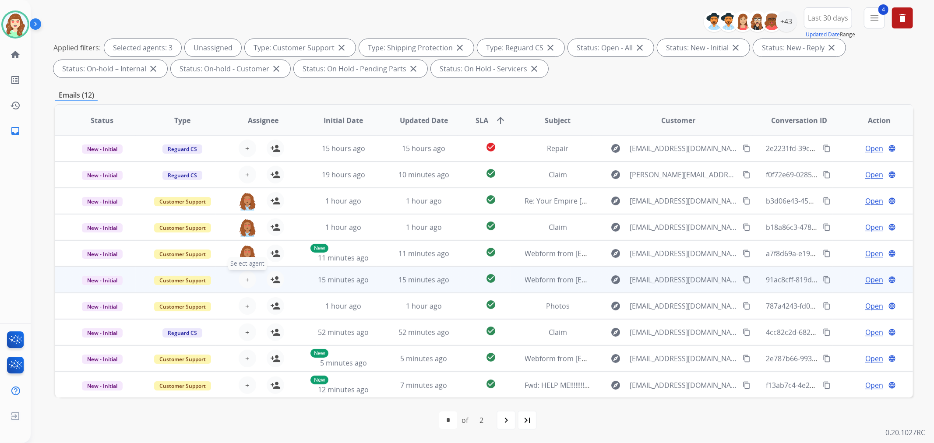
click at [243, 280] on button "+ Select agent" at bounding box center [248, 280] width 18 height 18
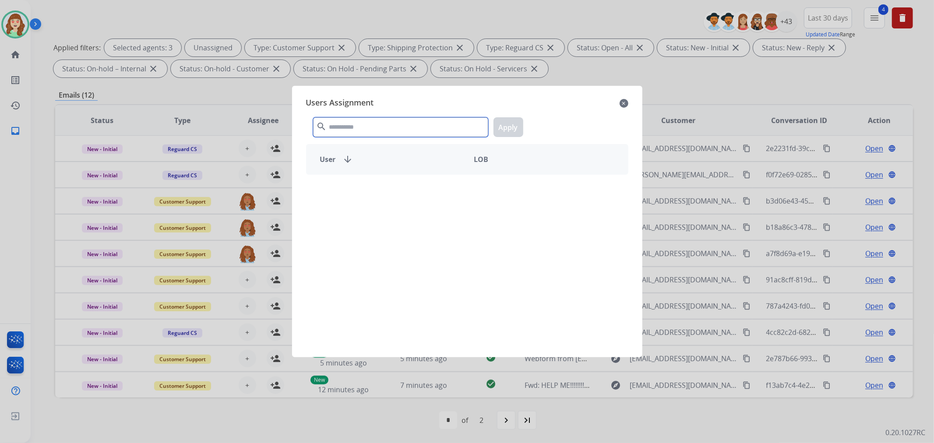
click at [391, 132] on input "text" at bounding box center [400, 127] width 175 height 20
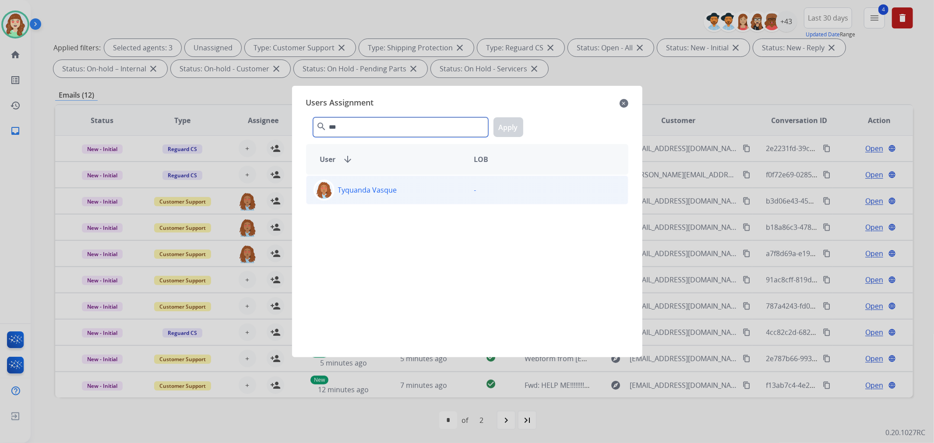
type input "***"
click at [416, 191] on div "Tyquanda Vasque" at bounding box center [387, 190] width 161 height 21
click at [503, 121] on button "Apply" at bounding box center [509, 127] width 30 height 20
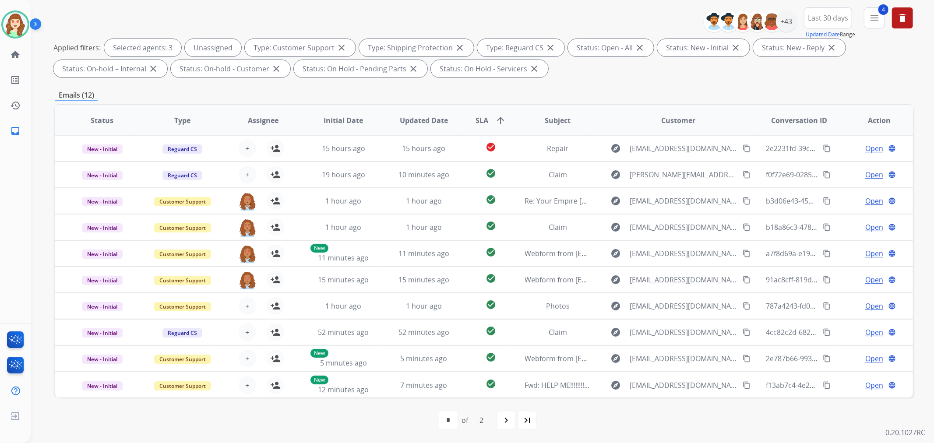
click at [511, 126] on th "Subject" at bounding box center [551, 120] width 81 height 31
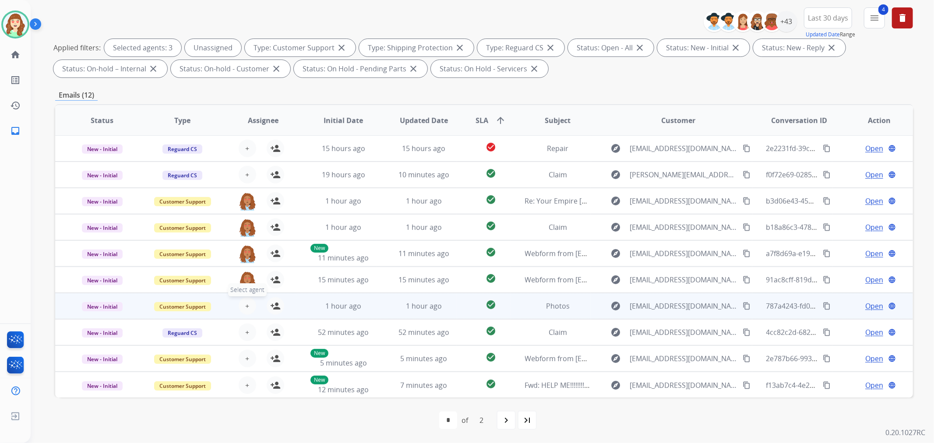
click at [245, 303] on span "+" at bounding box center [247, 306] width 4 height 11
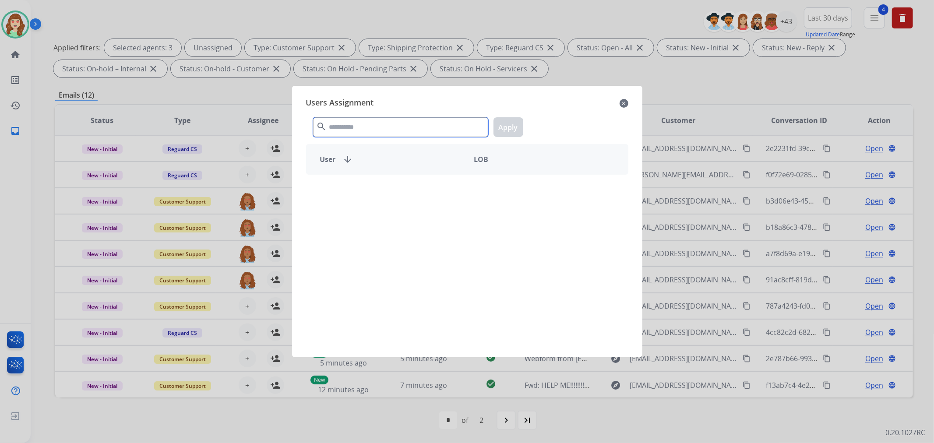
drag, startPoint x: 378, startPoint y: 124, endPoint x: 382, endPoint y: 120, distance: 5.3
click at [381, 121] on input "text" at bounding box center [400, 127] width 175 height 20
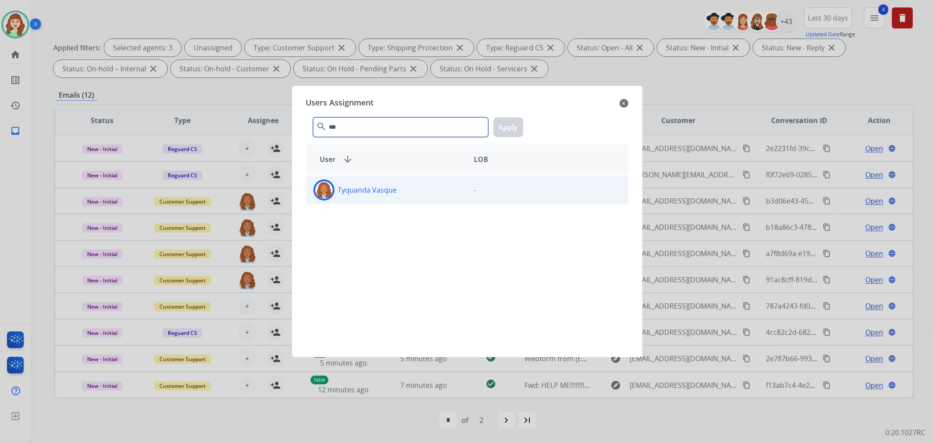
type input "***"
drag, startPoint x: 414, startPoint y: 199, endPoint x: 429, endPoint y: 190, distance: 17.3
click at [423, 193] on div "Tyquanda Vasque" at bounding box center [387, 190] width 161 height 21
click at [511, 124] on button "Apply" at bounding box center [509, 127] width 30 height 20
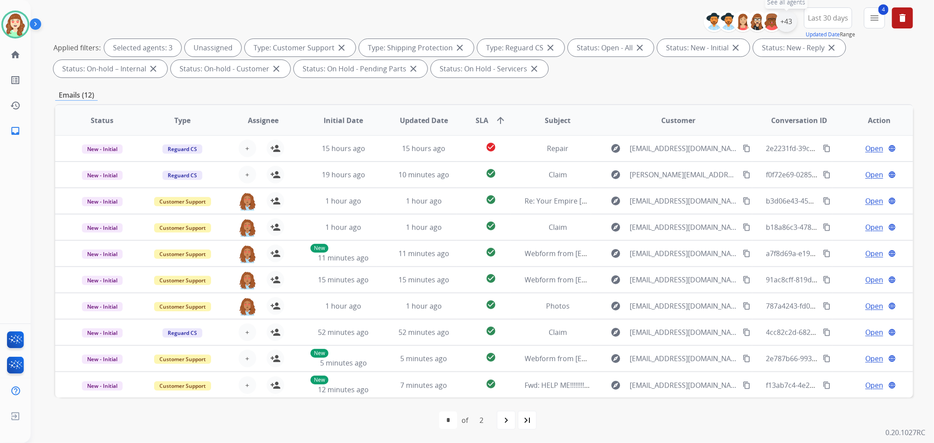
click at [782, 21] on div "+43" at bounding box center [786, 21] width 21 height 21
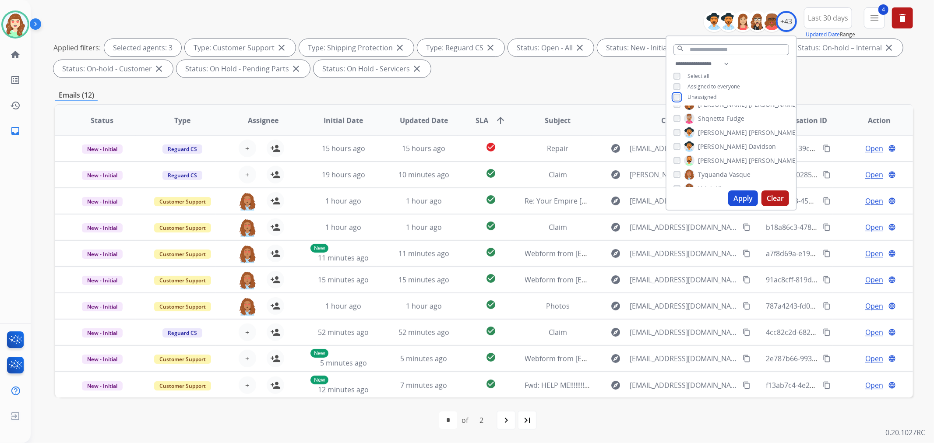
scroll to position [527, 0]
click at [676, 144] on div "[PERSON_NAME]" at bounding box center [702, 149] width 56 height 11
drag, startPoint x: 741, startPoint y: 196, endPoint x: 745, endPoint y: 185, distance: 12.1
click at [741, 195] on button "Apply" at bounding box center [744, 199] width 30 height 16
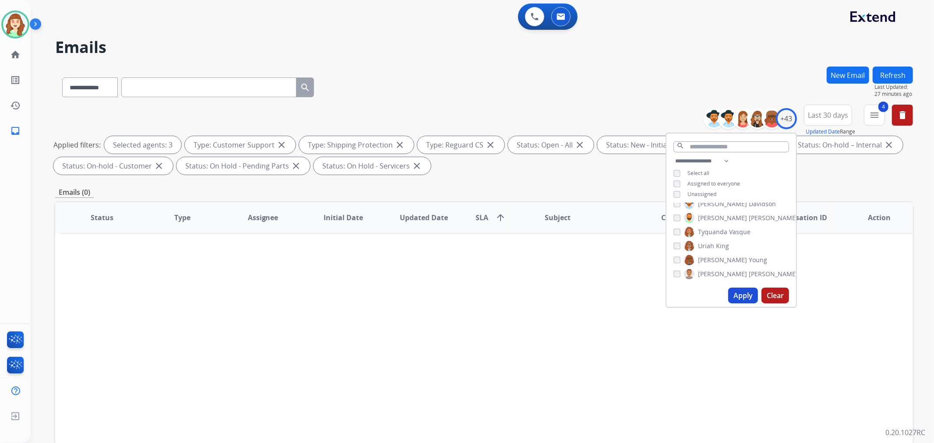
scroll to position [0, 0]
click at [743, 295] on button "Apply" at bounding box center [744, 296] width 30 height 16
click at [738, 292] on button "Apply" at bounding box center [744, 296] width 30 height 16
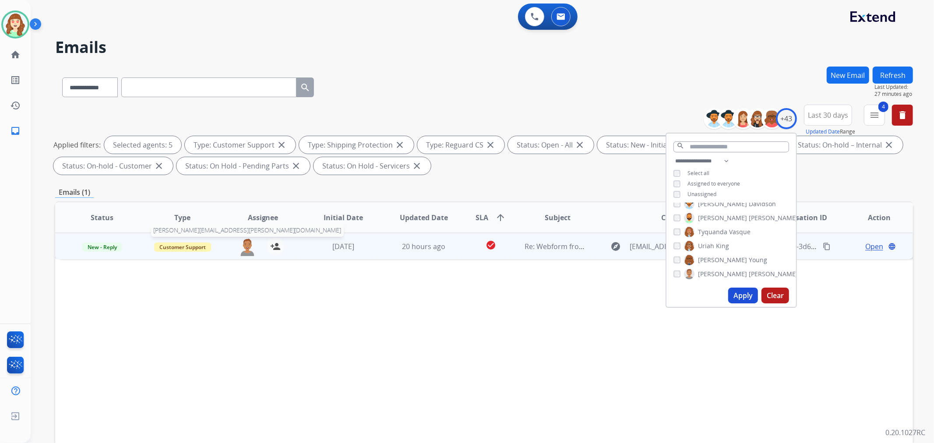
click at [243, 250] on img at bounding box center [248, 247] width 18 height 18
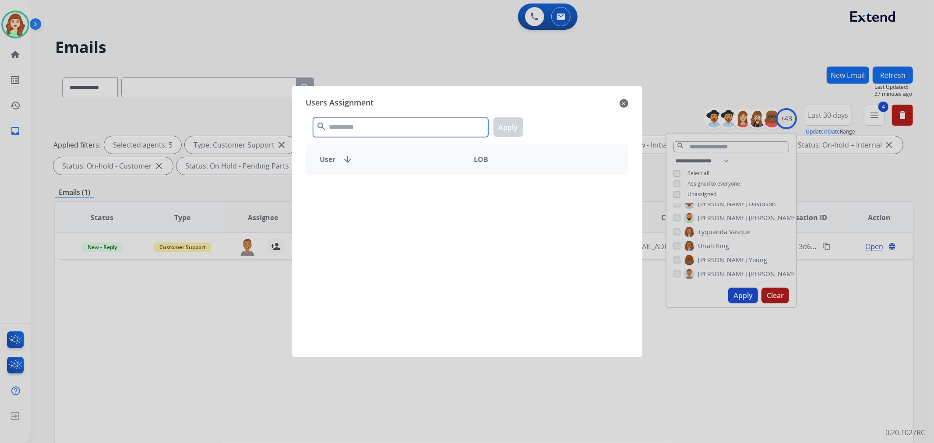
click at [357, 129] on input "text" at bounding box center [400, 127] width 175 height 20
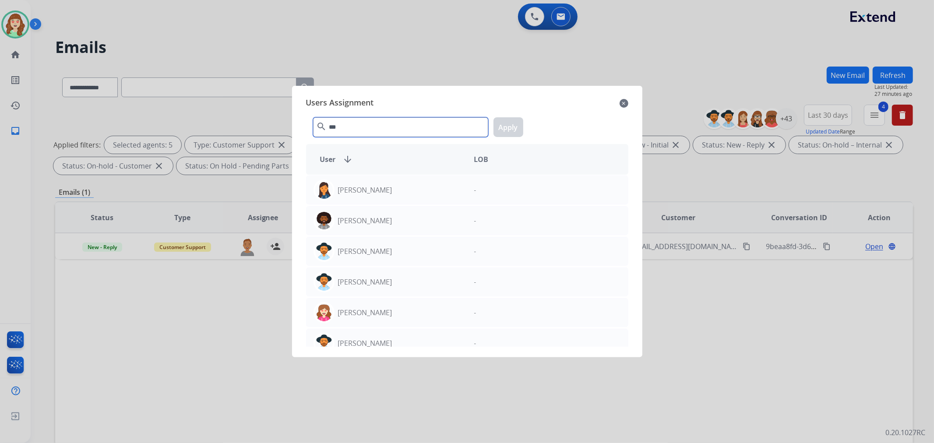
scroll to position [195, 0]
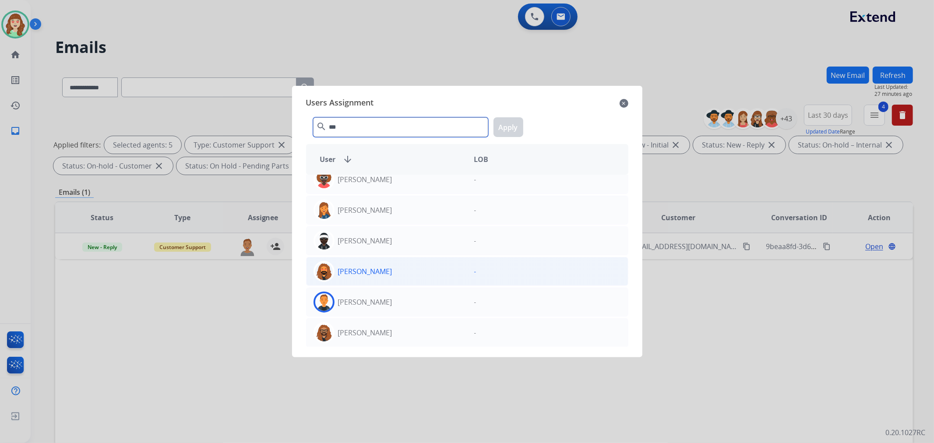
type input "***"
click at [388, 302] on div "[PERSON_NAME]" at bounding box center [387, 302] width 161 height 21
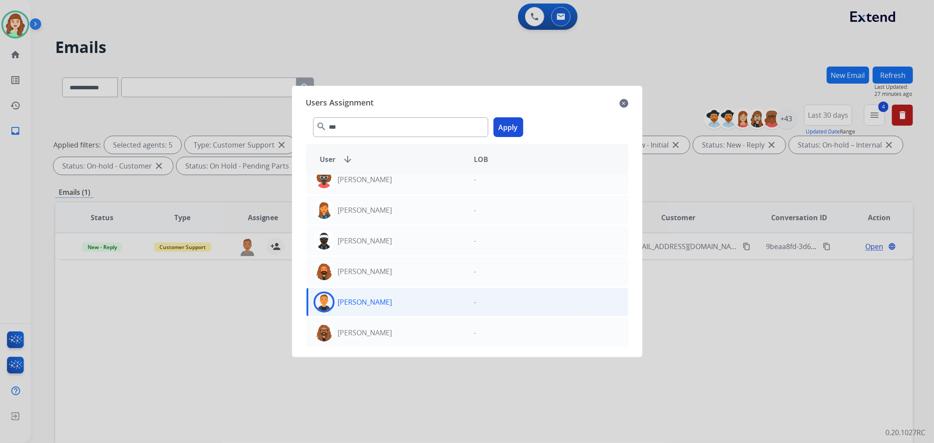
click at [509, 126] on button "Apply" at bounding box center [509, 127] width 30 height 20
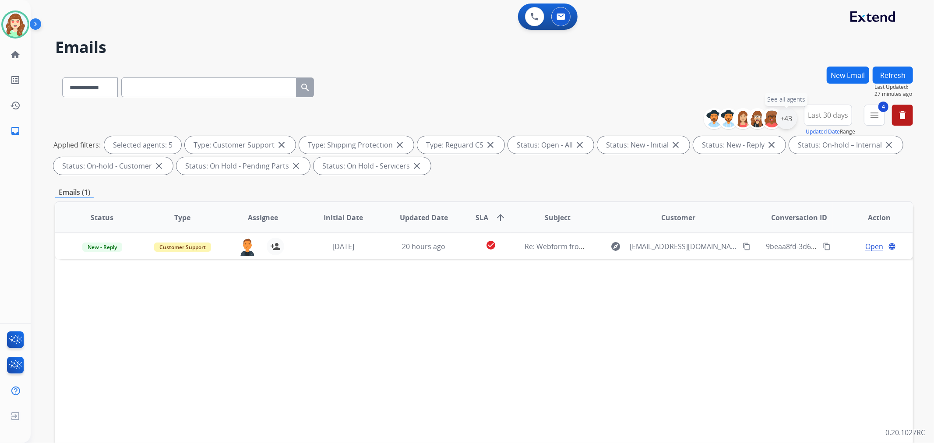
click at [782, 120] on div "+43" at bounding box center [786, 118] width 21 height 21
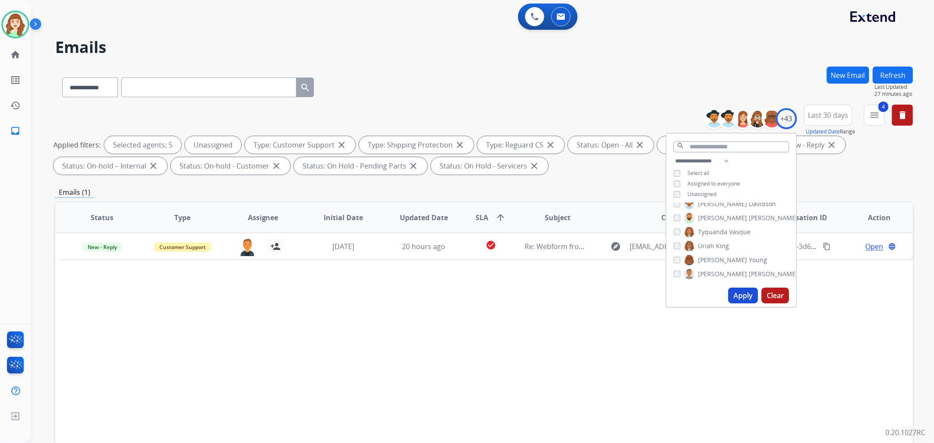
click at [747, 299] on button "Apply" at bounding box center [744, 296] width 30 height 16
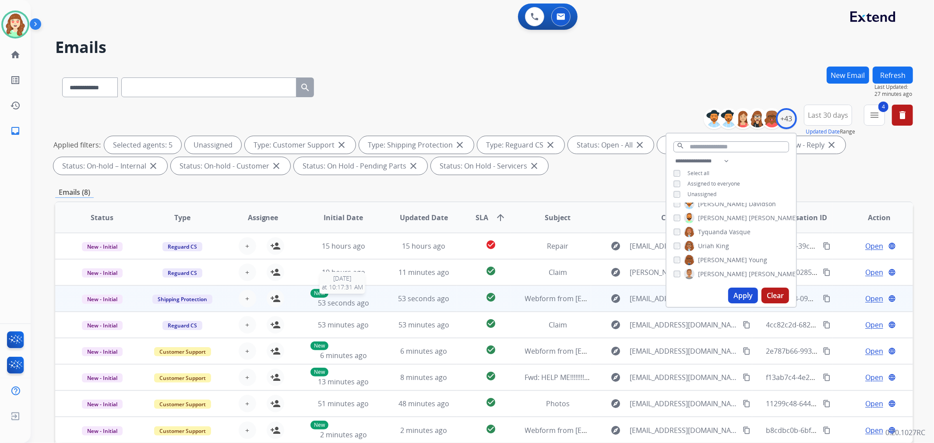
scroll to position [97, 0]
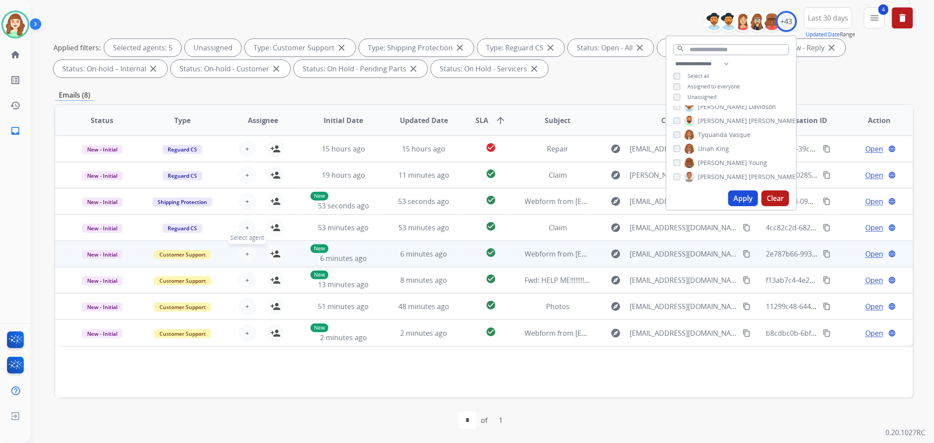
click at [245, 252] on span "+" at bounding box center [247, 254] width 4 height 11
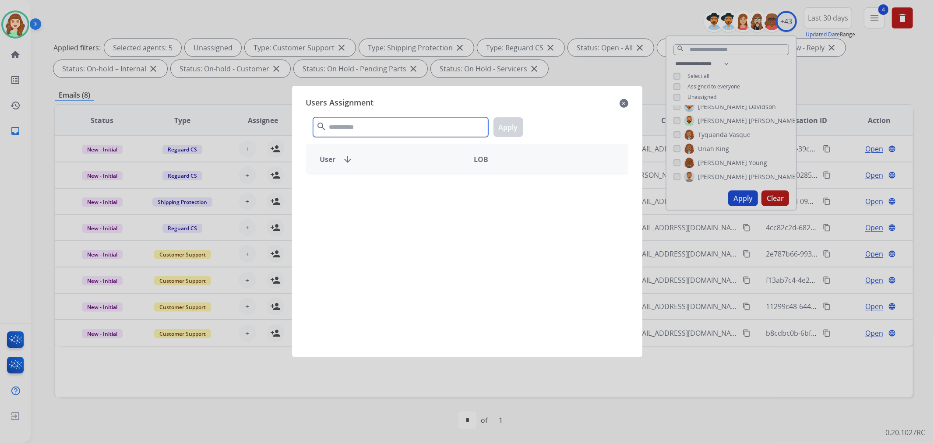
click at [360, 130] on input "text" at bounding box center [400, 127] width 175 height 20
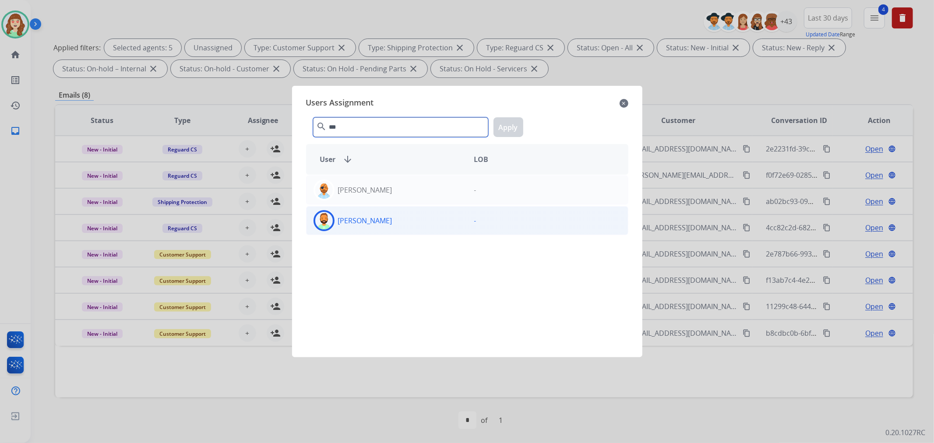
type input "***"
drag, startPoint x: 386, startPoint y: 224, endPoint x: 392, endPoint y: 226, distance: 6.3
click at [386, 225] on div "[PERSON_NAME]" at bounding box center [387, 220] width 161 height 21
click at [507, 124] on button "Apply" at bounding box center [509, 127] width 30 height 20
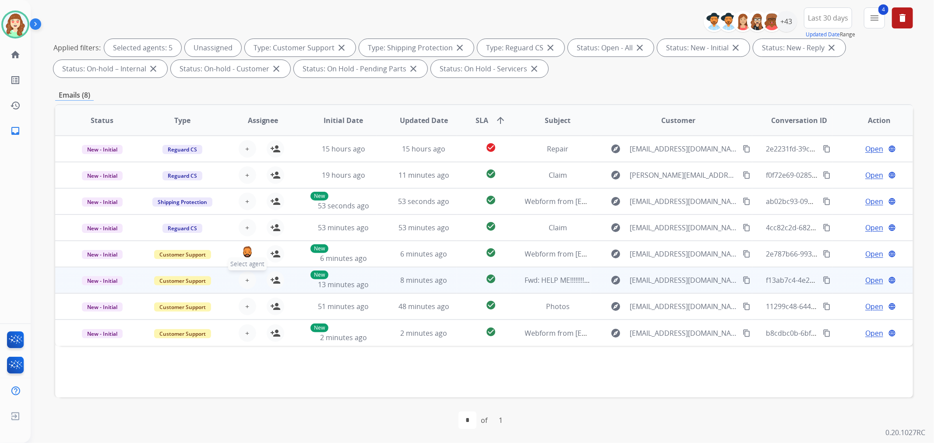
click at [247, 280] on span "+" at bounding box center [247, 280] width 4 height 11
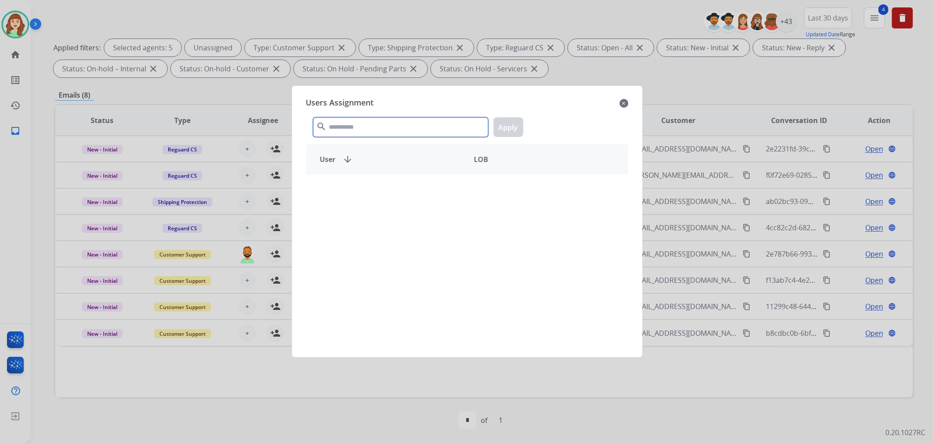
click at [362, 130] on input "text" at bounding box center [400, 127] width 175 height 20
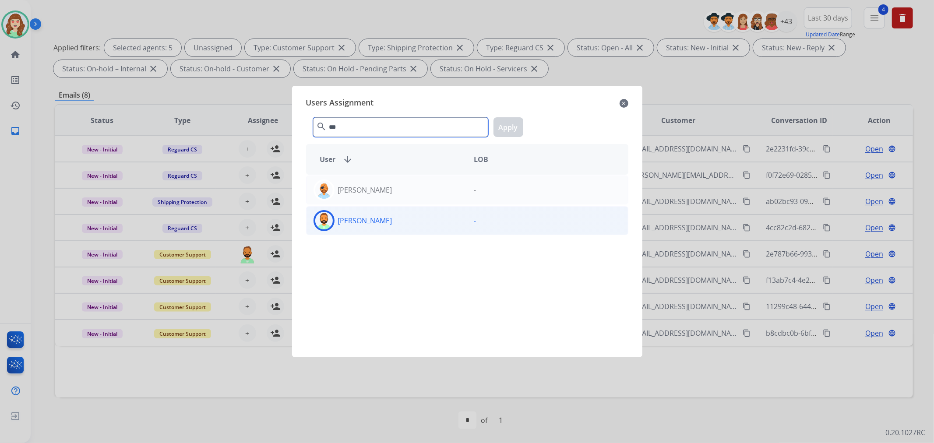
type input "***"
click at [398, 222] on div "[PERSON_NAME]" at bounding box center [387, 220] width 161 height 21
click at [513, 126] on button "Apply" at bounding box center [509, 127] width 30 height 20
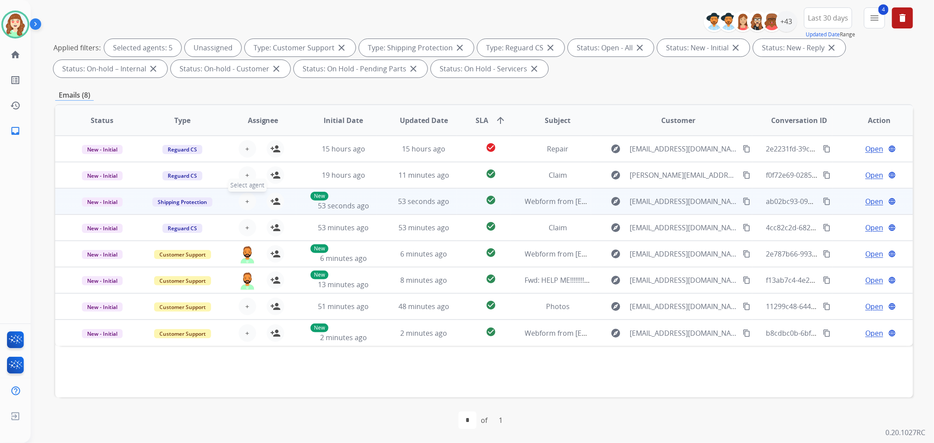
click at [245, 200] on span "+" at bounding box center [247, 201] width 4 height 11
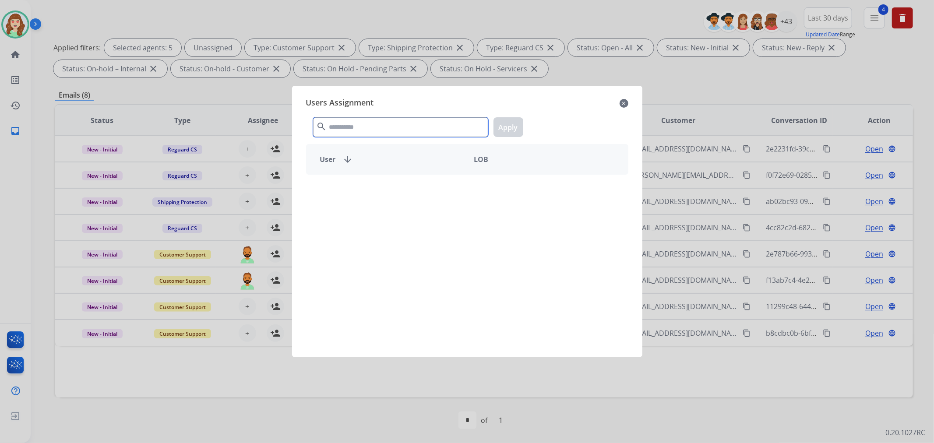
click at [383, 125] on input "text" at bounding box center [400, 127] width 175 height 20
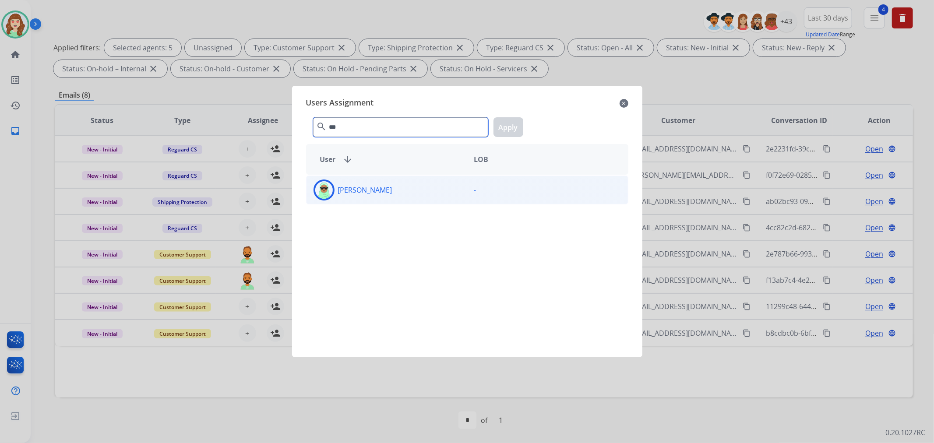
type input "***"
drag, startPoint x: 395, startPoint y: 198, endPoint x: 494, endPoint y: 139, distance: 114.9
click at [395, 196] on div "[PERSON_NAME]" at bounding box center [387, 190] width 161 height 21
click at [509, 127] on button "Apply" at bounding box center [509, 127] width 30 height 20
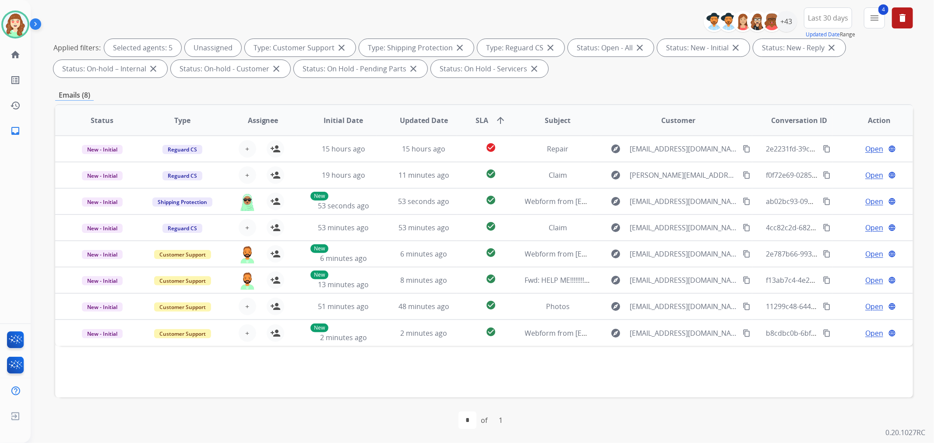
click at [245, 225] on span "+" at bounding box center [247, 228] width 4 height 11
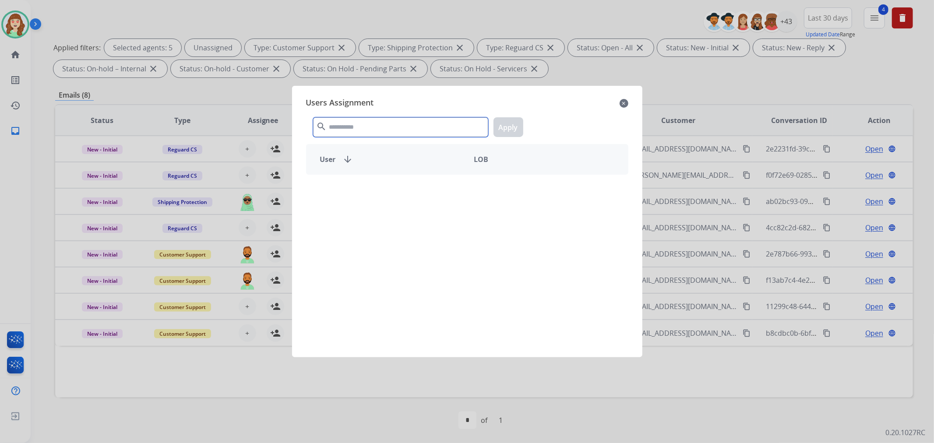
click at [360, 122] on input "text" at bounding box center [400, 127] width 175 height 20
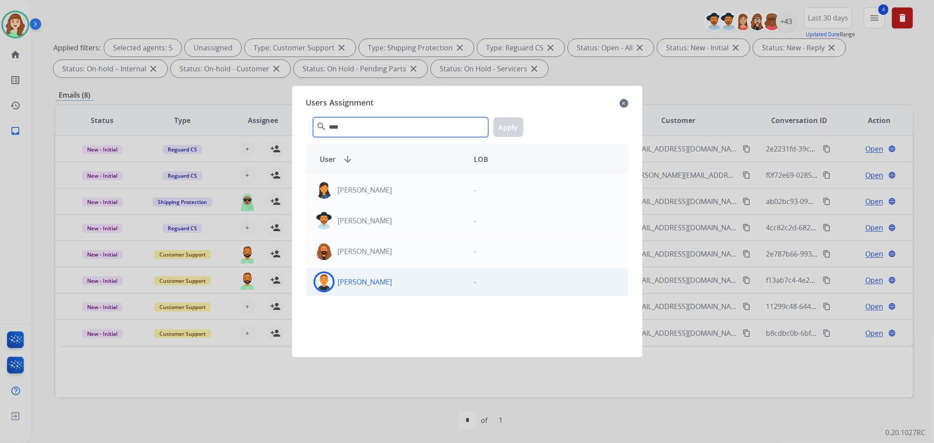
type input "****"
click at [388, 283] on div "[PERSON_NAME]" at bounding box center [387, 282] width 161 height 21
click at [513, 126] on button "Apply" at bounding box center [509, 127] width 30 height 20
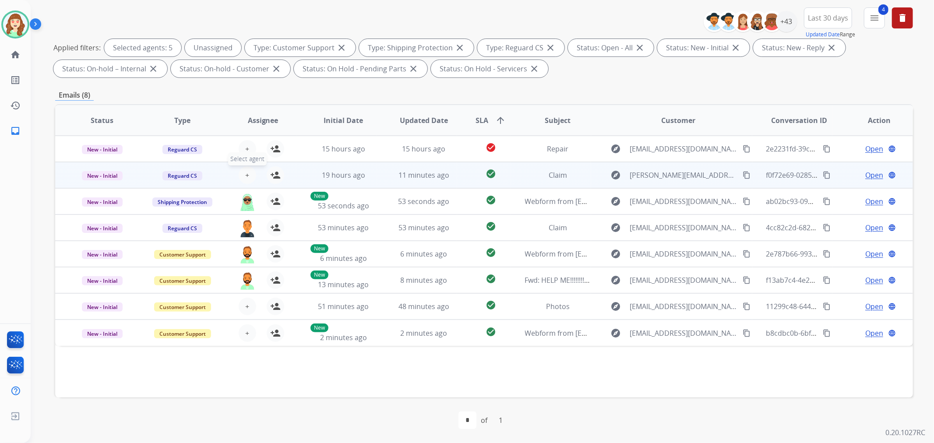
click at [246, 175] on span "+" at bounding box center [247, 175] width 4 height 11
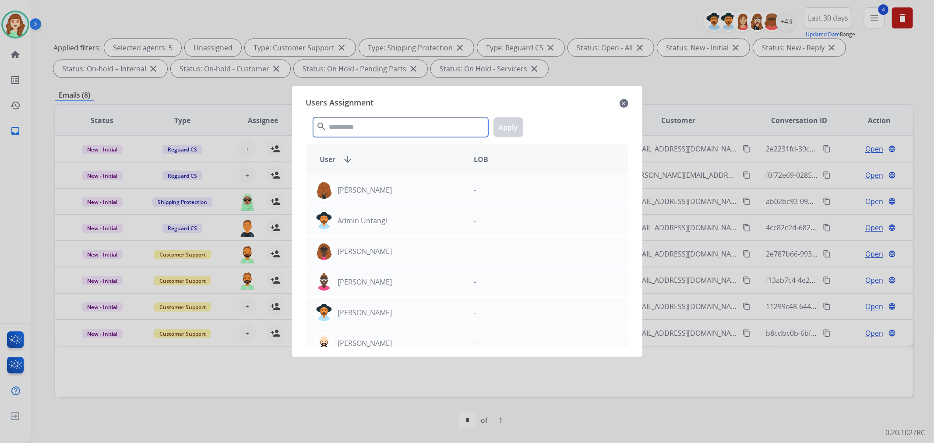
click at [354, 125] on input "text" at bounding box center [400, 127] width 175 height 20
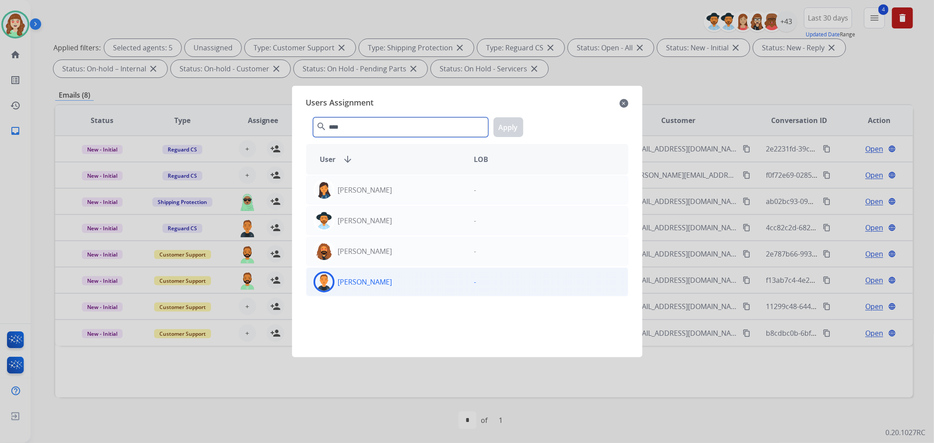
type input "****"
click at [393, 283] on div "[PERSON_NAME]" at bounding box center [387, 282] width 161 height 21
click at [509, 128] on button "Apply" at bounding box center [509, 127] width 30 height 20
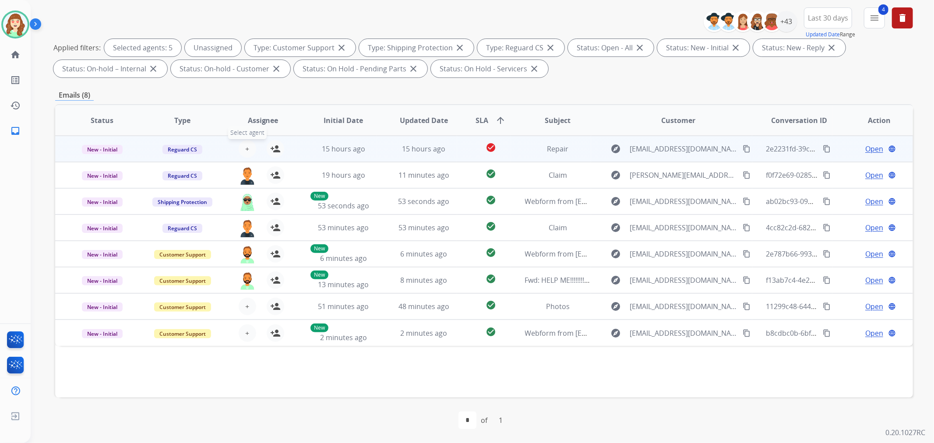
click at [245, 144] on span "+" at bounding box center [247, 149] width 4 height 11
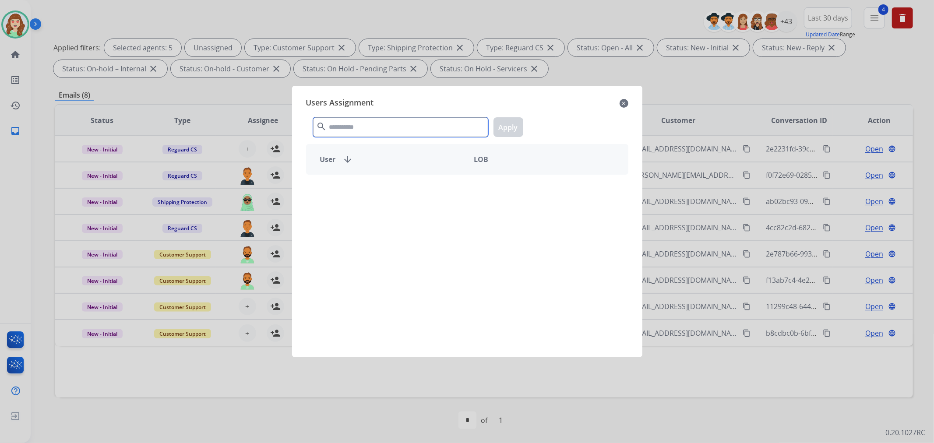
click at [379, 120] on input "text" at bounding box center [400, 127] width 175 height 20
type input "***"
click at [361, 226] on p "[PERSON_NAME]" at bounding box center [365, 221] width 54 height 11
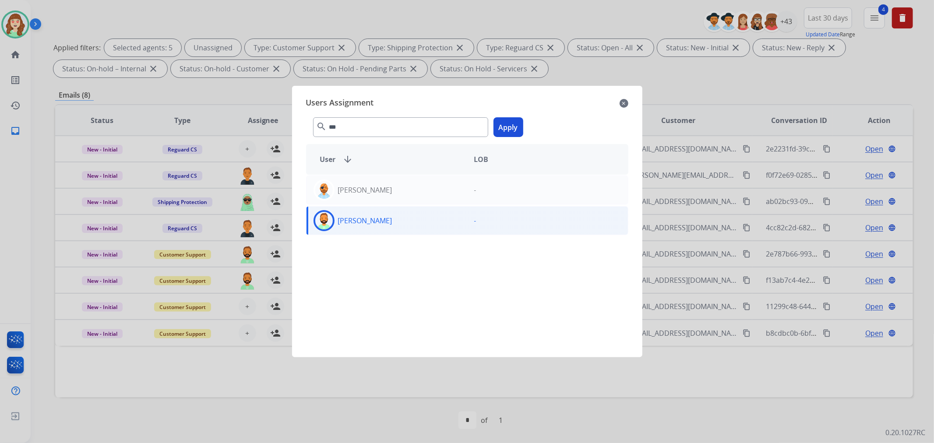
click at [510, 124] on button "Apply" at bounding box center [509, 127] width 30 height 20
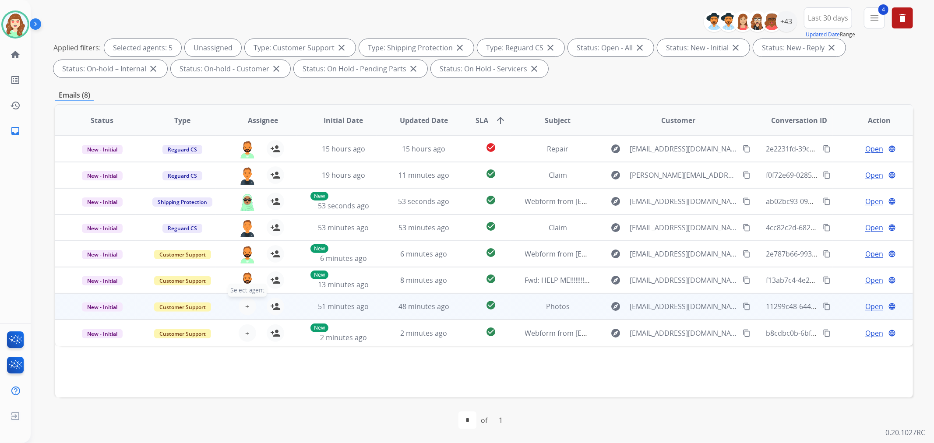
click at [247, 308] on span "+" at bounding box center [247, 306] width 4 height 11
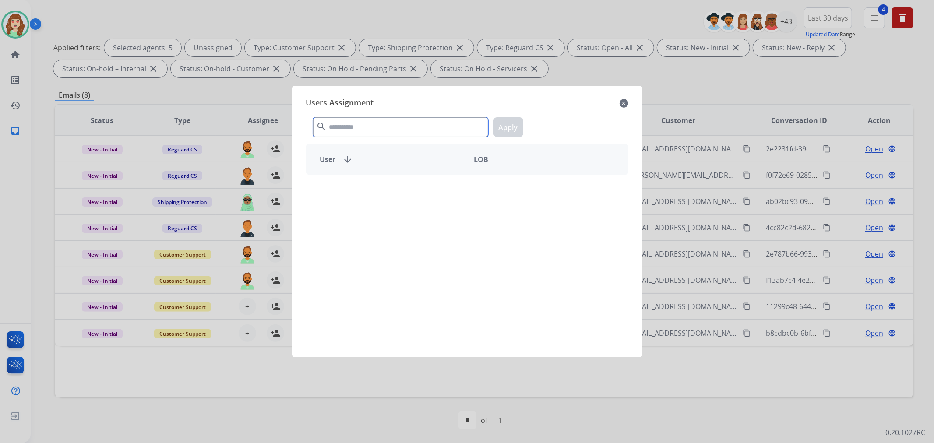
drag, startPoint x: 390, startPoint y: 132, endPoint x: 402, endPoint y: 127, distance: 12.6
click at [402, 127] on input "text" at bounding box center [400, 127] width 175 height 20
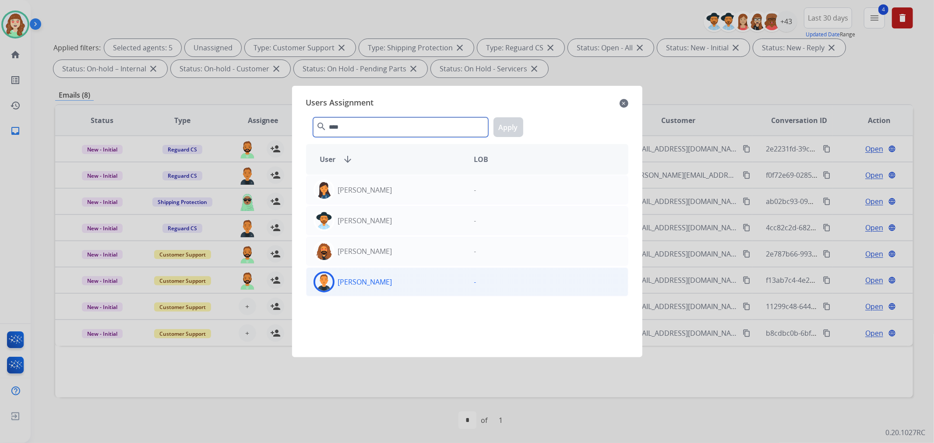
type input "****"
click at [430, 286] on div "[PERSON_NAME]" at bounding box center [387, 282] width 161 height 21
drag, startPoint x: 514, startPoint y: 127, endPoint x: 329, endPoint y: 162, distance: 188.1
click at [514, 127] on button "Apply" at bounding box center [509, 127] width 30 height 20
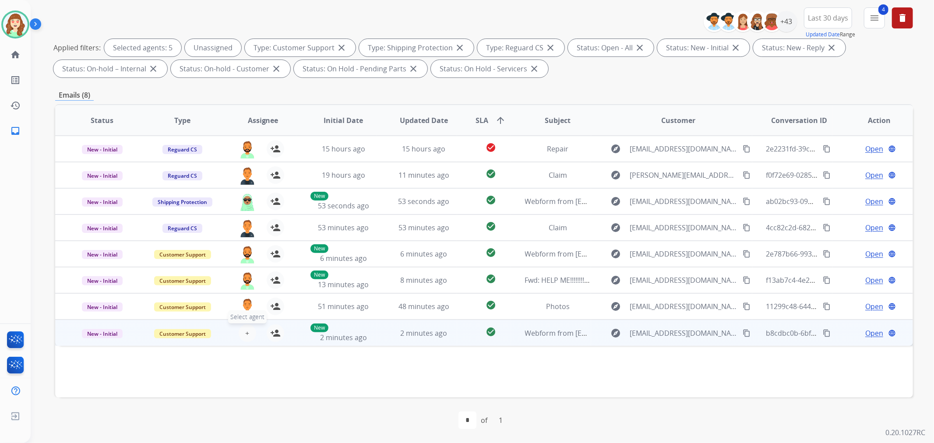
click at [245, 336] on span "+" at bounding box center [247, 333] width 4 height 11
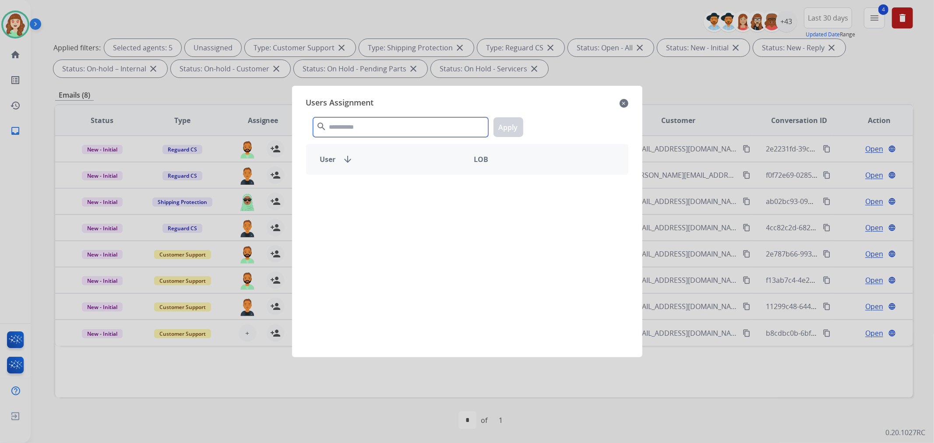
click at [386, 130] on input "text" at bounding box center [400, 127] width 175 height 20
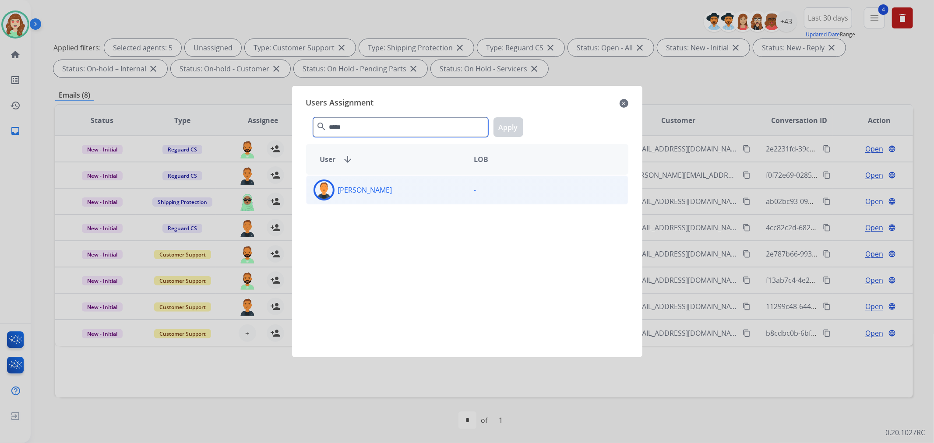
type input "*****"
drag, startPoint x: 380, startPoint y: 198, endPoint x: 507, endPoint y: 137, distance: 140.7
click at [380, 198] on div "[PERSON_NAME]" at bounding box center [387, 190] width 161 height 21
drag, startPoint x: 497, startPoint y: 132, endPoint x: 530, endPoint y: 137, distance: 33.6
click at [497, 131] on button "Apply" at bounding box center [509, 127] width 30 height 20
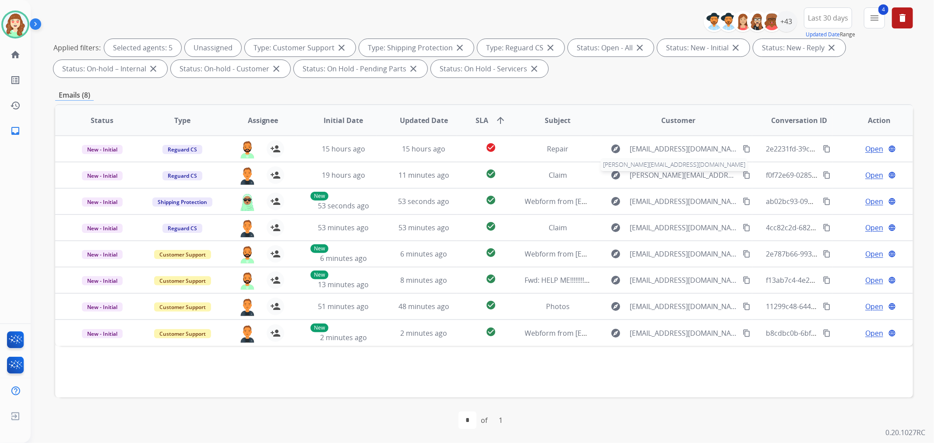
scroll to position [0, 0]
